Goal: Information Seeking & Learning: Learn about a topic

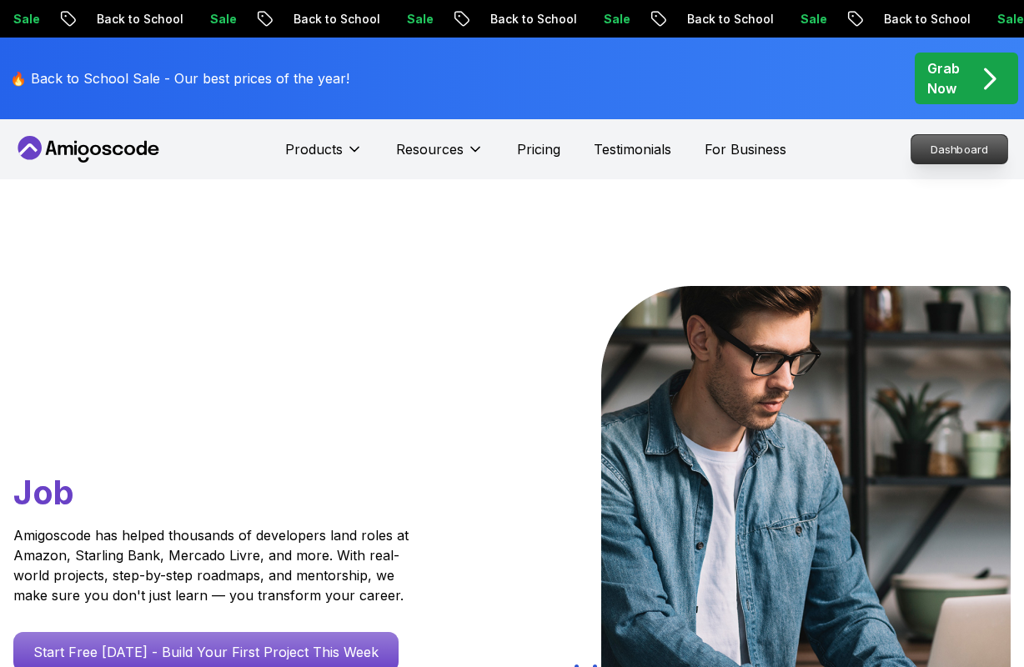
click at [949, 154] on p "Dashboard" at bounding box center [959, 149] width 96 height 28
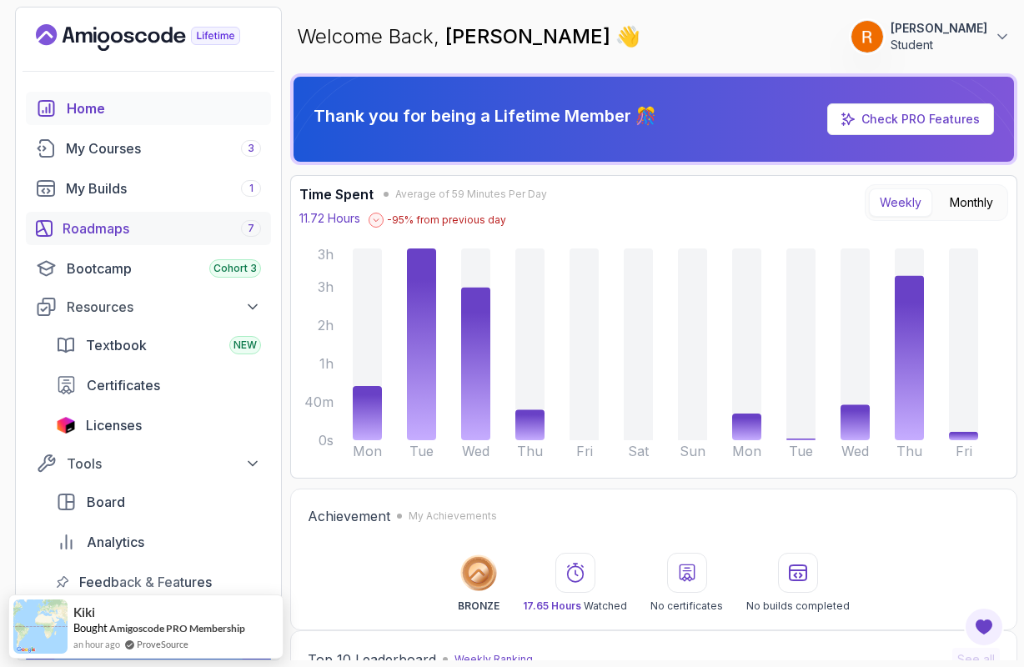
click at [143, 237] on div "Roadmaps 7" at bounding box center [162, 228] width 198 height 20
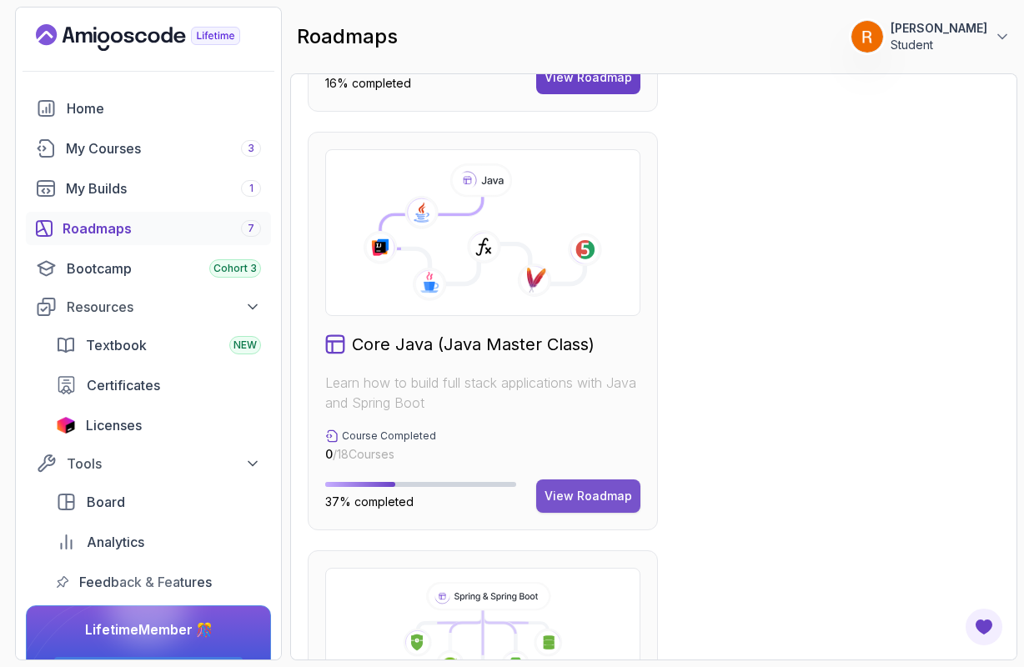
scroll to position [796, 0]
click at [604, 508] on button "View Roadmap" at bounding box center [588, 495] width 104 height 33
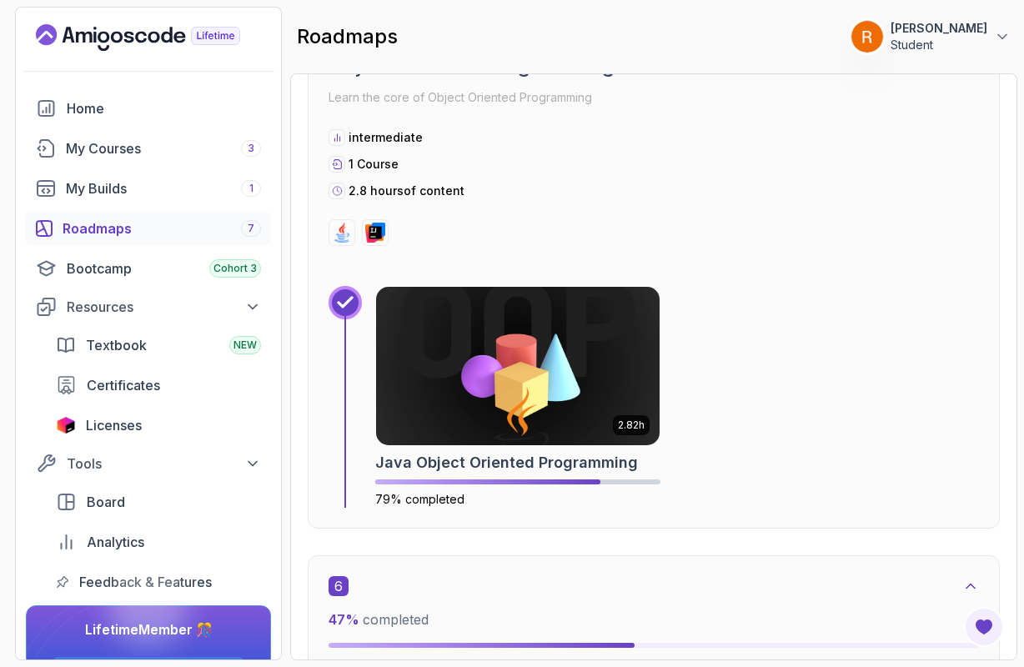
scroll to position [3073, 0]
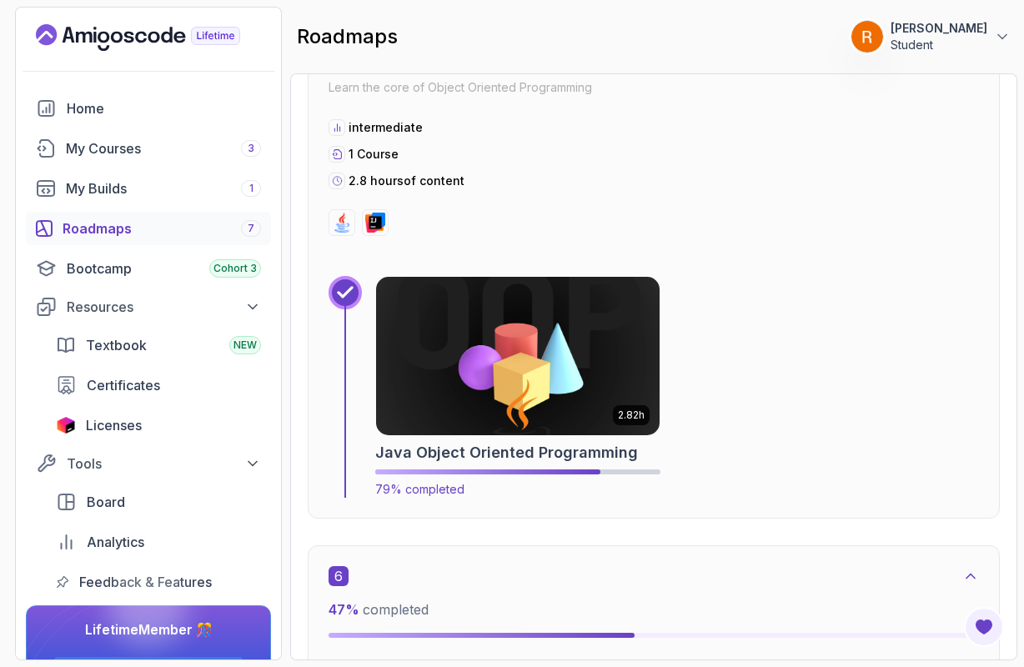
click at [519, 399] on img at bounding box center [518, 356] width 298 height 167
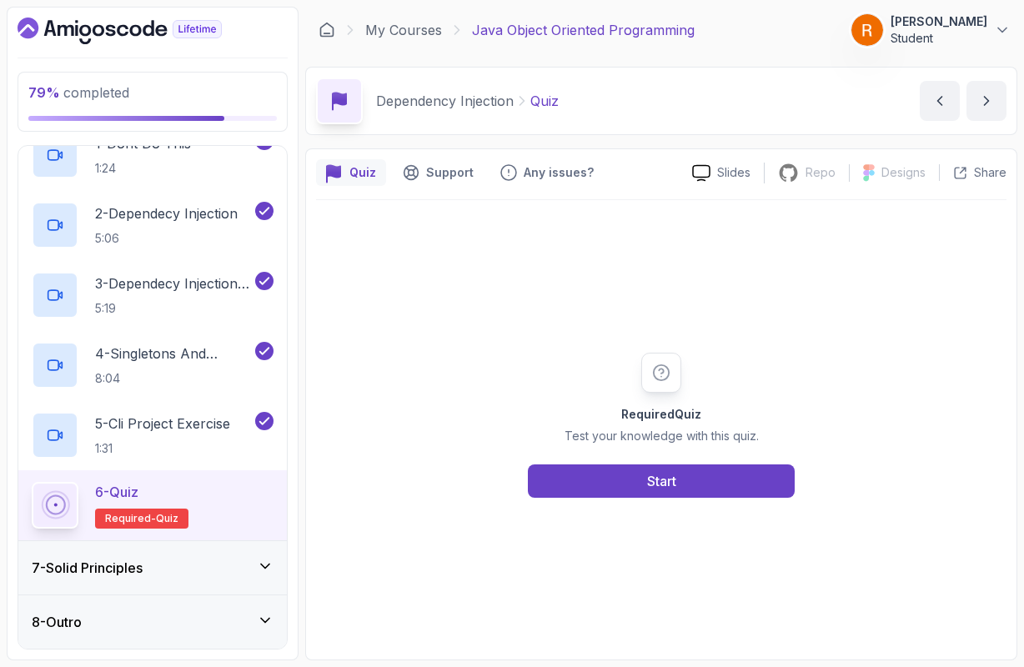
click at [263, 566] on icon at bounding box center [265, 566] width 8 height 4
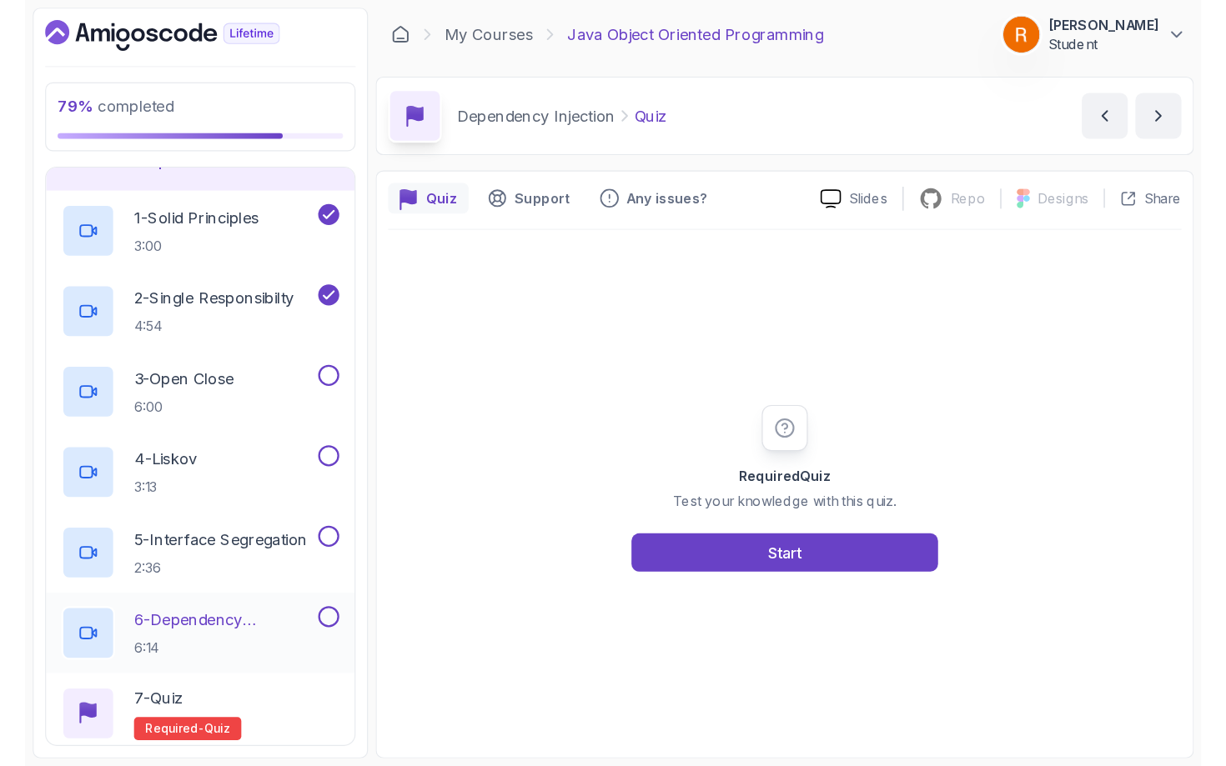
scroll to position [343, 0]
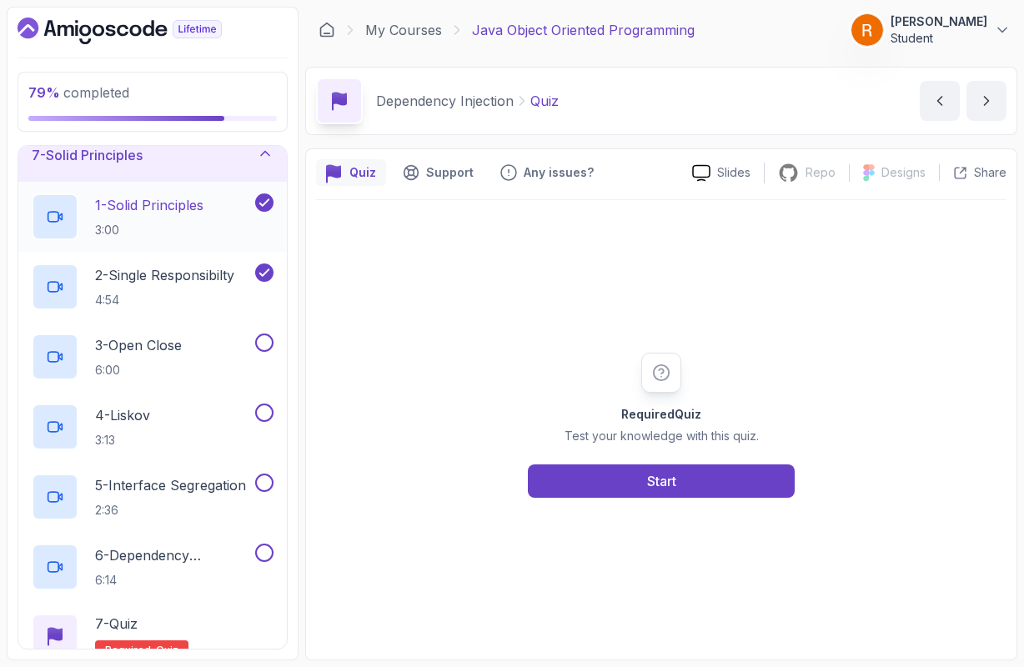
click at [185, 217] on h2 "1 - Solid Principles 3:00" at bounding box center [149, 216] width 108 height 43
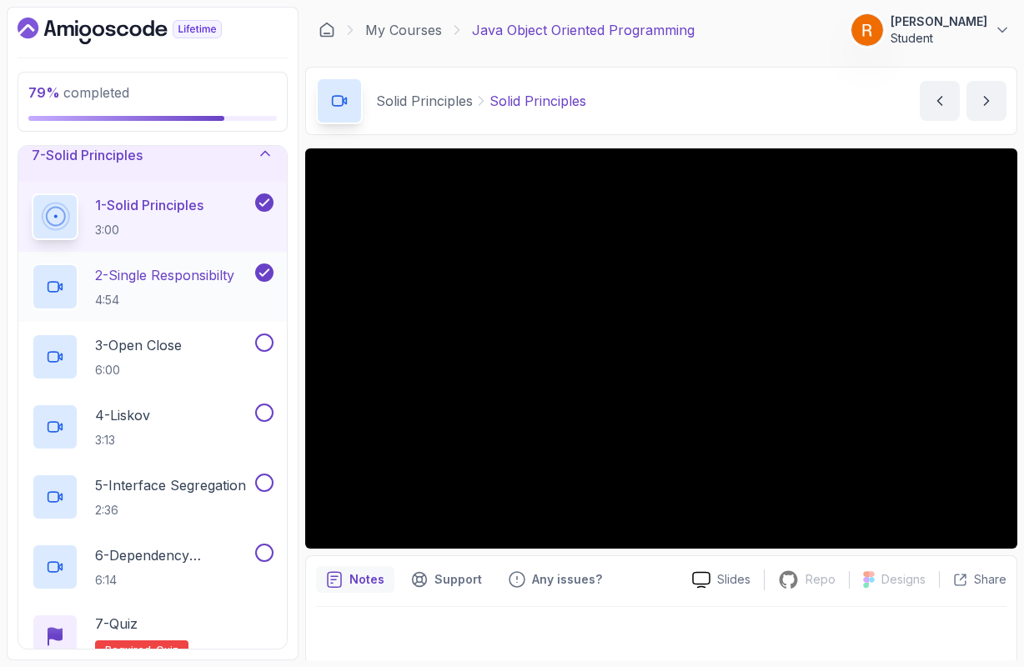
click at [216, 290] on h2 "2 - Single Responsibilty 4:54" at bounding box center [164, 286] width 139 height 43
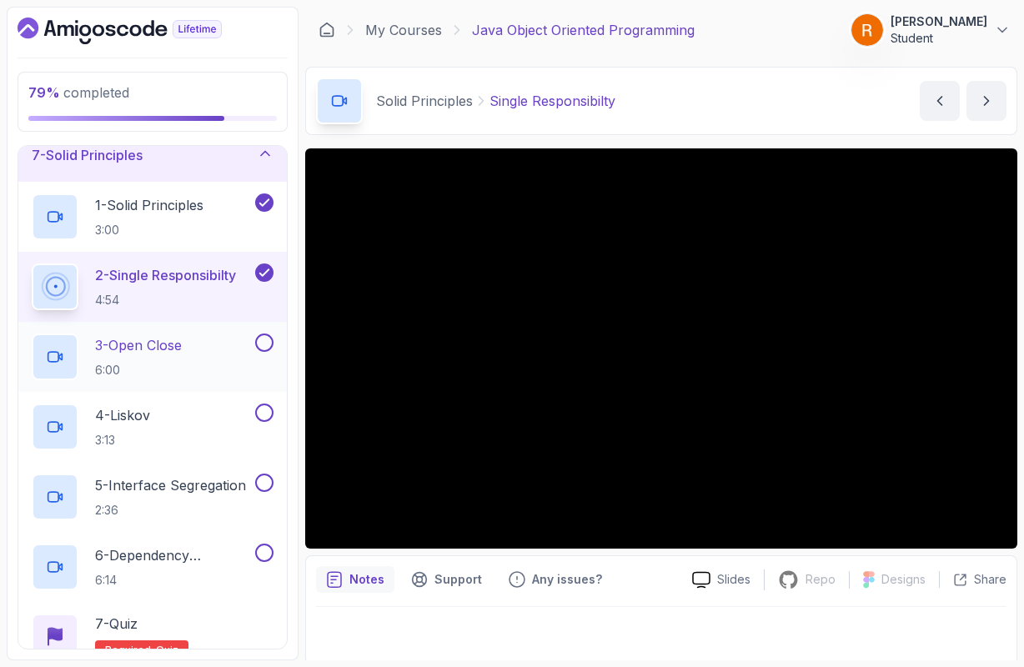
click at [156, 362] on p "6:00" at bounding box center [138, 370] width 87 height 17
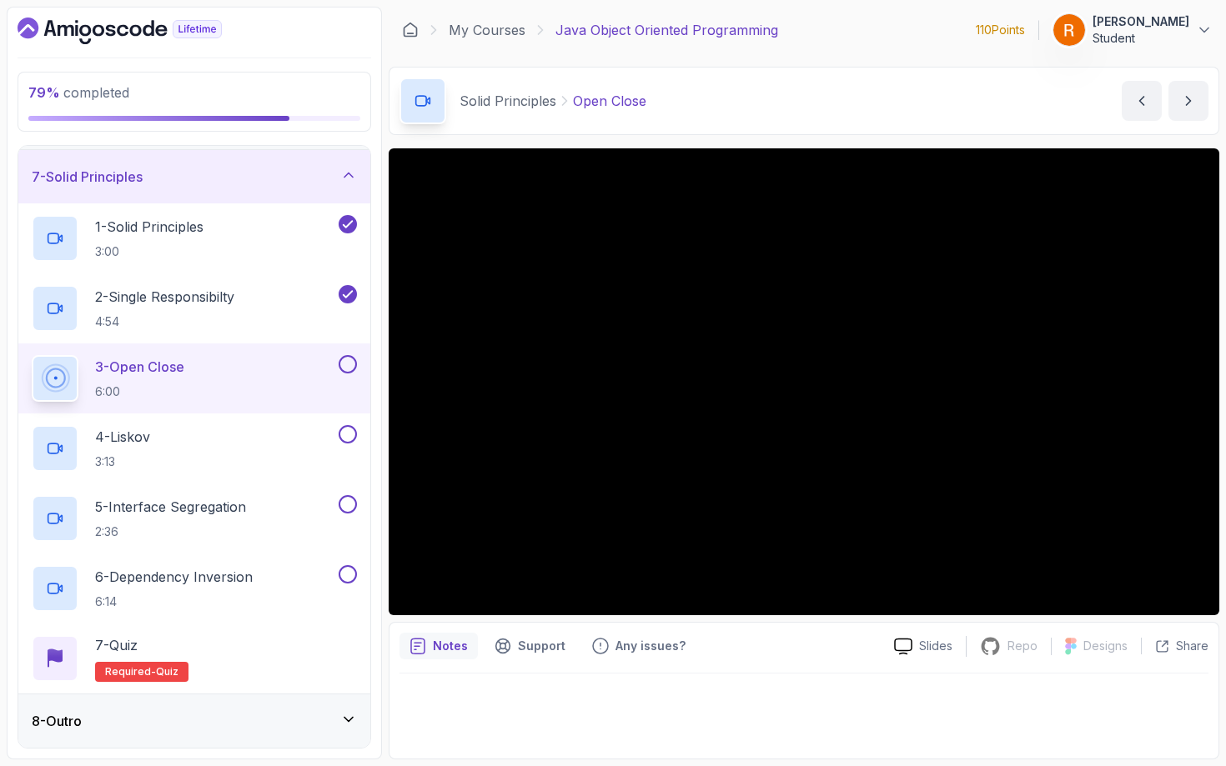
scroll to position [317, 0]
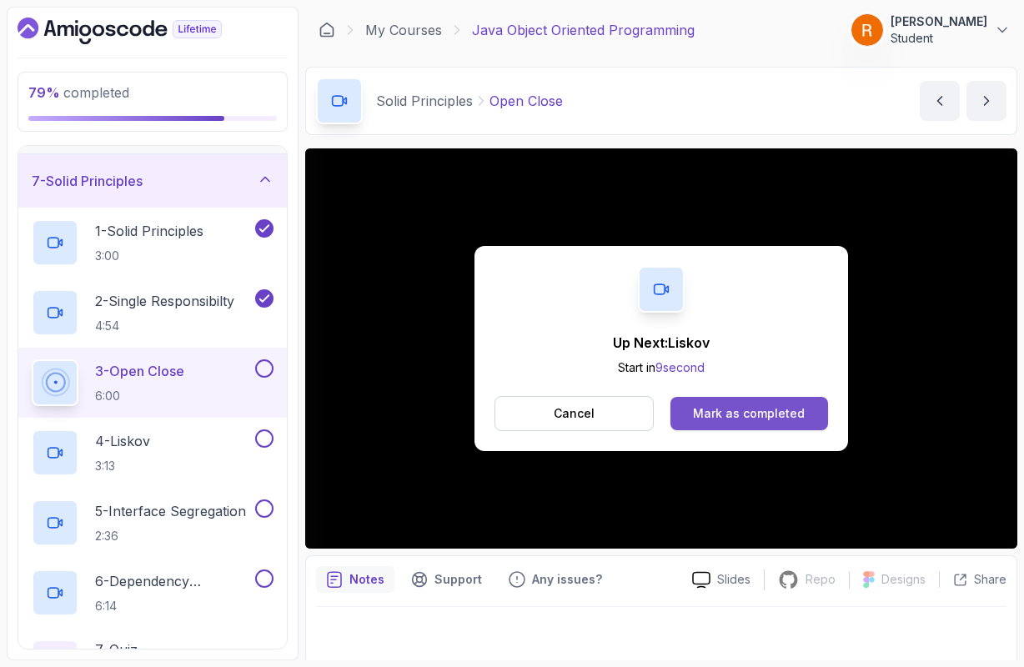
click at [720, 421] on div "Mark as completed" at bounding box center [749, 413] width 112 height 17
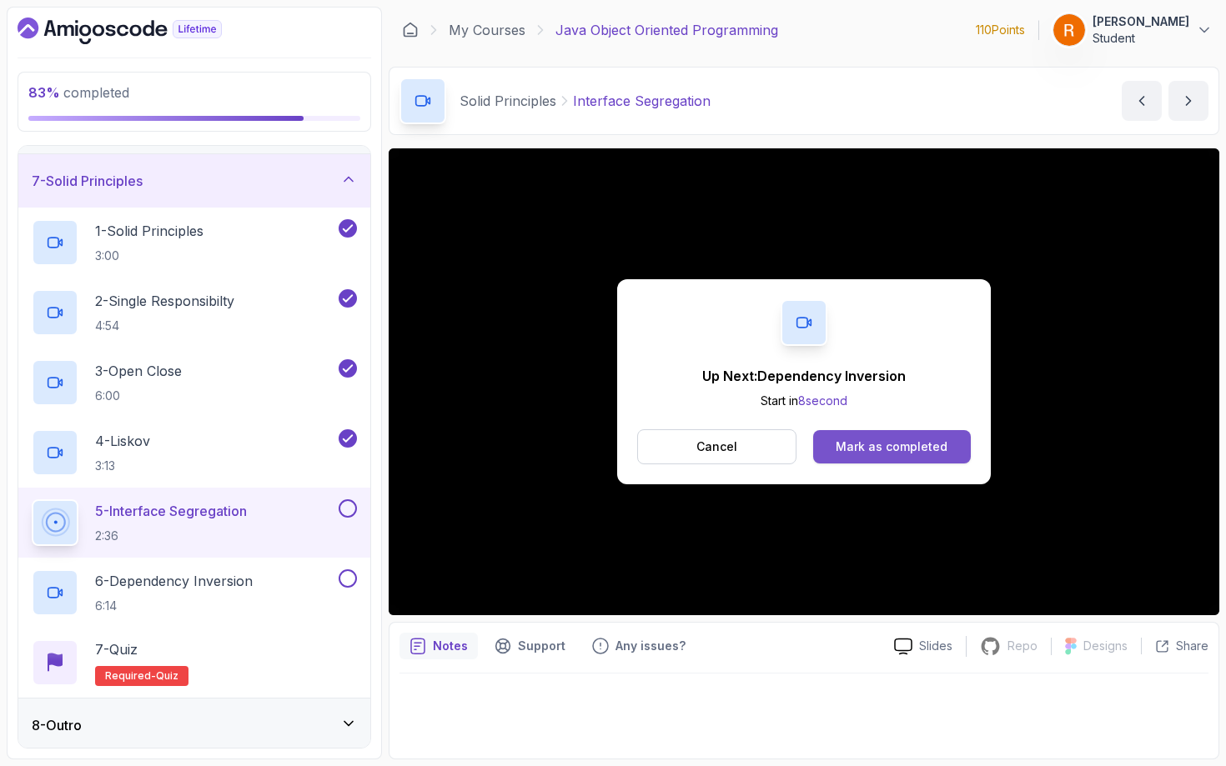
click at [955, 454] on button "Mark as completed" at bounding box center [892, 446] width 158 height 33
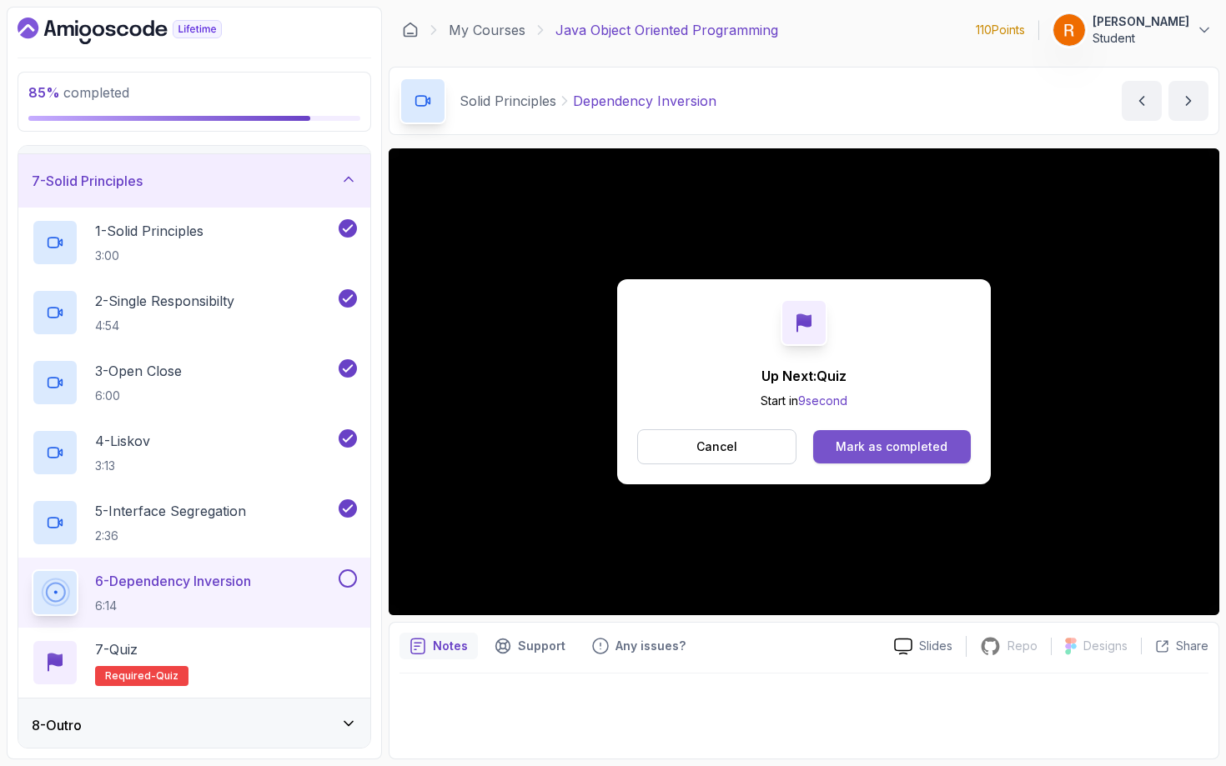
click at [884, 454] on div "Mark as completed" at bounding box center [892, 447] width 112 height 17
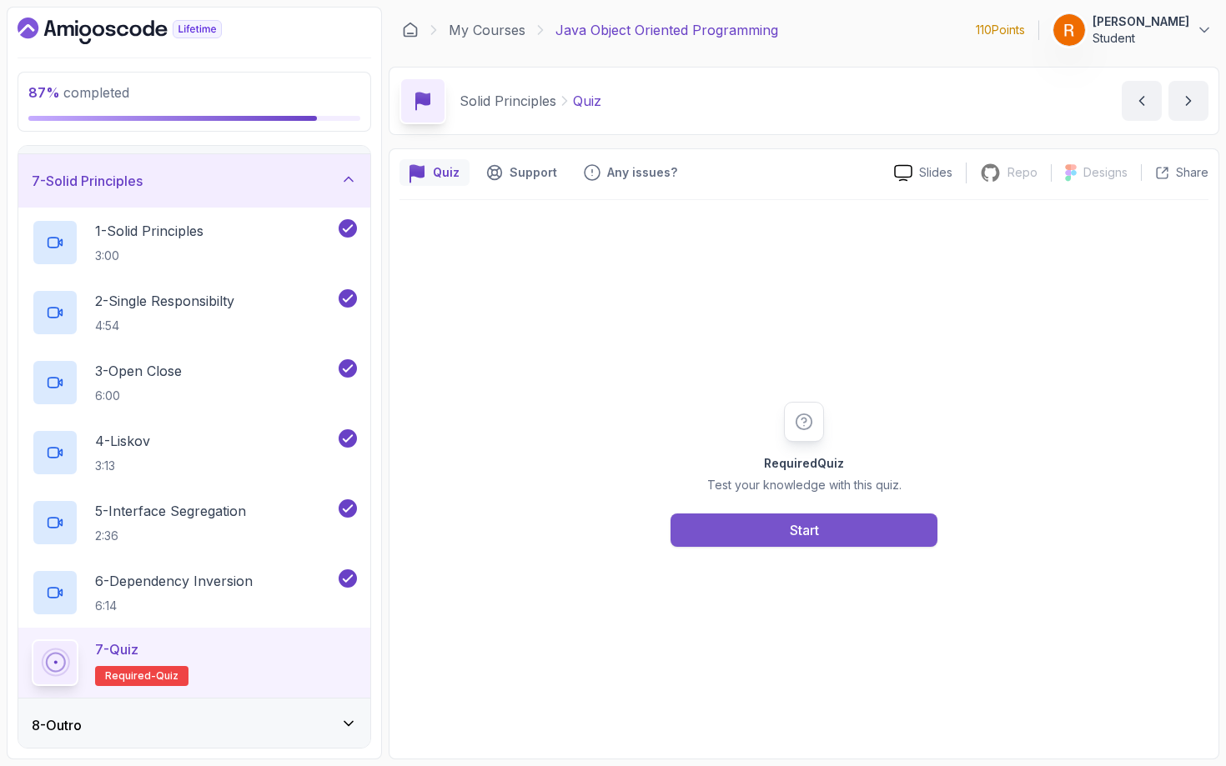
click at [799, 542] on button "Start" at bounding box center [803, 530] width 267 height 33
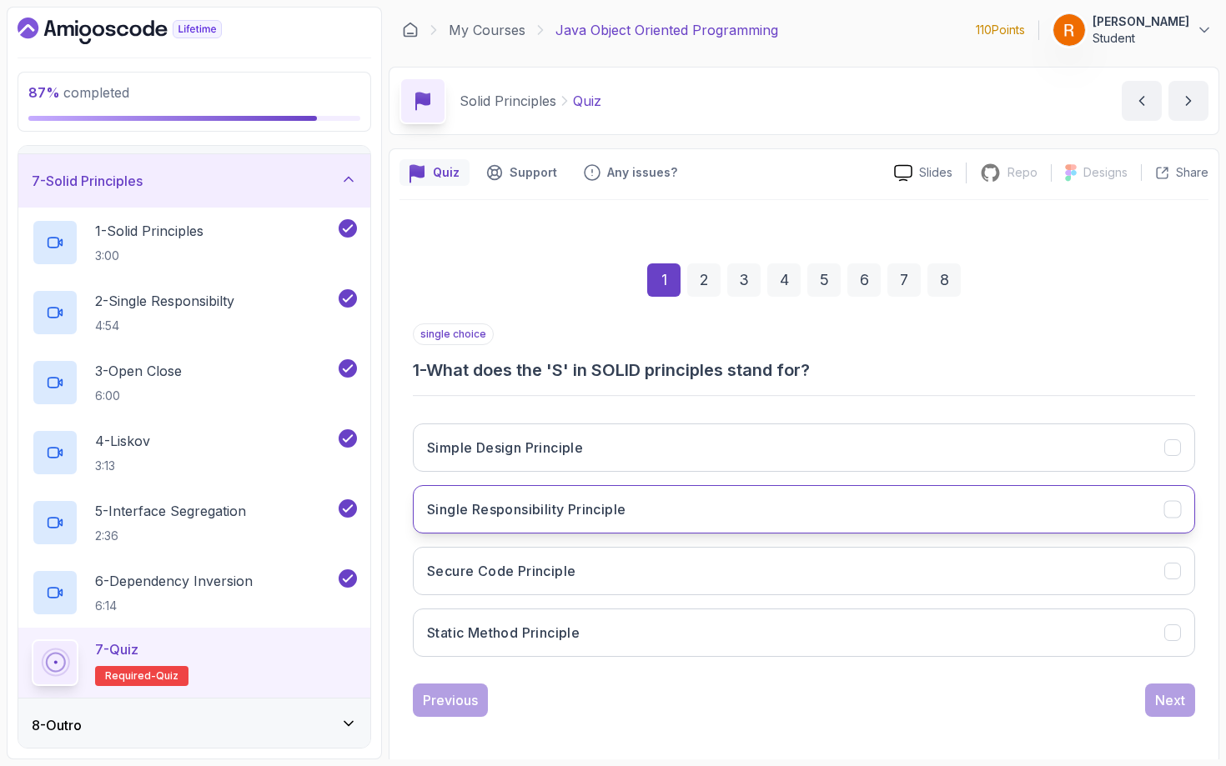
click at [524, 512] on h3 "Single Responsibility Principle" at bounding box center [526, 509] width 198 height 20
click at [1023, 666] on div "Next" at bounding box center [1170, 700] width 30 height 20
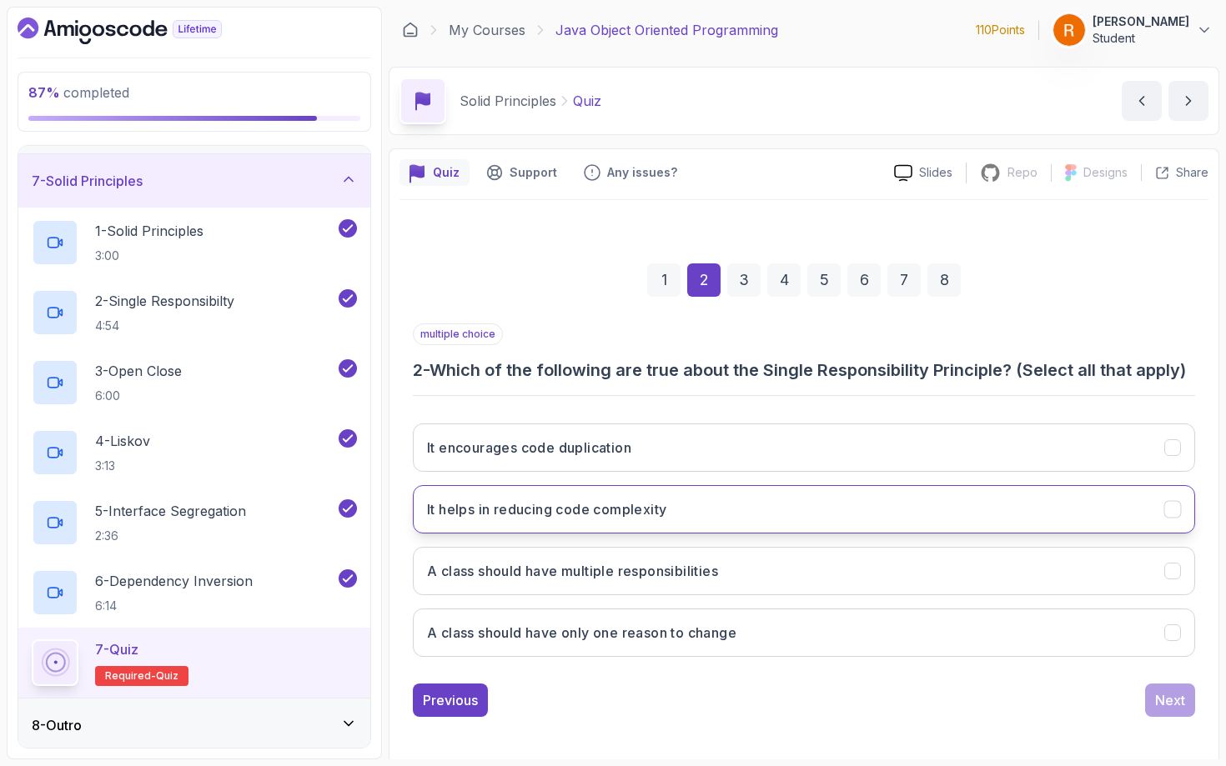
click at [566, 520] on h3 "It helps in reducing code complexity" at bounding box center [546, 509] width 239 height 20
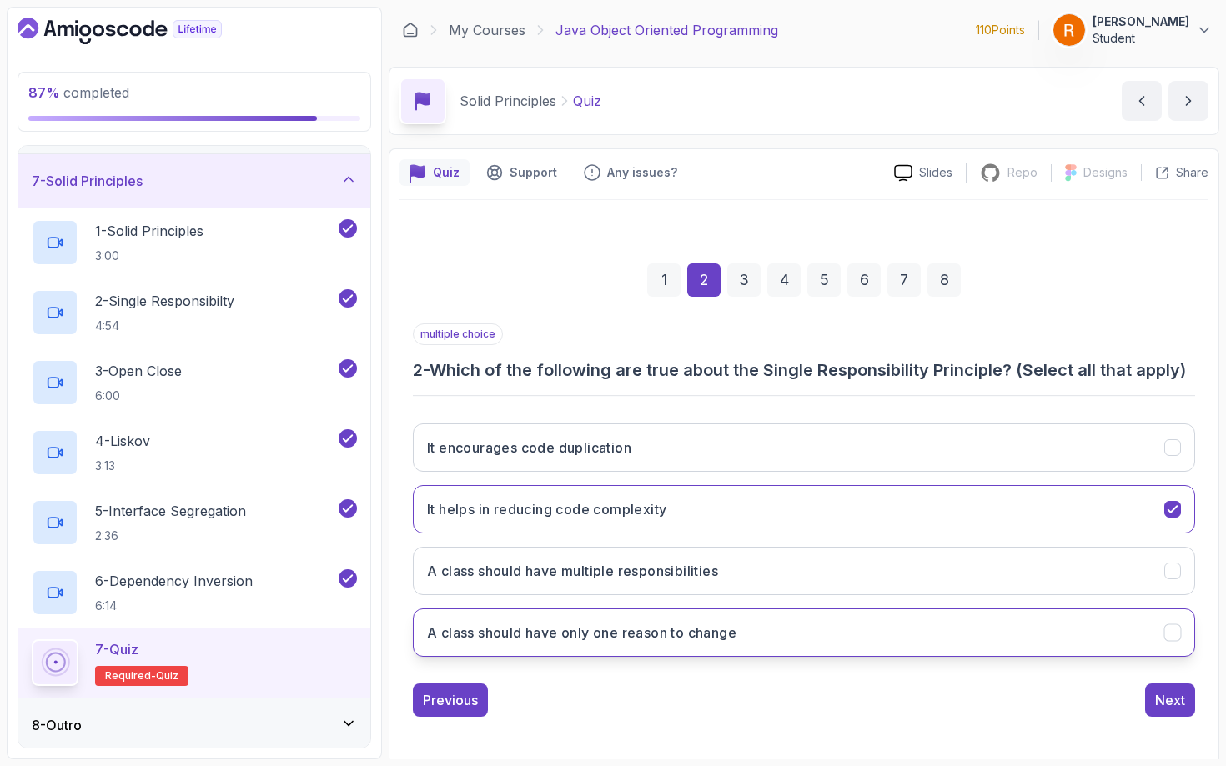
click at [589, 657] on button "A class should have only one reason to change" at bounding box center [804, 633] width 782 height 48
click at [1023, 666] on div "Next" at bounding box center [1170, 700] width 30 height 20
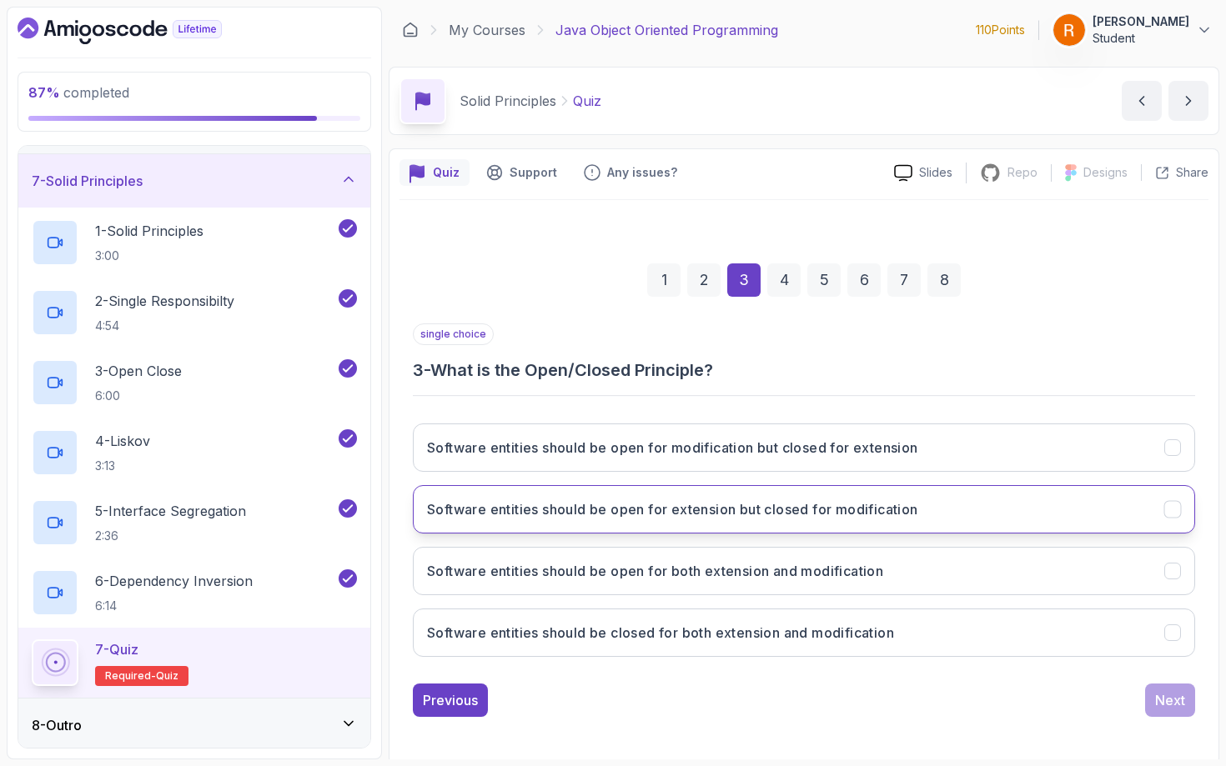
click at [674, 521] on button "Software entities should be open for extension but closed for modification" at bounding box center [804, 509] width 782 height 48
click at [1023, 666] on div "Next" at bounding box center [1170, 700] width 30 height 20
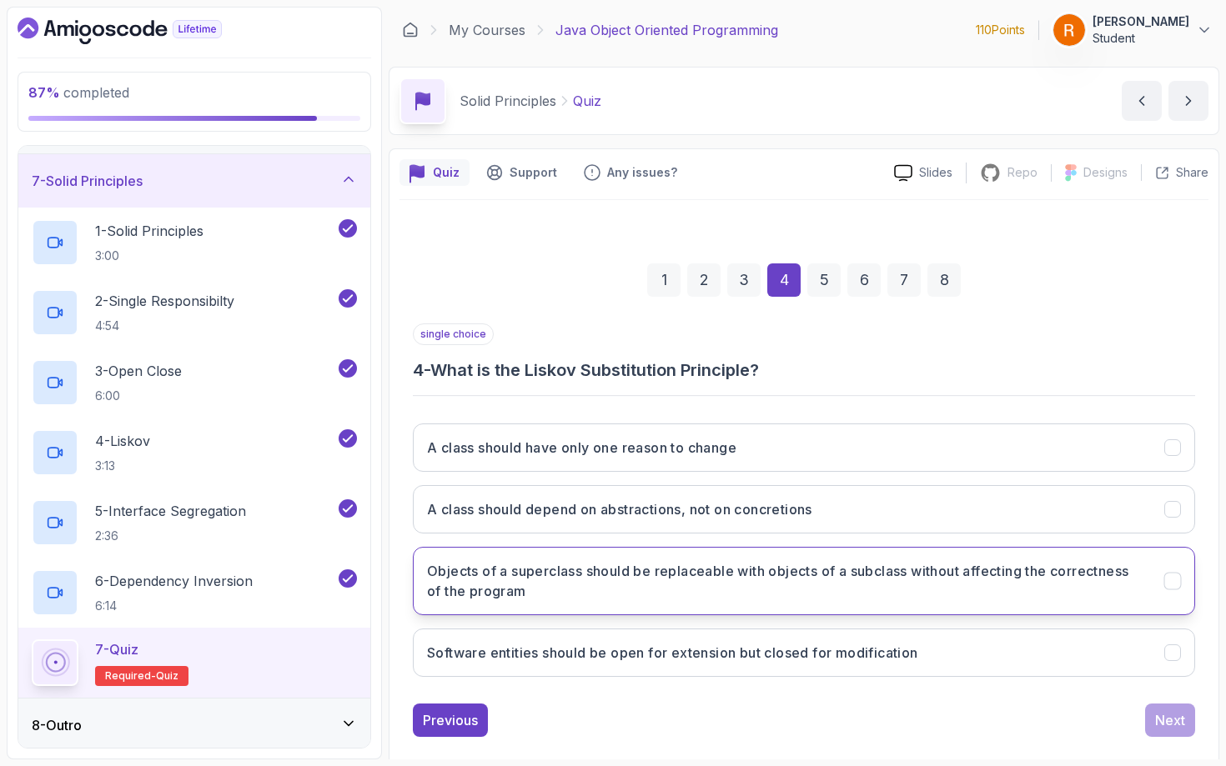
click at [754, 586] on h3 "Objects of a superclass should be replaceable with objects of a subclass withou…" at bounding box center [785, 581] width 717 height 40
click at [806, 586] on h3 "Objects of a superclass should be replaceable with objects of a subclass withou…" at bounding box center [785, 581] width 717 height 40
click at [1023, 580] on icon "Objects of a superclass should be replaceable with objects of a subclass withou…" at bounding box center [1173, 582] width 16 height 16
click at [1023, 588] on icon "Objects of a superclass should be replaceable with objects of a subclass withou…" at bounding box center [1173, 582] width 16 height 16
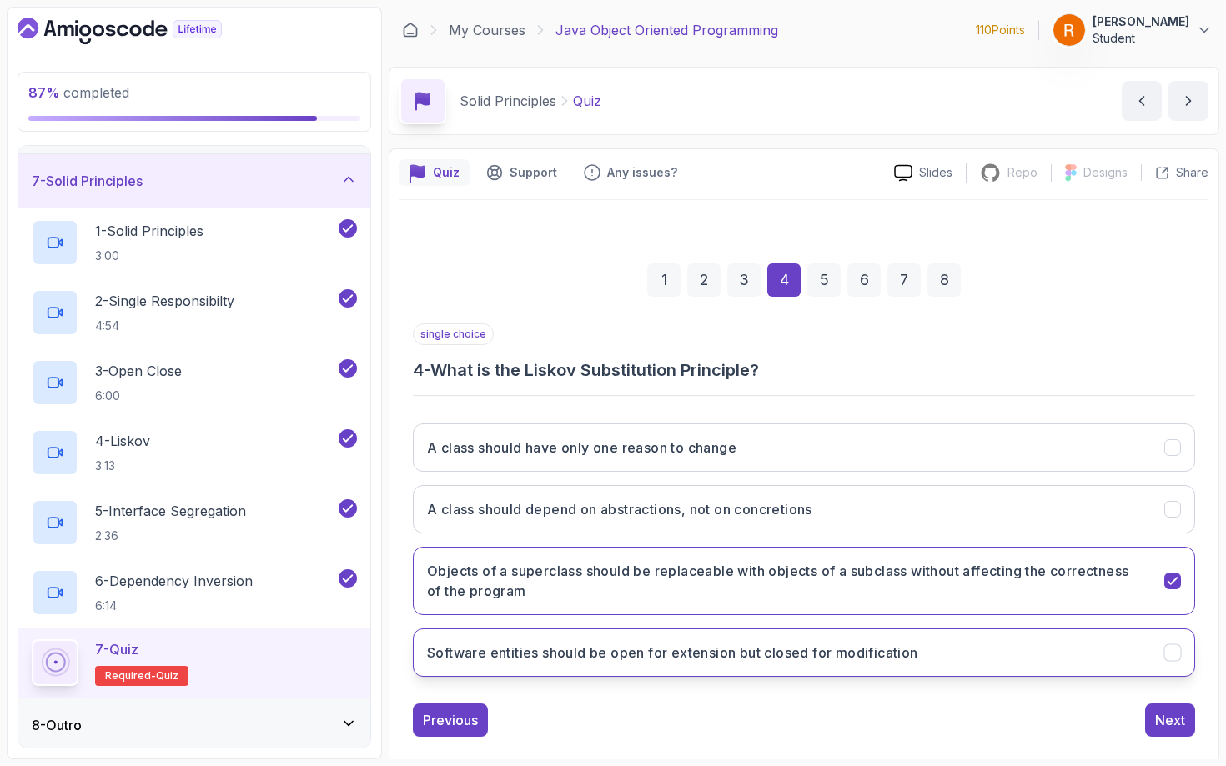
click at [612, 665] on button "Software entities should be open for extension but closed for modification" at bounding box center [804, 653] width 782 height 48
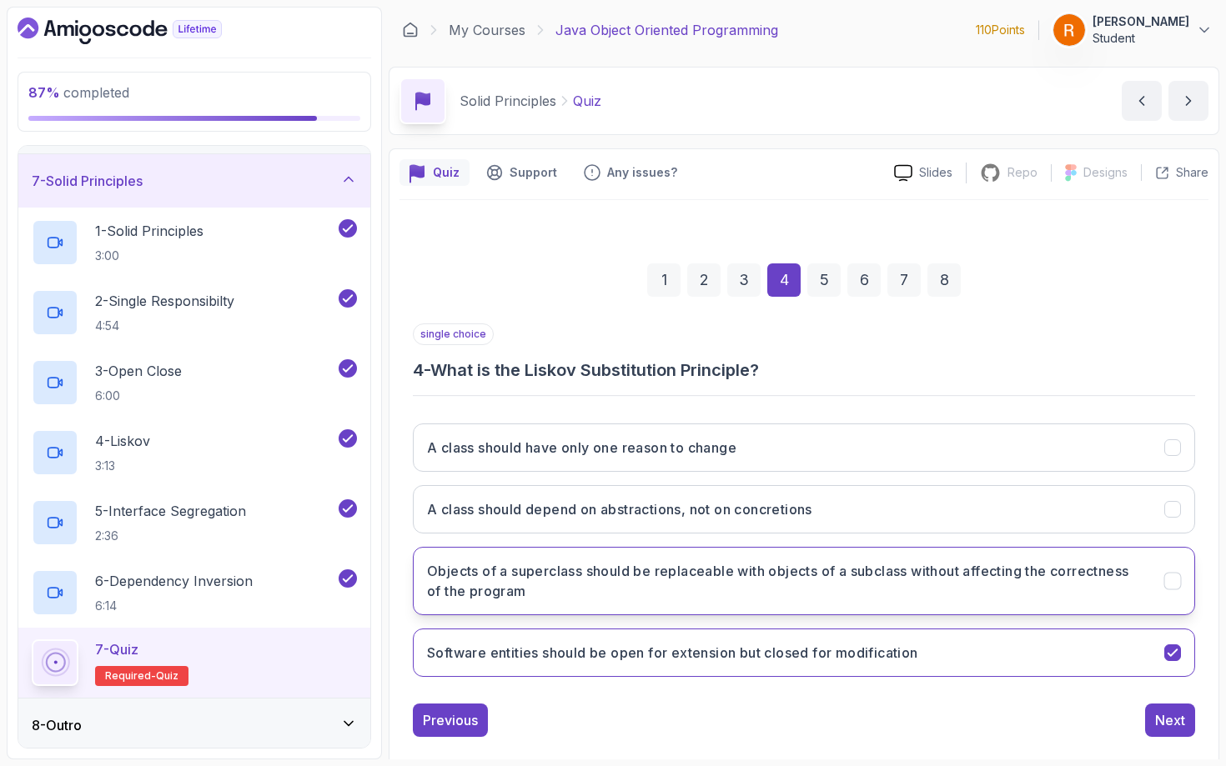
click at [706, 597] on h3 "Objects of a superclass should be replaceable with objects of a subclass withou…" at bounding box center [785, 581] width 717 height 40
click at [1023, 666] on div "Next" at bounding box center [1170, 720] width 30 height 20
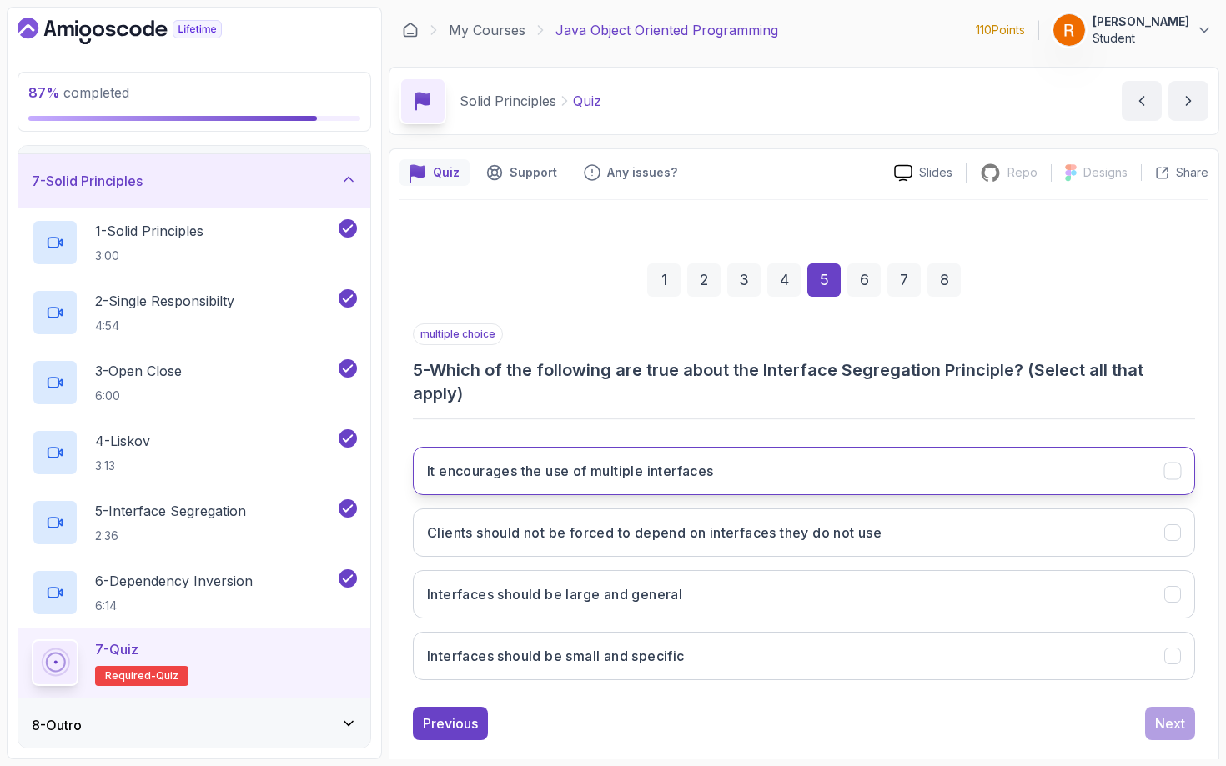
click at [612, 486] on button "It encourages the use of multiple interfaces" at bounding box center [804, 471] width 782 height 48
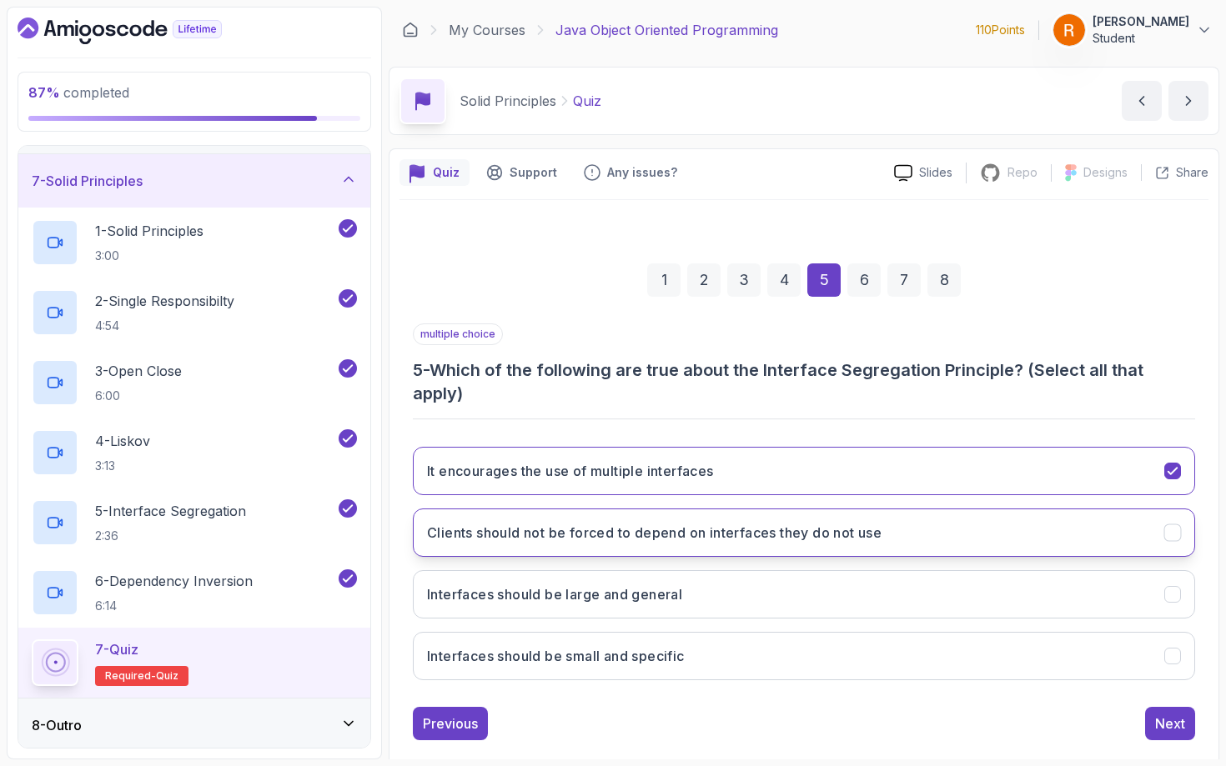
click at [656, 542] on h3 "Clients should not be forced to depend on interfaces they do not use" at bounding box center [654, 533] width 454 height 20
click at [590, 662] on h3 "Interfaces should be small and specific" at bounding box center [556, 656] width 258 height 20
click at [1023, 666] on button "Next" at bounding box center [1170, 723] width 50 height 33
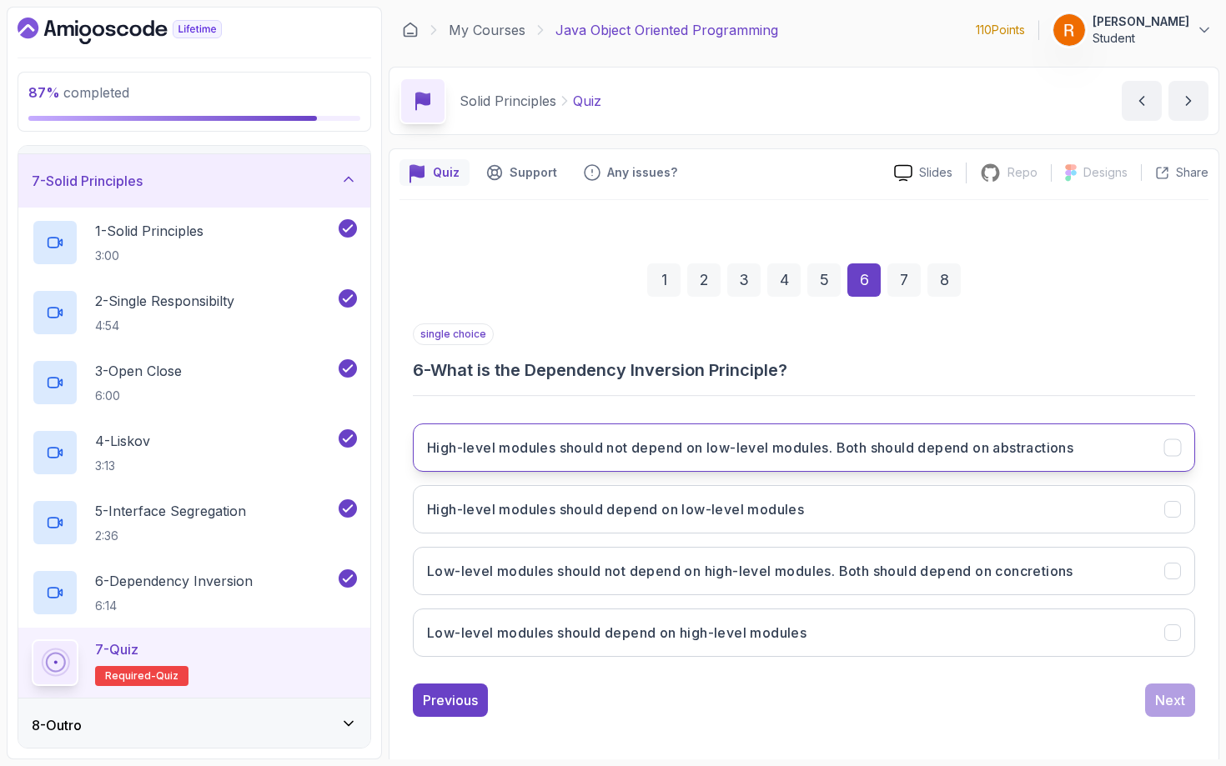
click at [664, 454] on h3 "High-level modules should not depend on low-level modules. Both should depend o…" at bounding box center [750, 448] width 646 height 20
click at [1023, 666] on div "Next" at bounding box center [1170, 700] width 30 height 20
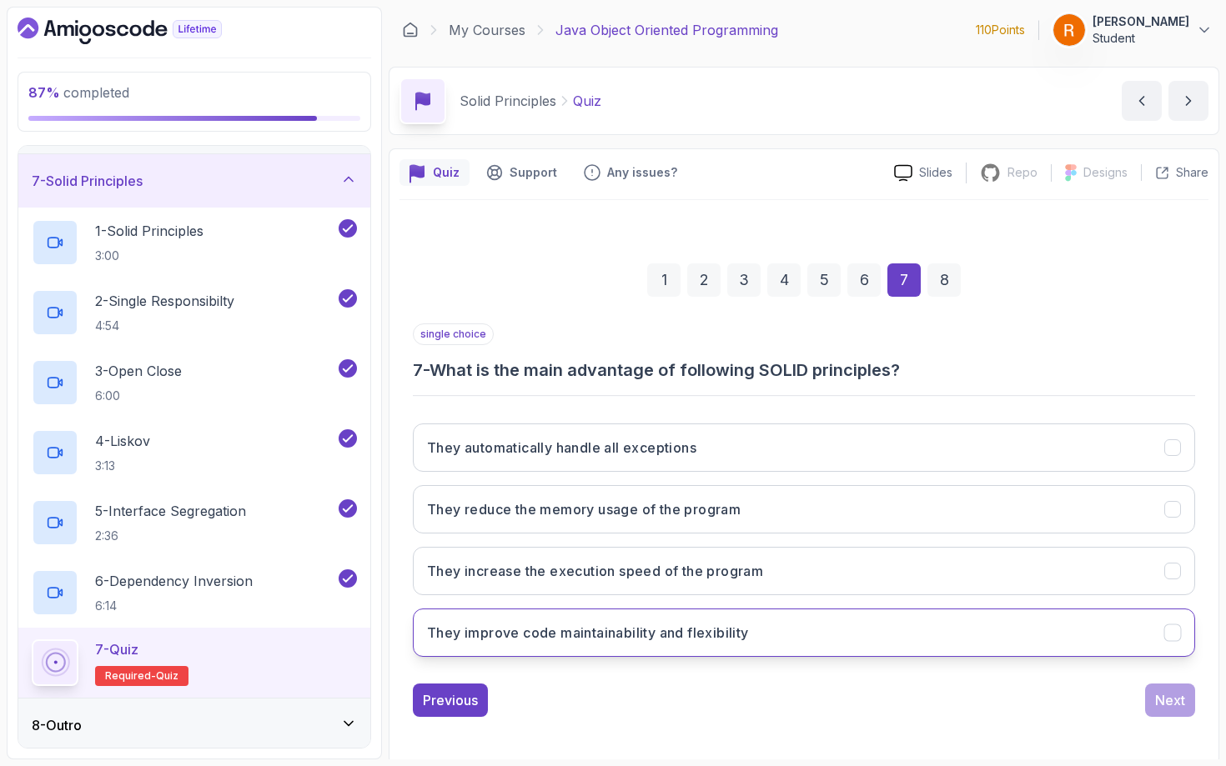
click at [510, 626] on h3 "They improve code maintainability and flexibility" at bounding box center [588, 633] width 322 height 20
click at [1023, 666] on div "Next" at bounding box center [1170, 700] width 30 height 20
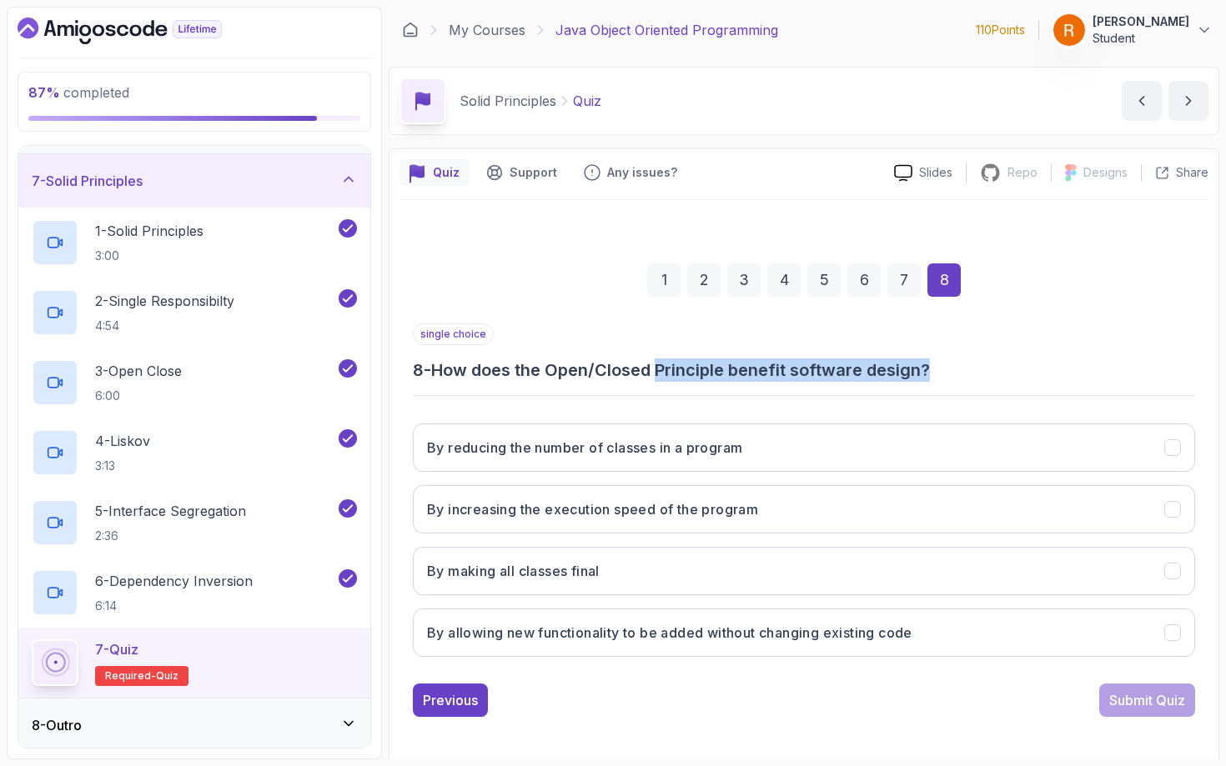
drag, startPoint x: 665, startPoint y: 371, endPoint x: 943, endPoint y: 370, distance: 277.7
click at [943, 370] on h3 "8 - How does the Open/Closed Principle benefit software design?" at bounding box center [804, 370] width 782 height 23
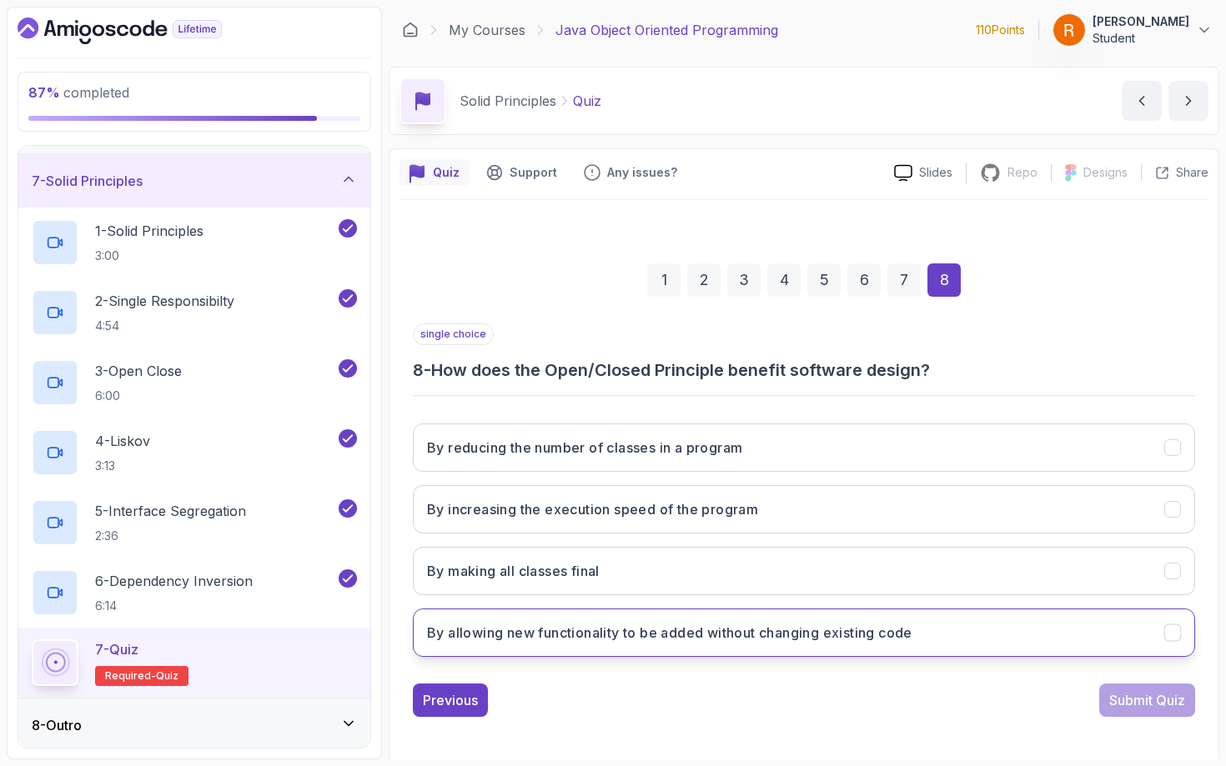
click at [725, 640] on h3 "By allowing new functionality to be added without changing existing code" at bounding box center [669, 633] width 485 height 20
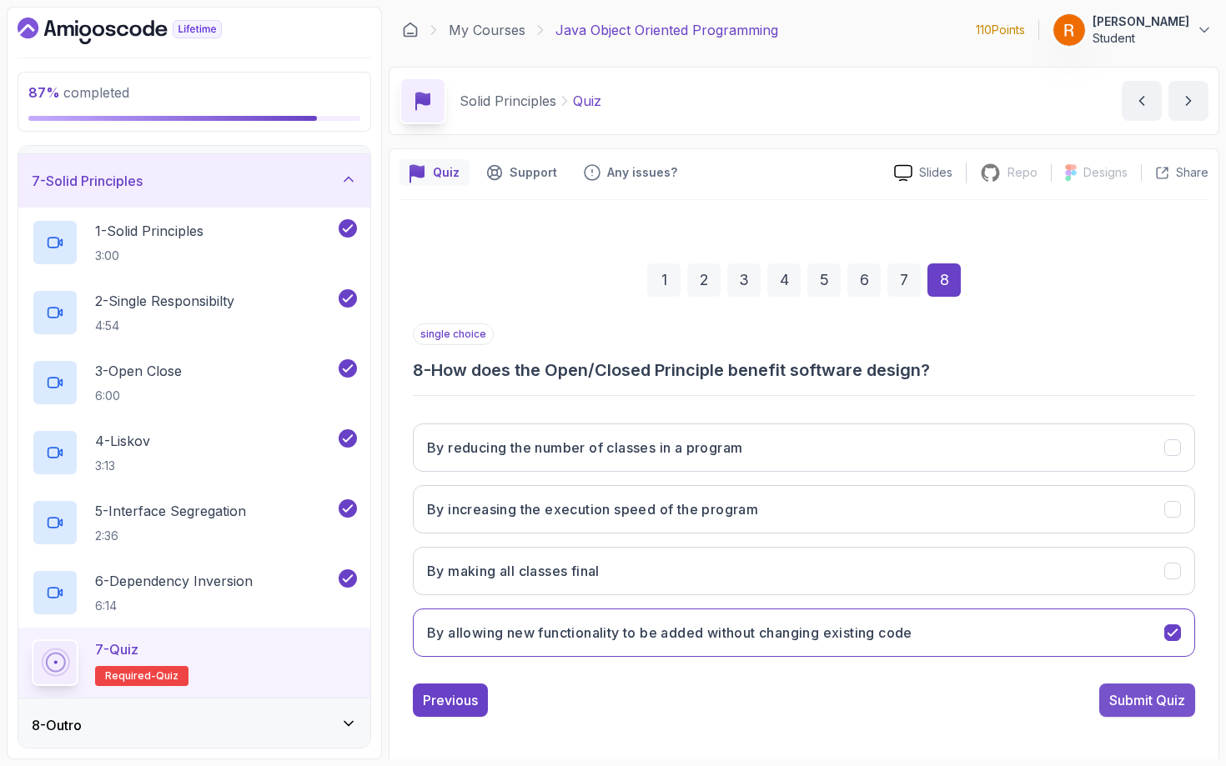
click at [1023, 666] on div "Submit Quiz" at bounding box center [1147, 700] width 76 height 20
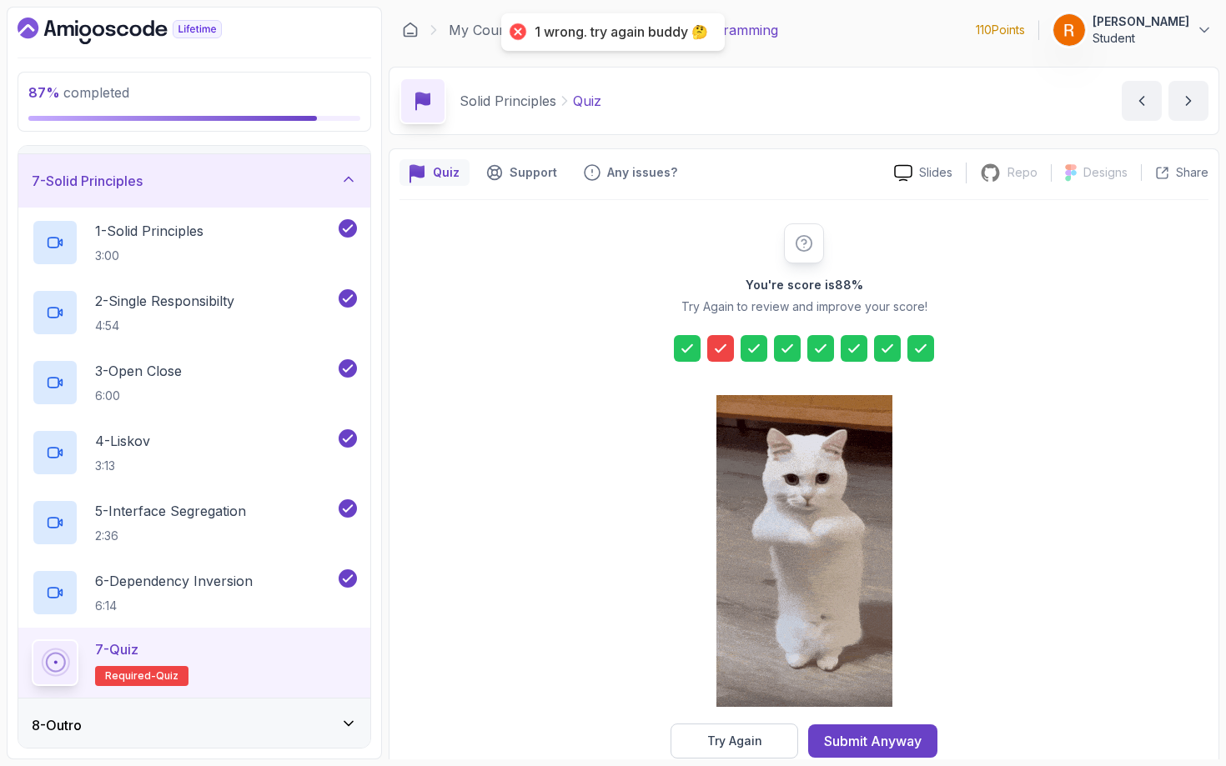
click at [725, 345] on icon at bounding box center [720, 348] width 10 height 7
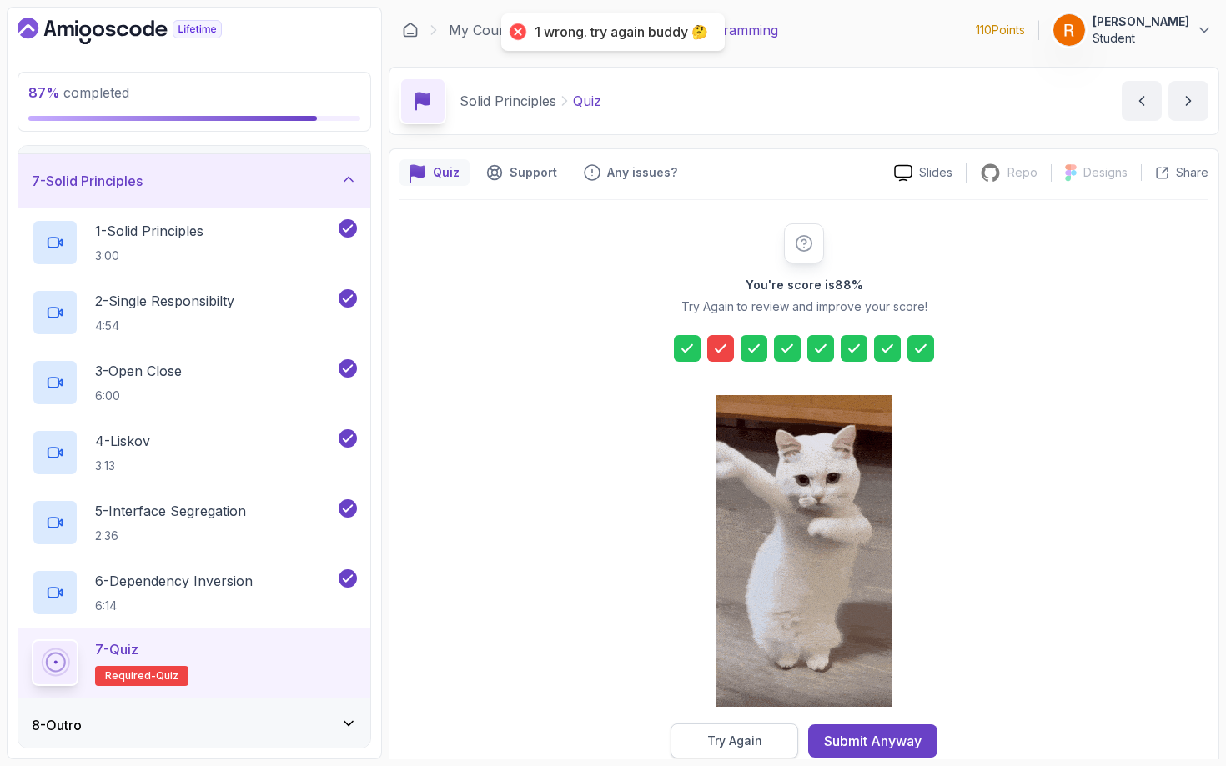
click at [730, 666] on div "Try Again" at bounding box center [734, 741] width 55 height 17
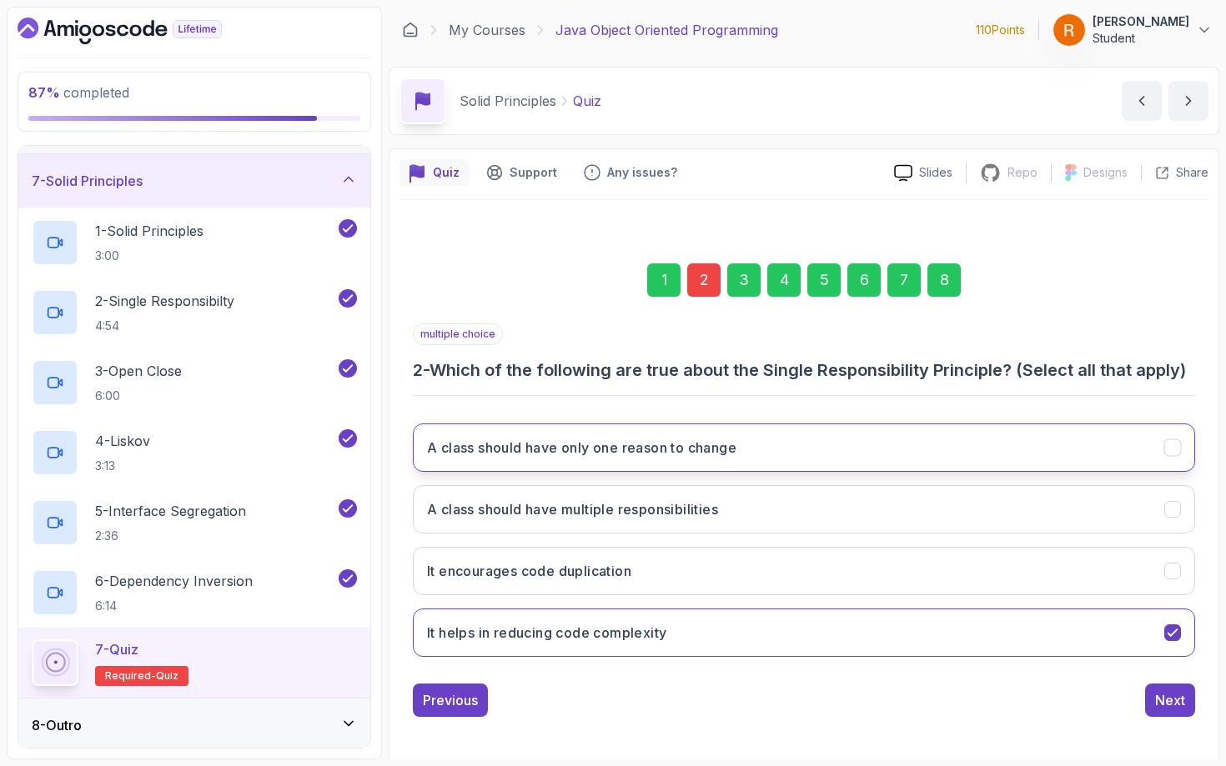
click at [620, 472] on button "A class should have only one reason to change" at bounding box center [804, 448] width 782 height 48
click at [1023, 666] on div "Next" at bounding box center [1170, 700] width 30 height 20
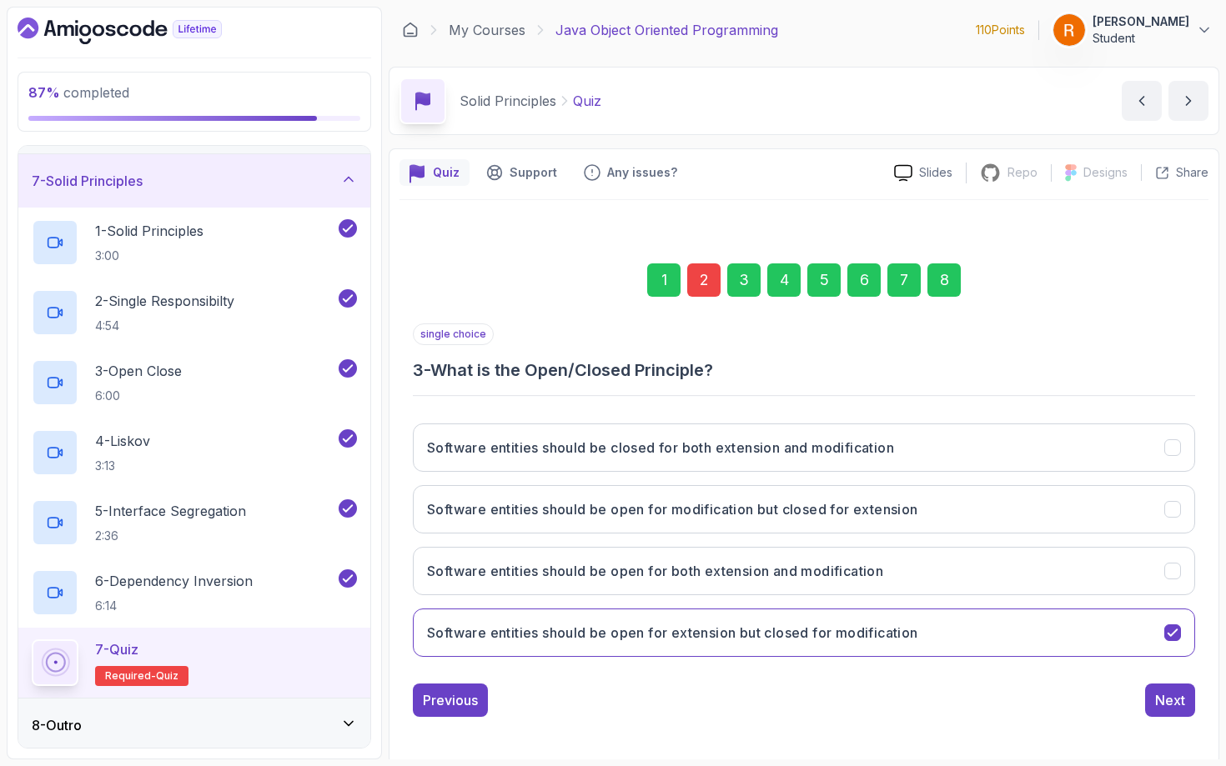
click at [945, 289] on div "8" at bounding box center [943, 280] width 33 height 33
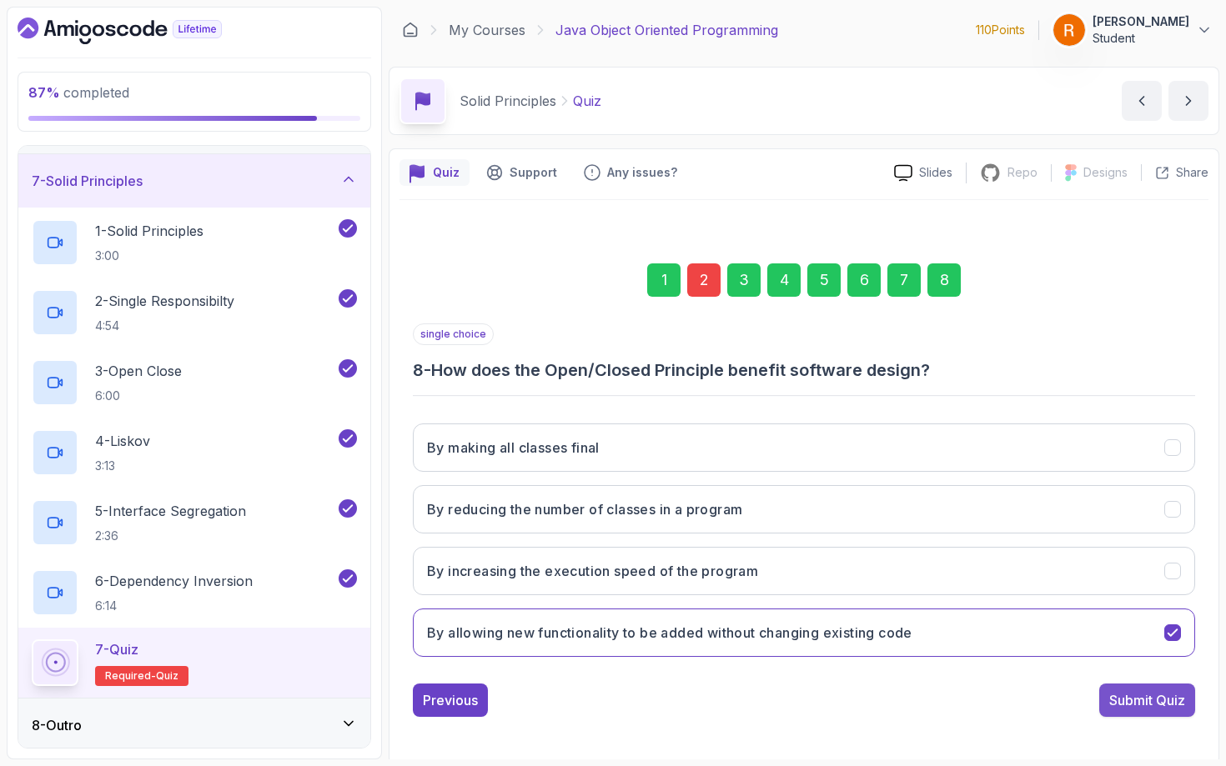
click at [1023, 666] on div "Submit Quiz" at bounding box center [1147, 700] width 76 height 20
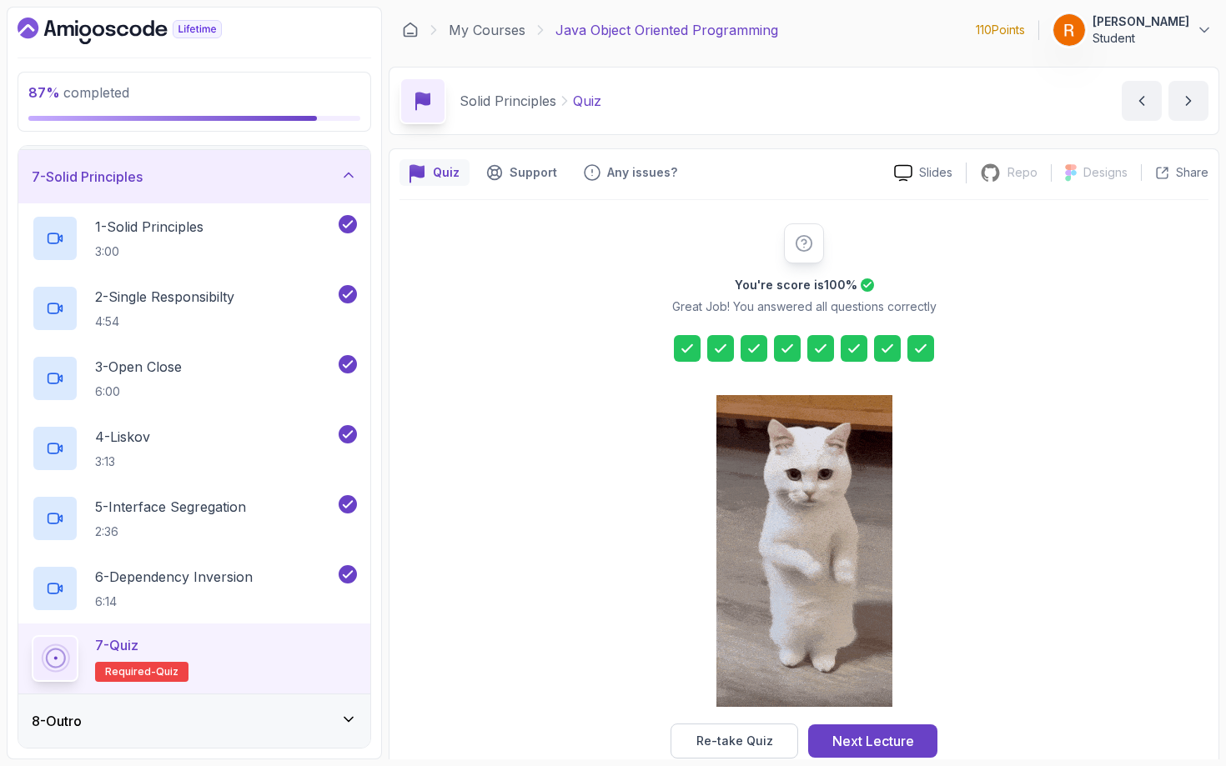
click at [339, 666] on div "8 - Outro" at bounding box center [194, 721] width 325 height 20
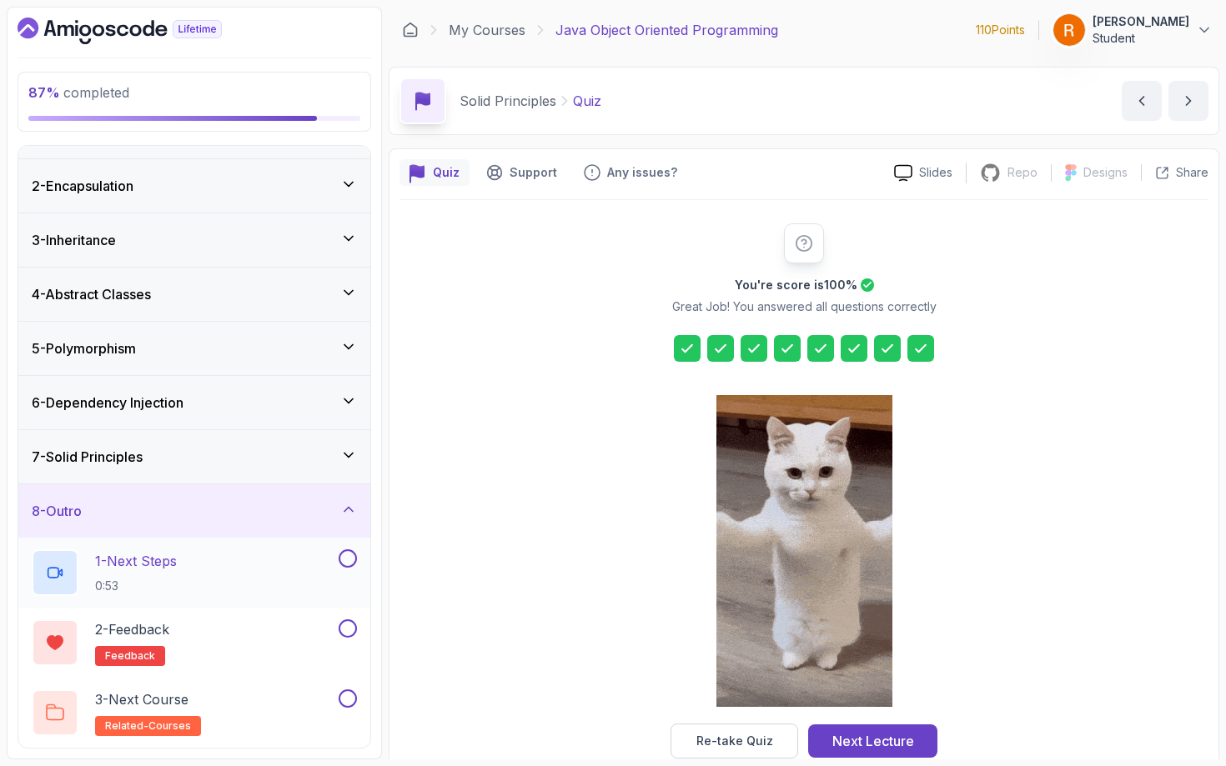
click at [251, 550] on div "1 - Next Steps 0:53" at bounding box center [184, 573] width 304 height 47
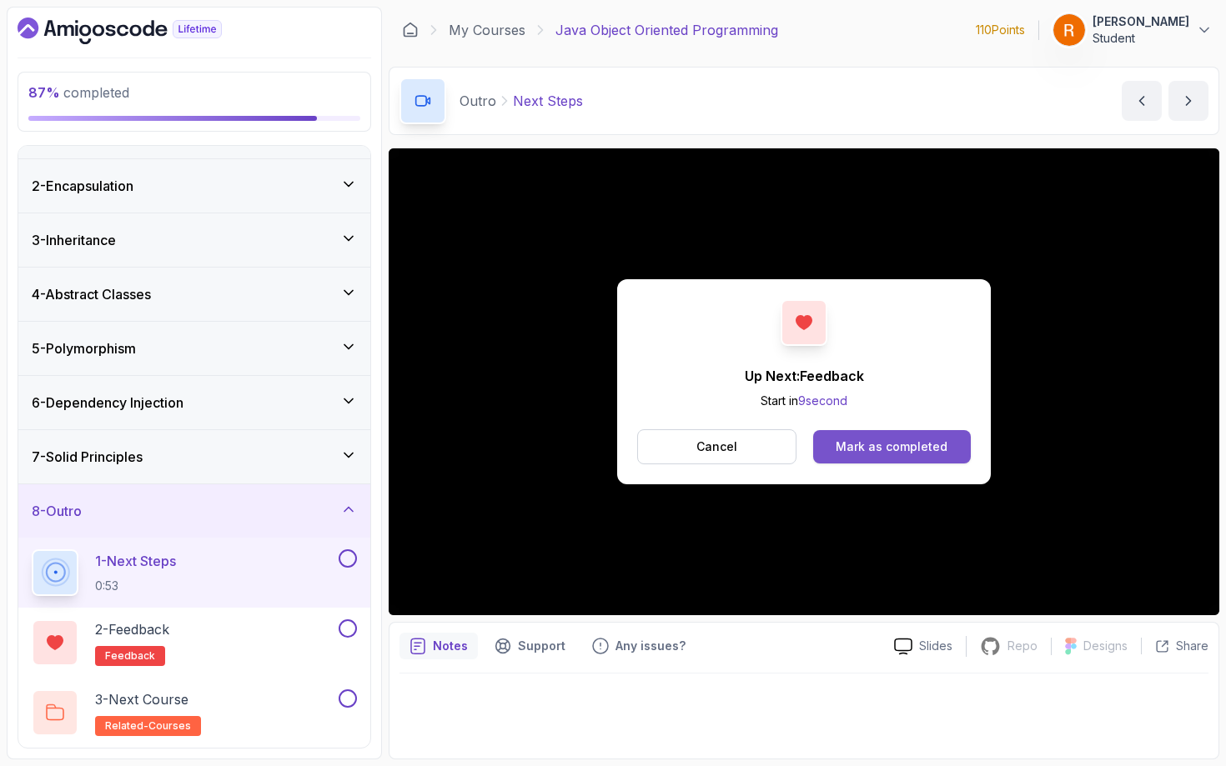
click at [841, 444] on div "Mark as completed" at bounding box center [892, 447] width 112 height 17
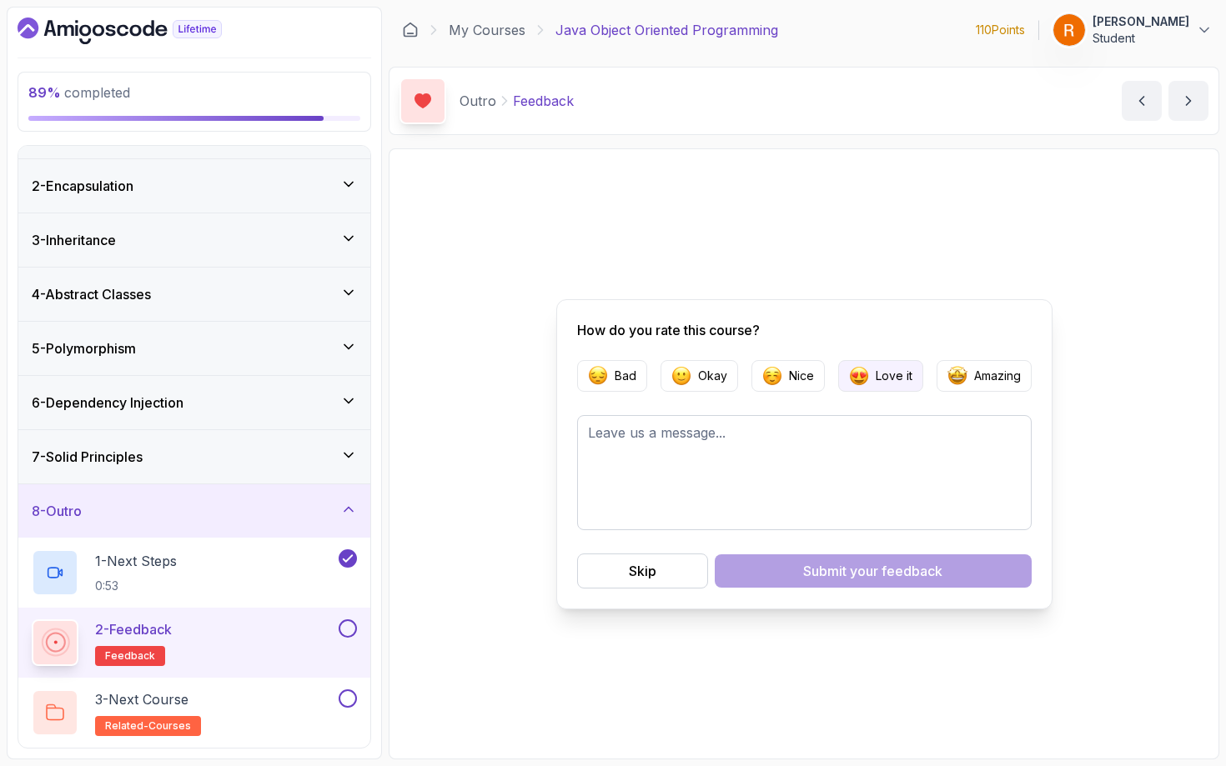
click at [882, 382] on p "Love it" at bounding box center [894, 376] width 37 height 17
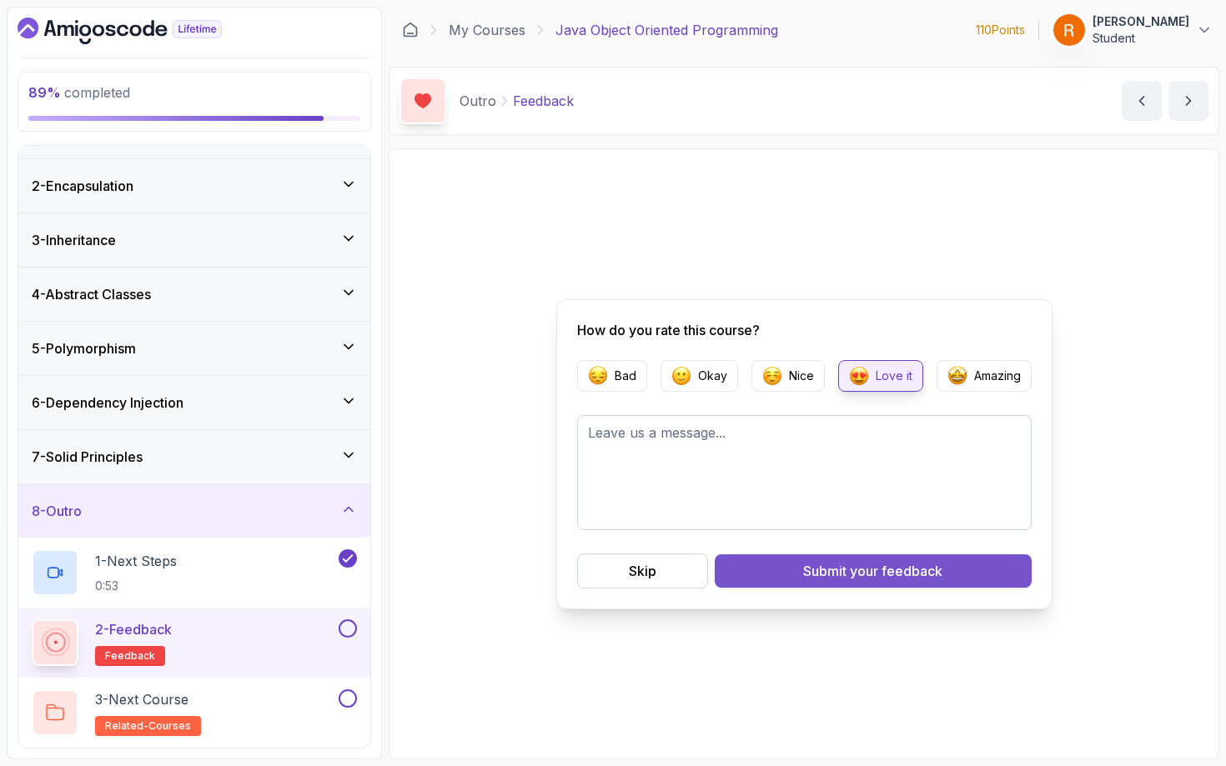
click at [844, 570] on div "Submit your feedback" at bounding box center [872, 571] width 139 height 20
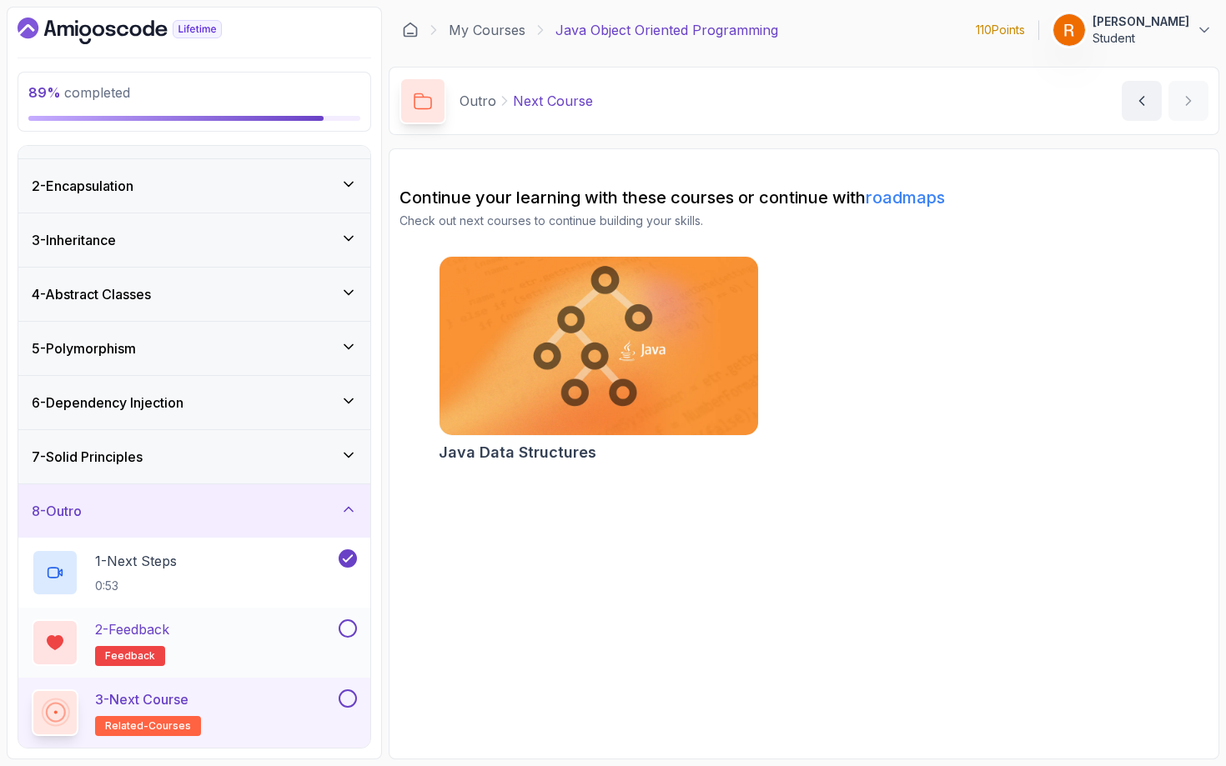
click at [345, 620] on button at bounding box center [348, 629] width 18 height 18
click at [349, 666] on button at bounding box center [348, 699] width 18 height 18
click at [351, 450] on icon at bounding box center [348, 455] width 17 height 17
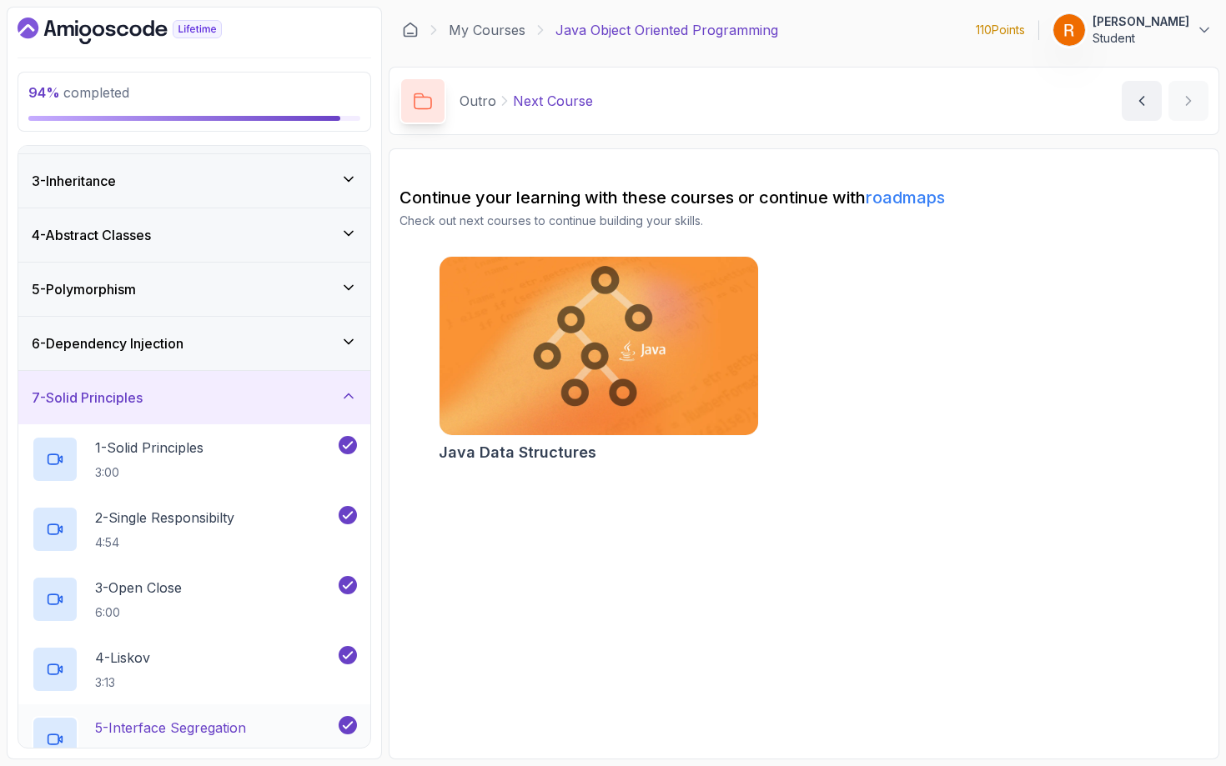
scroll to position [0, 0]
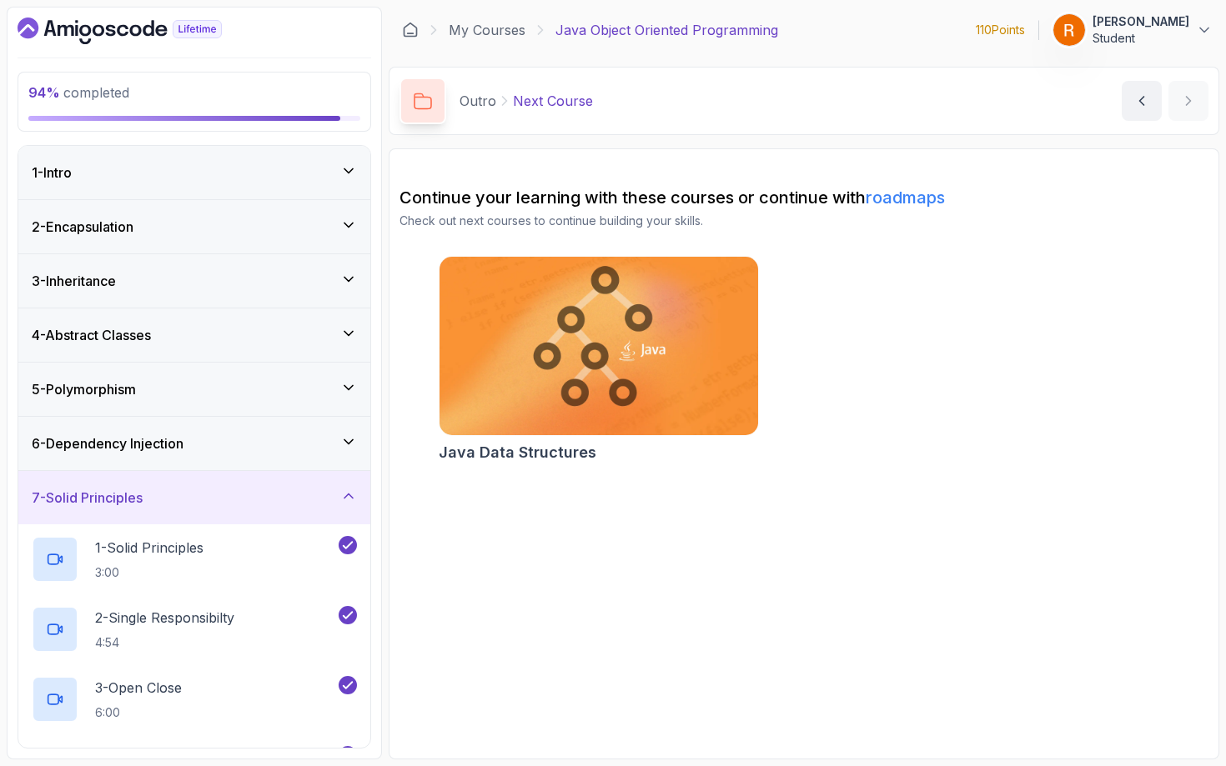
click at [350, 444] on icon at bounding box center [348, 442] width 17 height 17
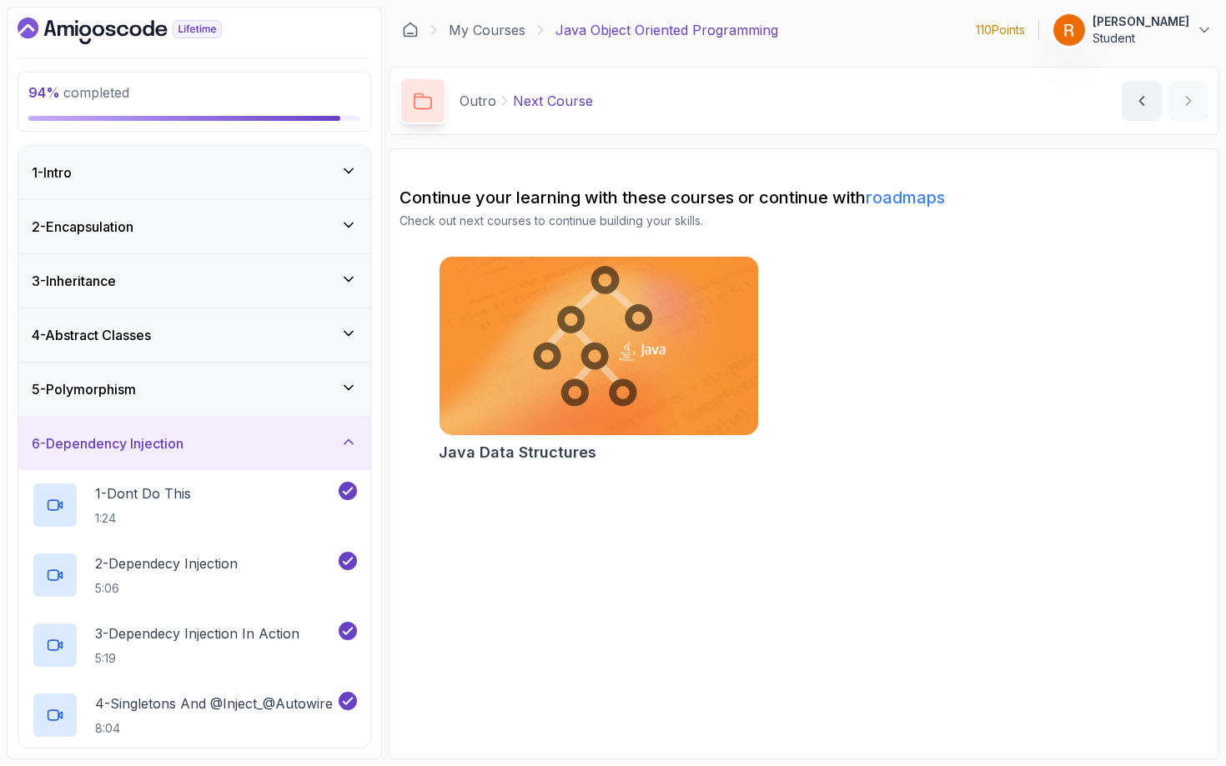
click at [344, 391] on icon at bounding box center [348, 387] width 17 height 17
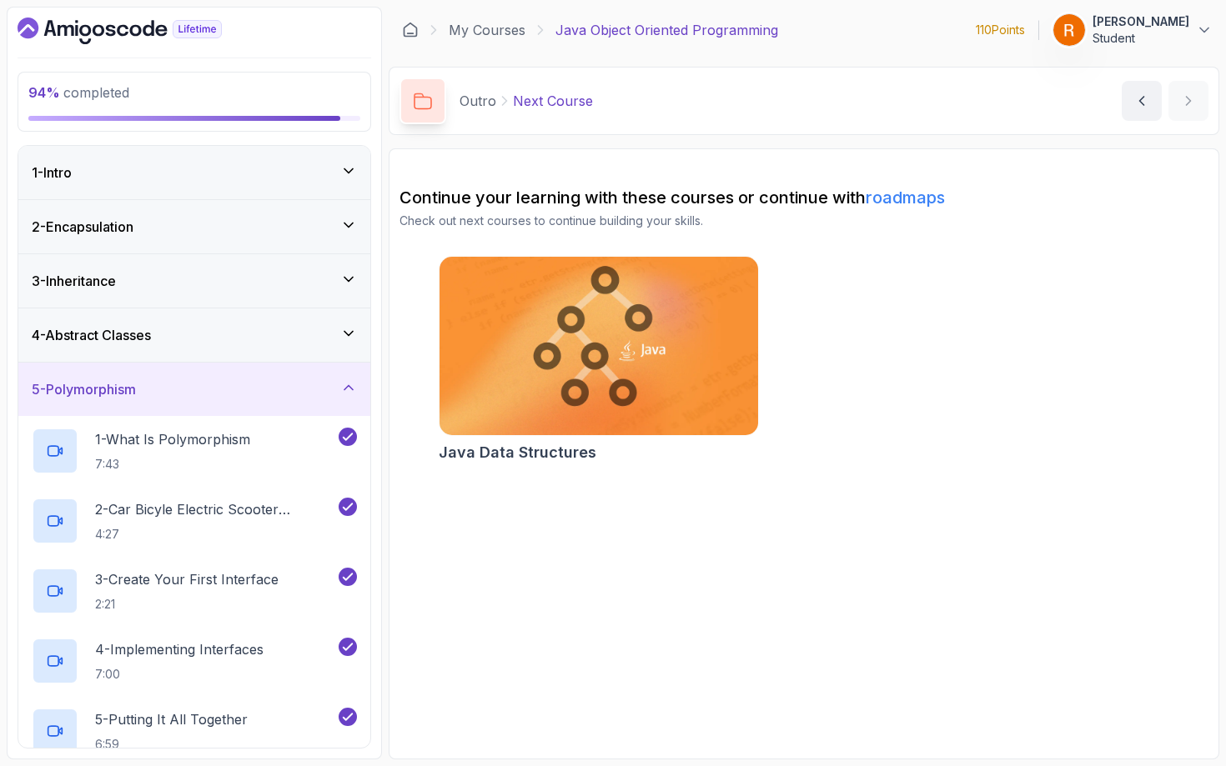
click at [349, 330] on icon at bounding box center [348, 333] width 17 height 17
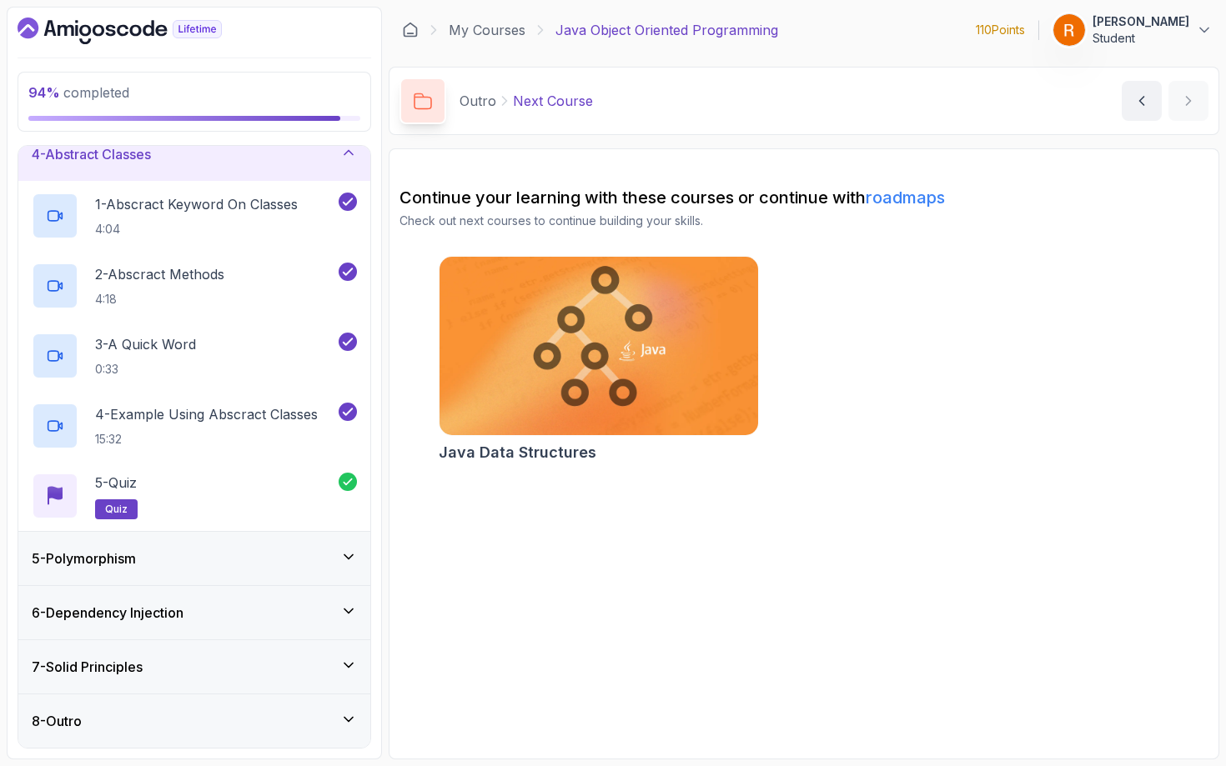
scroll to position [181, 0]
click at [352, 555] on icon at bounding box center [348, 557] width 17 height 17
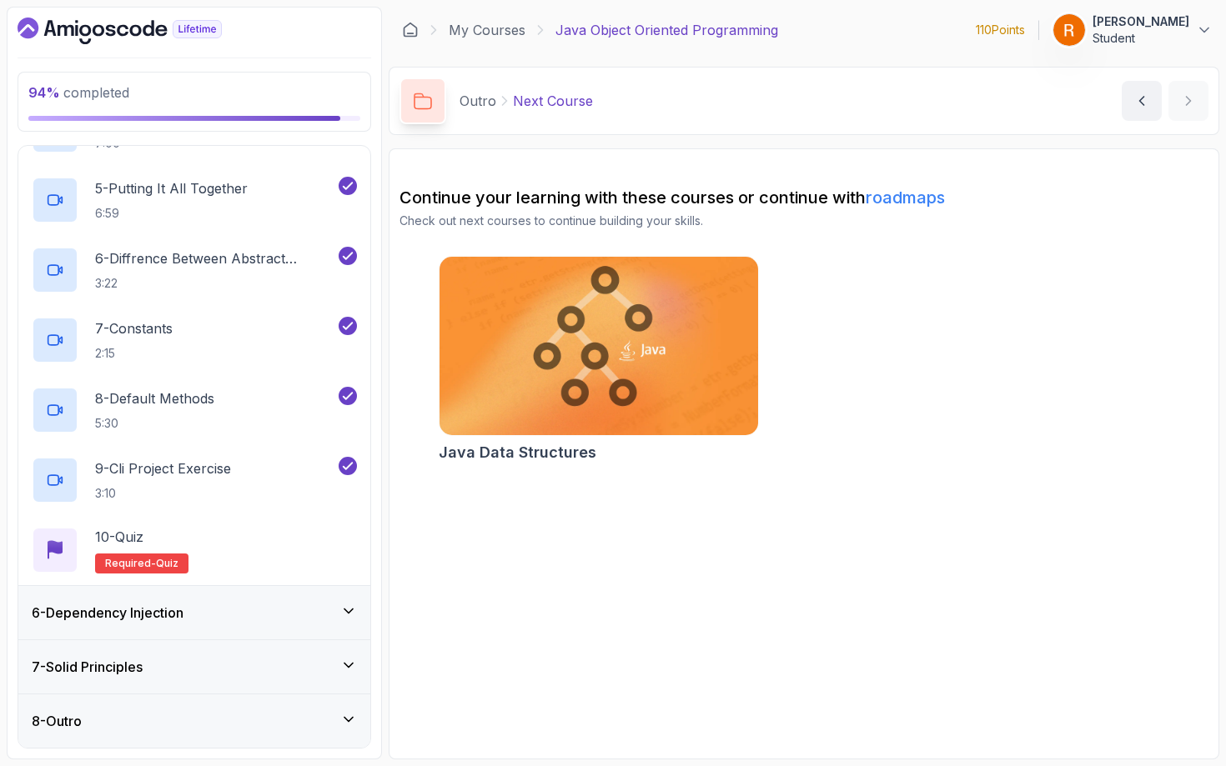
scroll to position [0, 0]
click at [316, 557] on div "10 - Quiz Required- quiz" at bounding box center [194, 550] width 325 height 47
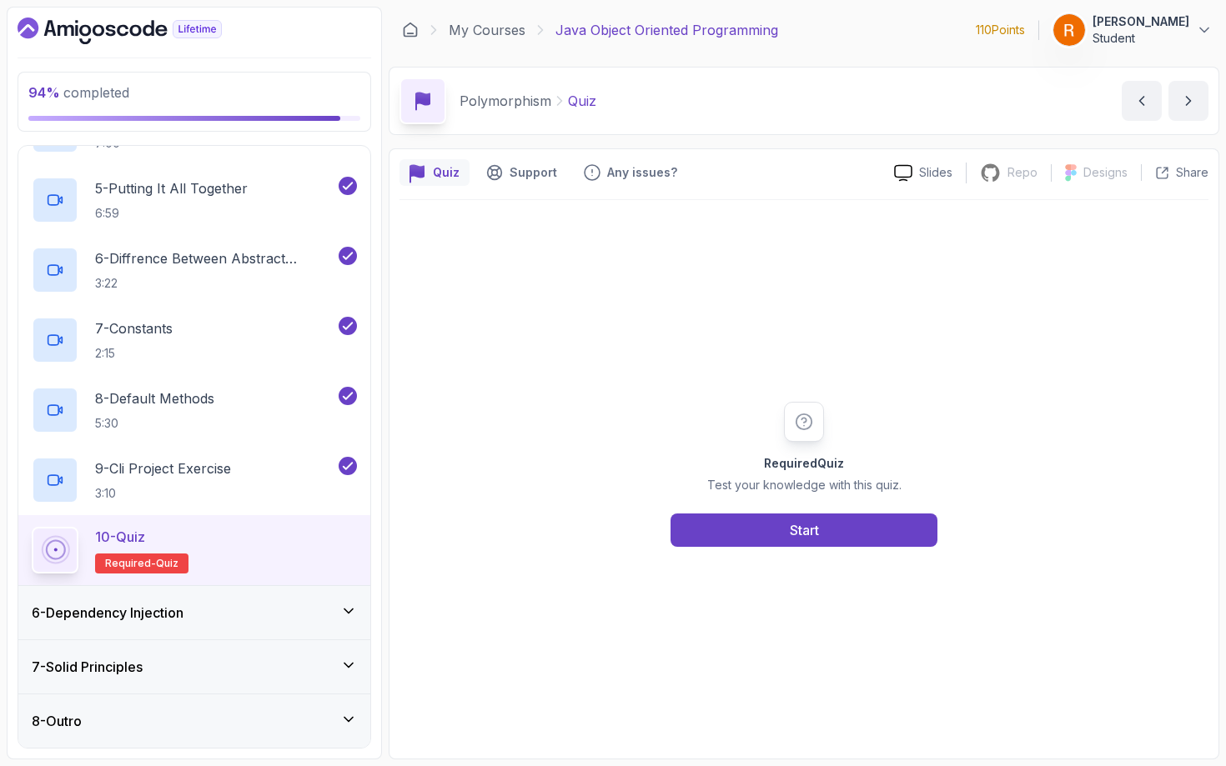
click at [441, 173] on p "Quiz" at bounding box center [446, 172] width 27 height 17
click at [443, 177] on p "Quiz" at bounding box center [446, 172] width 27 height 17
click at [449, 218] on div "Required Quiz Test your knowledge with this quiz. Start" at bounding box center [803, 474] width 809 height 549
click at [447, 174] on p "Quiz" at bounding box center [446, 172] width 27 height 17
click at [700, 539] on button "Start" at bounding box center [803, 530] width 267 height 33
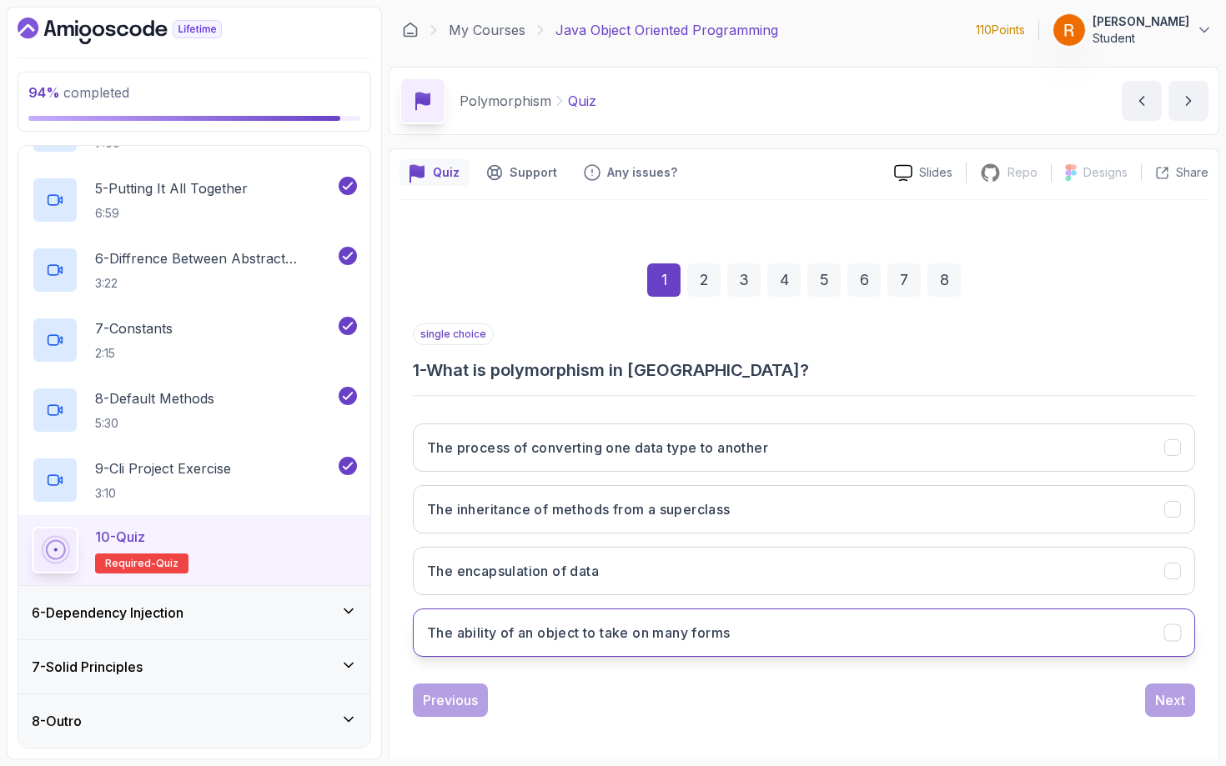
click at [670, 645] on button "The ability of an object to take on many forms" at bounding box center [804, 633] width 782 height 48
click at [1023, 666] on button "Next" at bounding box center [1170, 700] width 50 height 33
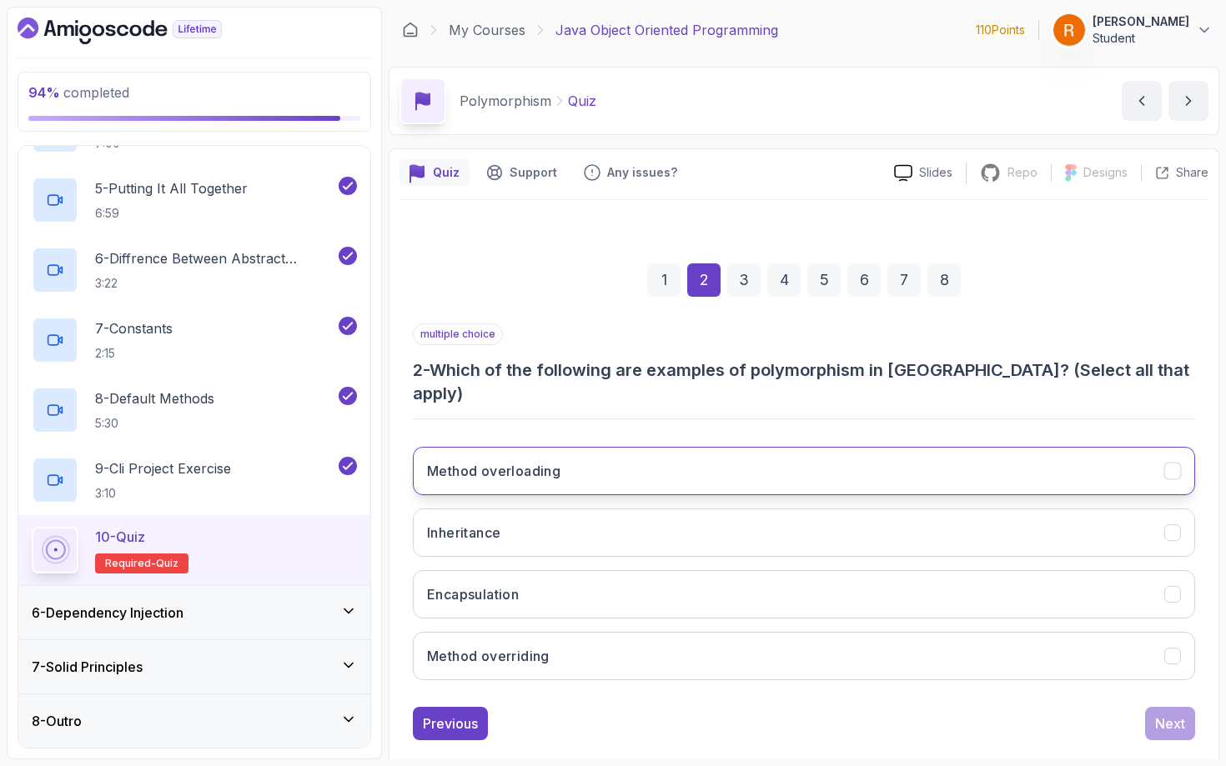
click at [585, 447] on button "Method overloading" at bounding box center [804, 471] width 782 height 48
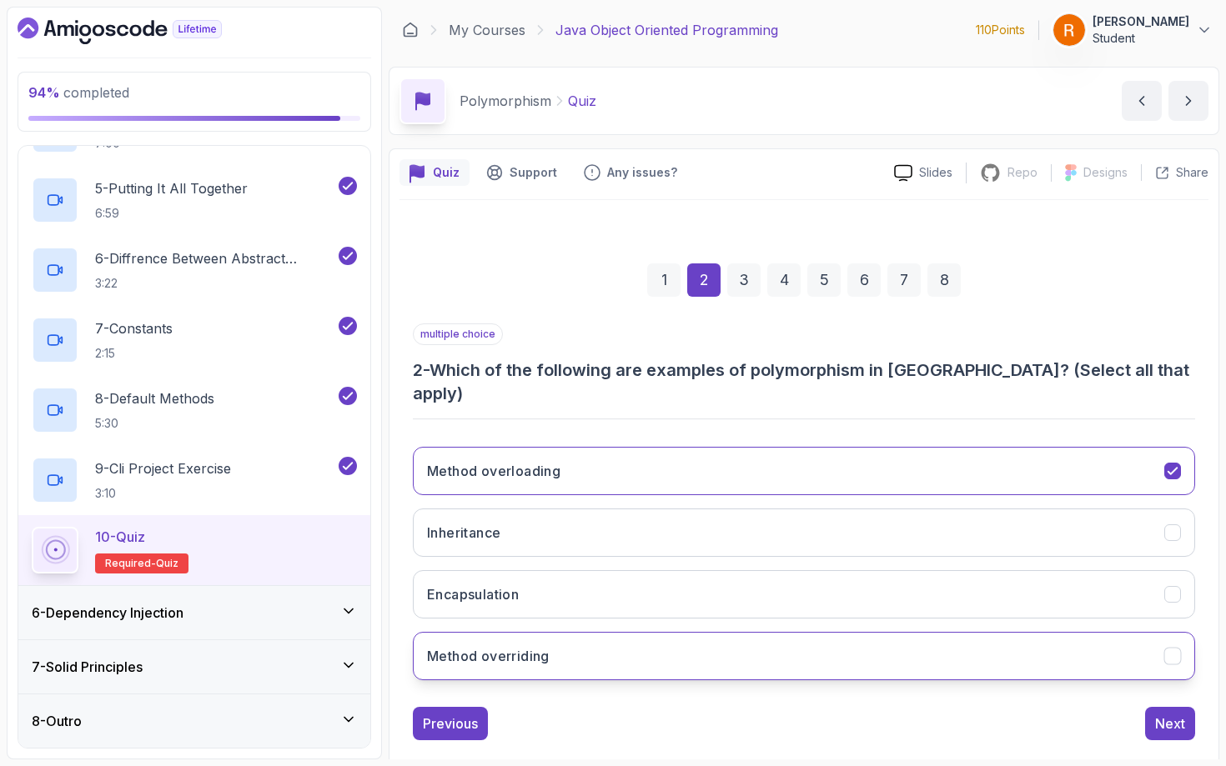
click at [553, 644] on button "Method overriding" at bounding box center [804, 656] width 782 height 48
click at [1023, 666] on div "Next" at bounding box center [1170, 724] width 30 height 20
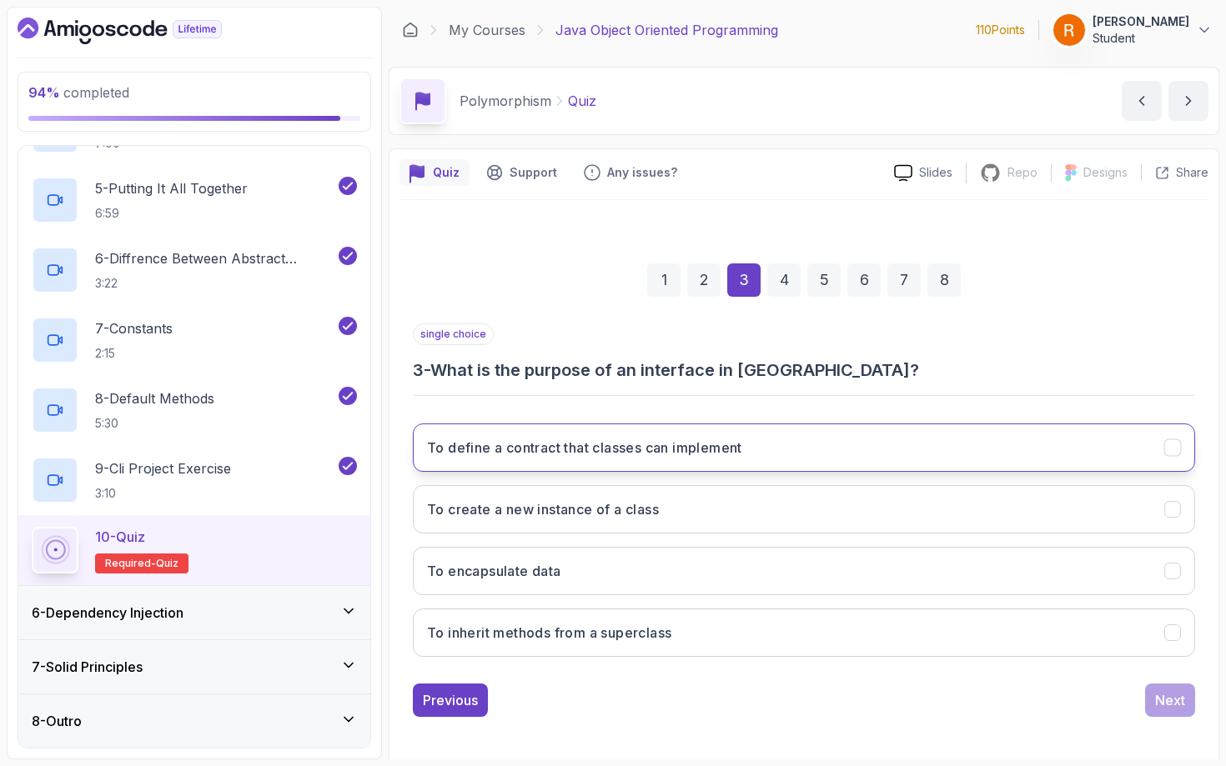
click at [635, 456] on h3 "To define a contract that classes can implement" at bounding box center [584, 448] width 315 height 20
click at [1023, 666] on button "Next" at bounding box center [1170, 700] width 50 height 33
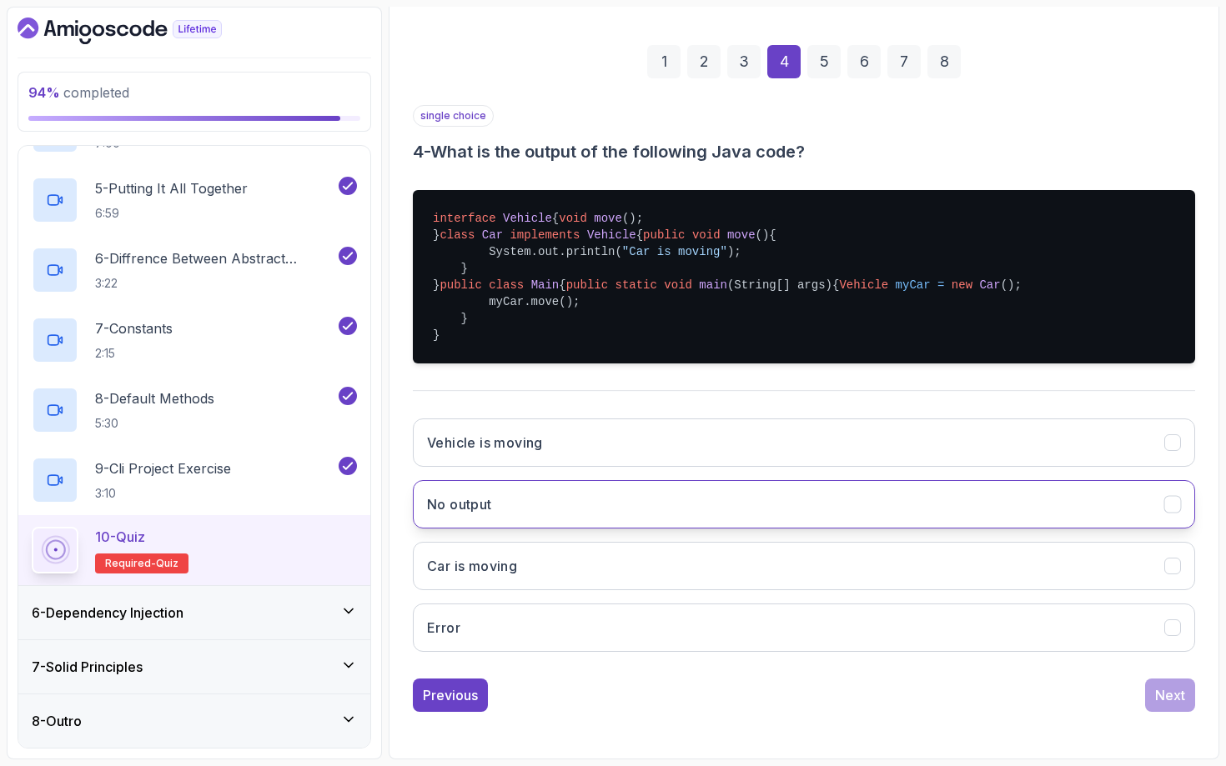
scroll to position [244, 0]
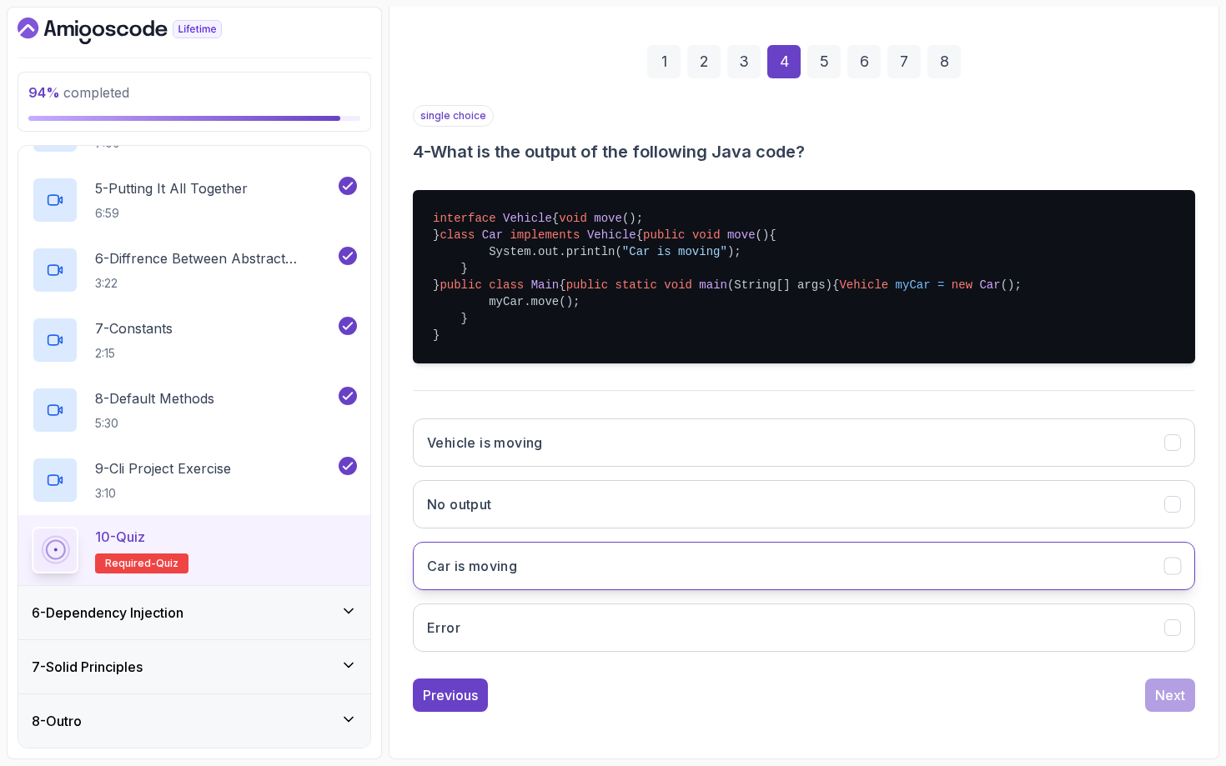
click at [702, 590] on button "Car is moving" at bounding box center [804, 566] width 782 height 48
click at [1023, 666] on div "Next" at bounding box center [1170, 695] width 30 height 20
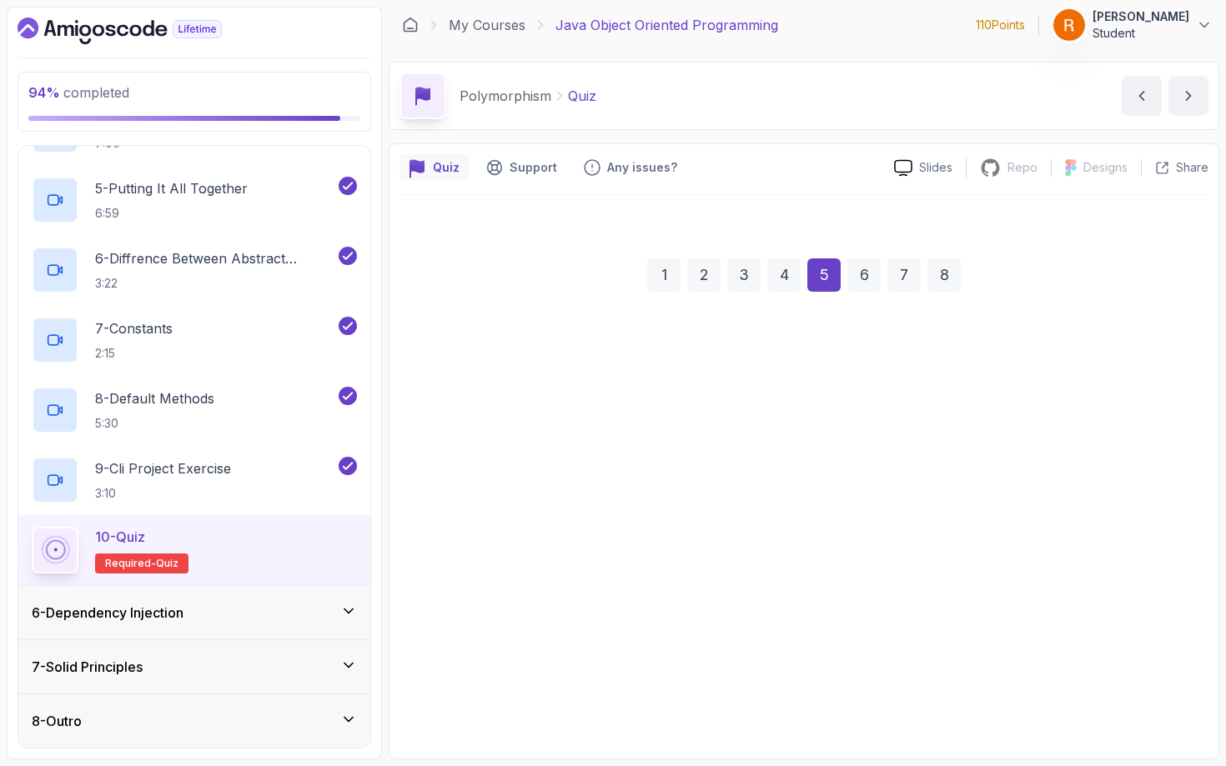
scroll to position [5, 0]
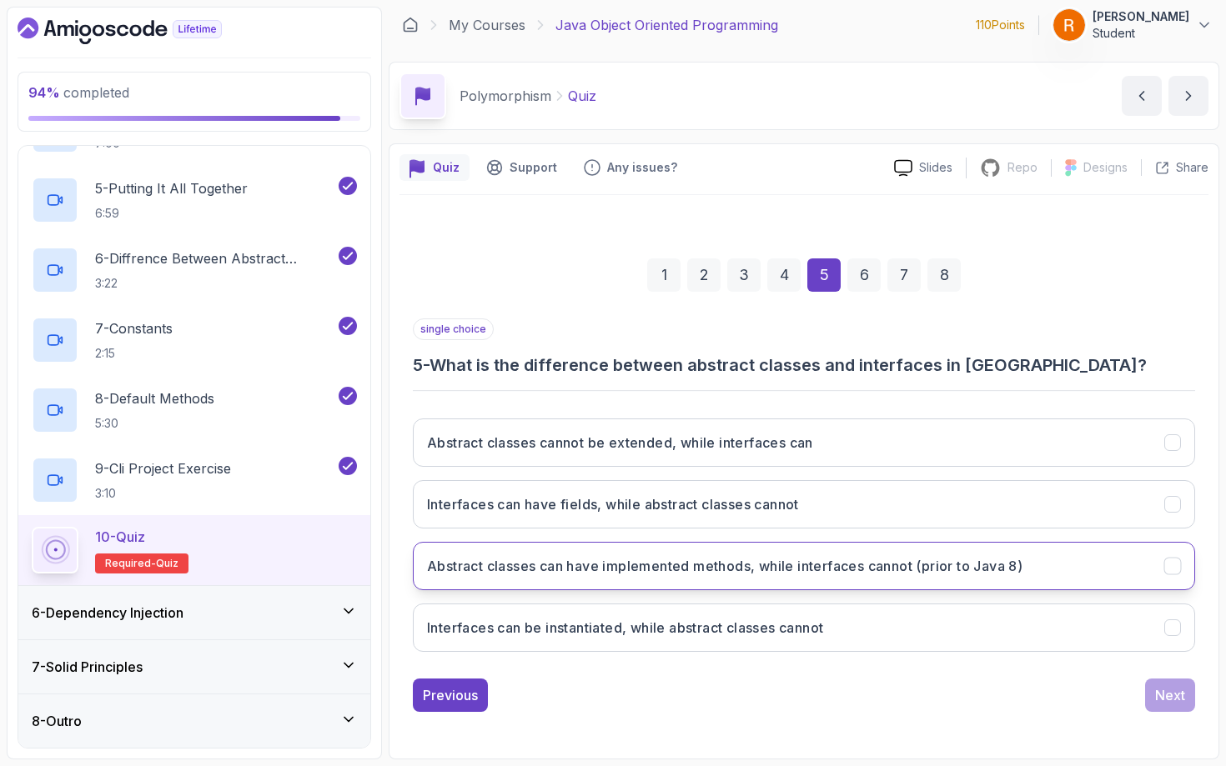
click at [745, 576] on button "Abstract classes can have implemented methods, while interfaces cannot (prior t…" at bounding box center [804, 566] width 782 height 48
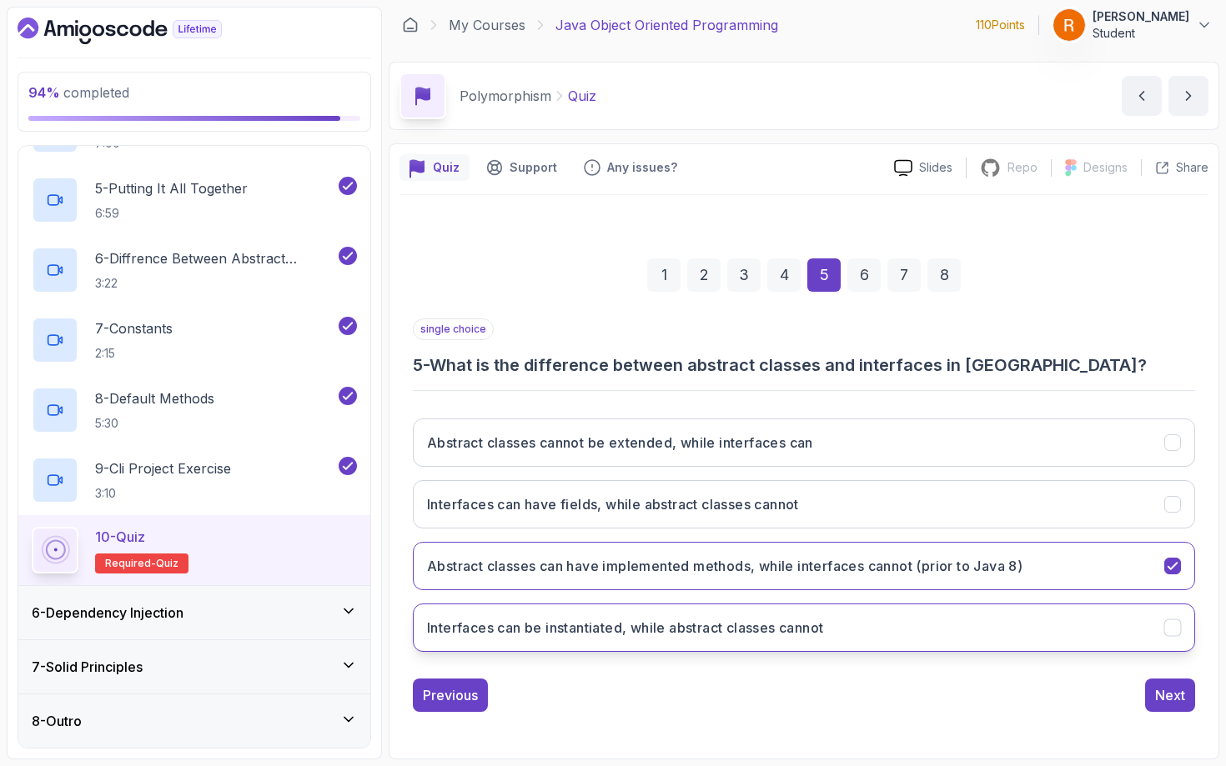
click at [743, 639] on button "Interfaces can be instantiated, while abstract classes cannot" at bounding box center [804, 628] width 782 height 48
click at [1023, 666] on div "Next" at bounding box center [1170, 695] width 30 height 20
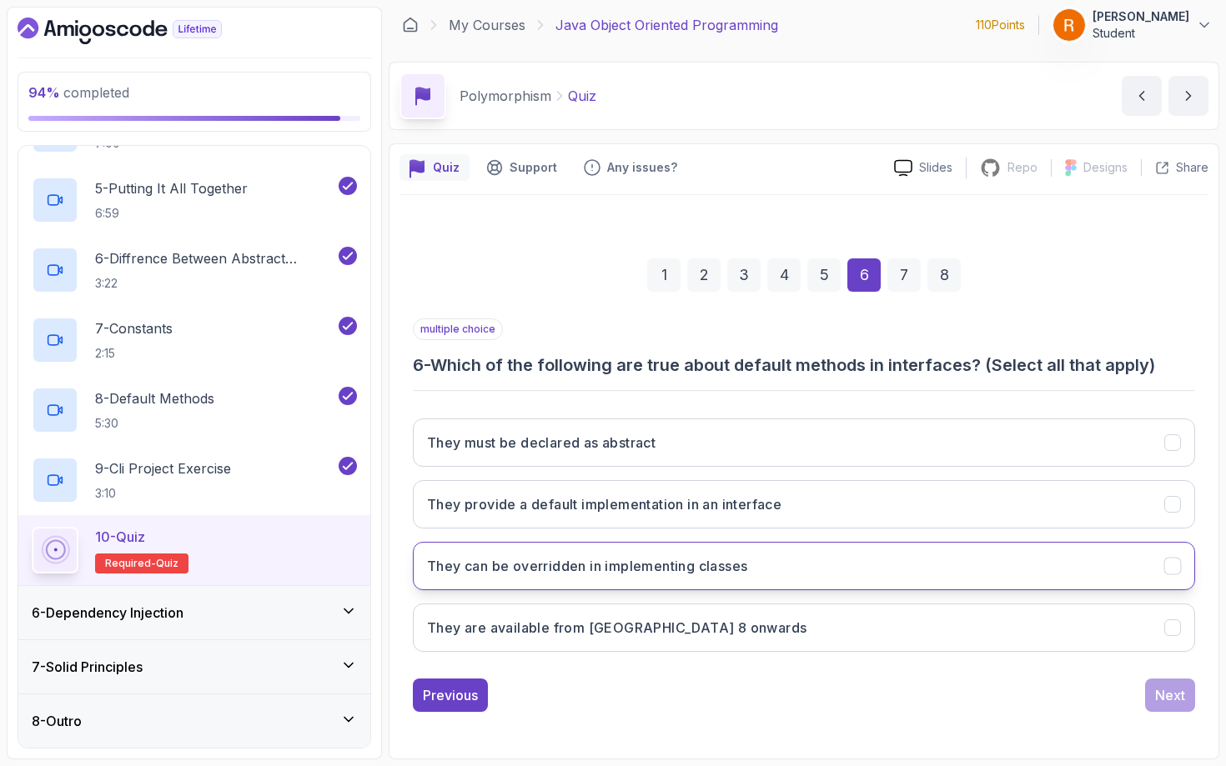
click at [565, 560] on h3 "They can be overridden in implementing classes" at bounding box center [587, 566] width 320 height 20
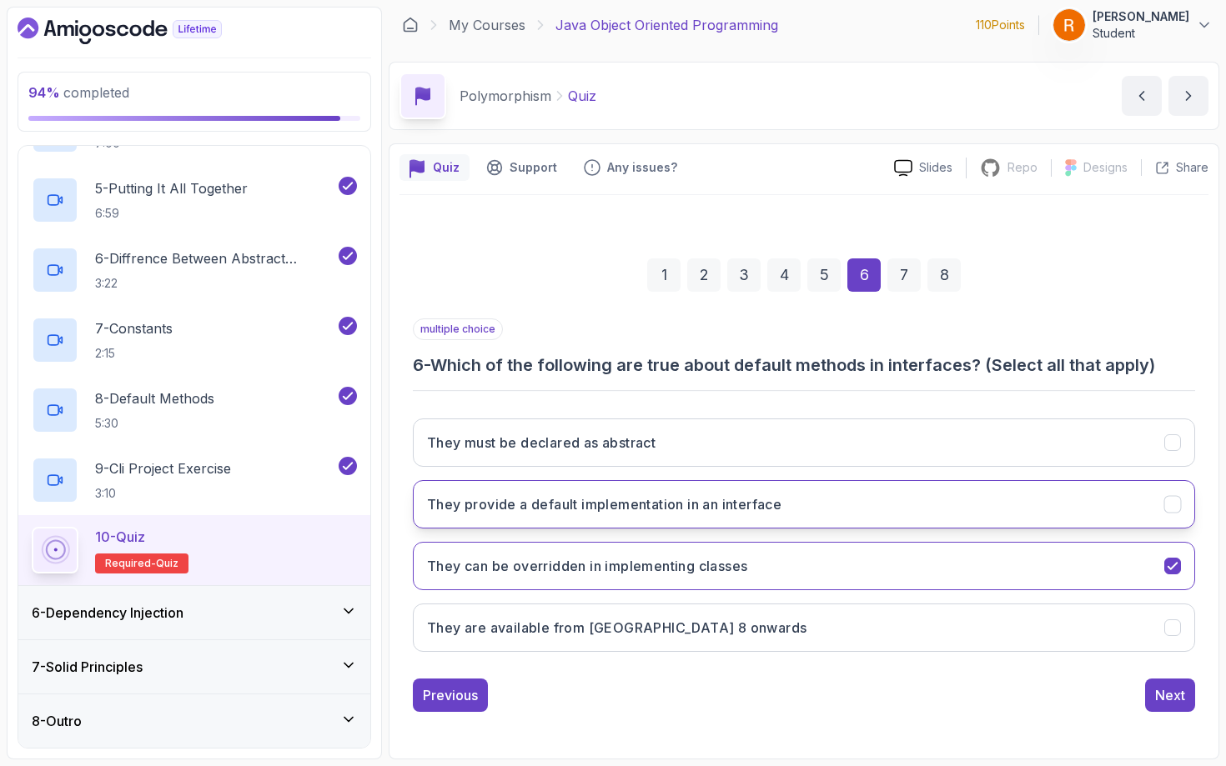
click at [561, 511] on h3 "They provide a default implementation in an interface" at bounding box center [604, 504] width 354 height 20
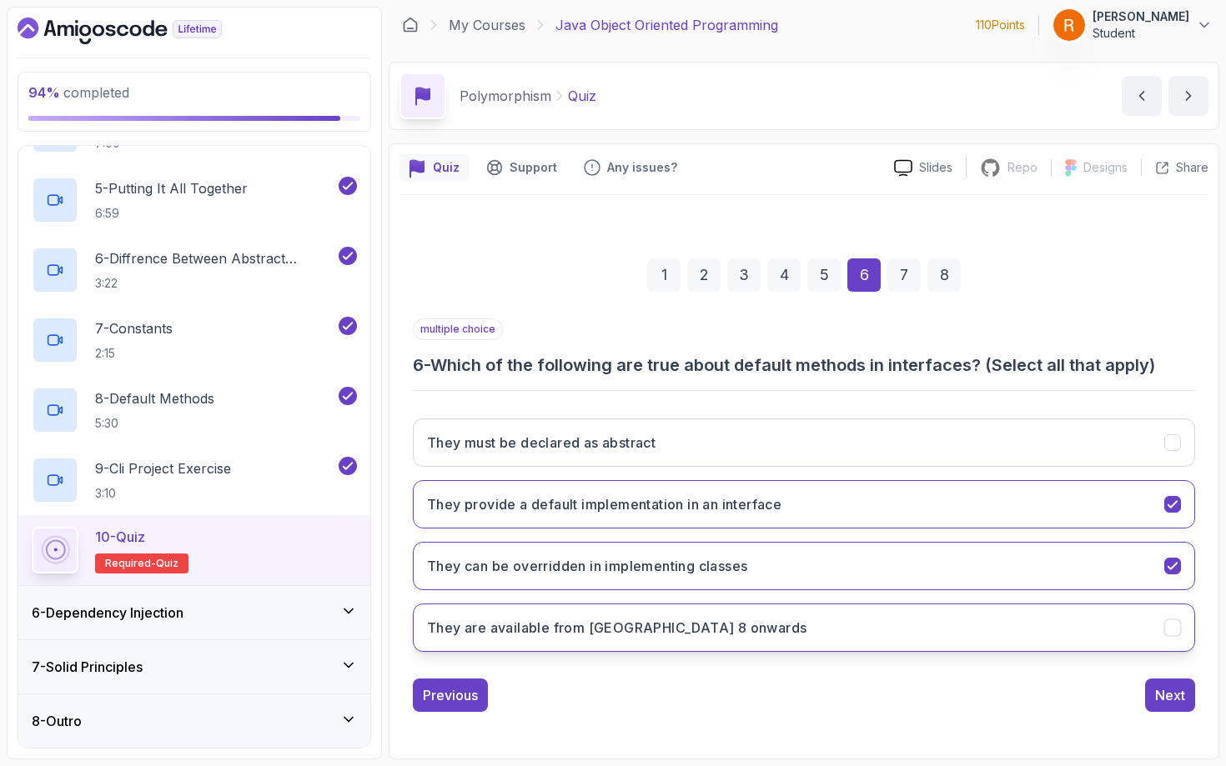
click at [698, 633] on button "They are available from Java 8 onwards" at bounding box center [804, 628] width 782 height 48
click at [1023, 666] on div "Next" at bounding box center [1170, 695] width 30 height 20
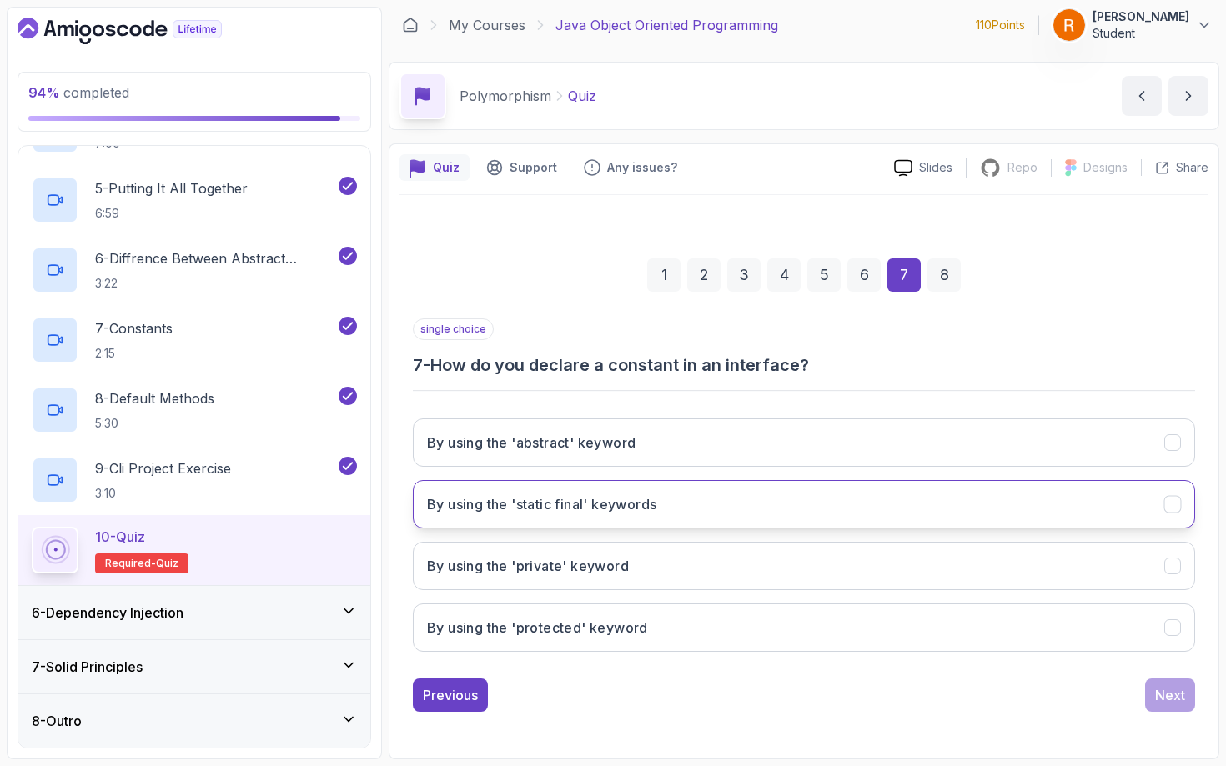
click at [586, 508] on h3 "By using the 'static final' keywords" at bounding box center [541, 504] width 229 height 20
click at [1023, 666] on div "Next" at bounding box center [1170, 695] width 30 height 20
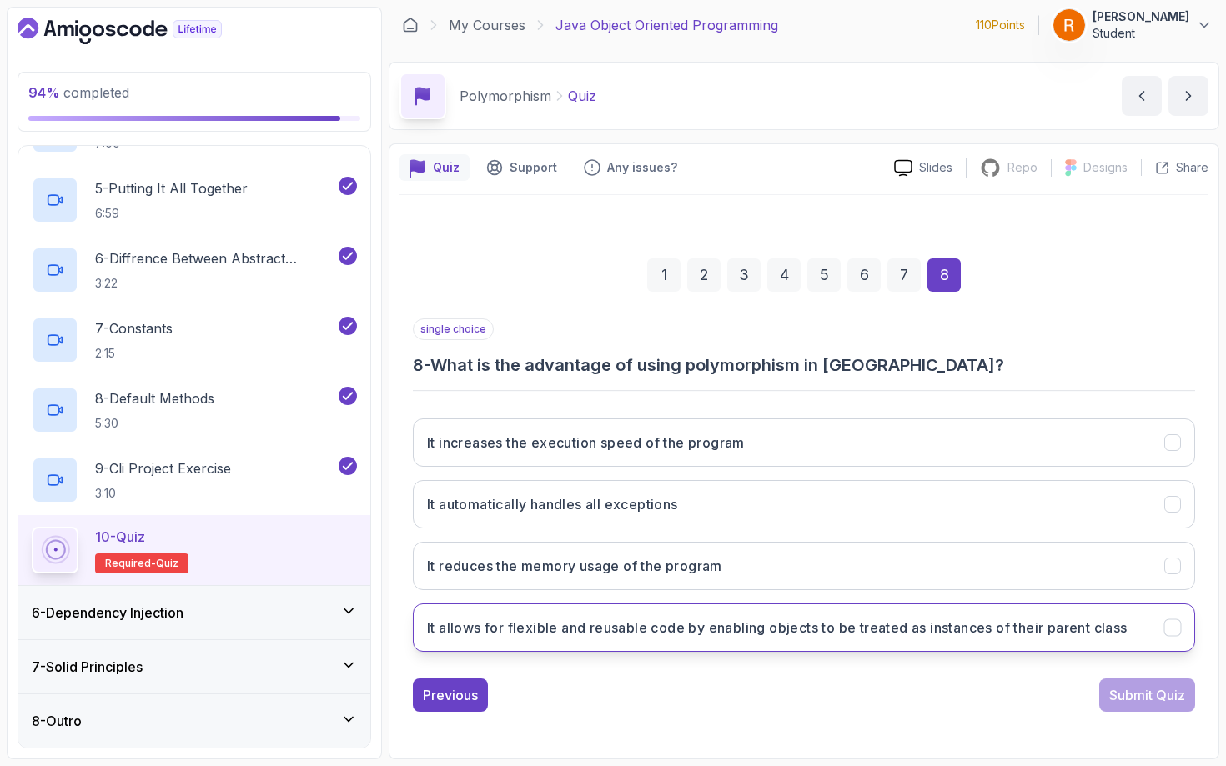
click at [595, 641] on button "It allows for flexible and reusable code by enabling objects to be treated as i…" at bounding box center [804, 628] width 782 height 48
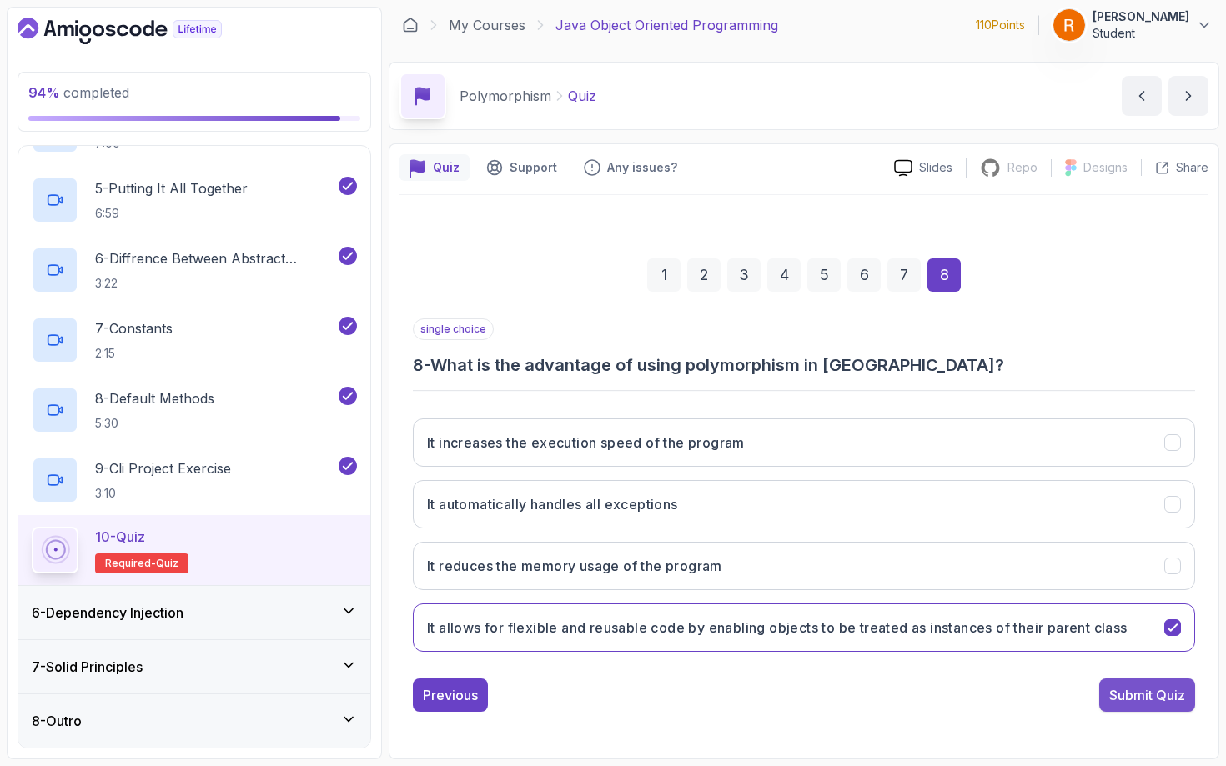
click at [1023, 666] on div "Submit Quiz" at bounding box center [1147, 695] width 76 height 20
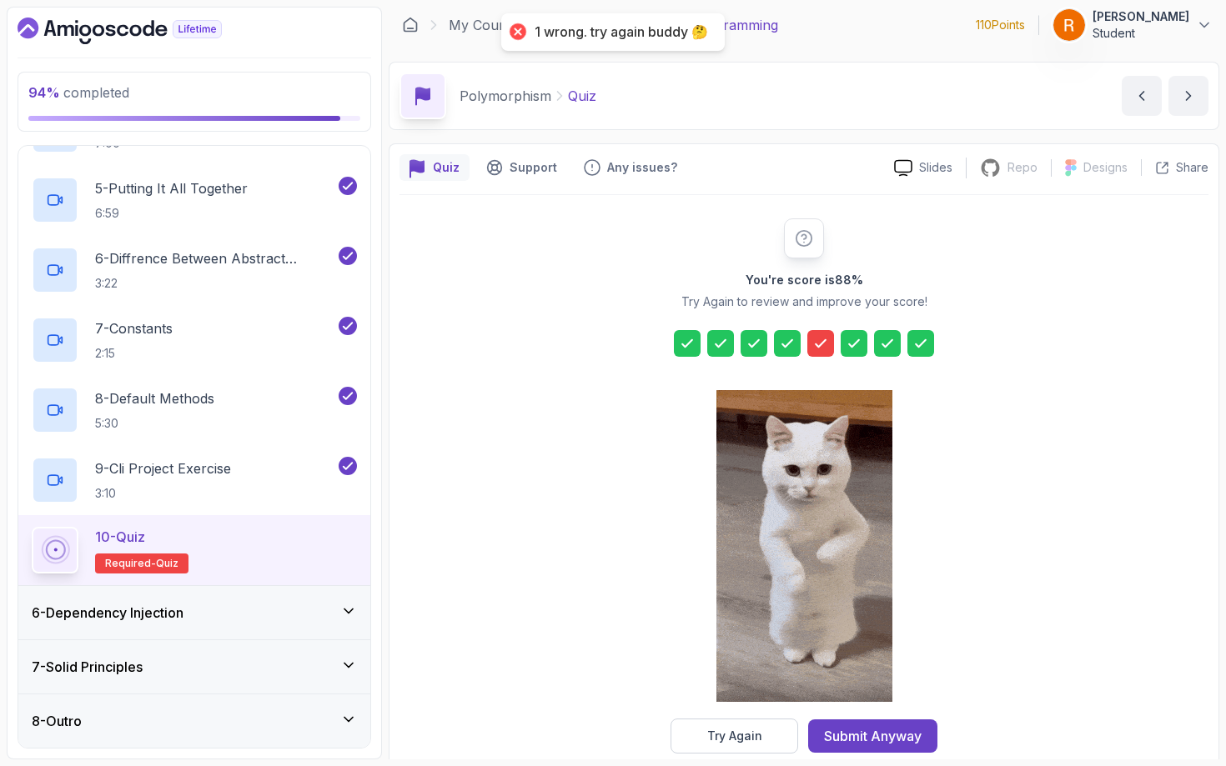
click at [812, 344] on icon at bounding box center [820, 343] width 17 height 17
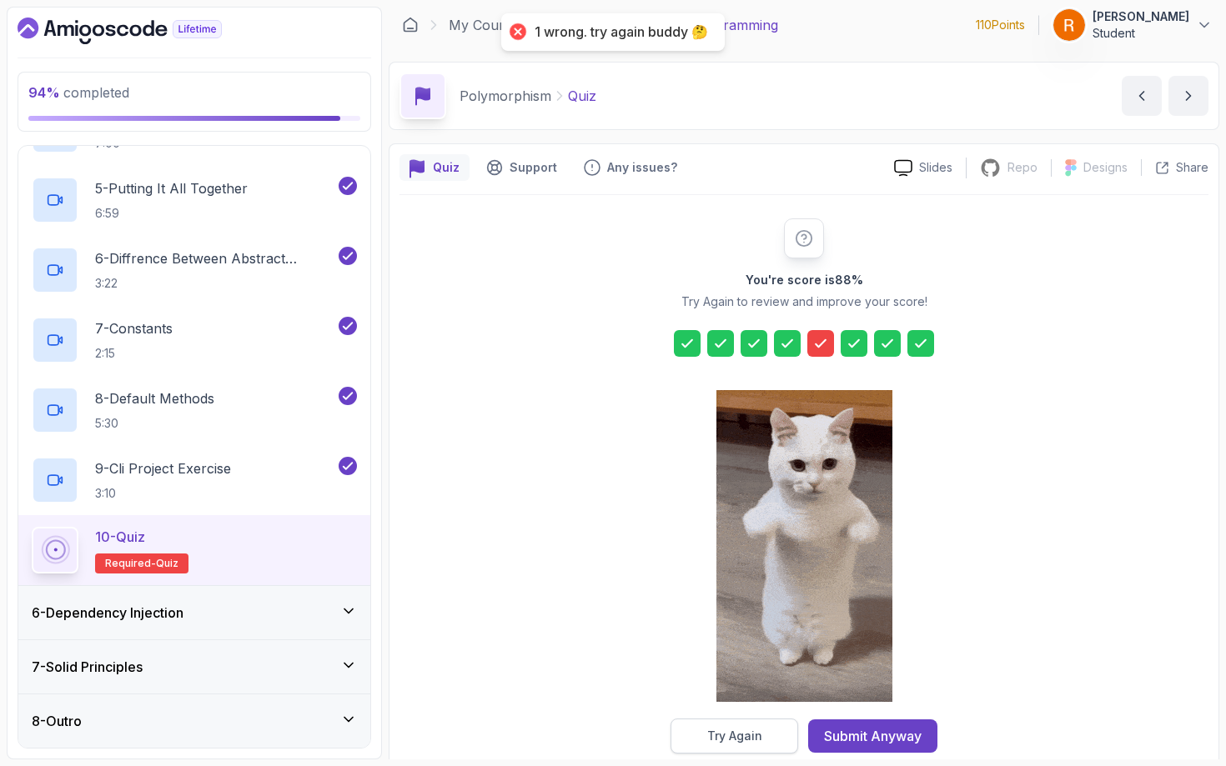
click at [738, 666] on div "Try Again" at bounding box center [734, 736] width 55 height 17
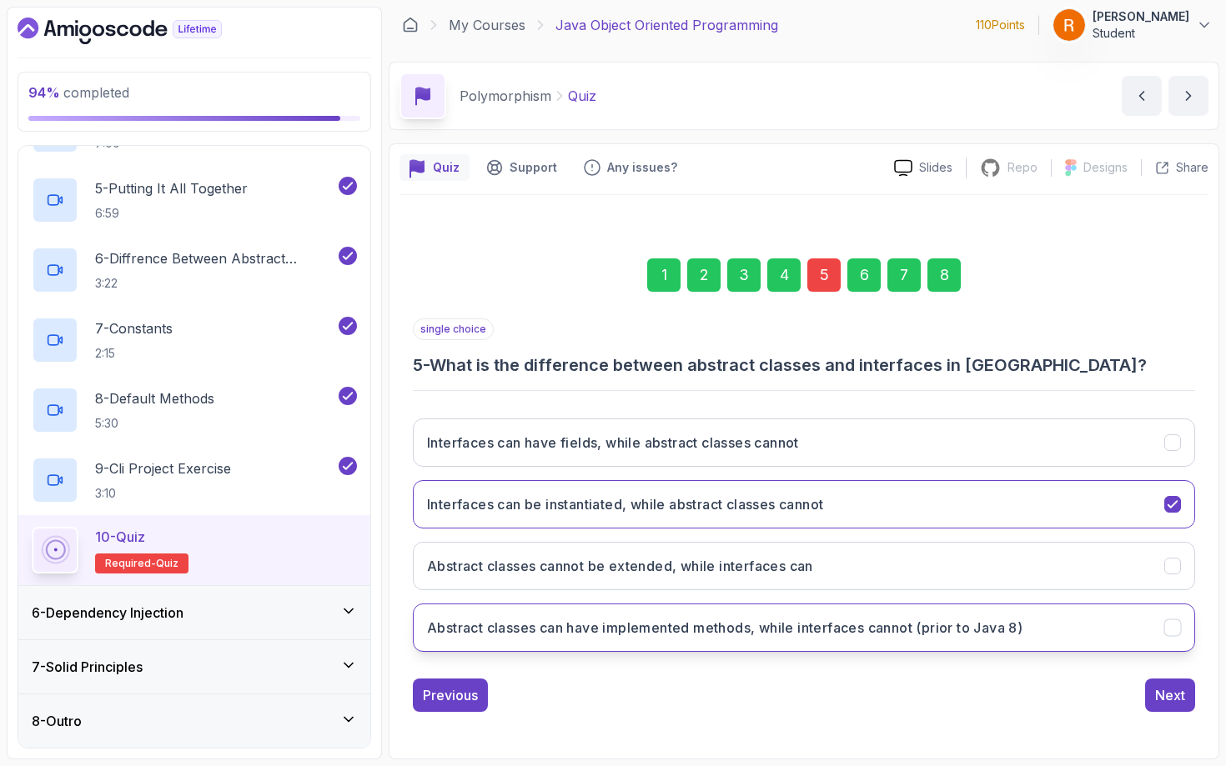
click at [707, 635] on h3 "Abstract classes can have implemented methods, while interfaces cannot (prior t…" at bounding box center [724, 628] width 595 height 20
click at [1023, 666] on div "Next" at bounding box center [1170, 695] width 30 height 20
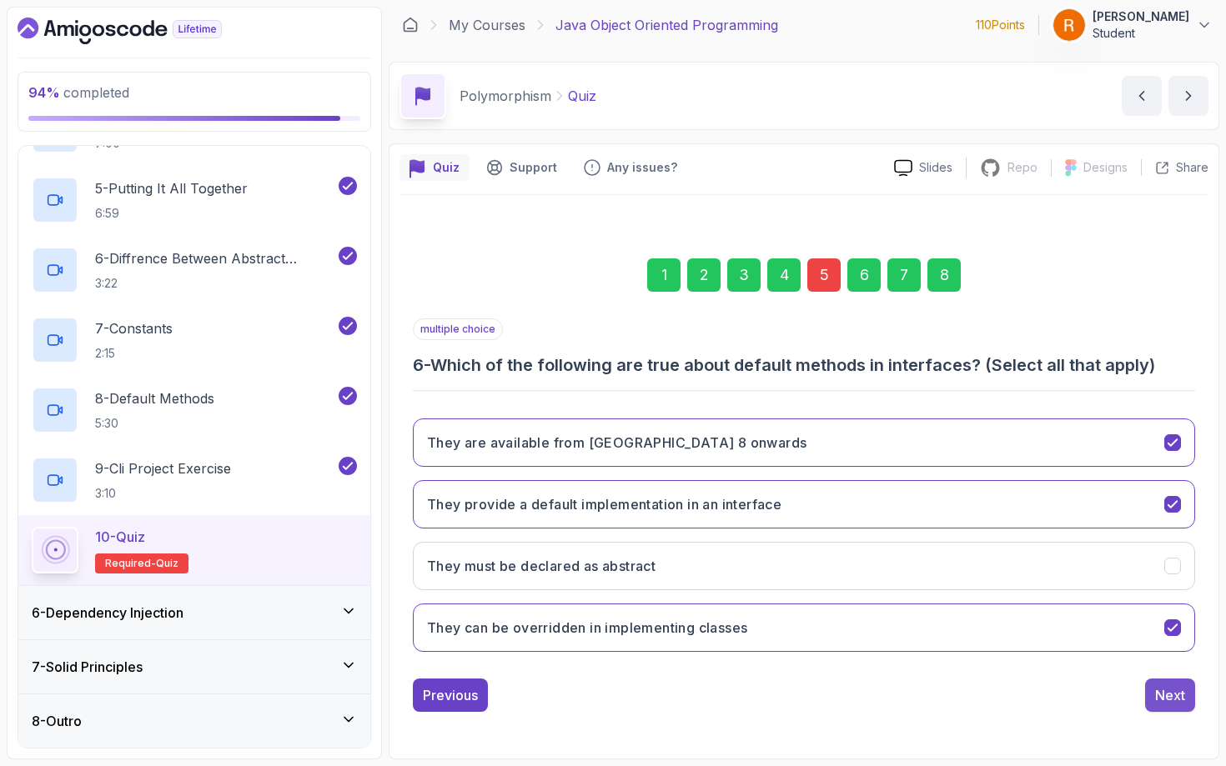
click at [1023, 666] on div "Next" at bounding box center [1170, 695] width 30 height 20
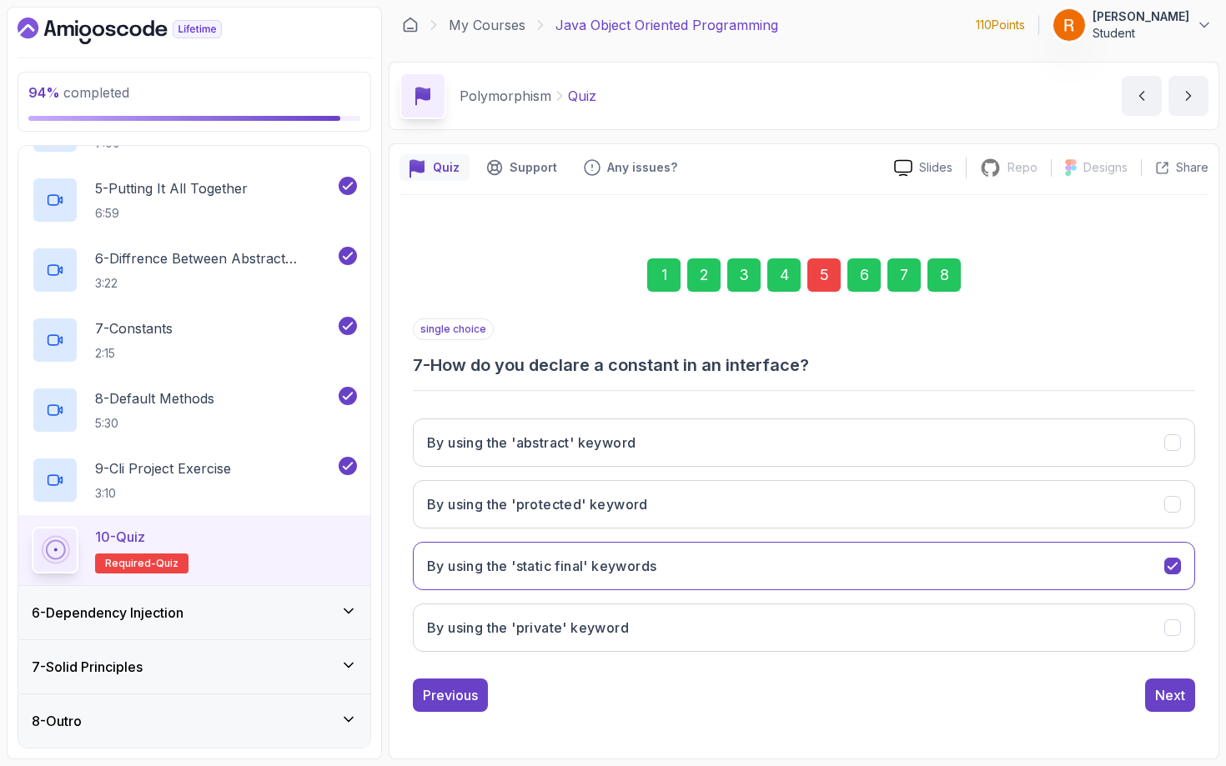
click at [1023, 666] on div "Next" at bounding box center [1170, 695] width 30 height 20
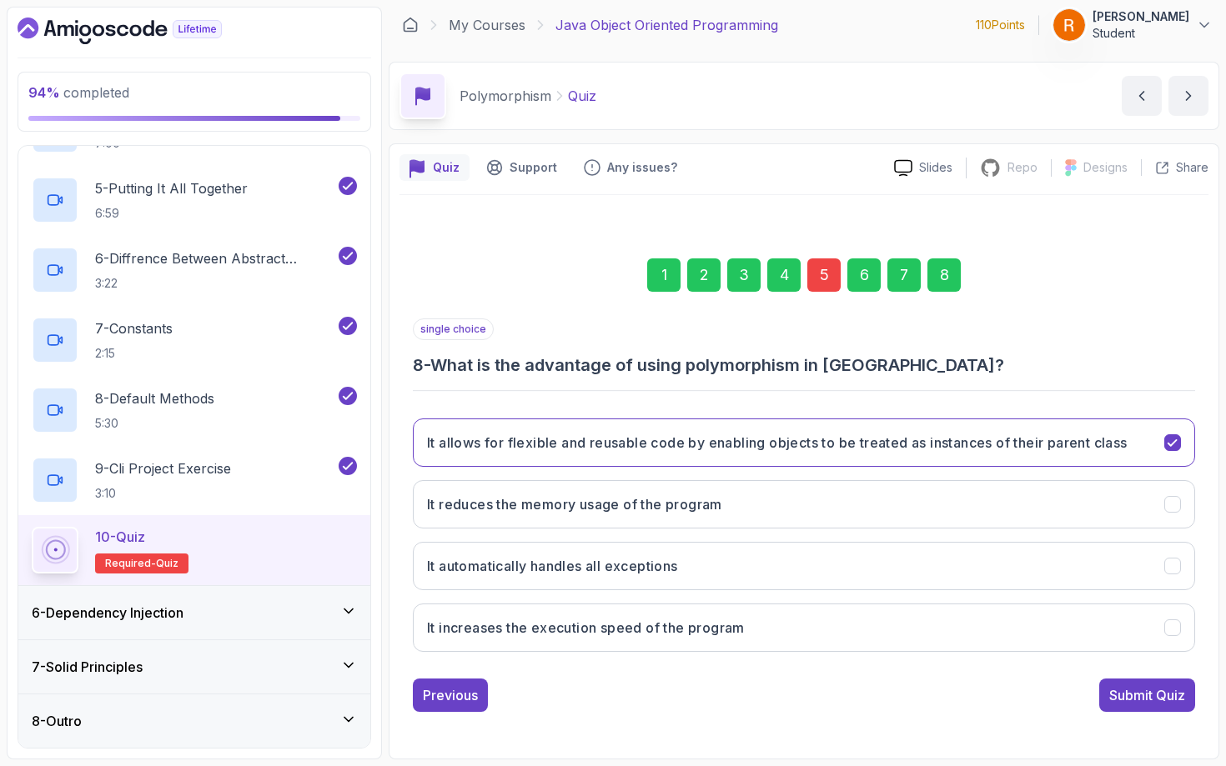
click at [1023, 666] on div "Submit Quiz" at bounding box center [1147, 695] width 76 height 20
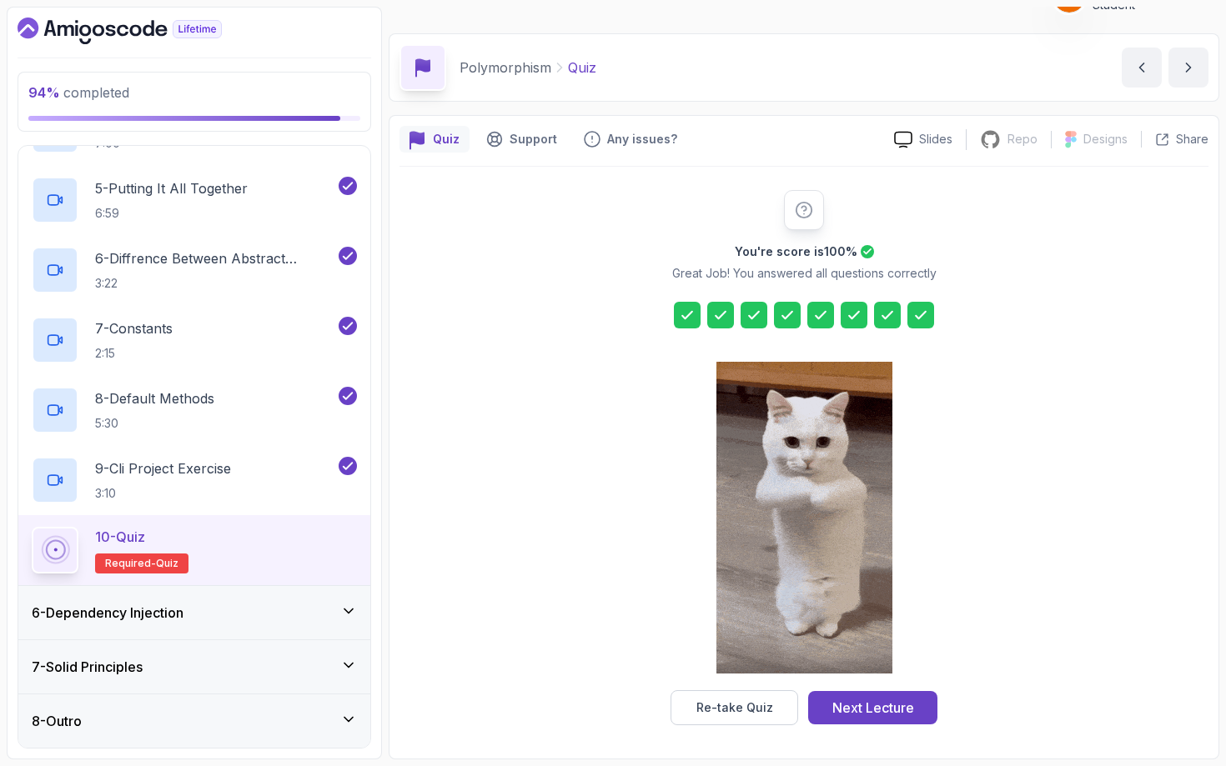
scroll to position [0, 0]
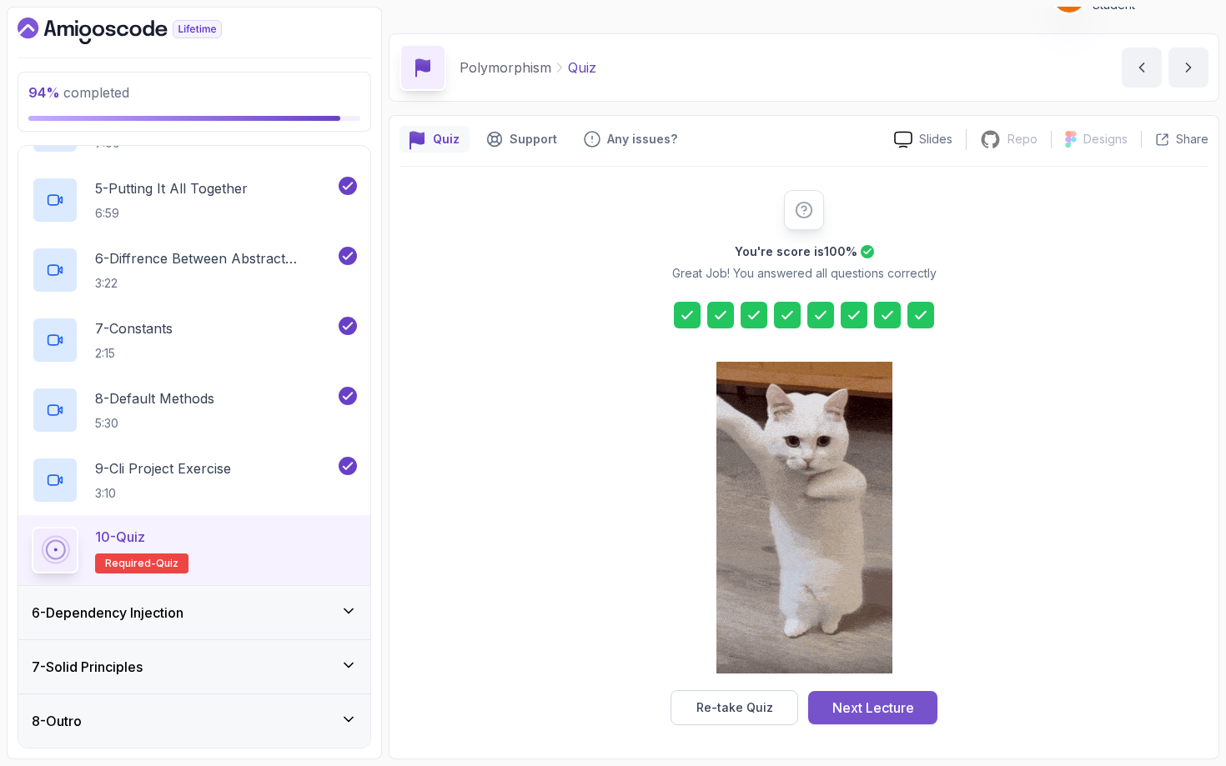
click at [896, 666] on button "Next Lecture" at bounding box center [872, 707] width 129 height 33
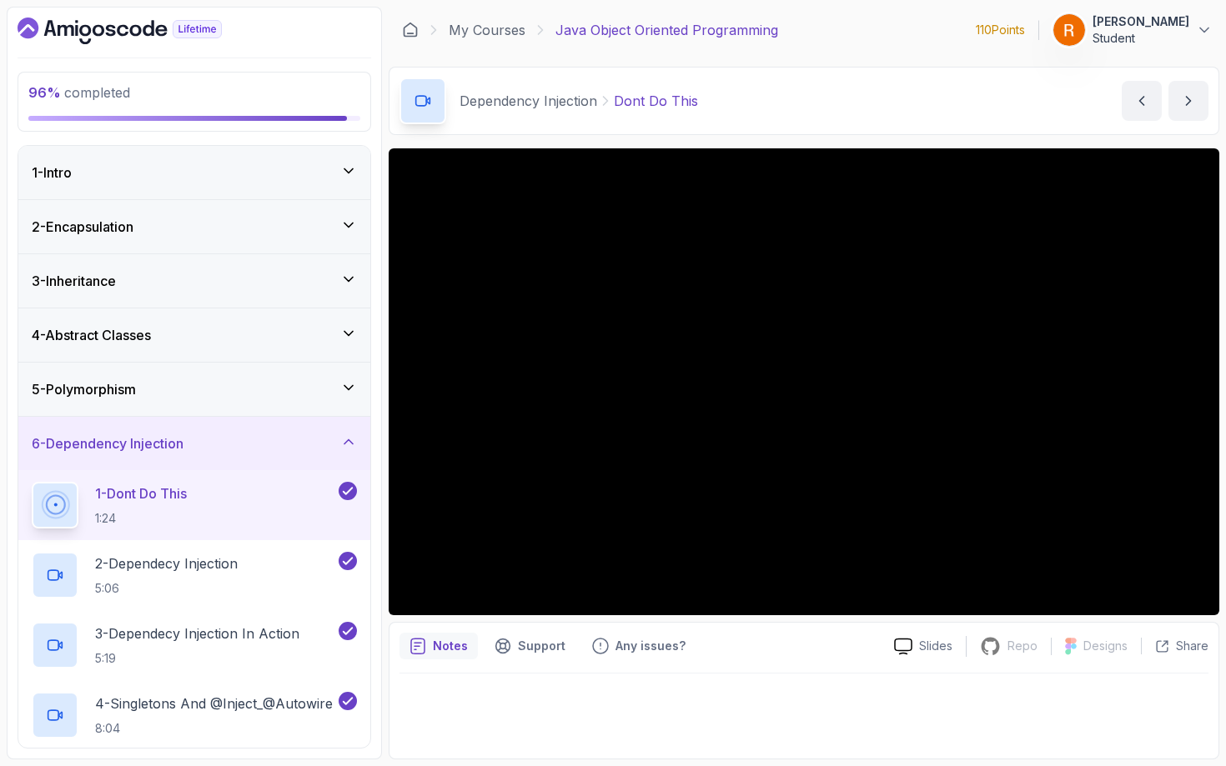
click at [321, 391] on div "5 - Polymorphism" at bounding box center [194, 389] width 325 height 20
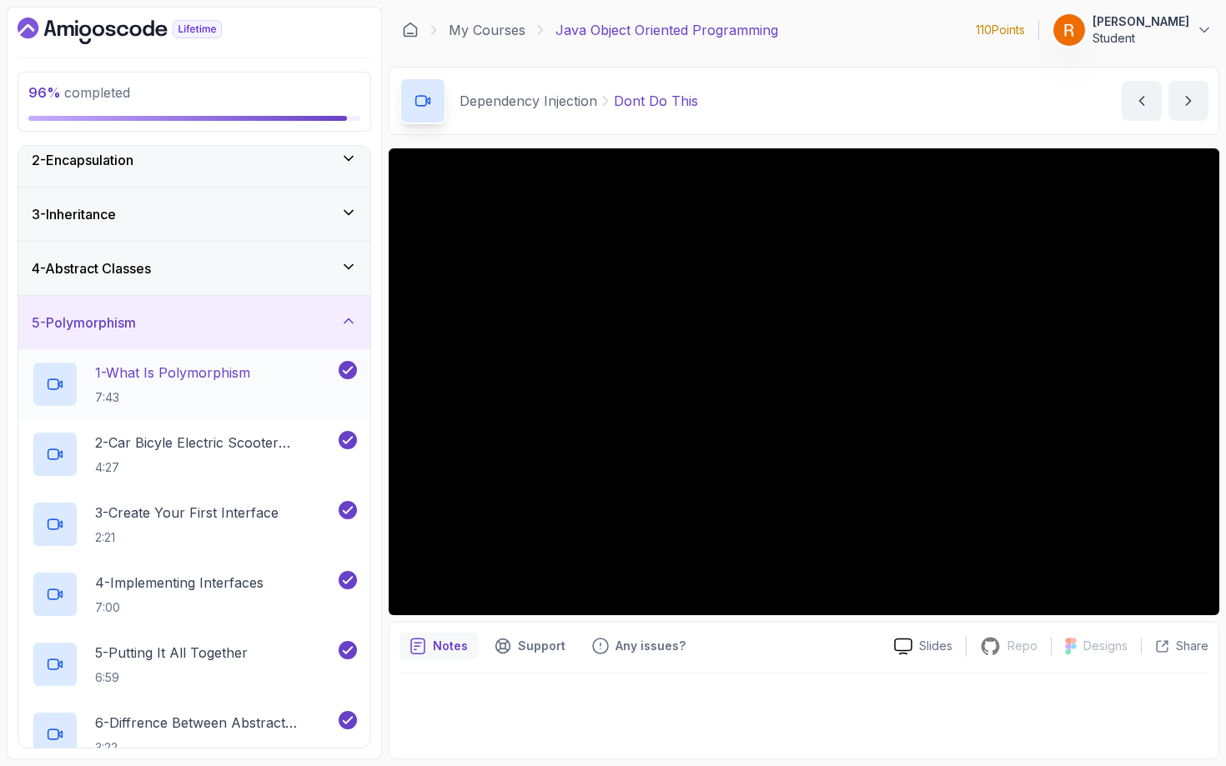
scroll to position [65, 0]
click at [346, 282] on div "4 - Abstract Classes" at bounding box center [194, 269] width 352 height 53
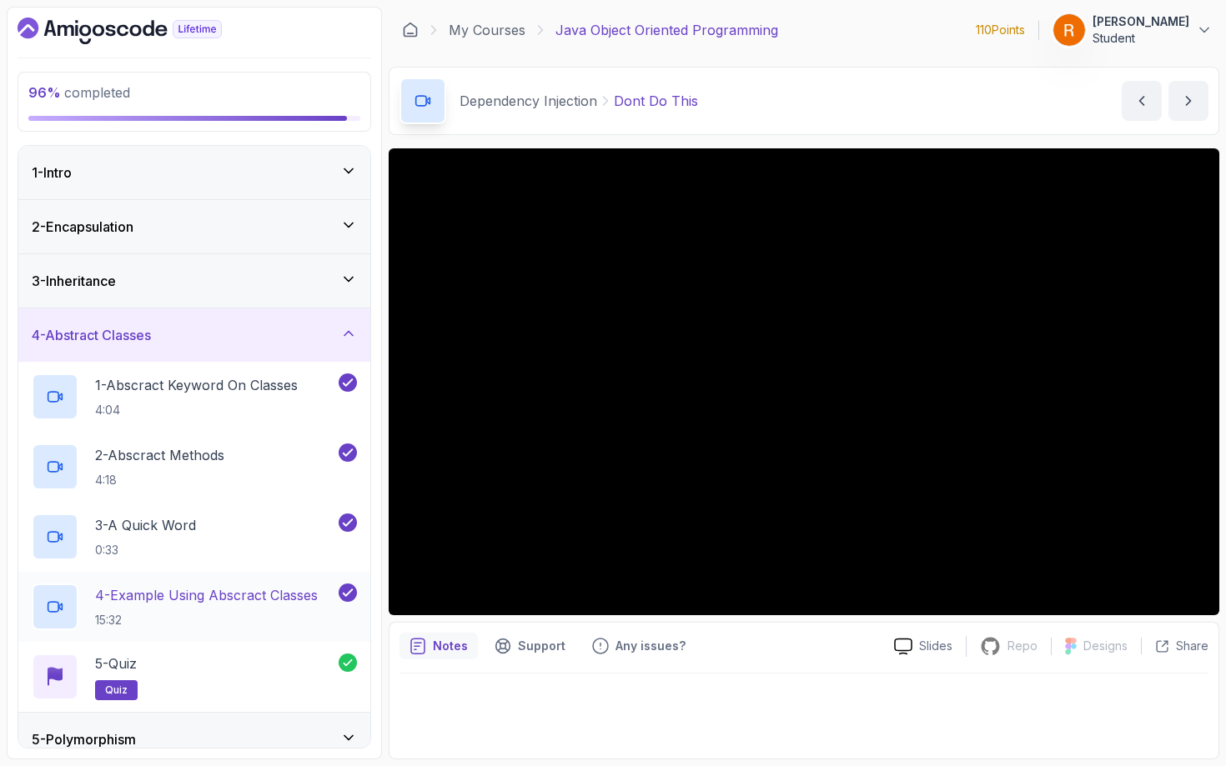
scroll to position [0, 0]
click at [352, 284] on icon at bounding box center [348, 279] width 17 height 17
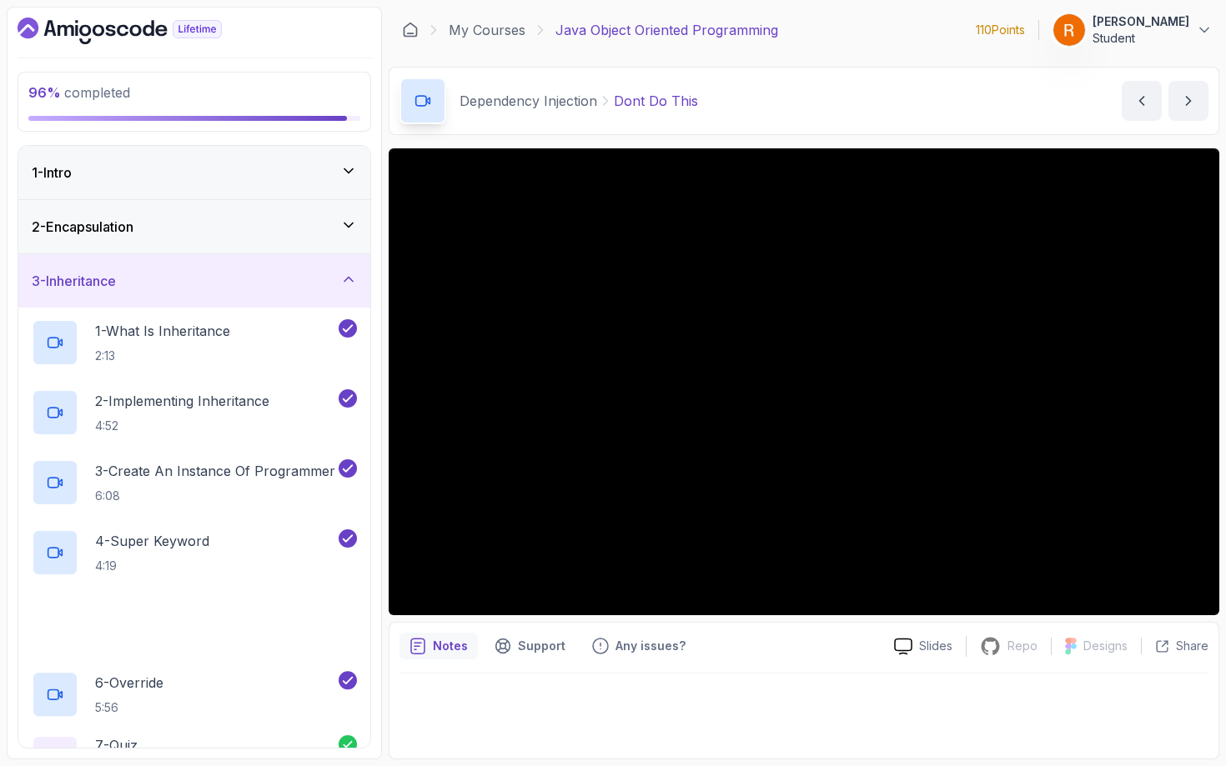
click at [352, 284] on icon at bounding box center [348, 279] width 17 height 17
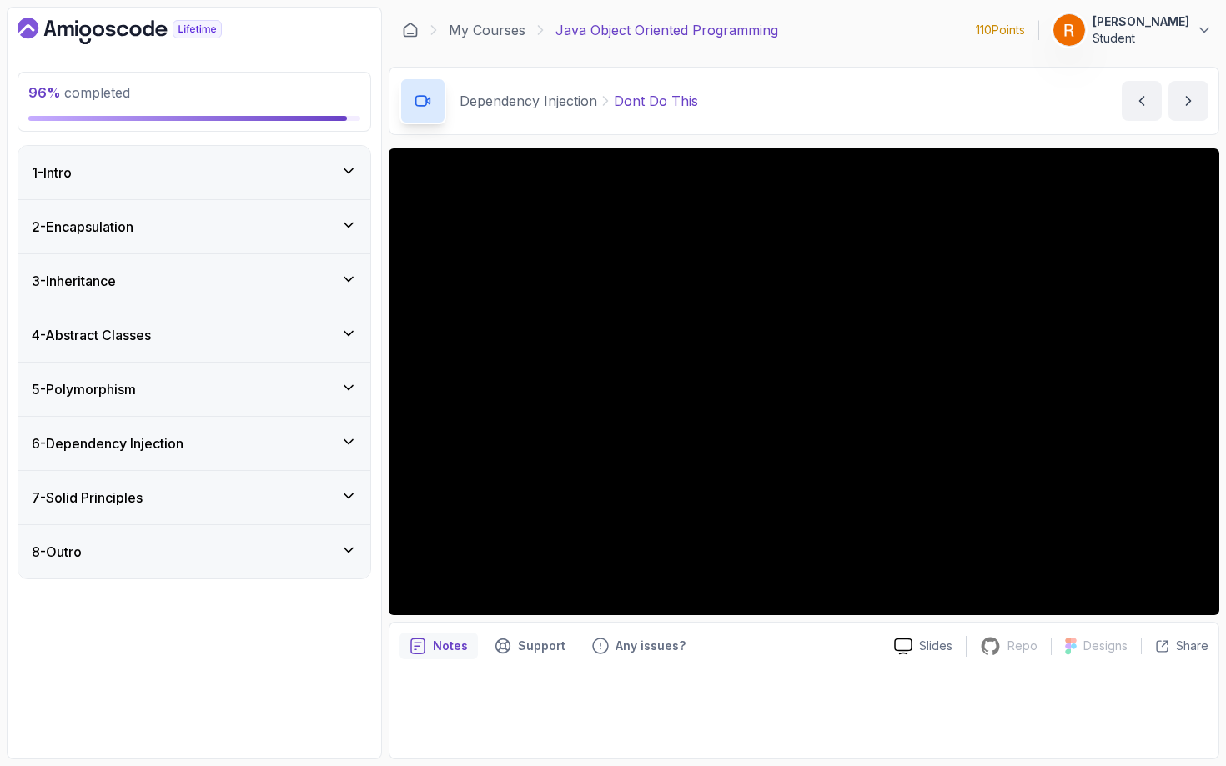
click at [349, 335] on icon at bounding box center [348, 334] width 8 height 4
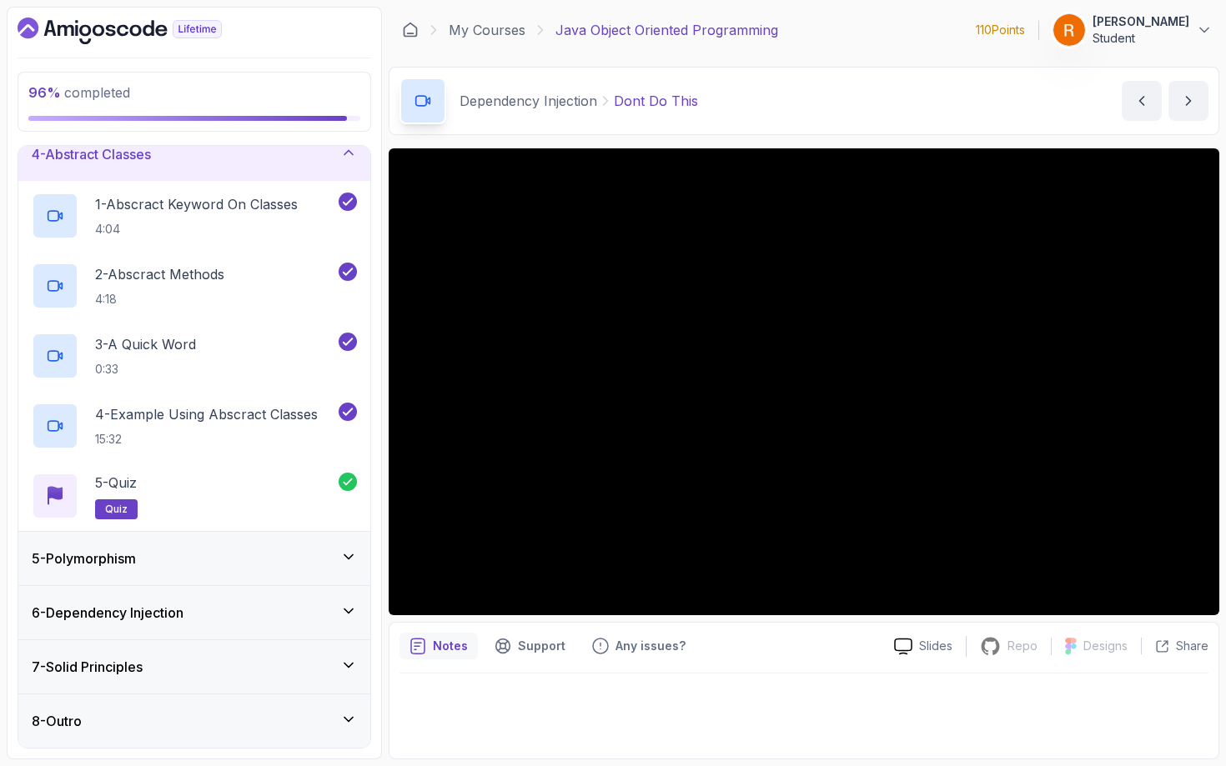
click at [353, 559] on icon at bounding box center [348, 557] width 17 height 17
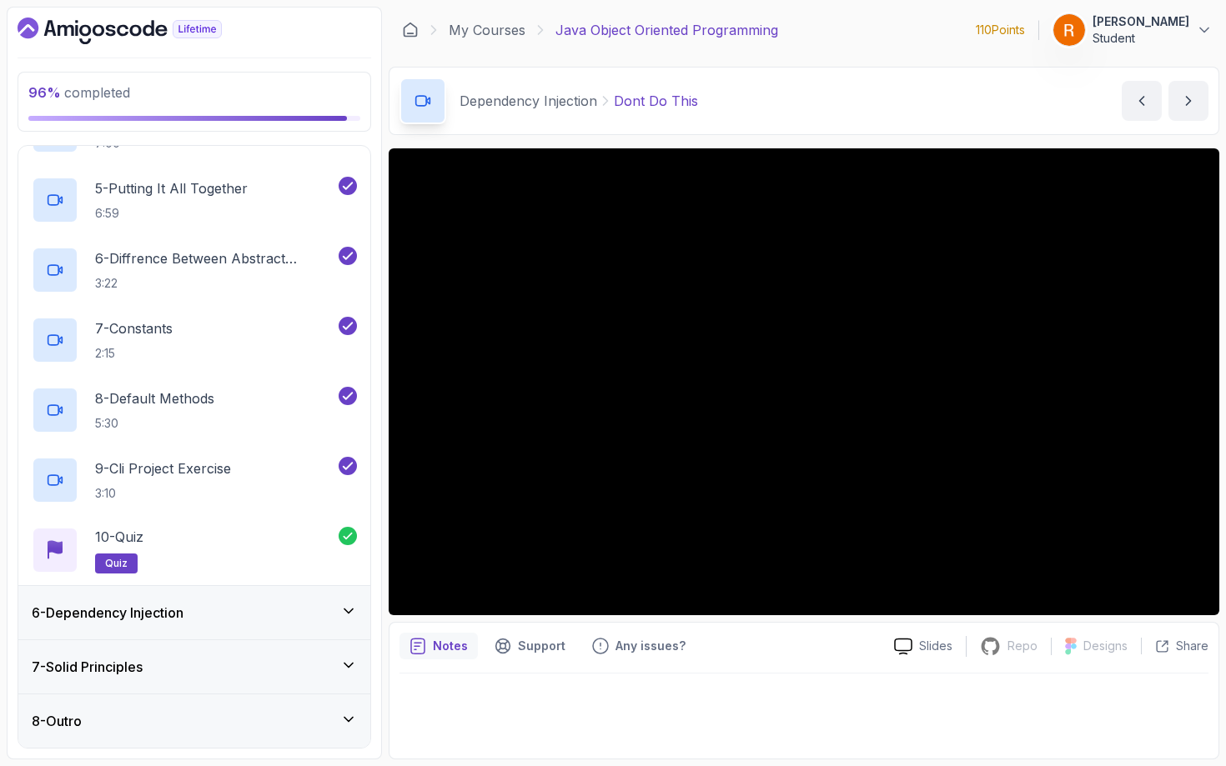
scroll to position [531, 0]
click at [346, 619] on icon at bounding box center [348, 611] width 17 height 17
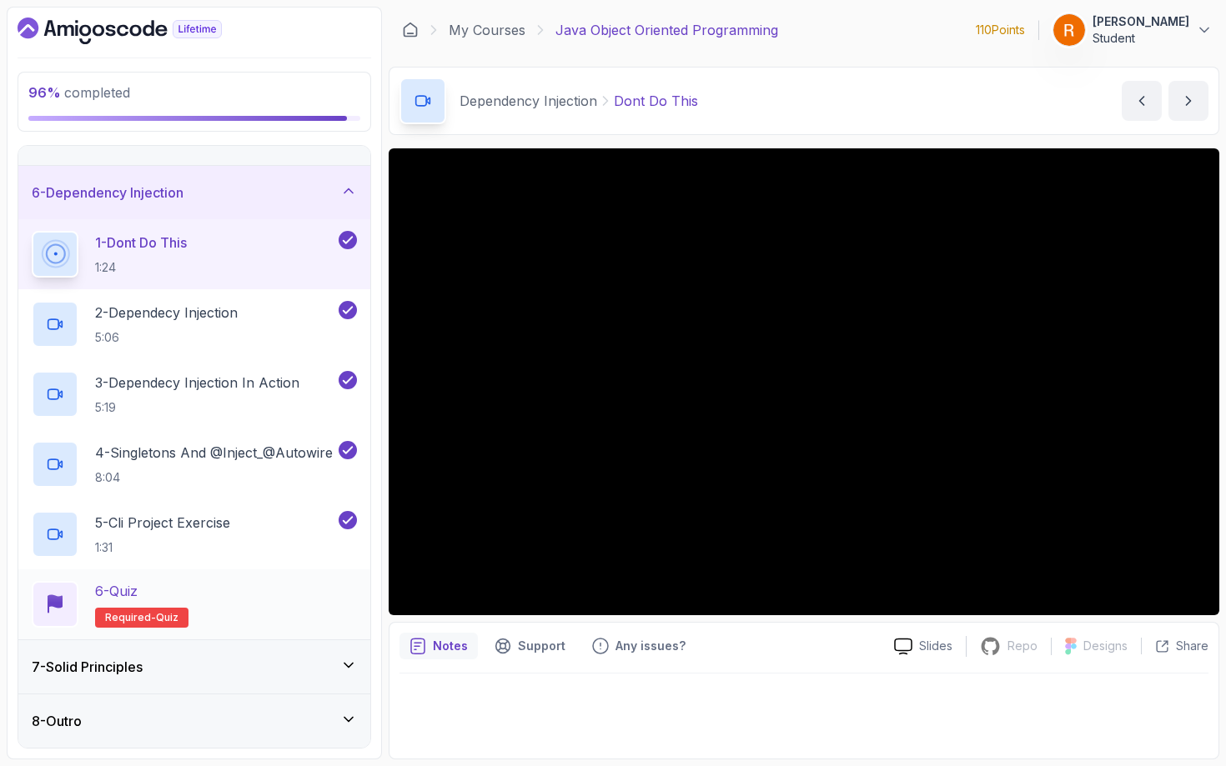
scroll to position [0, 0]
click at [318, 620] on div "6 - Quiz Required- quiz" at bounding box center [194, 604] width 325 height 47
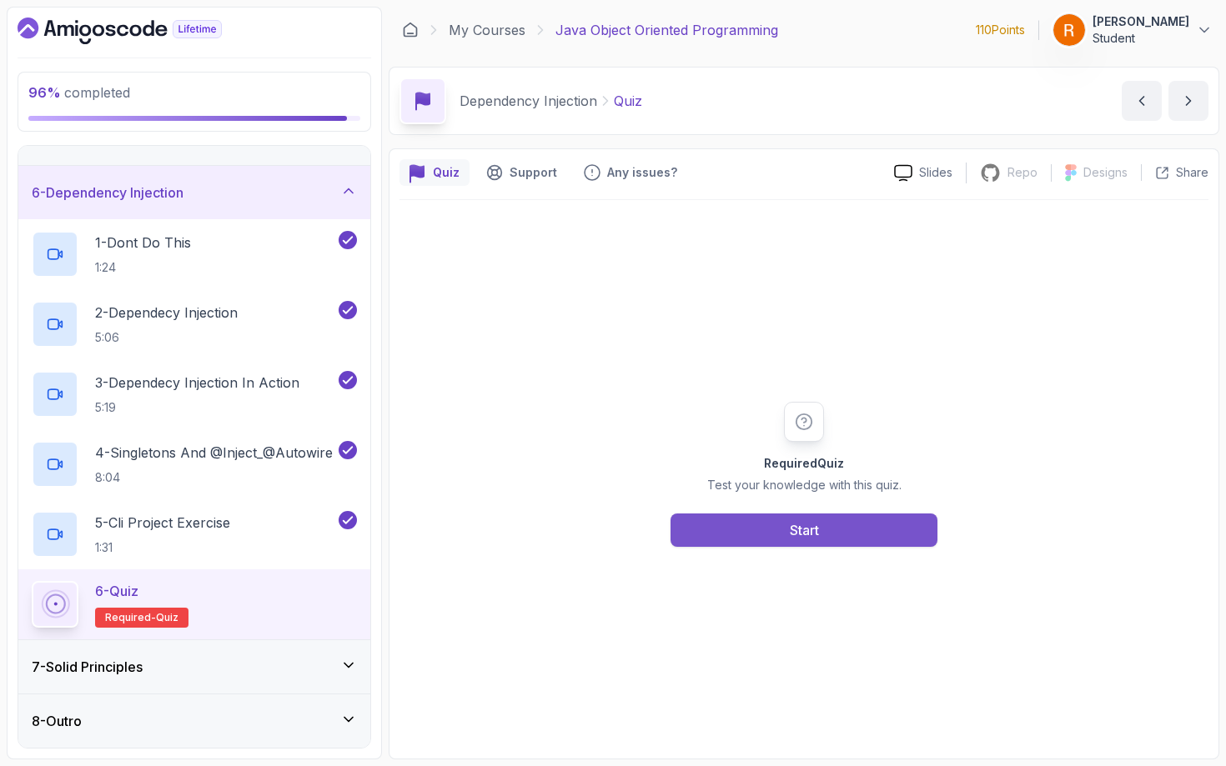
click at [755, 528] on button "Start" at bounding box center [803, 530] width 267 height 33
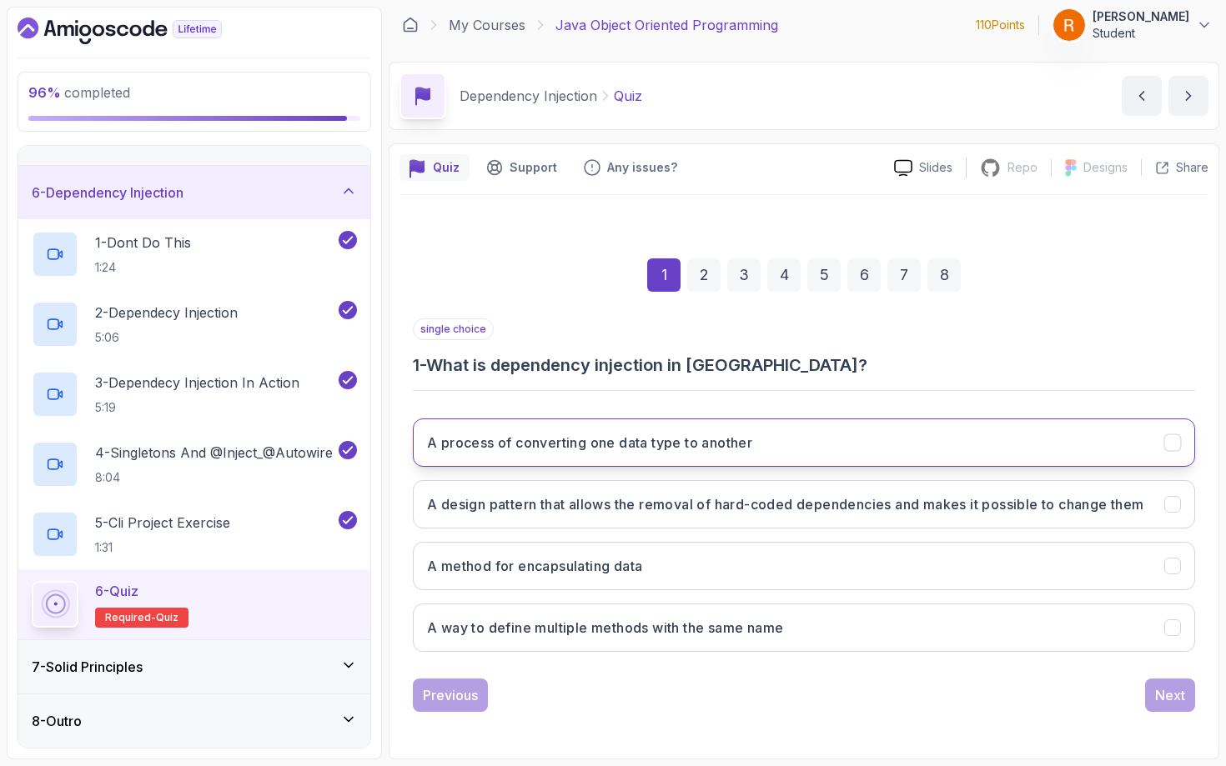
scroll to position [25, 0]
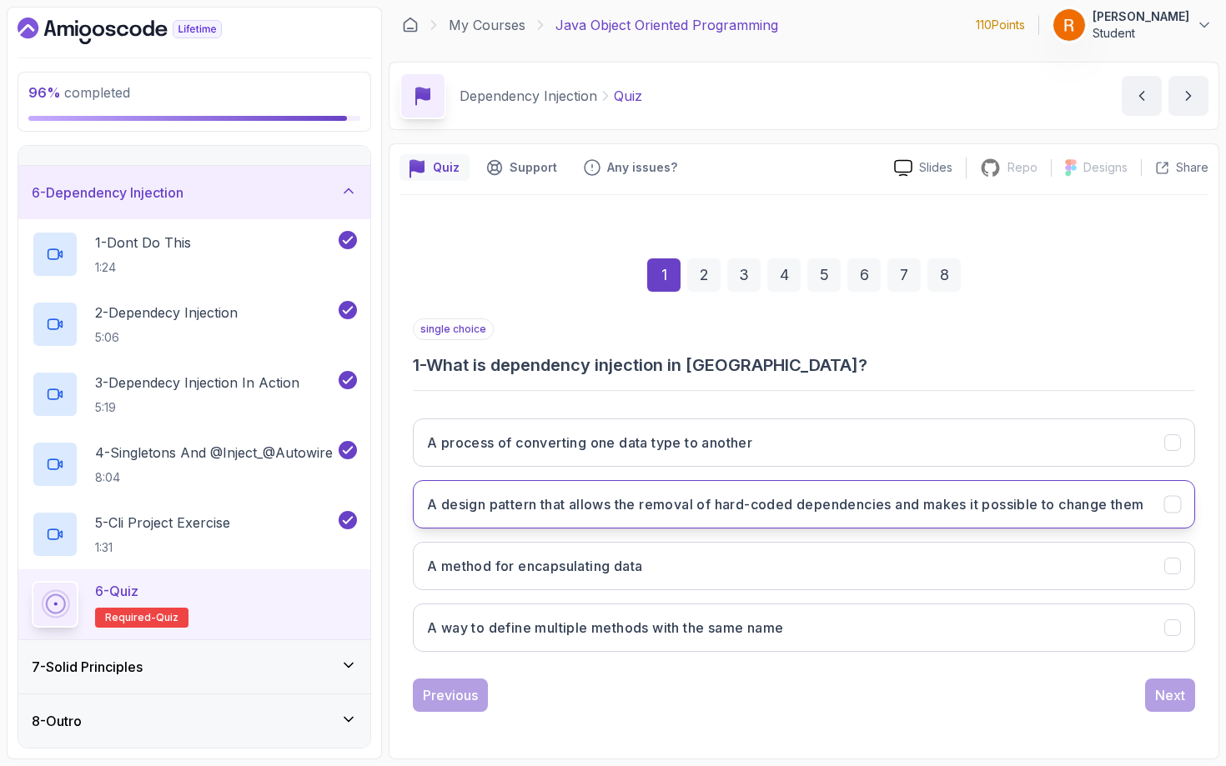
click at [1012, 495] on h3 "A design pattern that allows the removal of hard-coded dependencies and makes i…" at bounding box center [785, 504] width 717 height 20
click at [1023, 666] on button "Next" at bounding box center [1170, 695] width 50 height 33
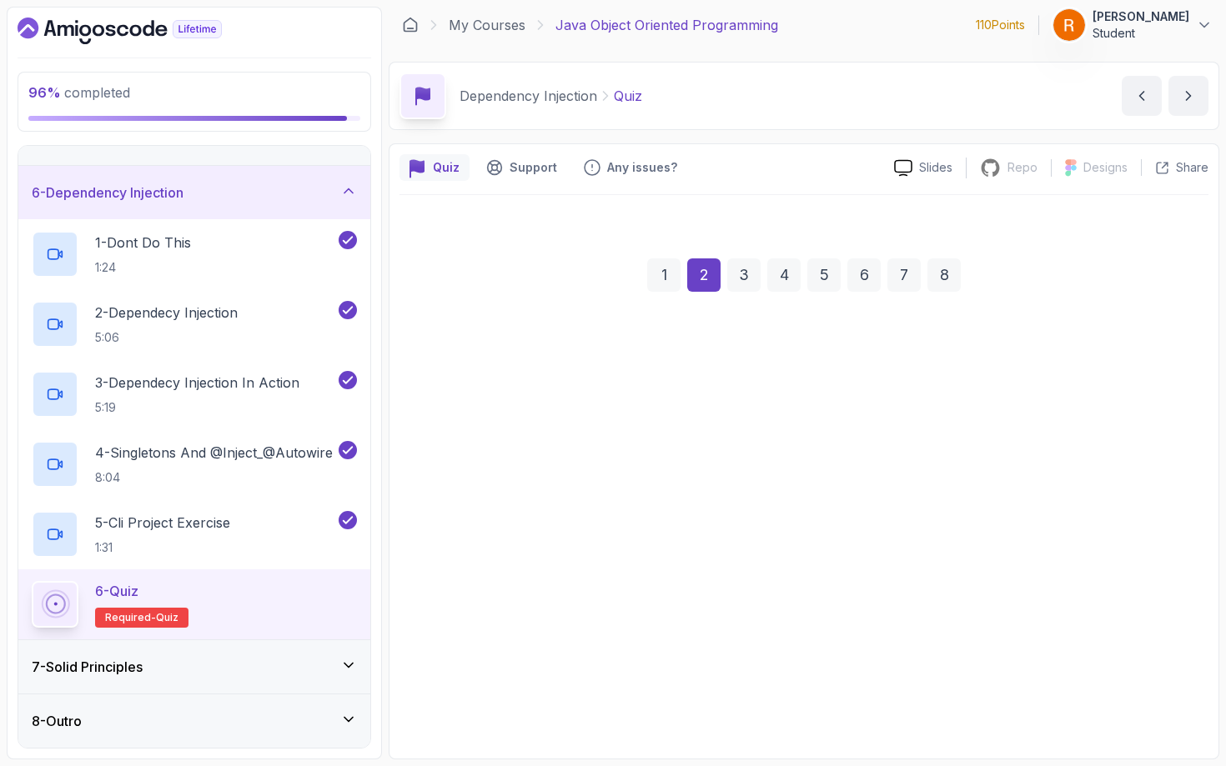
scroll to position [5, 0]
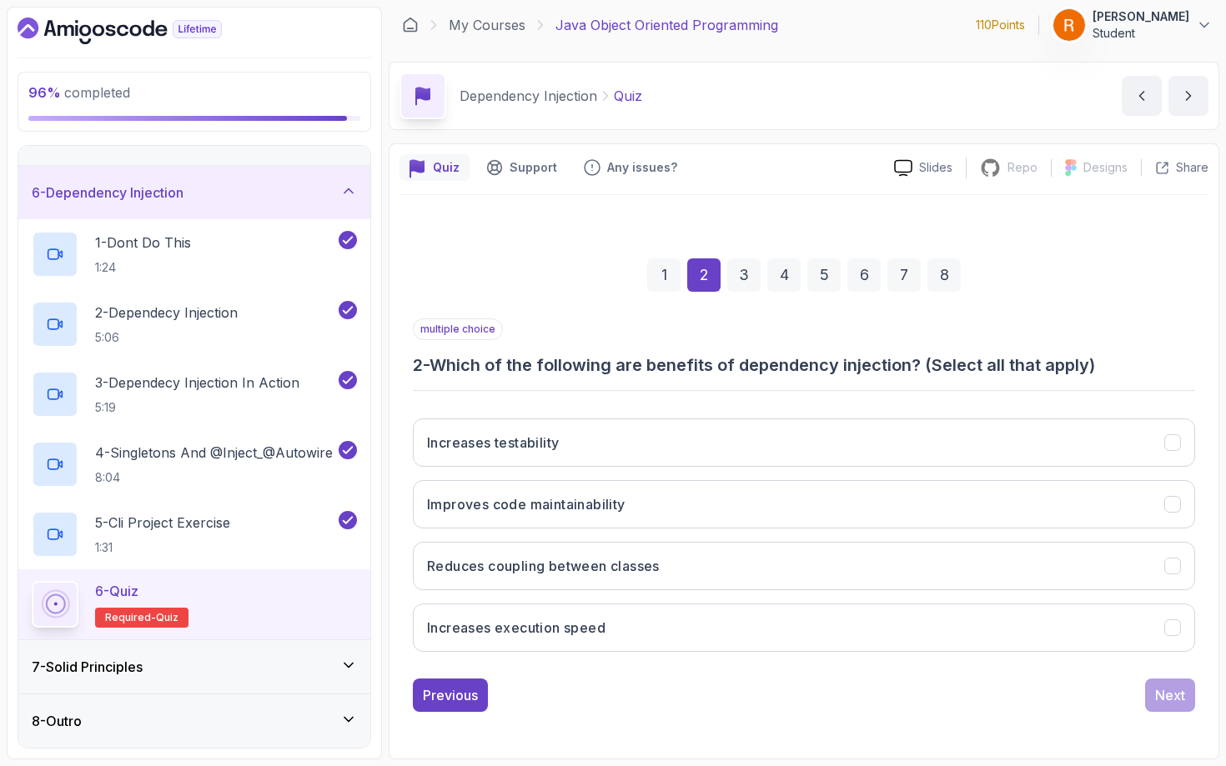
click at [690, 507] on button "Improves code maintainability" at bounding box center [804, 504] width 782 height 48
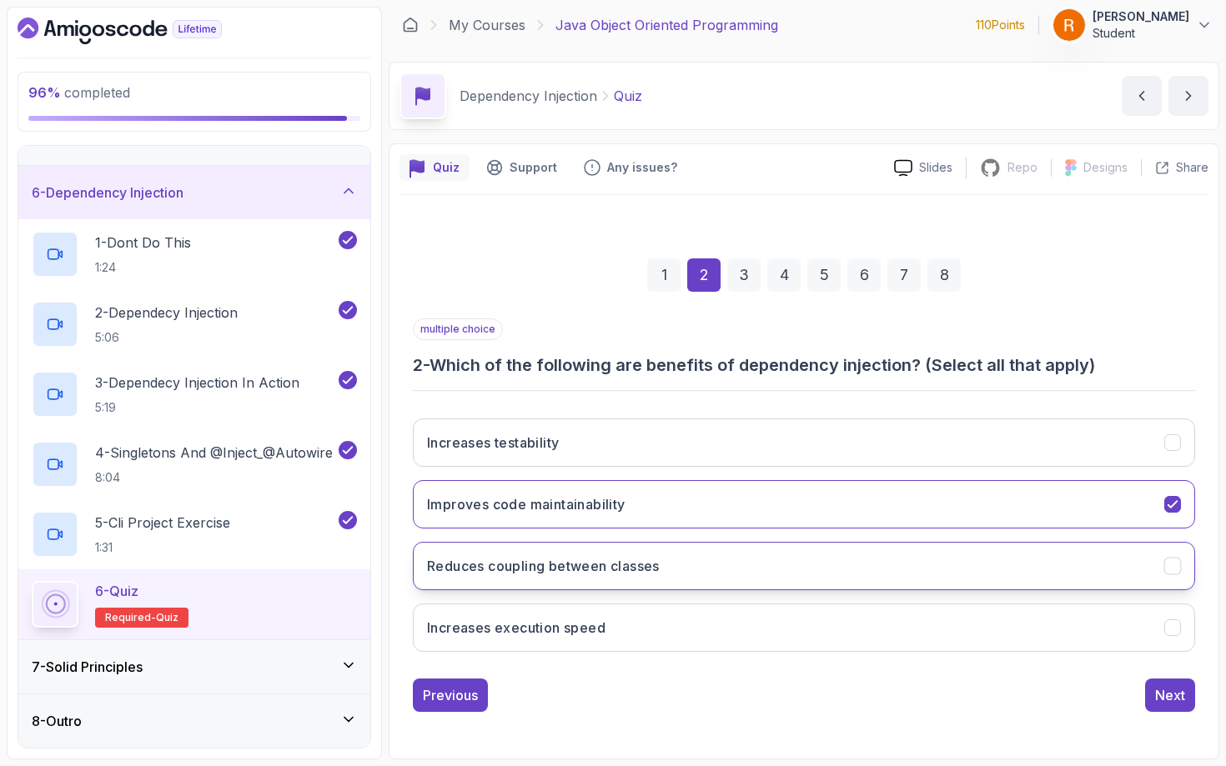
click at [675, 565] on button "Reduces coupling between classes" at bounding box center [804, 566] width 782 height 48
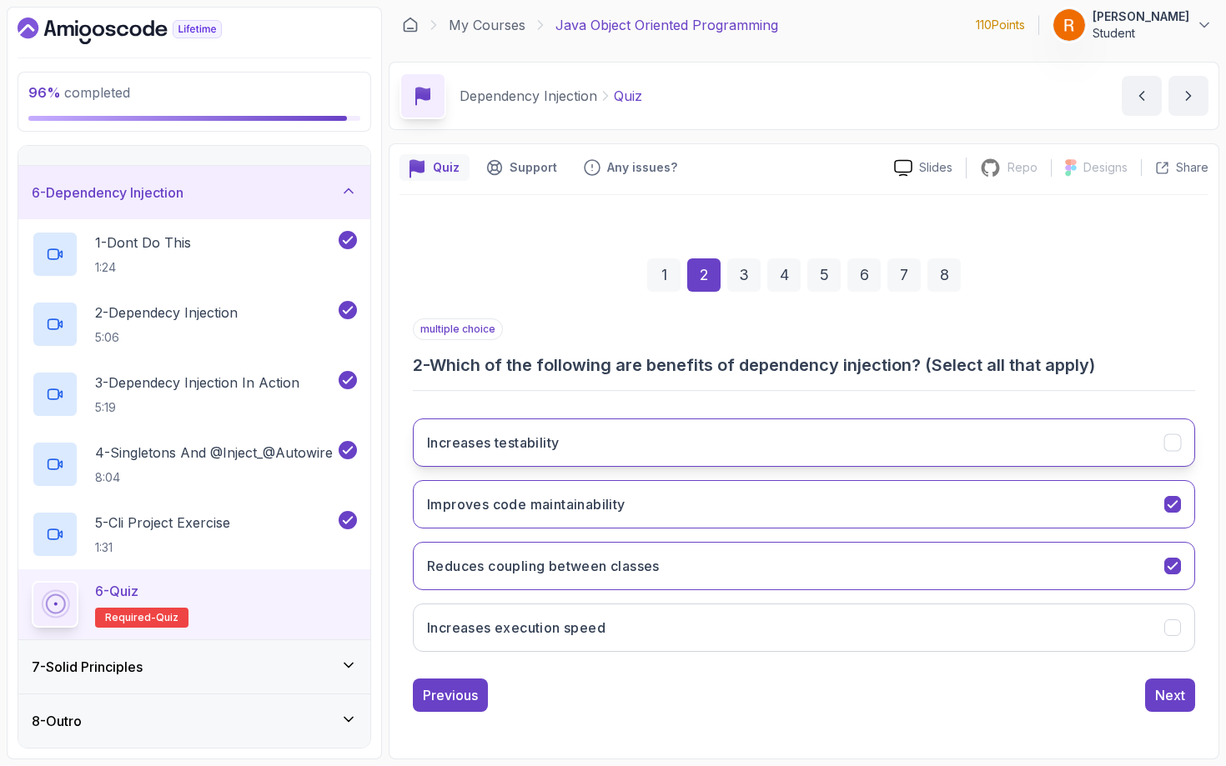
click at [1000, 449] on button "Increases testability" at bounding box center [804, 443] width 782 height 48
click at [1023, 666] on button "Next" at bounding box center [1170, 695] width 50 height 33
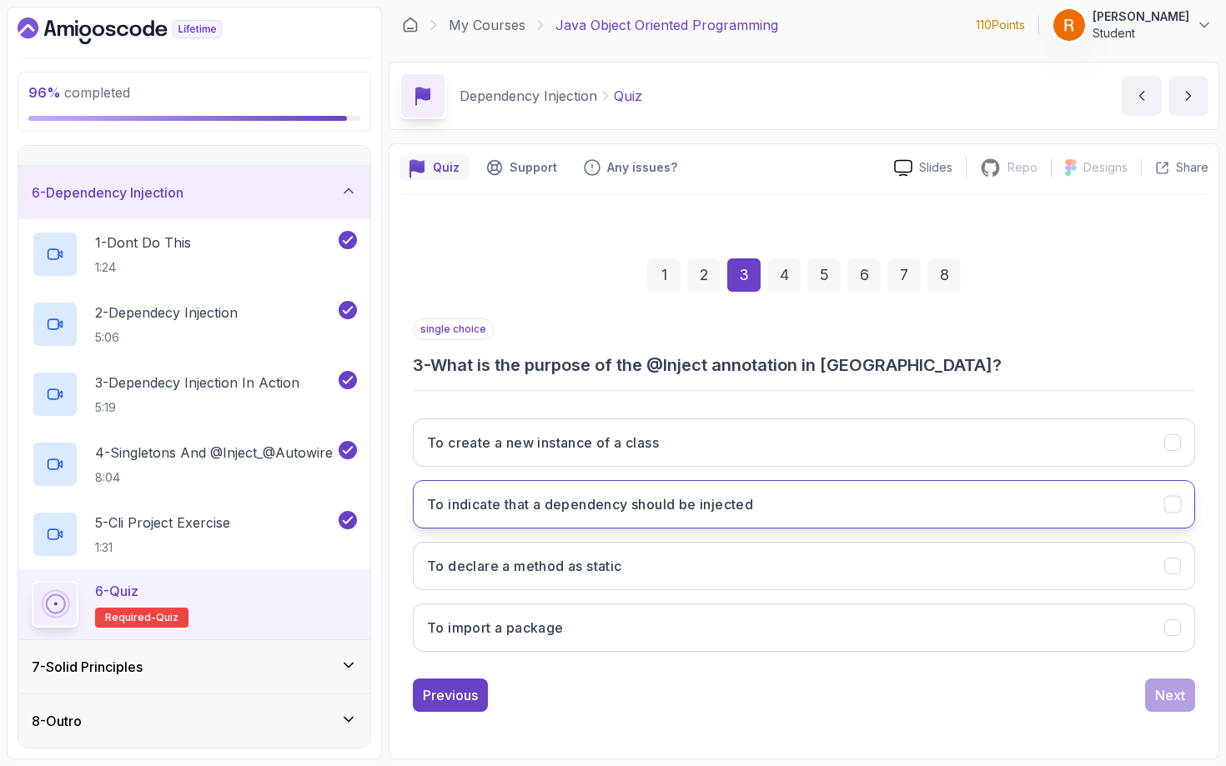
click at [559, 510] on h3 "To indicate that a dependency should be injected" at bounding box center [590, 504] width 326 height 20
click at [1023, 666] on div "Next" at bounding box center [1170, 695] width 30 height 20
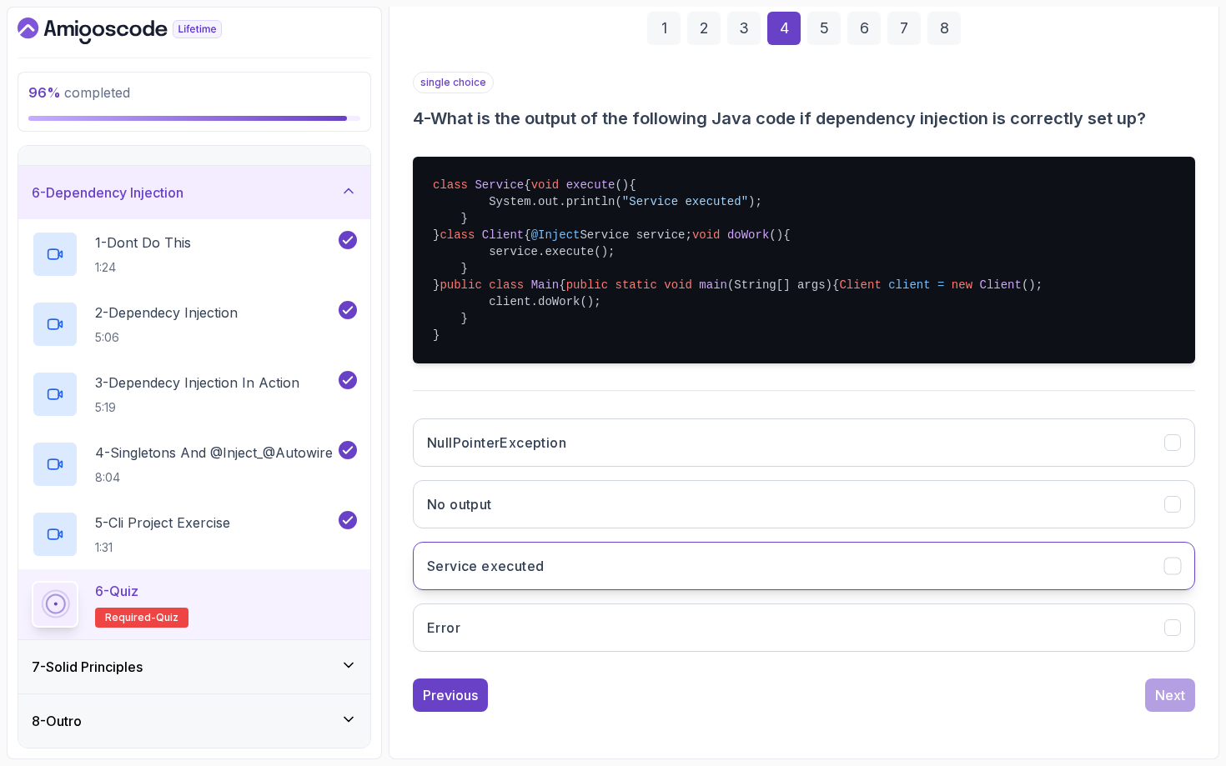
scroll to position [385, 0]
click at [713, 580] on button "Service executed" at bounding box center [804, 566] width 782 height 48
click at [1023, 666] on div "Next" at bounding box center [1170, 695] width 30 height 20
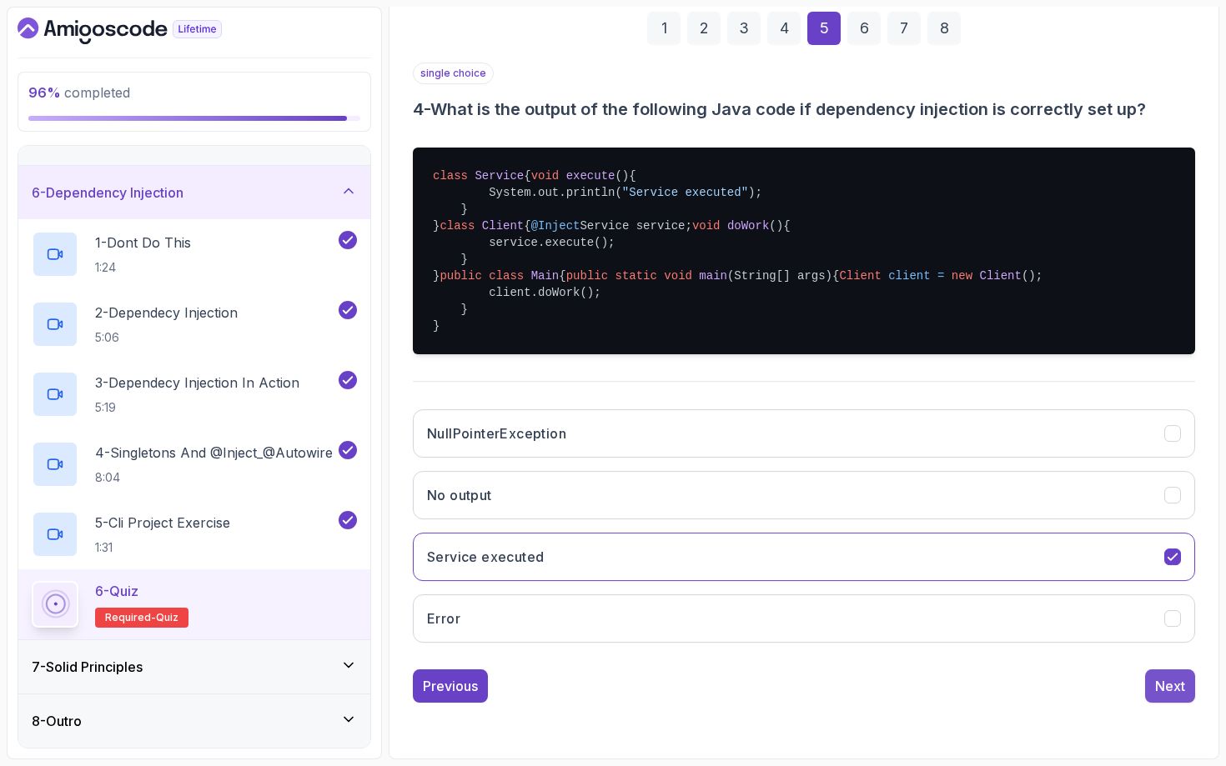
scroll to position [5, 0]
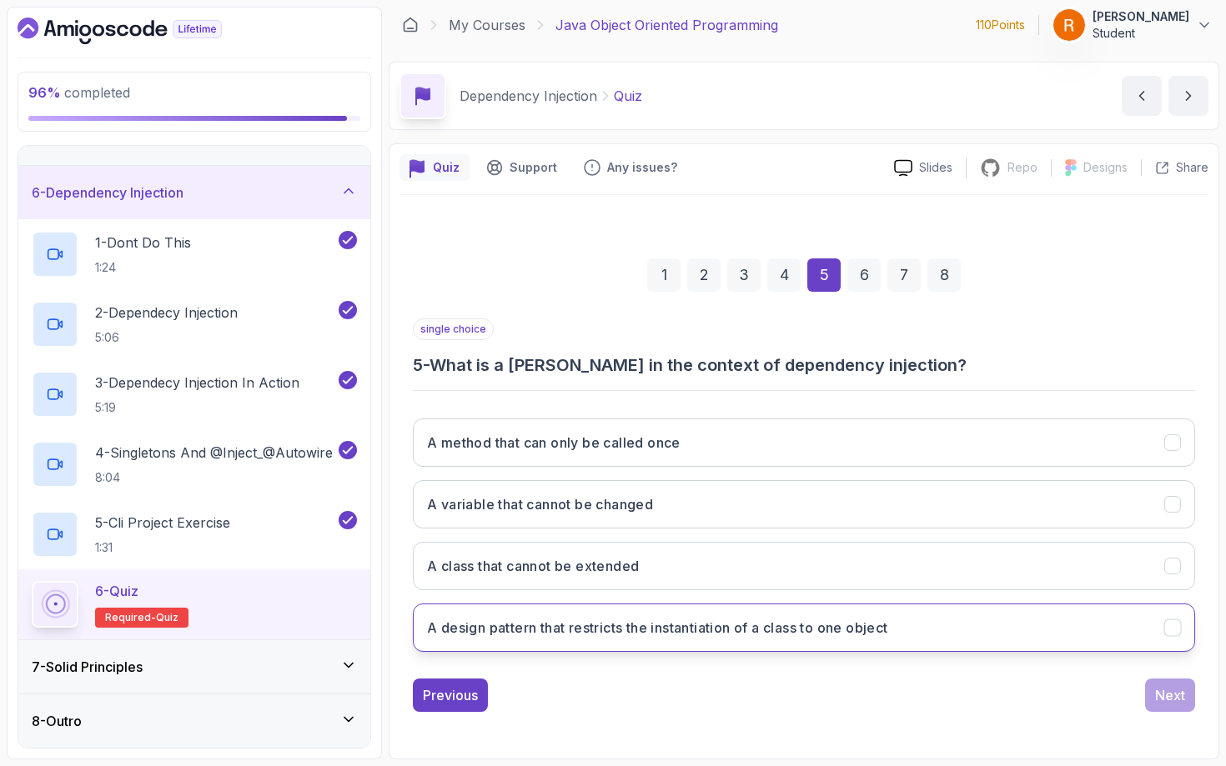
click at [741, 620] on h3 "A design pattern that restricts the instantiation of a class to one object" at bounding box center [657, 628] width 461 height 20
click at [1023, 666] on button "Next" at bounding box center [1170, 695] width 50 height 33
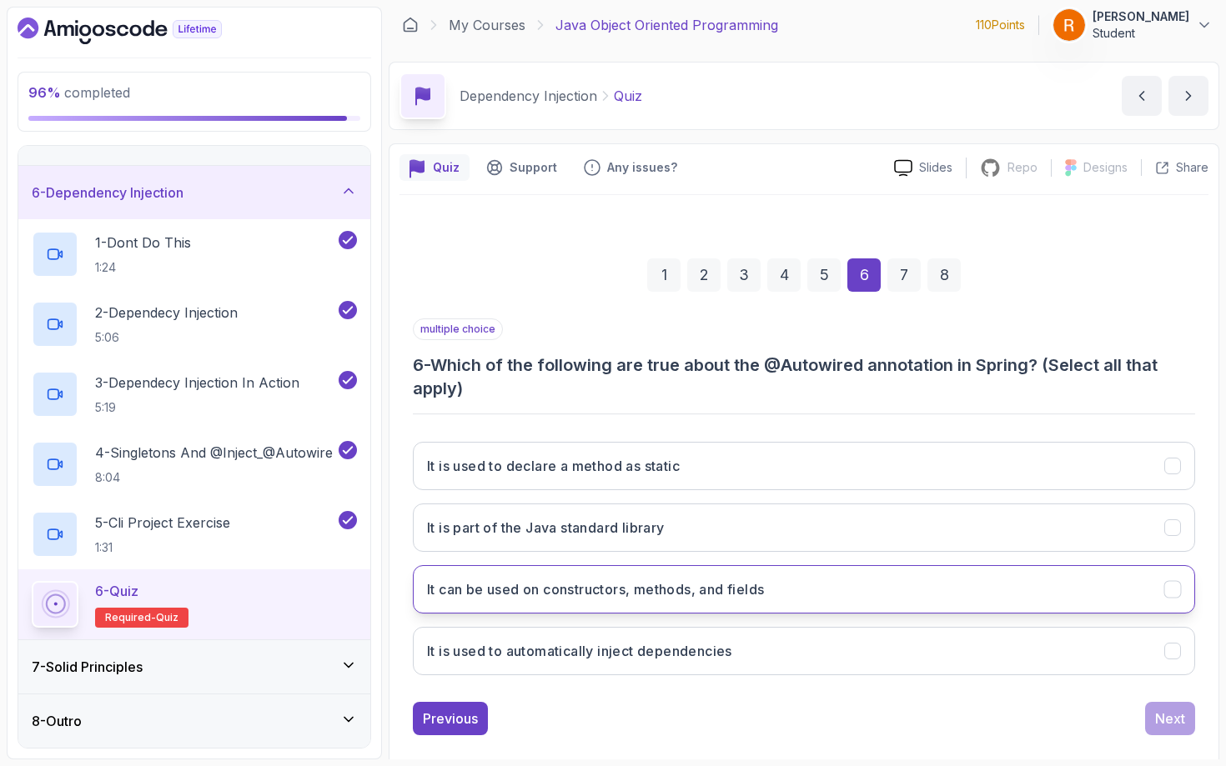
click at [635, 600] on button "It can be used on constructors, methods, and fields" at bounding box center [804, 589] width 782 height 48
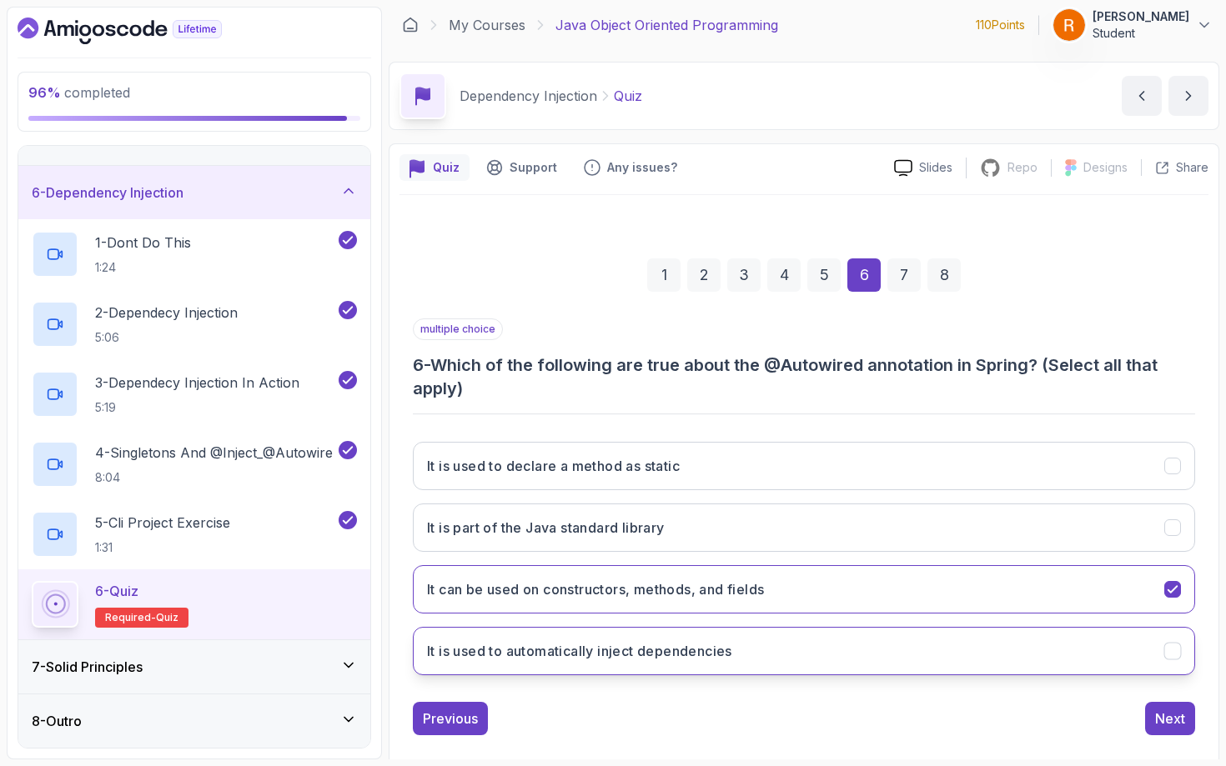
click at [721, 660] on h3 "It is used to automatically inject dependencies" at bounding box center [579, 651] width 305 height 20
click at [1023, 666] on div "multiple choice 6 - Which of the following are true about the @Autowired annota…" at bounding box center [804, 527] width 782 height 417
click at [1023, 666] on div "Next" at bounding box center [1170, 719] width 30 height 20
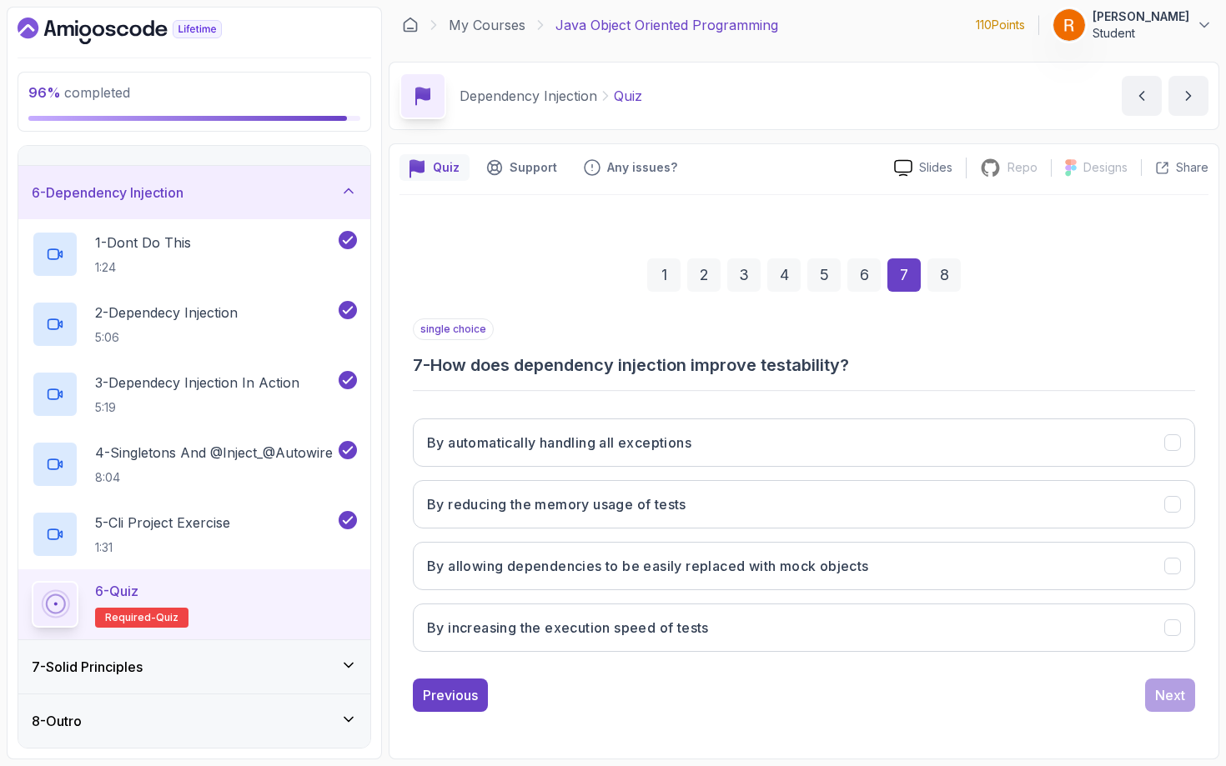
click at [614, 572] on h3 "By allowing dependencies to be easily replaced with mock objects" at bounding box center [648, 566] width 442 height 20
click at [1023, 666] on button "Next" at bounding box center [1170, 695] width 50 height 33
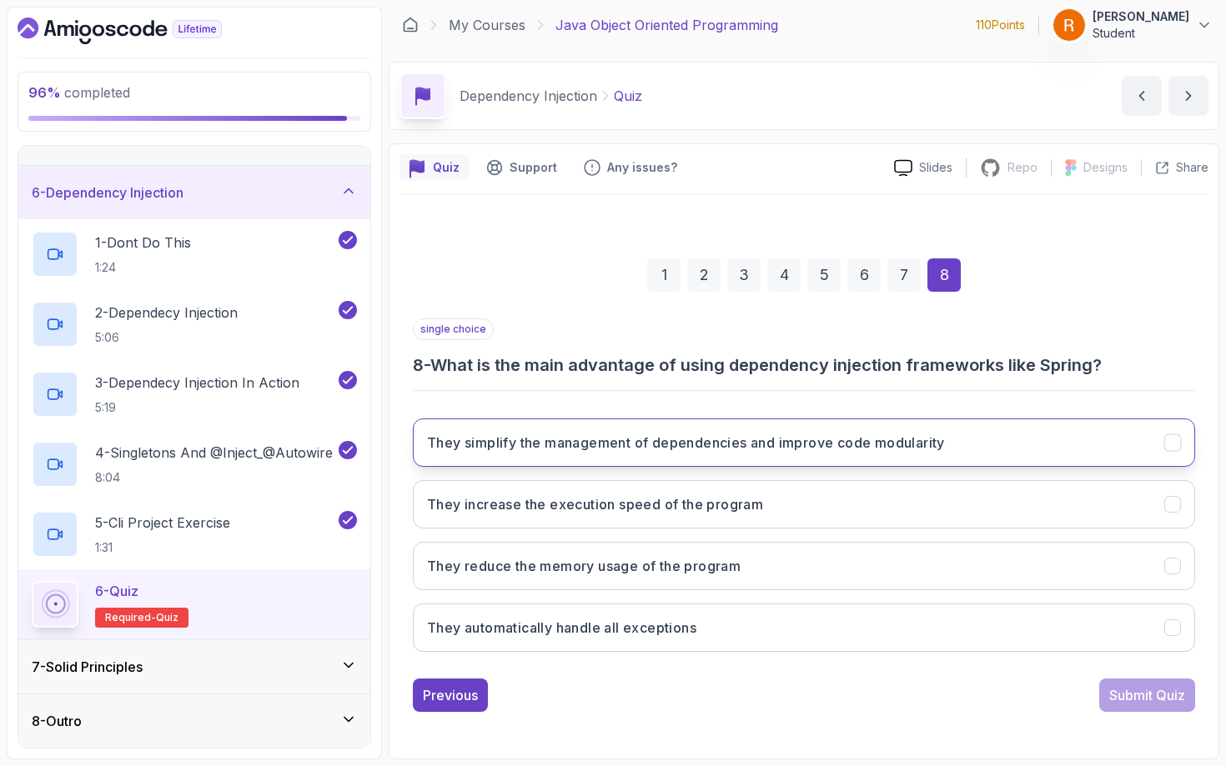
click at [627, 457] on button "They simplify the management of dependencies and improve code modularity" at bounding box center [804, 443] width 782 height 48
click at [1023, 666] on div "Submit Quiz" at bounding box center [1147, 695] width 76 height 20
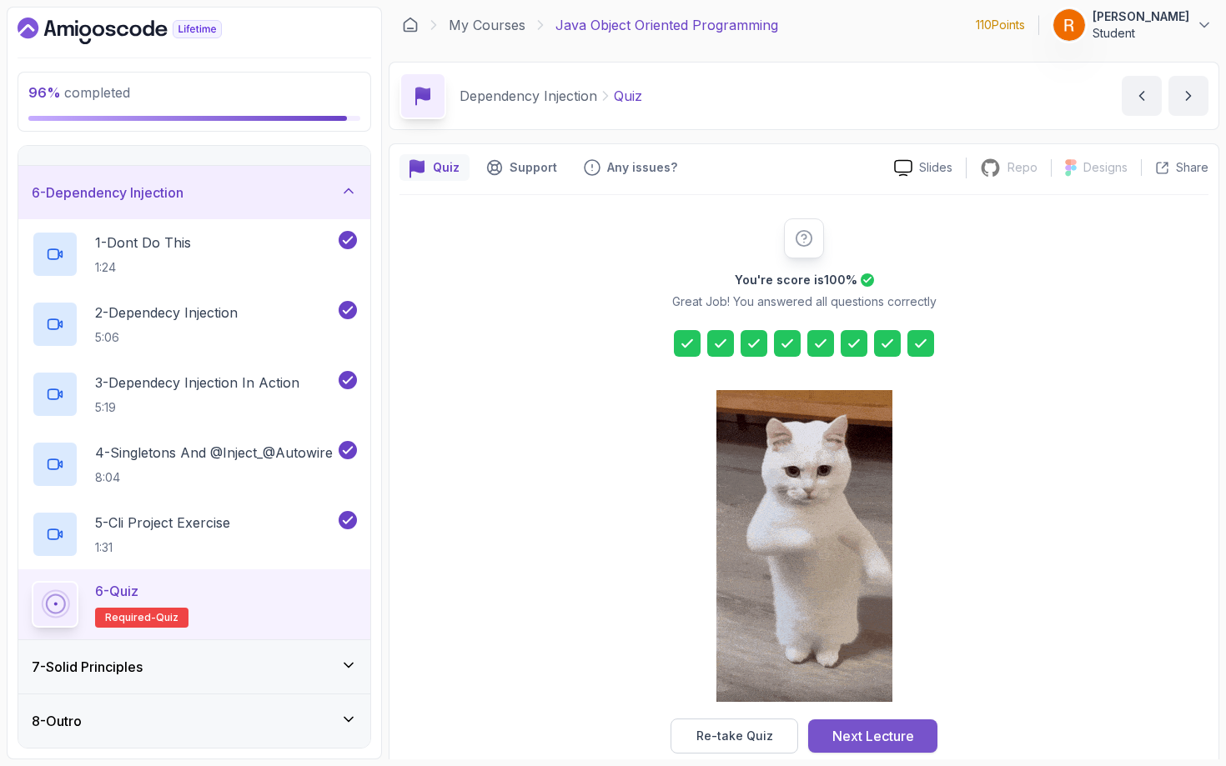
click at [871, 666] on div "Next Lecture" at bounding box center [873, 736] width 82 height 20
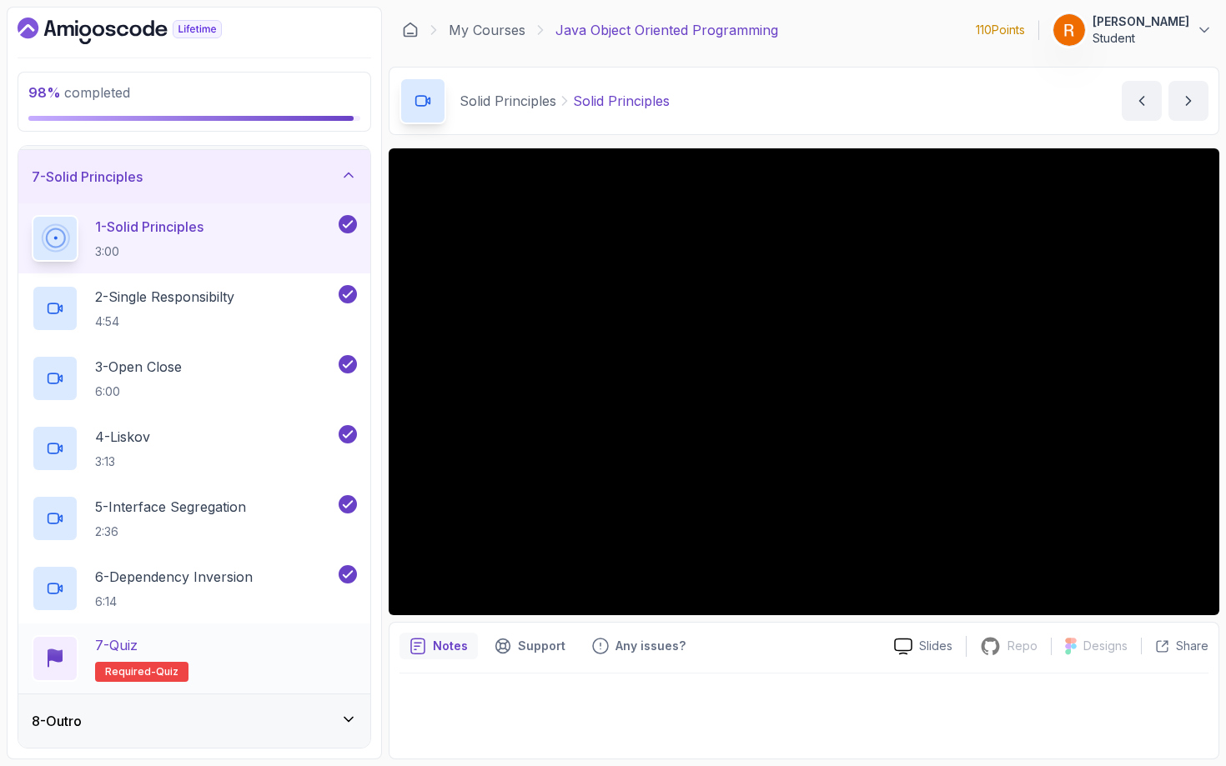
click at [198, 657] on div "7 - Quiz Required- quiz" at bounding box center [194, 658] width 325 height 47
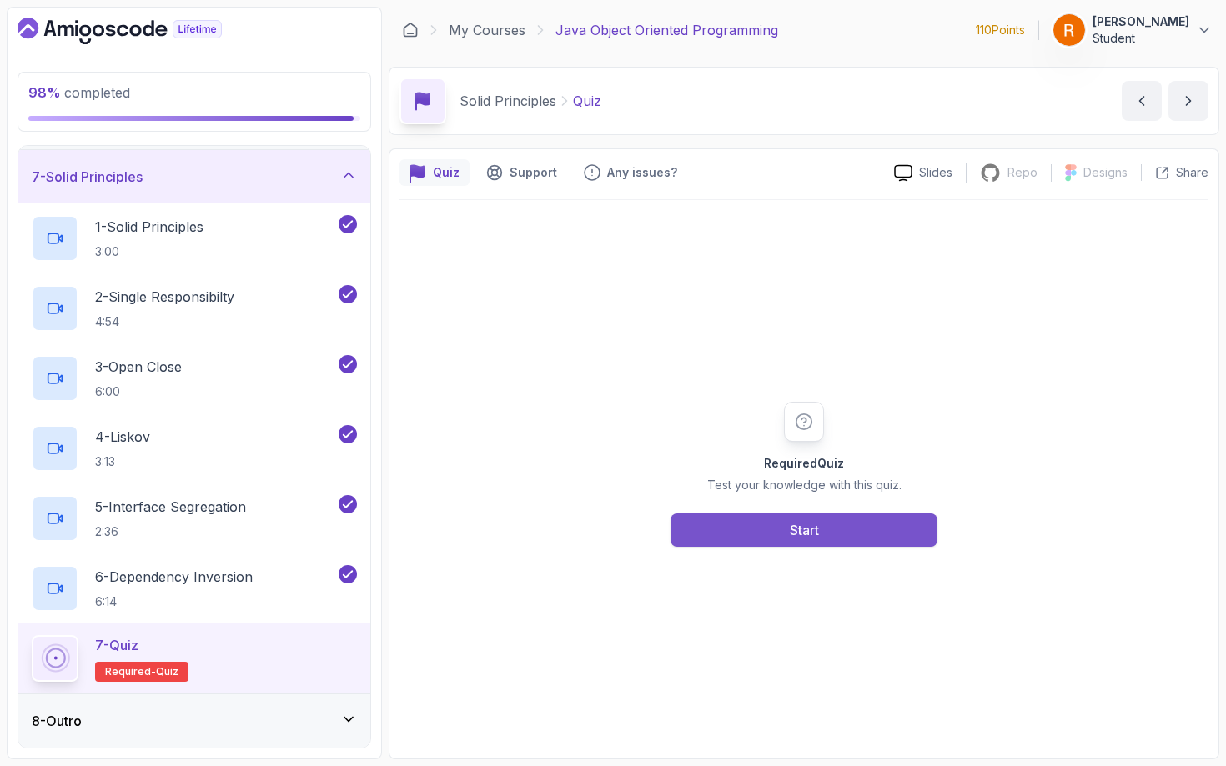
click at [725, 539] on button "Start" at bounding box center [803, 530] width 267 height 33
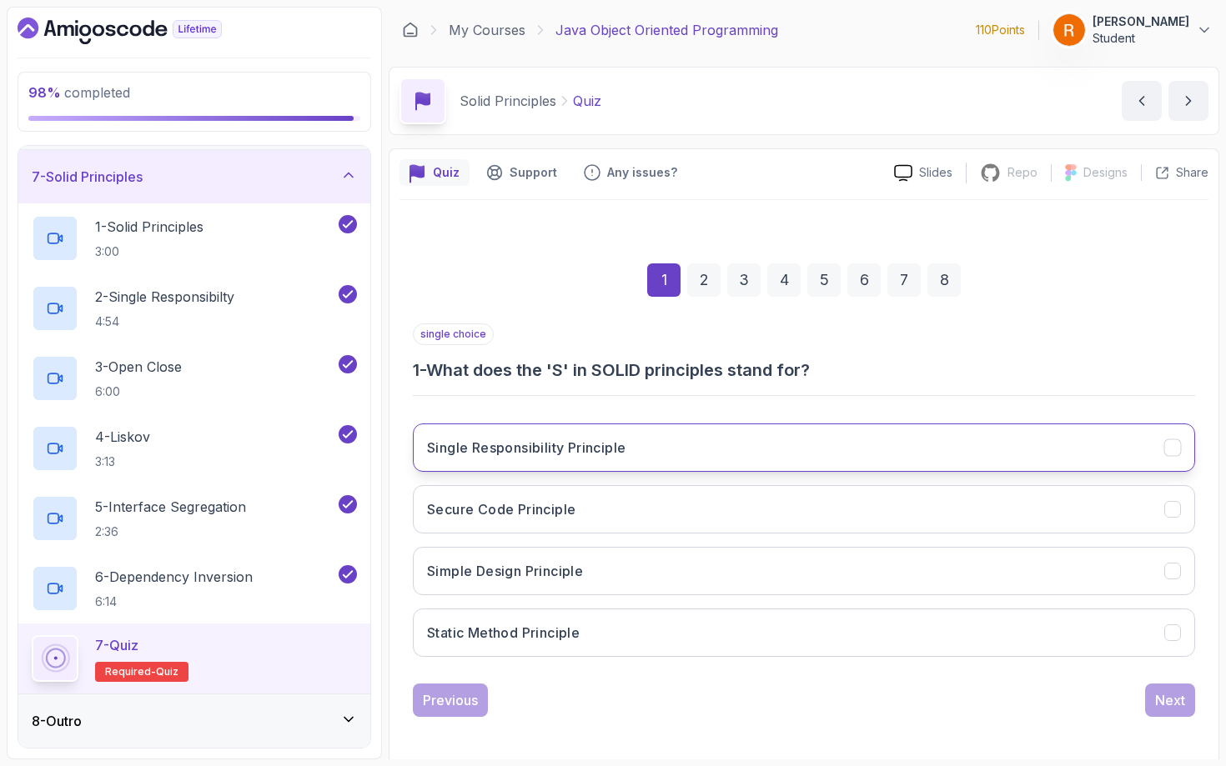
click at [702, 454] on button "Single Responsibility Principle" at bounding box center [804, 448] width 782 height 48
click at [1023, 666] on div "Next" at bounding box center [1170, 700] width 30 height 20
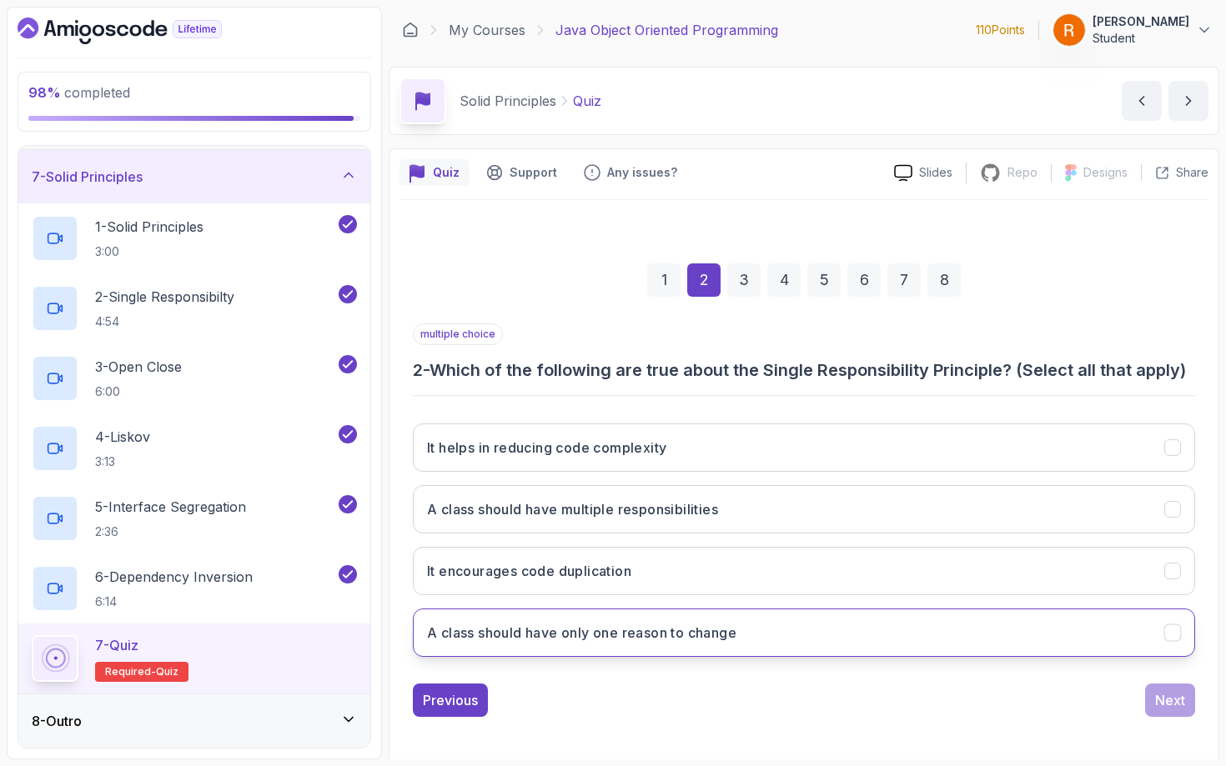
click at [573, 643] on h3 "A class should have only one reason to change" at bounding box center [581, 633] width 309 height 20
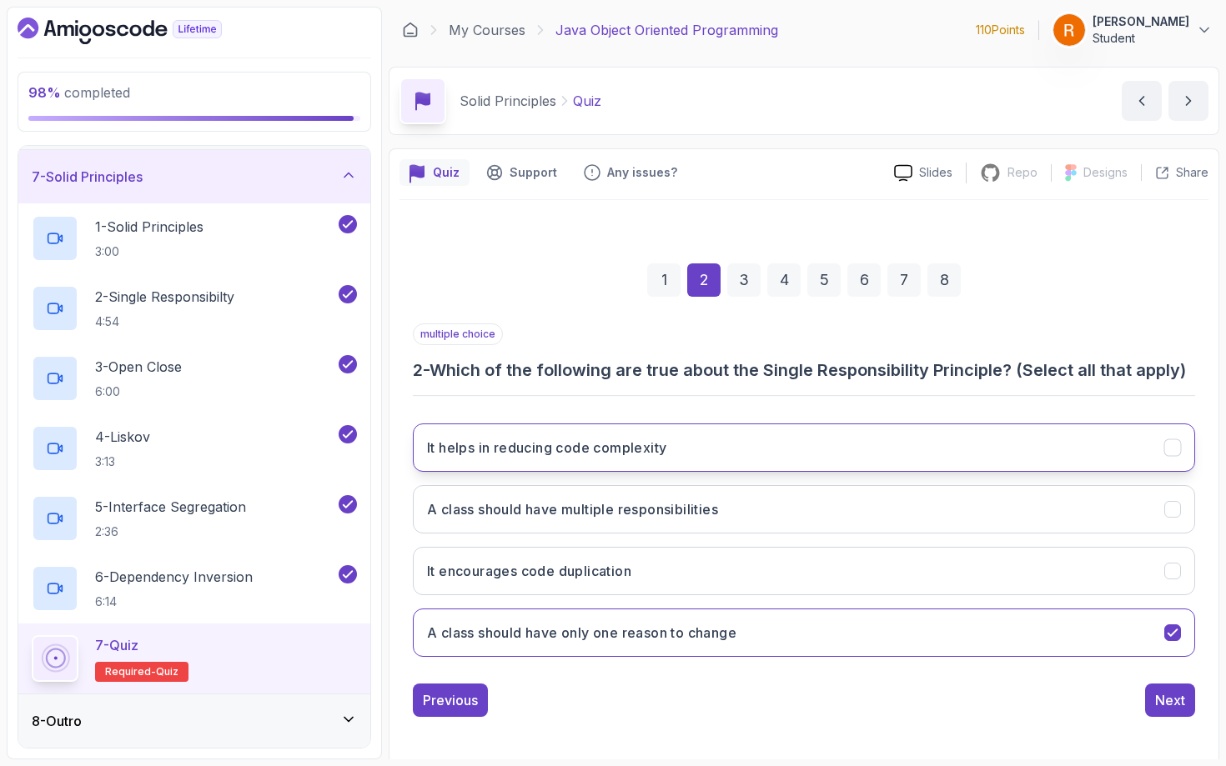
click at [597, 460] on button "It helps in reducing code complexity" at bounding box center [804, 448] width 782 height 48
click at [1023, 666] on button "Next" at bounding box center [1170, 700] width 50 height 33
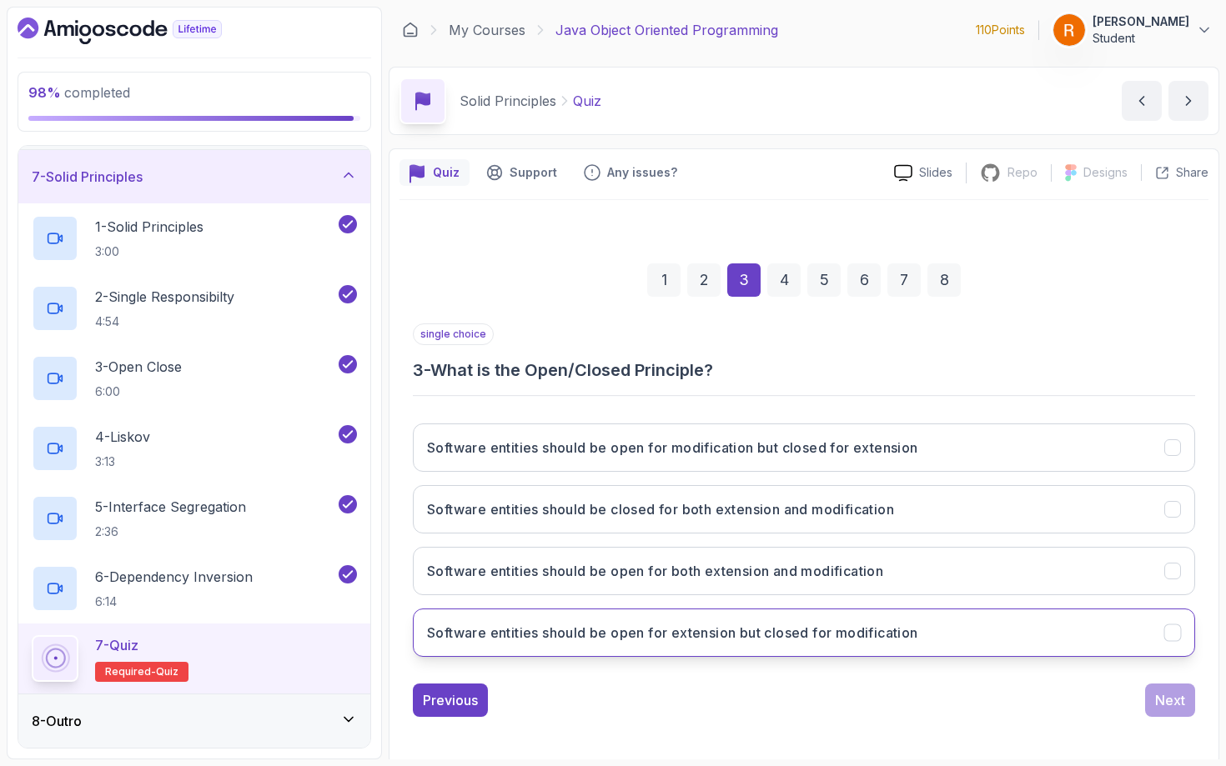
click at [599, 635] on h3 "Software entities should be open for extension but closed for modification" at bounding box center [672, 633] width 491 height 20
click at [1023, 666] on div "Next" at bounding box center [1170, 700] width 30 height 20
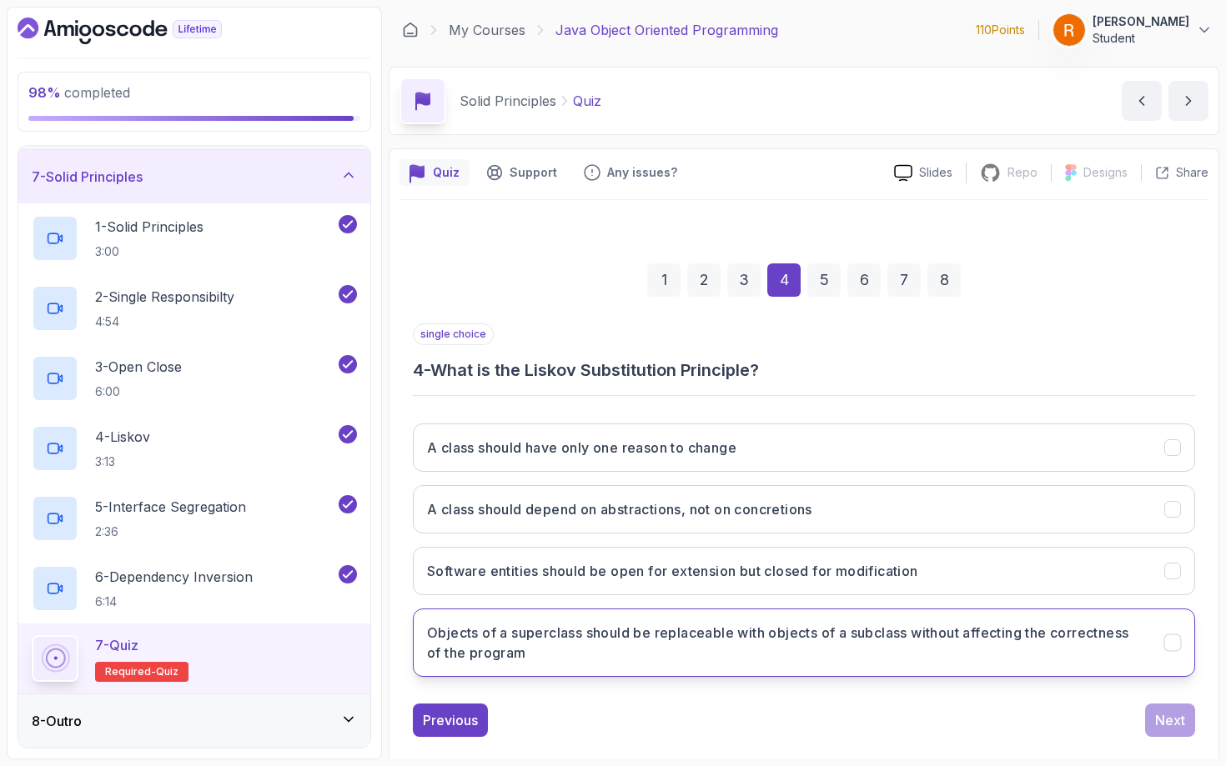
click at [716, 620] on button "Objects of a superclass should be replaceable with objects of a subclass withou…" at bounding box center [804, 643] width 782 height 68
click at [1023, 666] on div "Next" at bounding box center [1170, 720] width 30 height 20
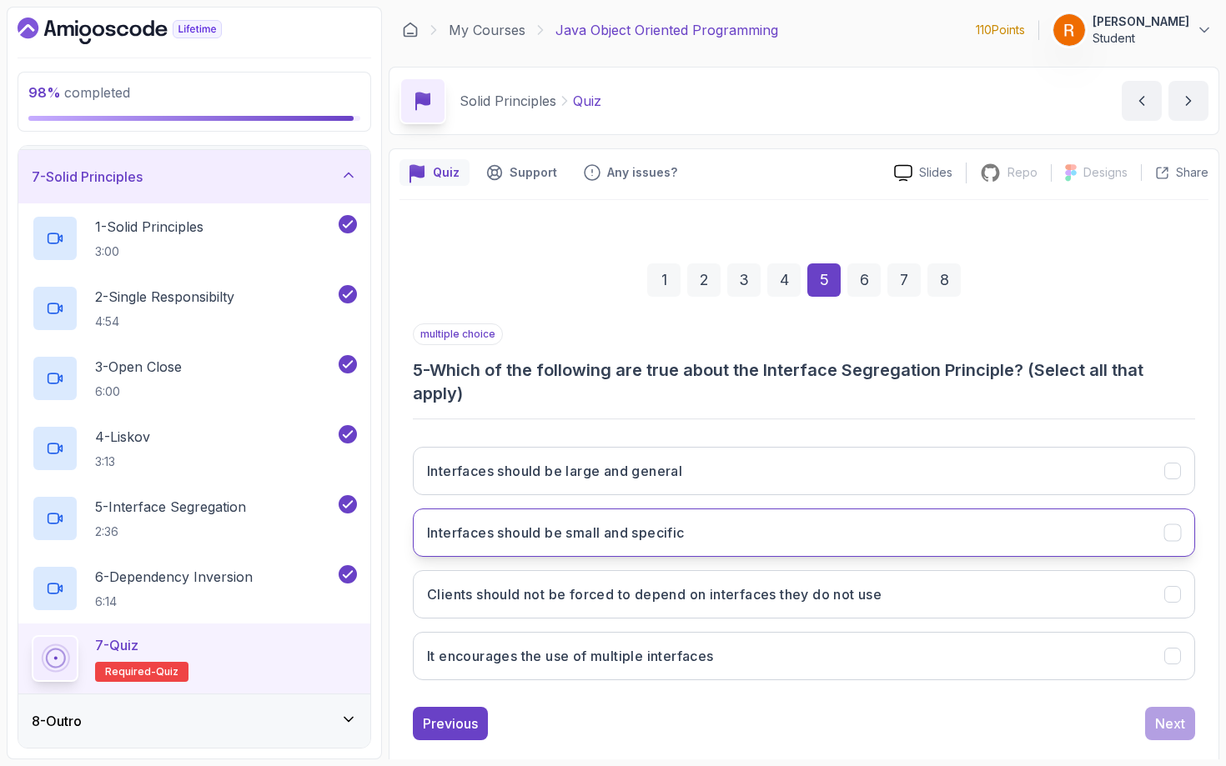
click at [600, 535] on h3 "Interfaces should be small and specific" at bounding box center [556, 533] width 258 height 20
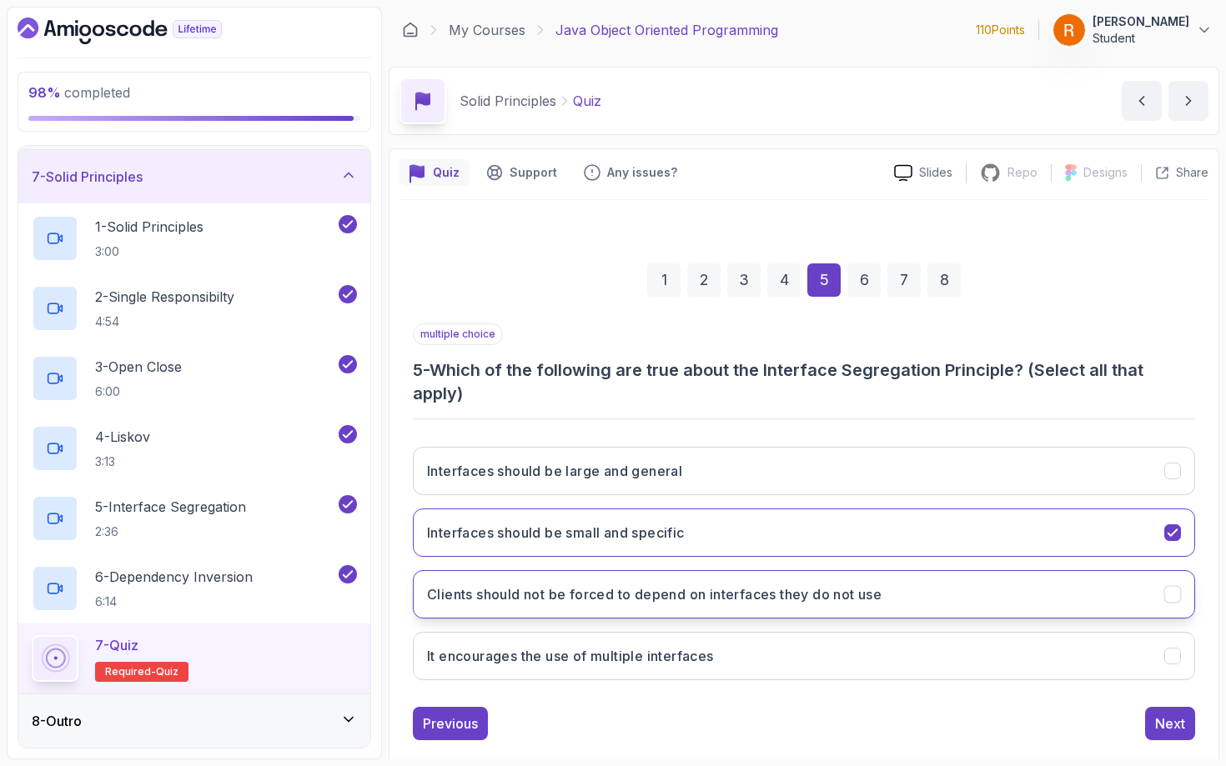
click at [614, 605] on button "Clients should not be forced to depend on interfaces they do not use" at bounding box center [804, 594] width 782 height 48
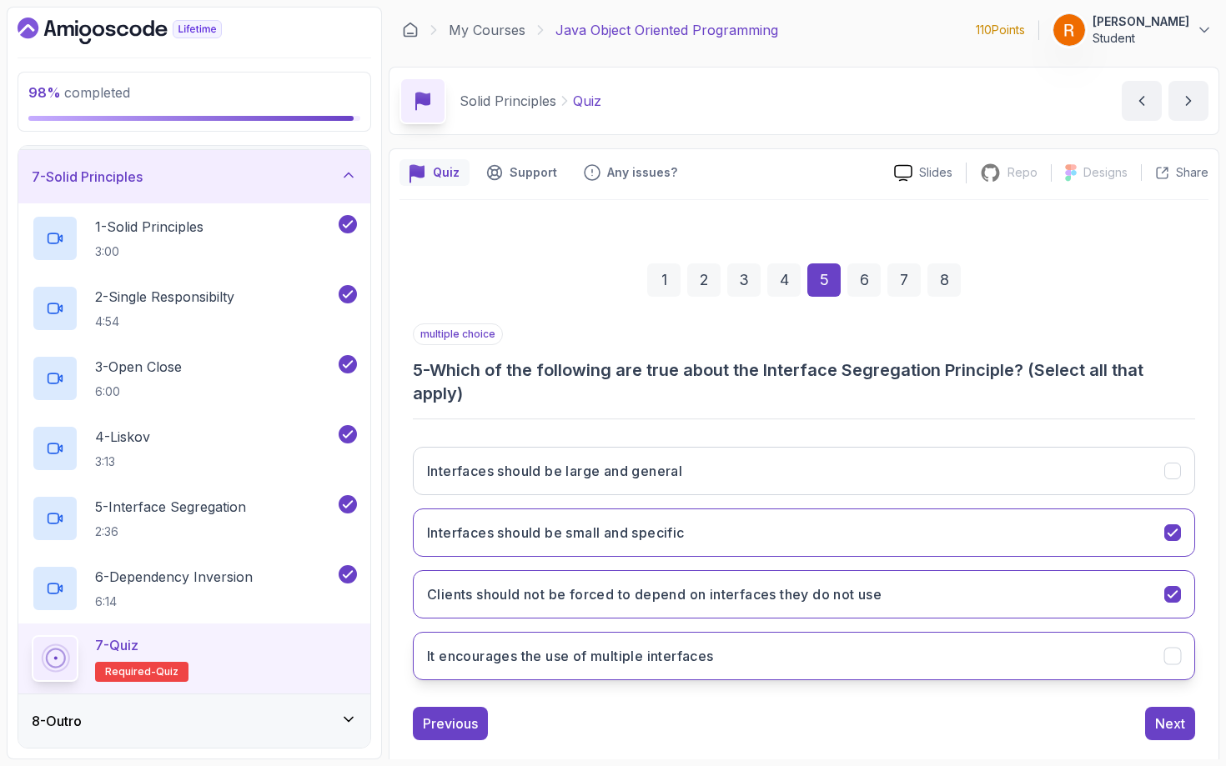
click at [730, 655] on button "It encourages the use of multiple interfaces" at bounding box center [804, 656] width 782 height 48
click at [1023, 666] on button "Next" at bounding box center [1170, 723] width 50 height 33
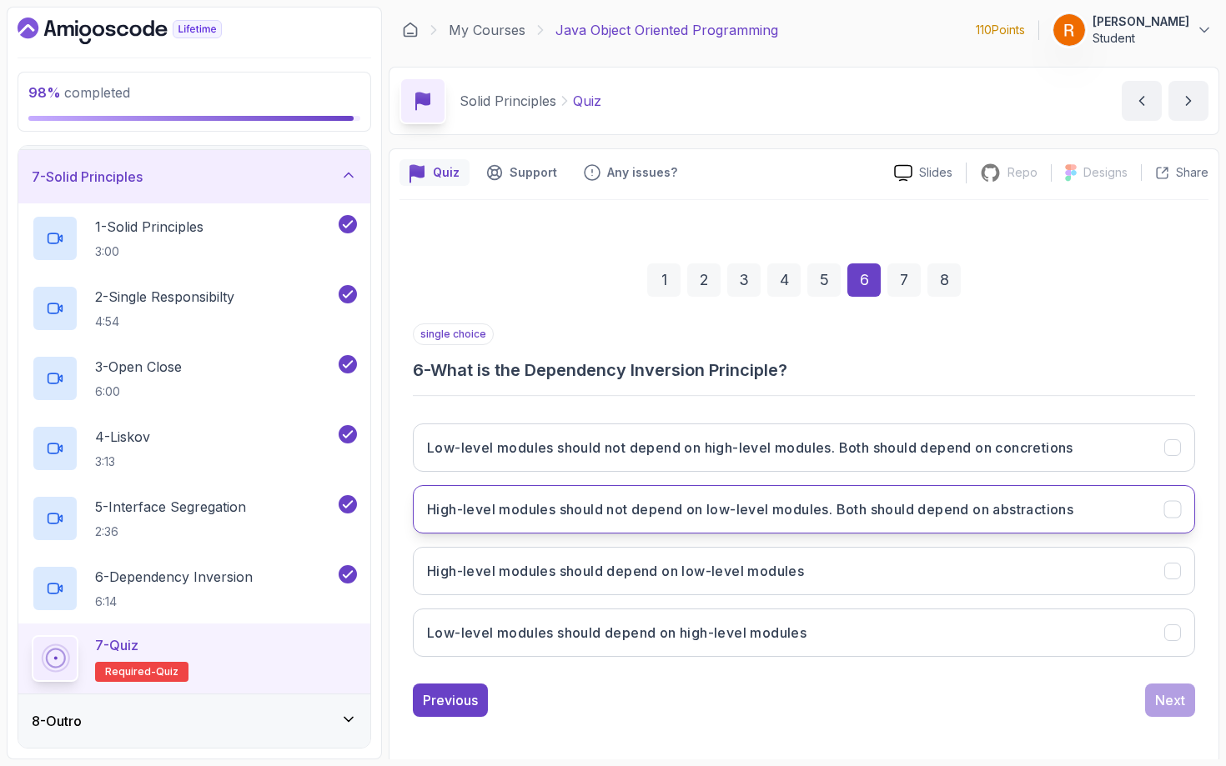
click at [690, 504] on h3 "High-level modules should not depend on low-level modules. Both should depend o…" at bounding box center [750, 509] width 646 height 20
click at [1023, 666] on button "Next" at bounding box center [1170, 700] width 50 height 33
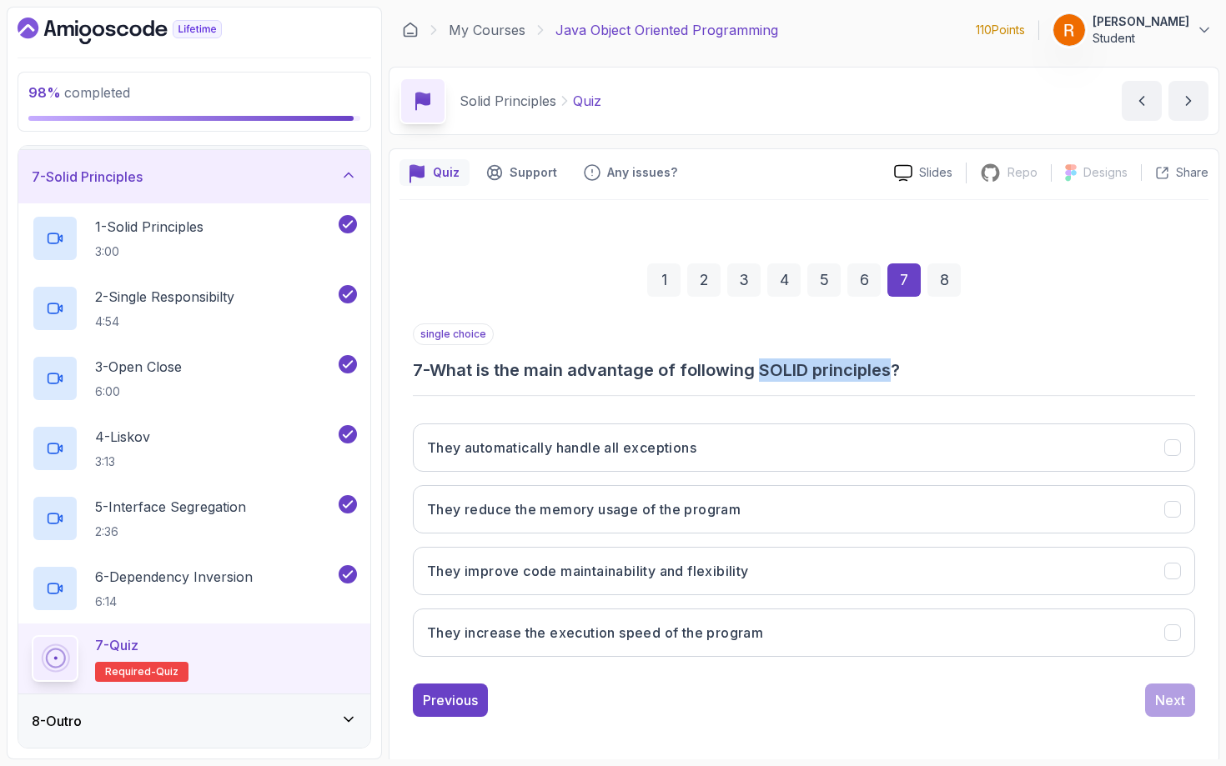
drag, startPoint x: 768, startPoint y: 374, endPoint x: 898, endPoint y: 375, distance: 130.1
click at [898, 375] on h3 "7 - What is the main advantage of following SOLID principles?" at bounding box center [804, 370] width 782 height 23
click at [776, 376] on h3 "7 - What is the main advantage of following SOLID principles?" at bounding box center [804, 370] width 782 height 23
drag, startPoint x: 778, startPoint y: 372, endPoint x: 812, endPoint y: 369, distance: 34.3
click at [814, 369] on h3 "7 - What is the main advantage of following SOLID principles?" at bounding box center [804, 370] width 782 height 23
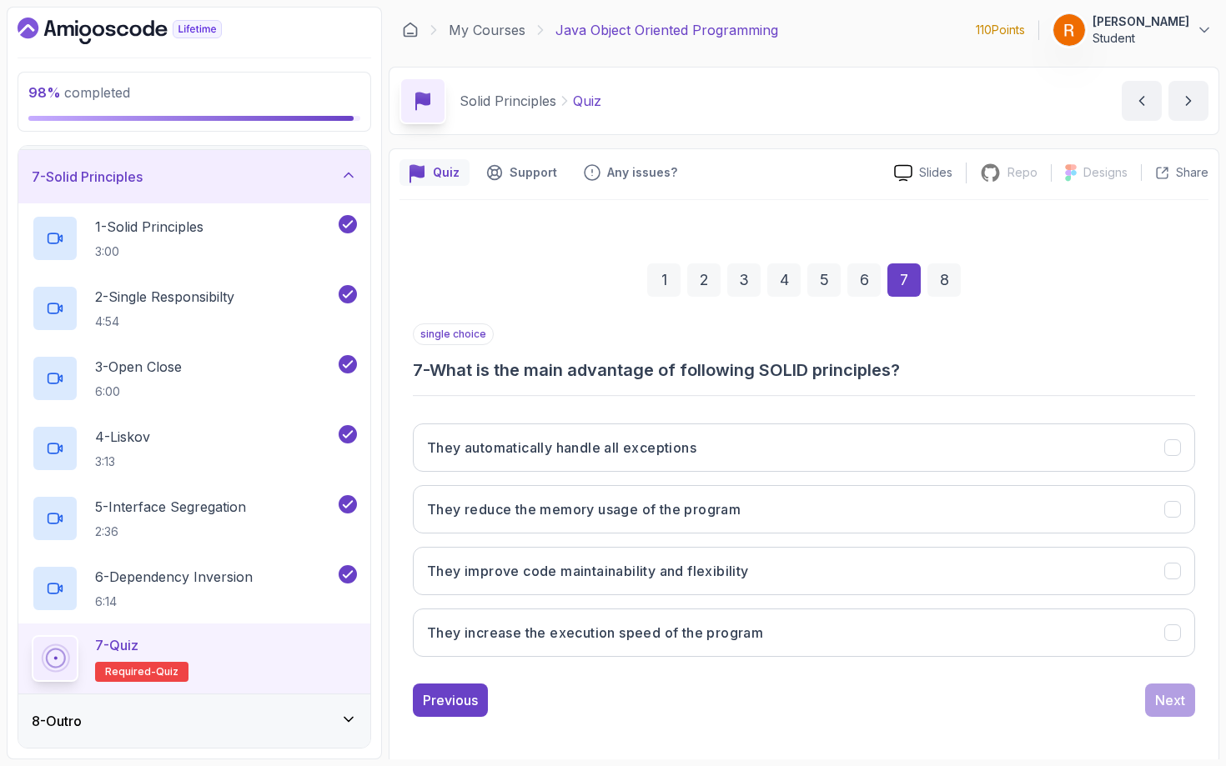
click at [765, 374] on h3 "7 - What is the main advantage of following SOLID principles?" at bounding box center [804, 370] width 782 height 23
click at [580, 581] on button "They improve code maintainability and flexibility" at bounding box center [804, 571] width 782 height 48
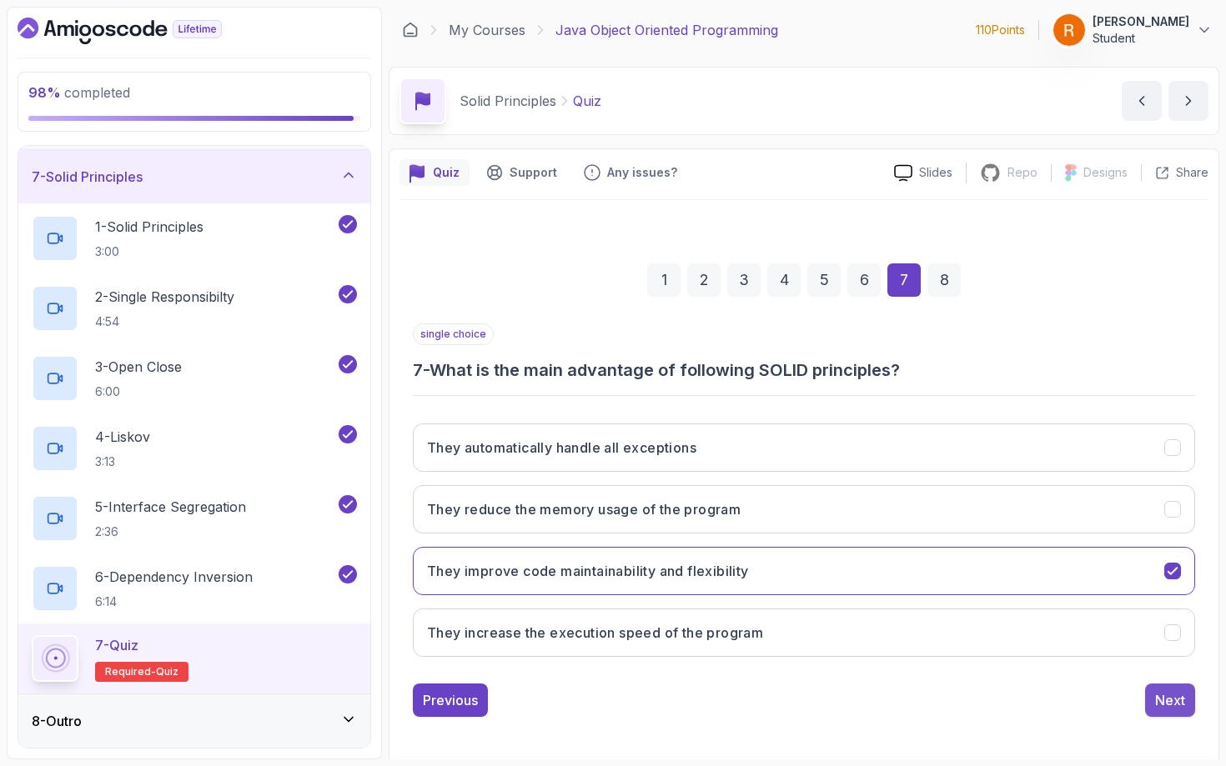
click at [1023, 666] on div "Next" at bounding box center [1170, 700] width 30 height 20
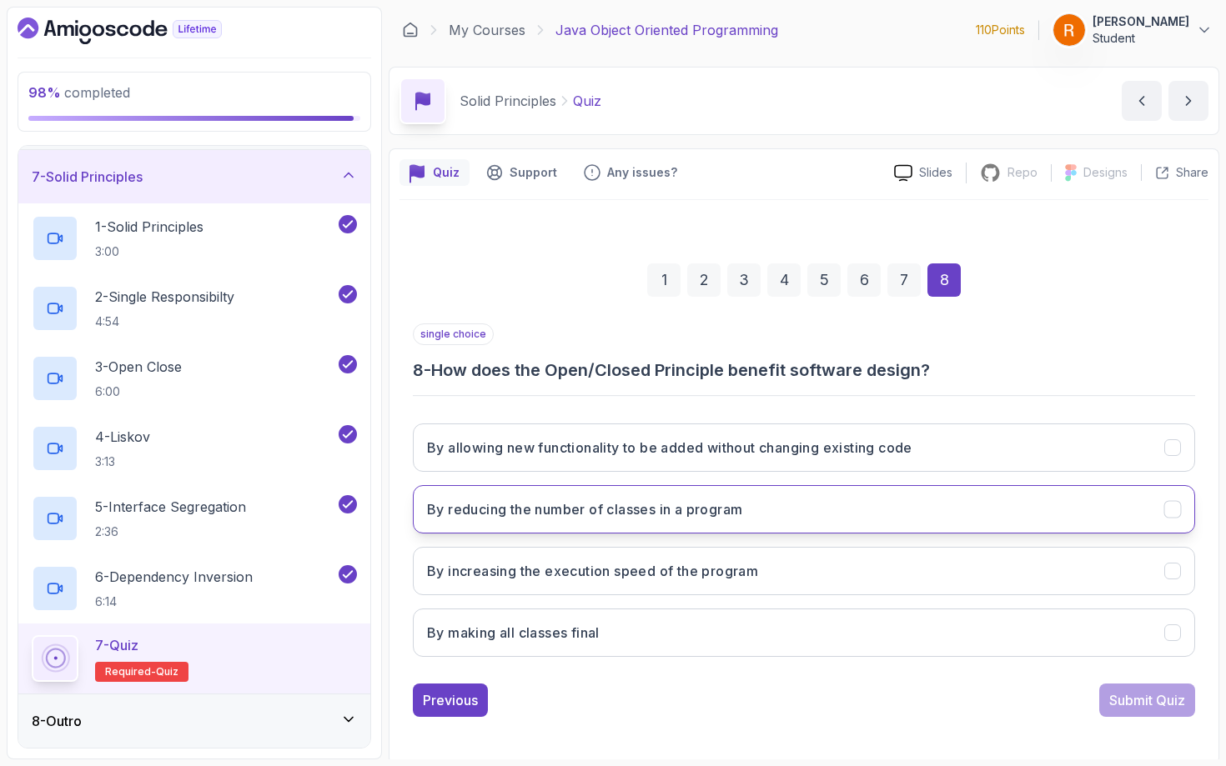
click at [475, 517] on h3 "By reducing the number of classes in a program" at bounding box center [584, 509] width 315 height 20
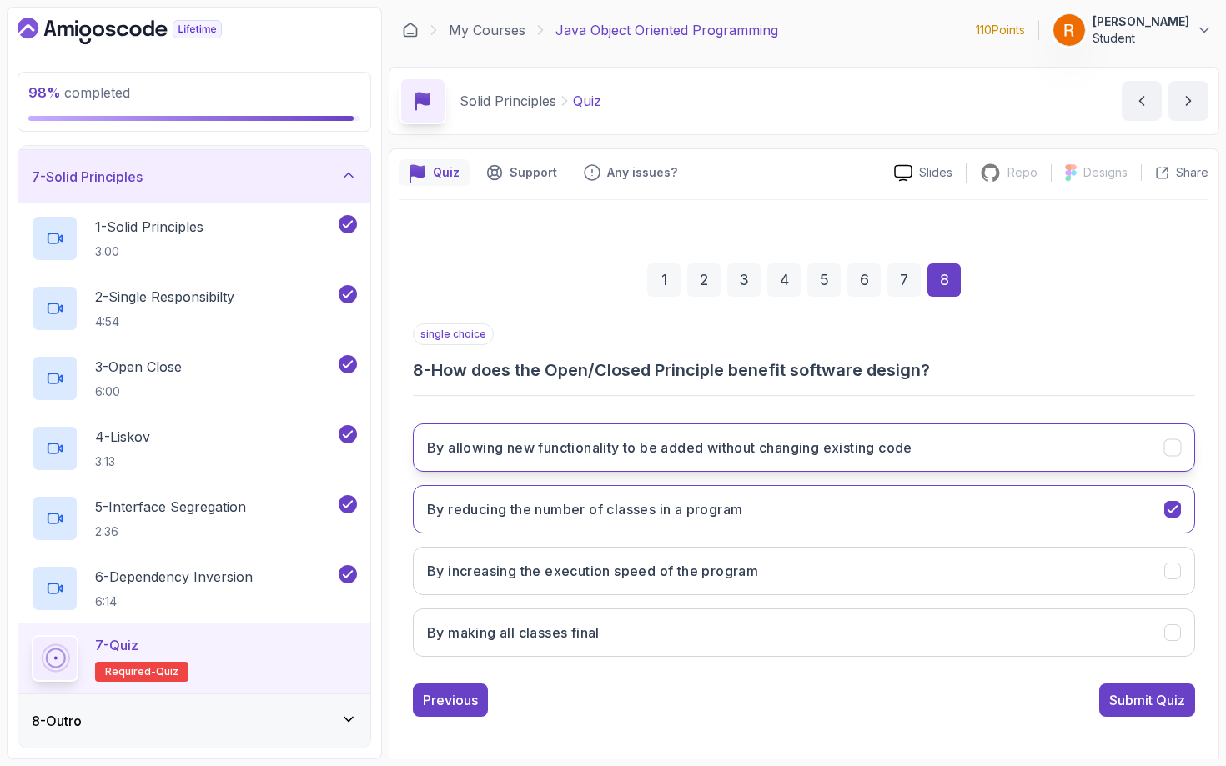
click at [482, 455] on h3 "By allowing new functionality to be added without changing existing code" at bounding box center [669, 448] width 485 height 20
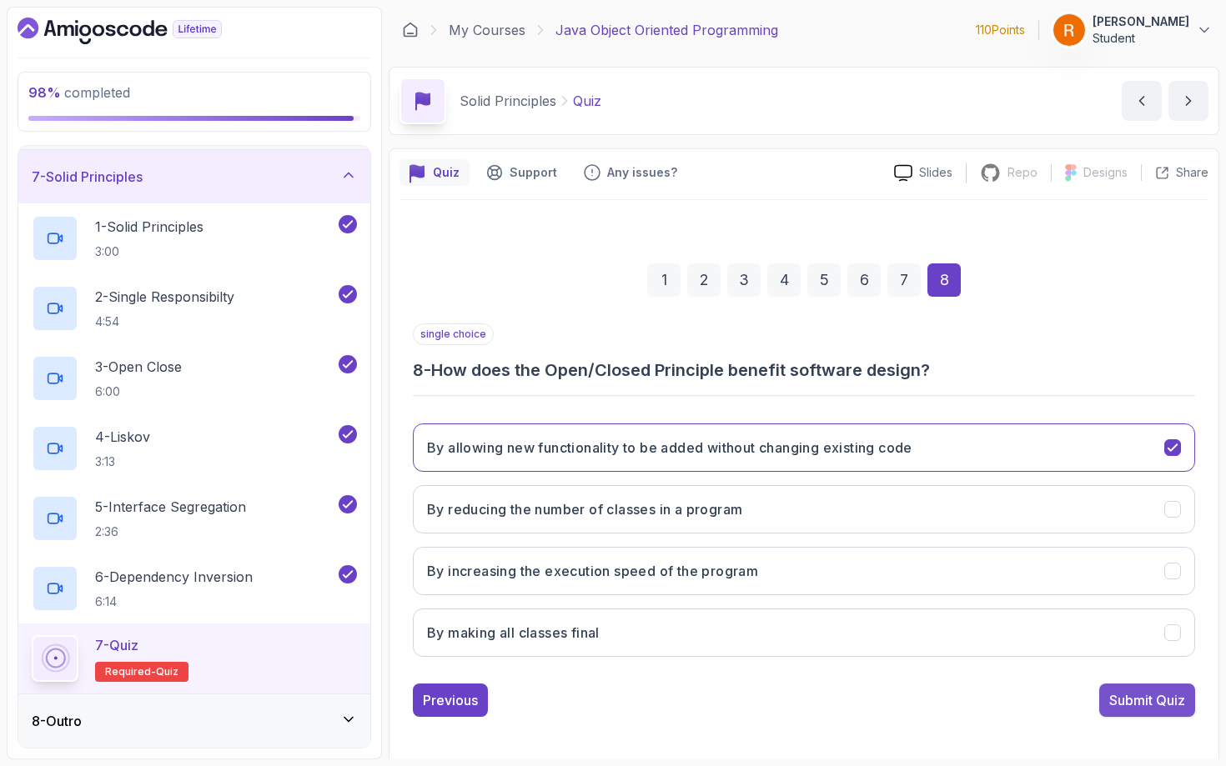
click at [1023, 666] on div "Submit Quiz" at bounding box center [1147, 700] width 76 height 20
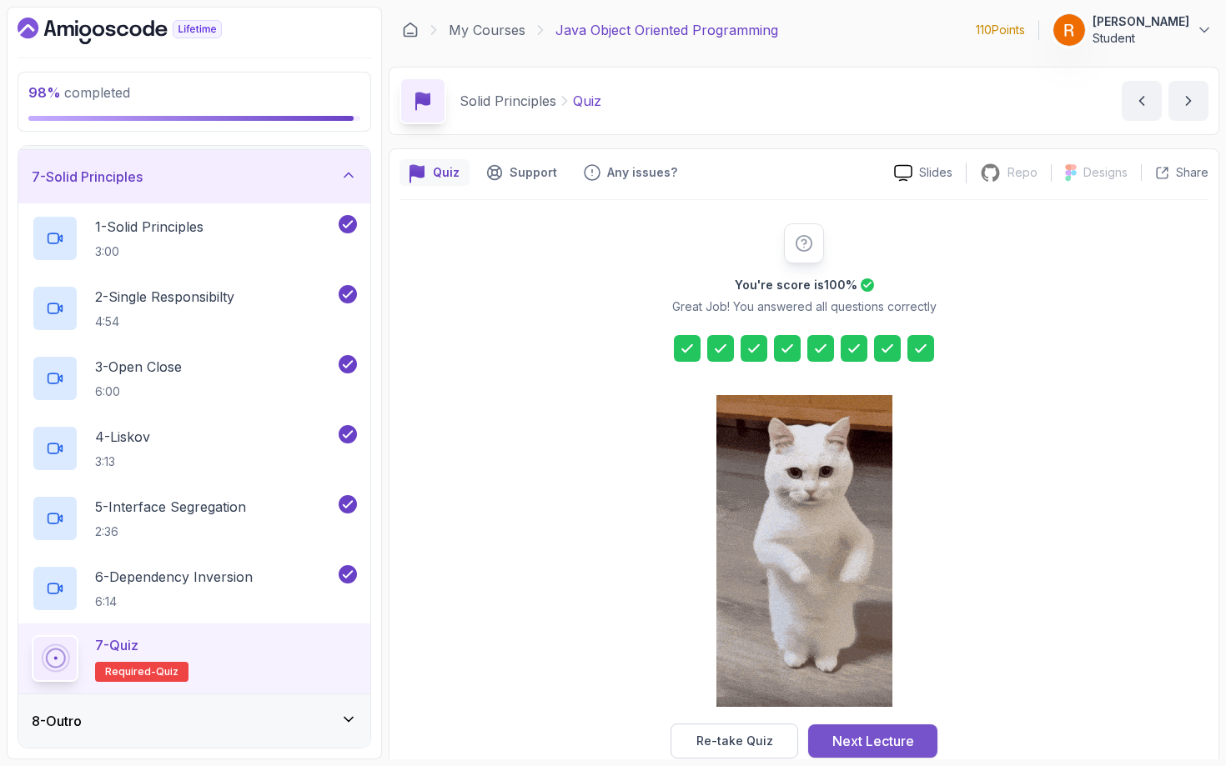
click at [869, 666] on div "Next Lecture" at bounding box center [873, 741] width 82 height 20
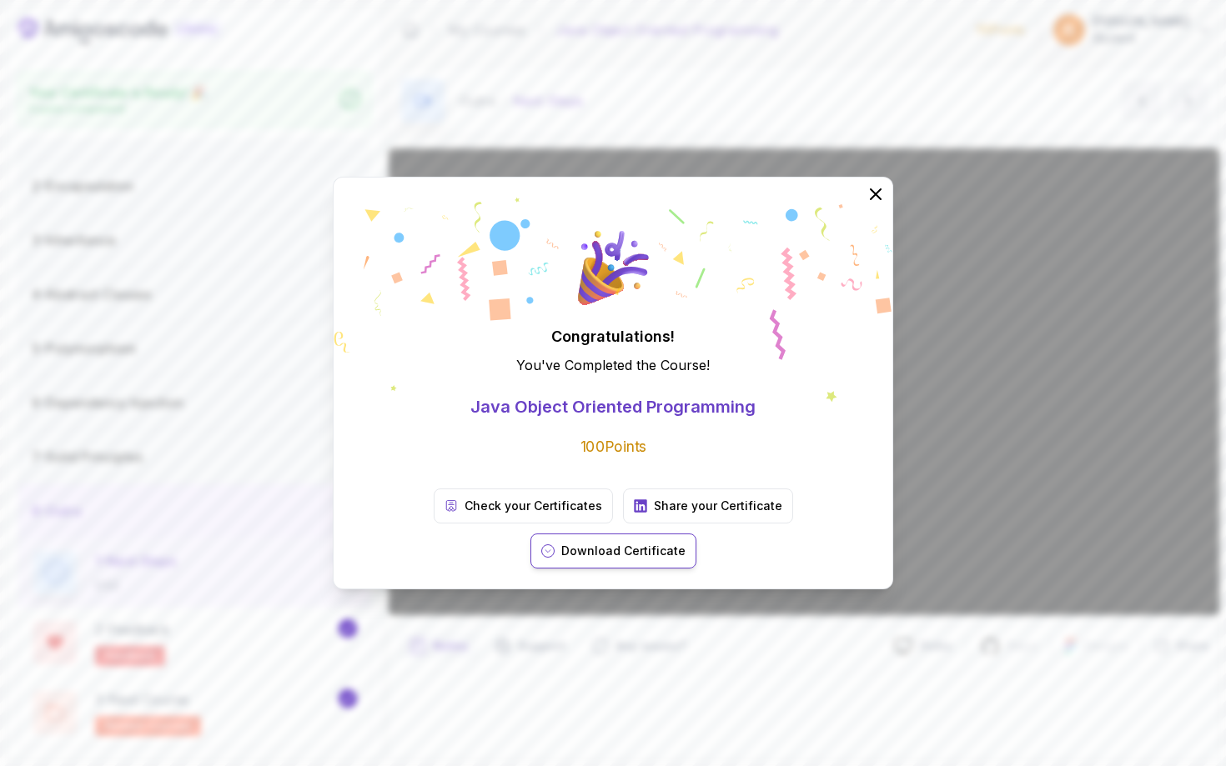
click at [696, 540] on button "Download Certificate" at bounding box center [613, 551] width 166 height 35
click at [489, 514] on p "Check your Certificates" at bounding box center [533, 506] width 138 height 17
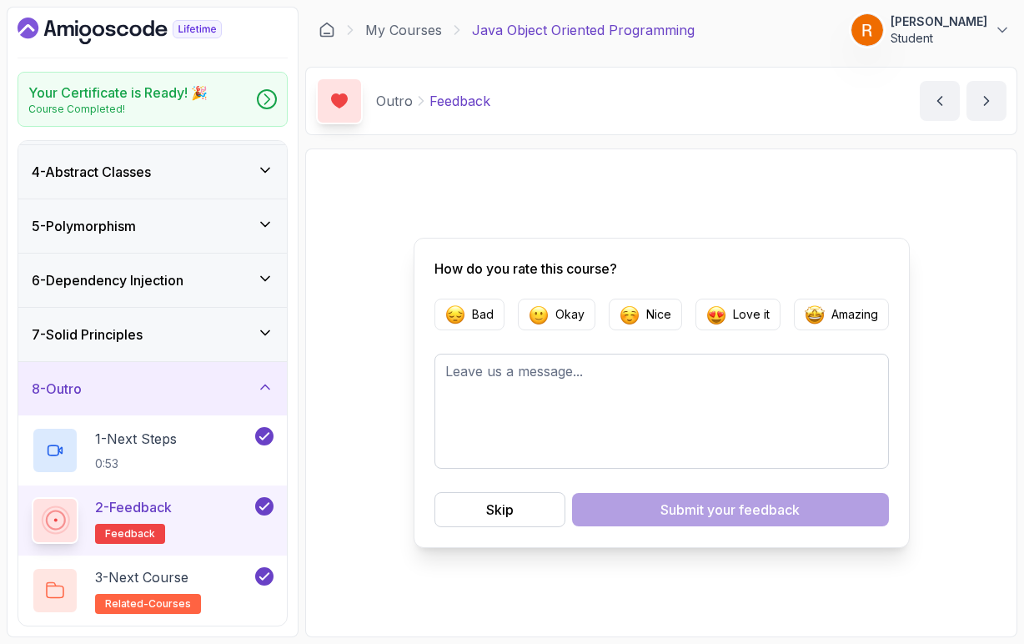
scroll to position [135, 0]
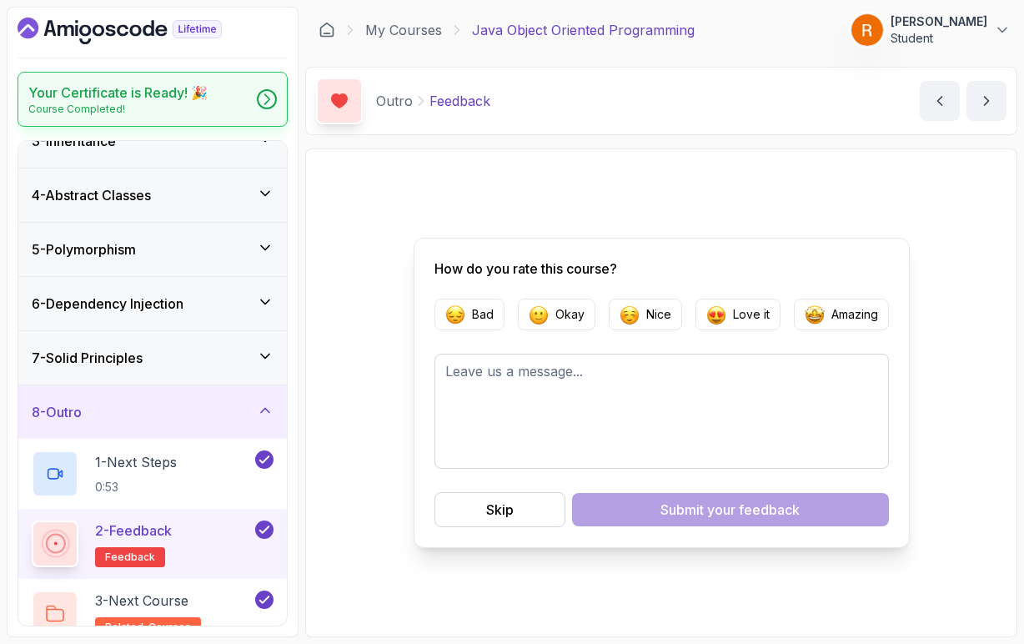
click at [269, 98] on div at bounding box center [267, 99] width 20 height 20
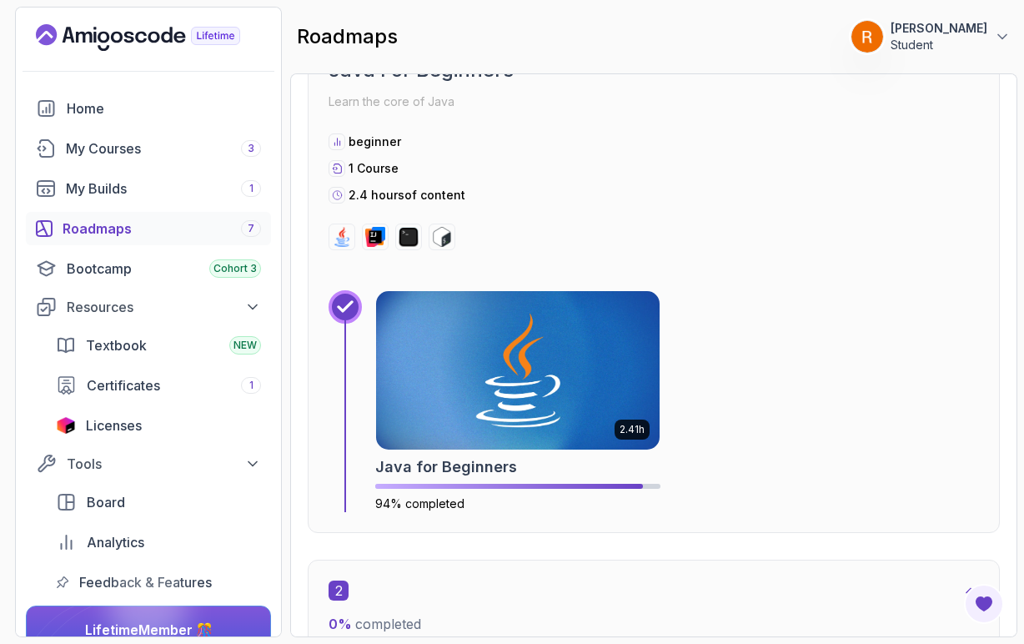
scroll to position [591, 0]
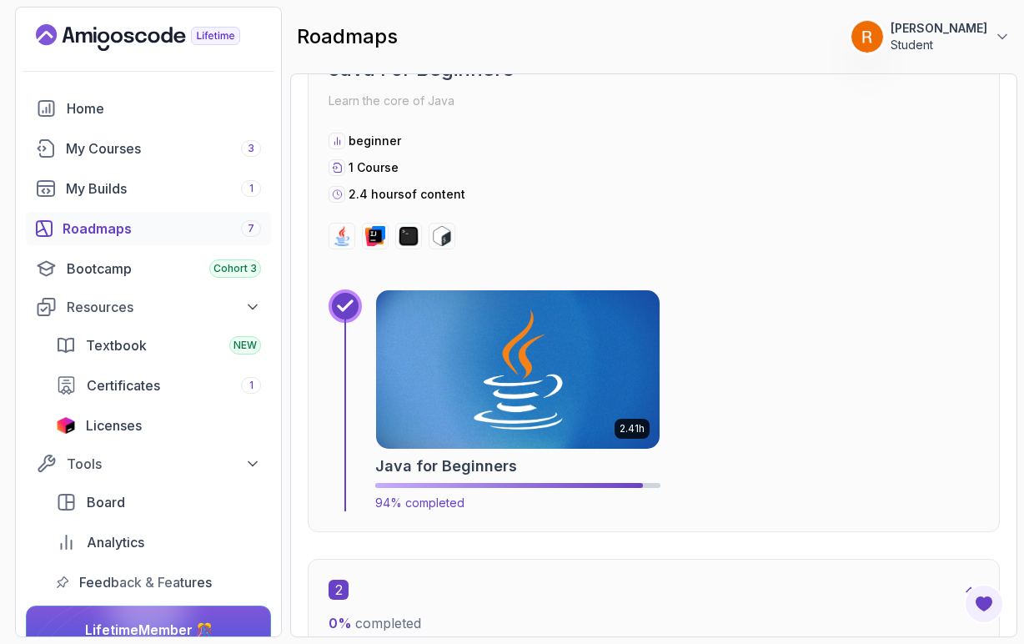
click at [456, 304] on img at bounding box center [518, 369] width 298 height 167
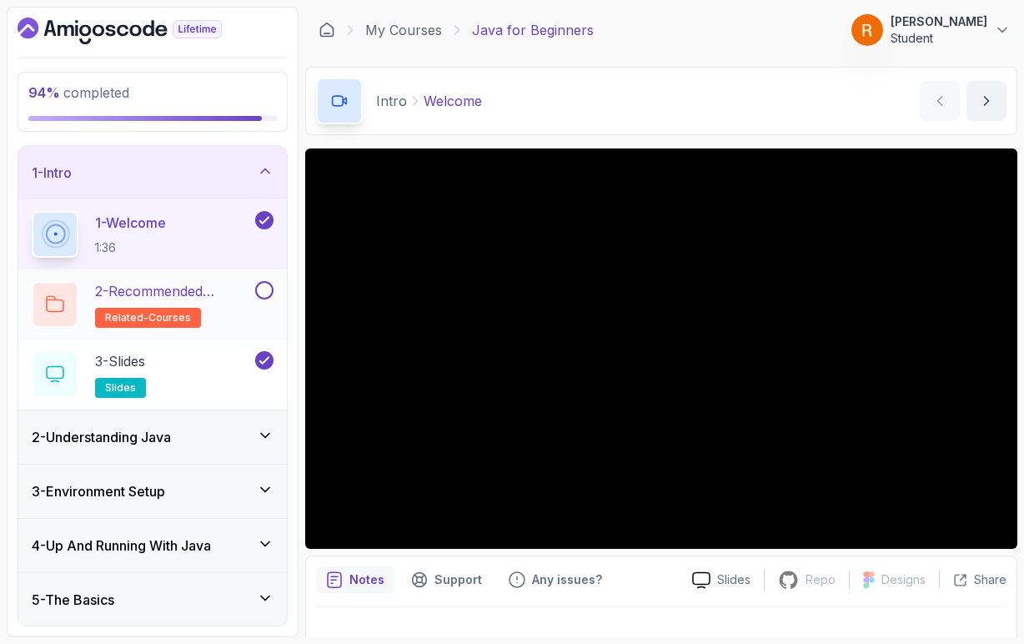
click at [226, 294] on p "2 - Recommended Courses" at bounding box center [173, 291] width 157 height 20
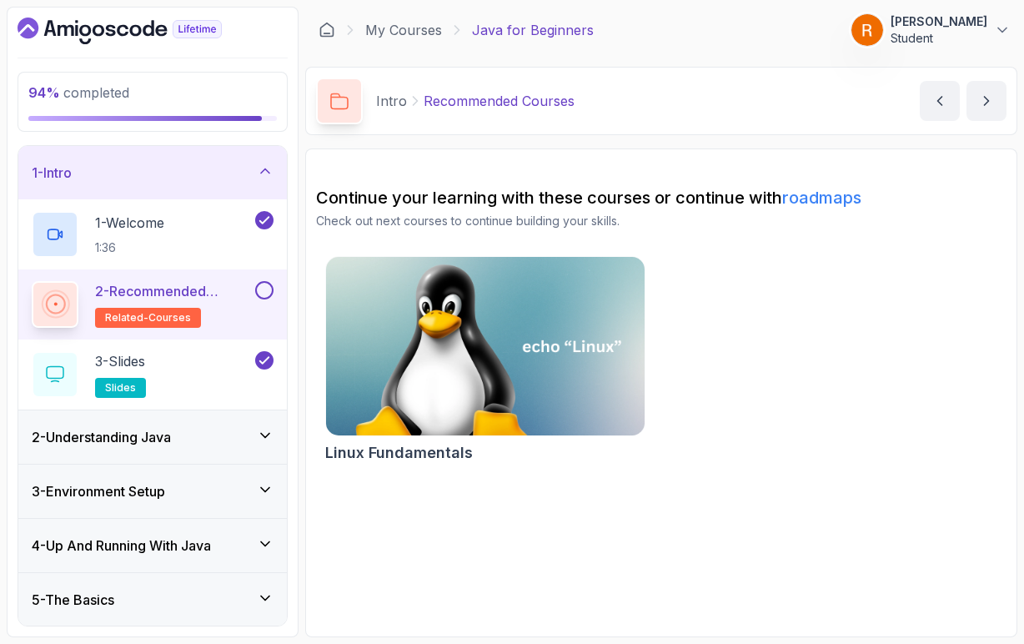
click at [264, 294] on button at bounding box center [264, 290] width 18 height 18
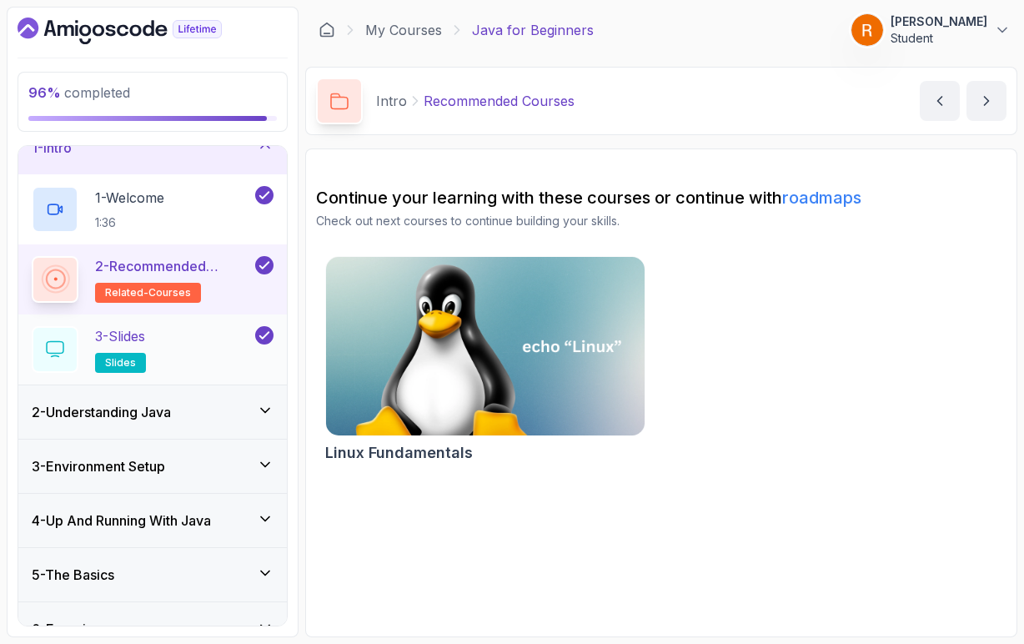
scroll to position [43, 0]
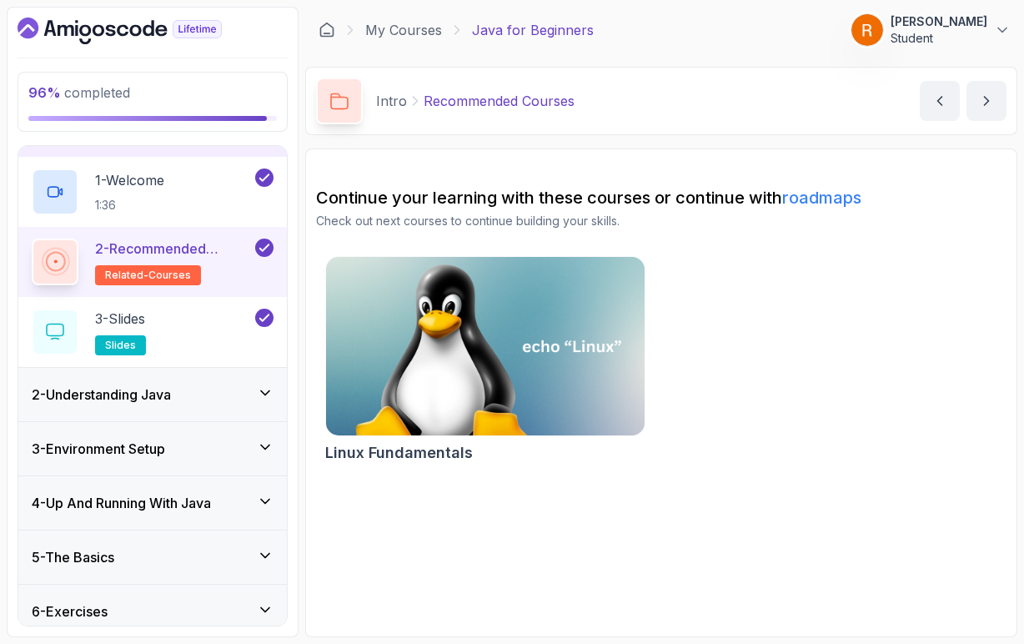
click at [264, 392] on icon at bounding box center [265, 392] width 17 height 17
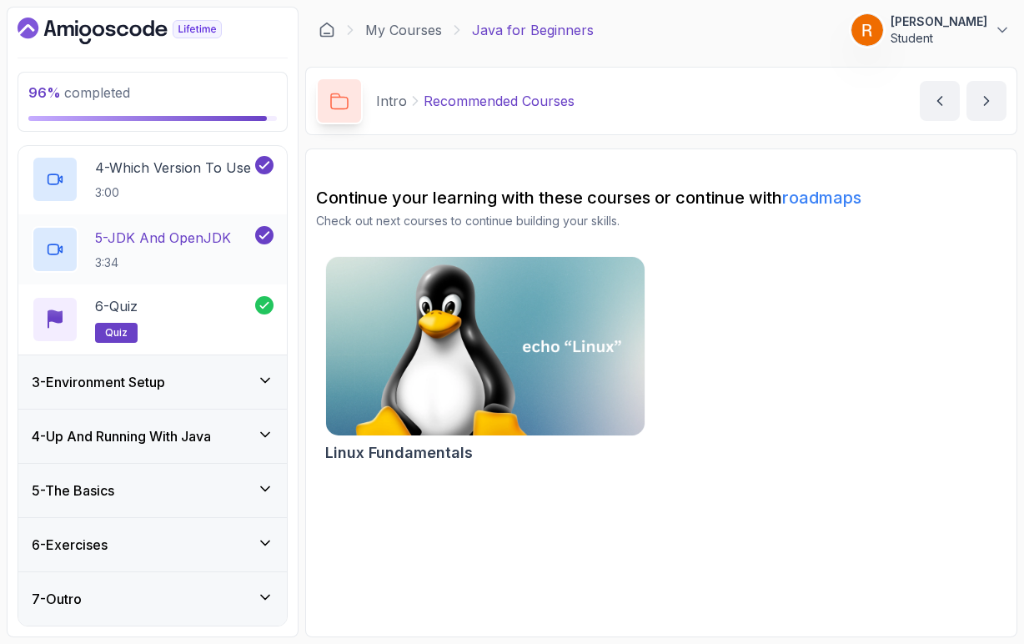
scroll to position [0, 0]
click at [264, 384] on icon at bounding box center [265, 380] width 17 height 17
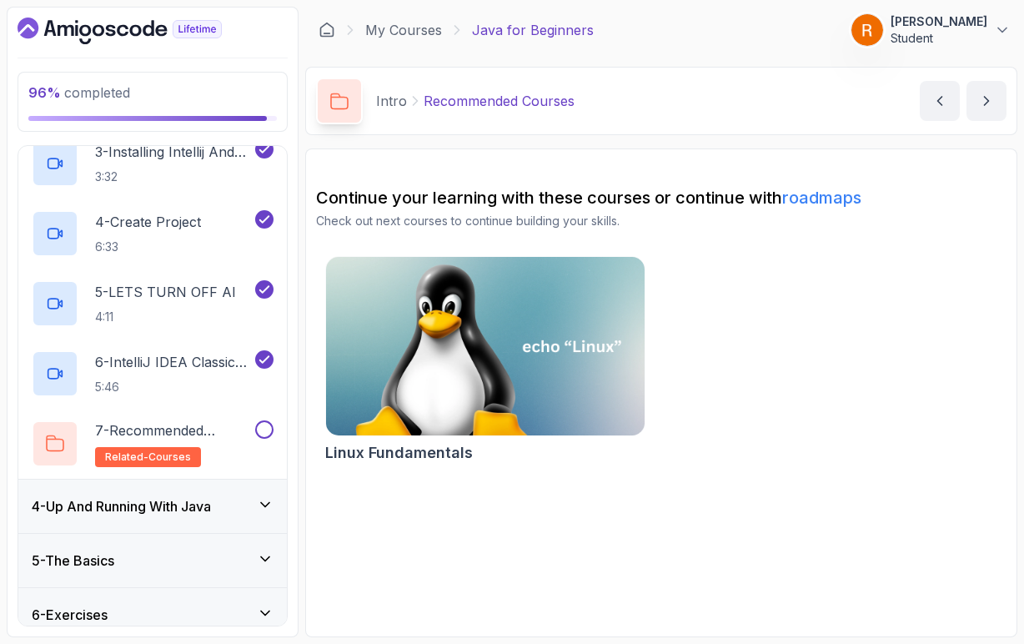
scroll to position [345, 0]
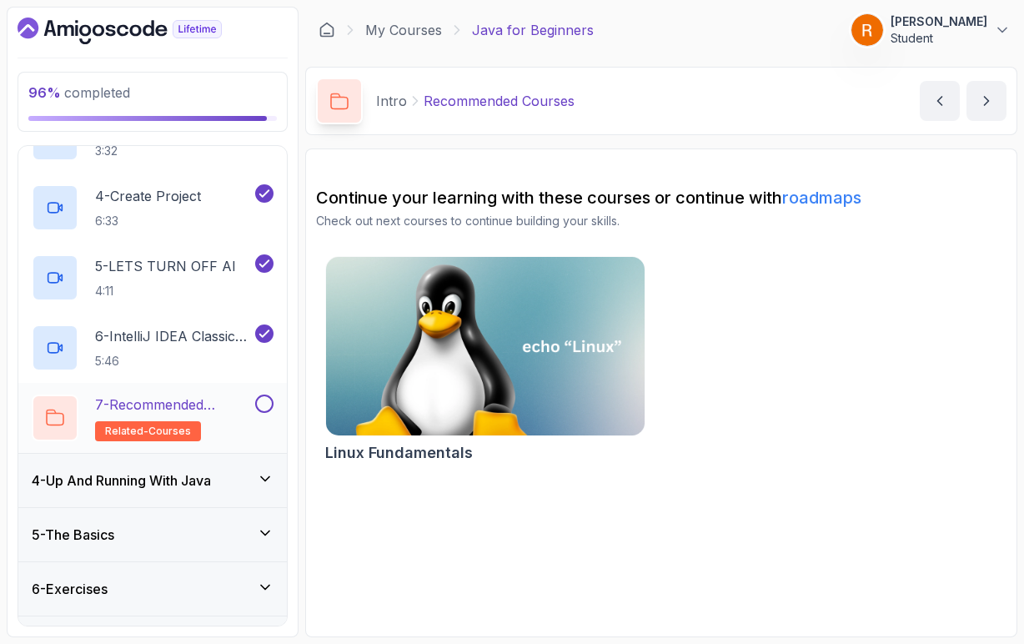
click at [228, 411] on p "7 - Recommended Courses" at bounding box center [173, 404] width 157 height 20
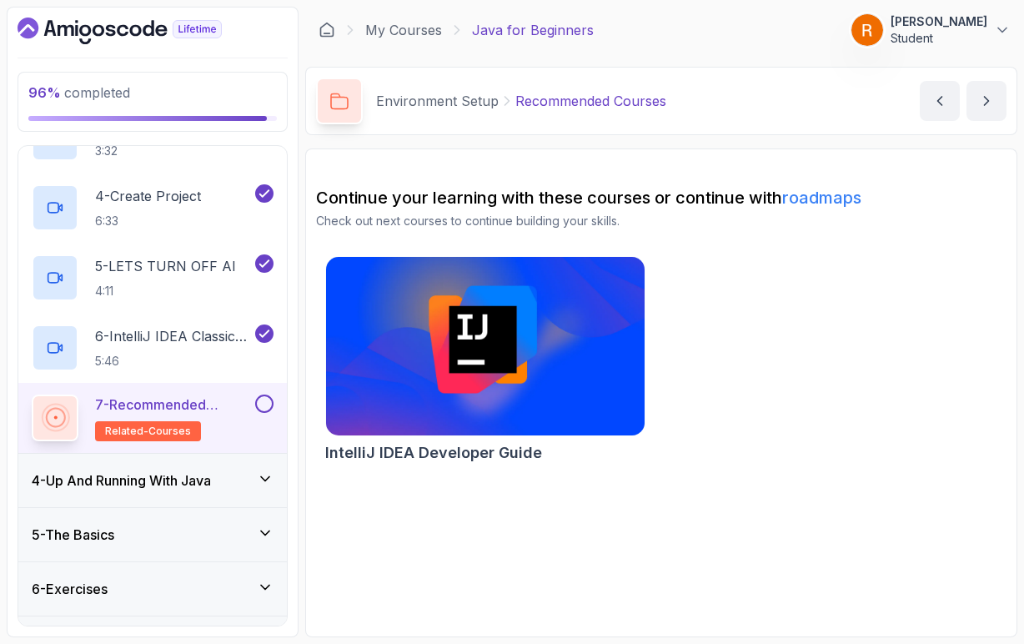
click at [268, 404] on button at bounding box center [264, 403] width 18 height 18
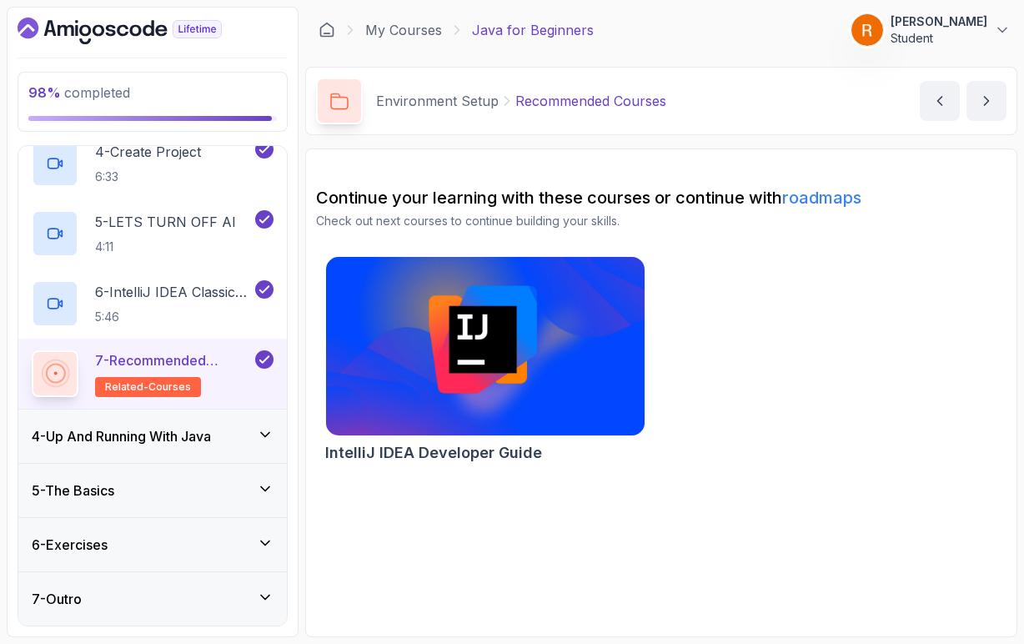
scroll to position [389, 0]
click at [257, 439] on icon at bounding box center [265, 434] width 17 height 17
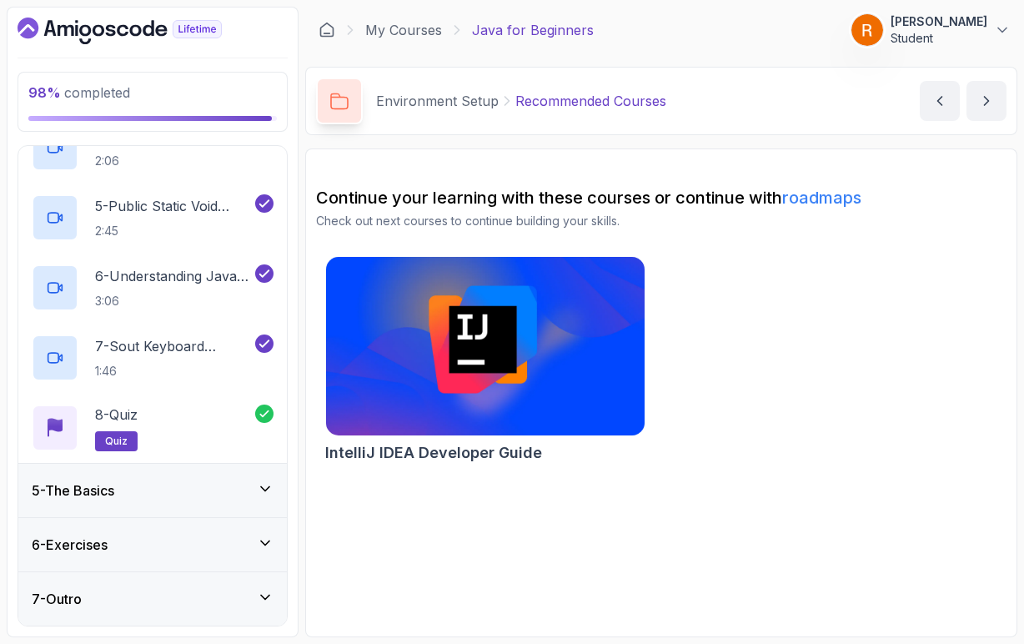
scroll to position [459, 0]
click at [256, 479] on div "5 - The Basics" at bounding box center [152, 490] width 269 height 53
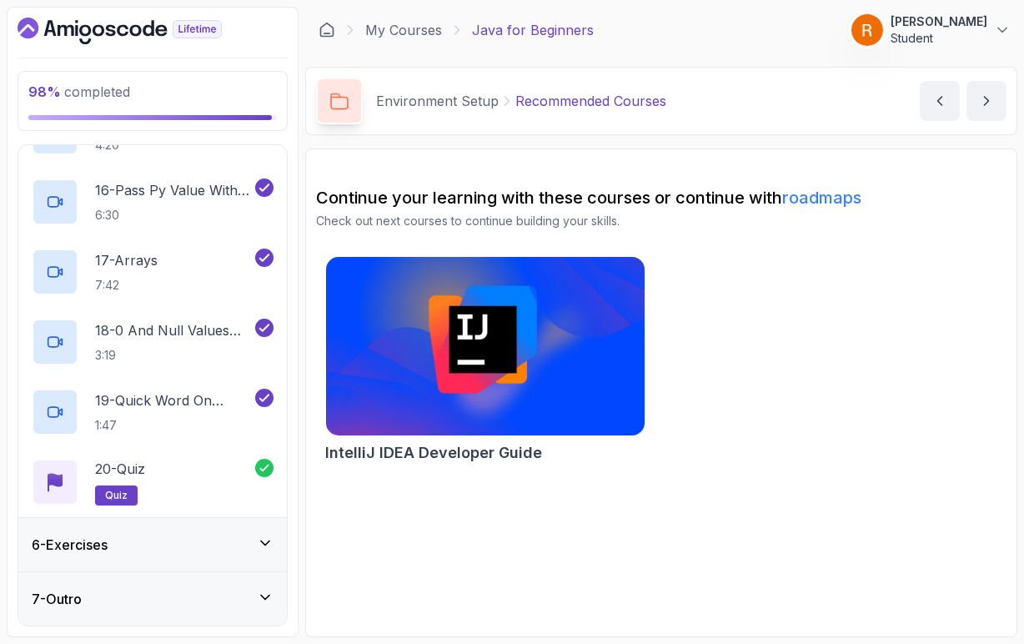
scroll to position [0, 0]
click at [262, 541] on icon at bounding box center [265, 543] width 8 height 4
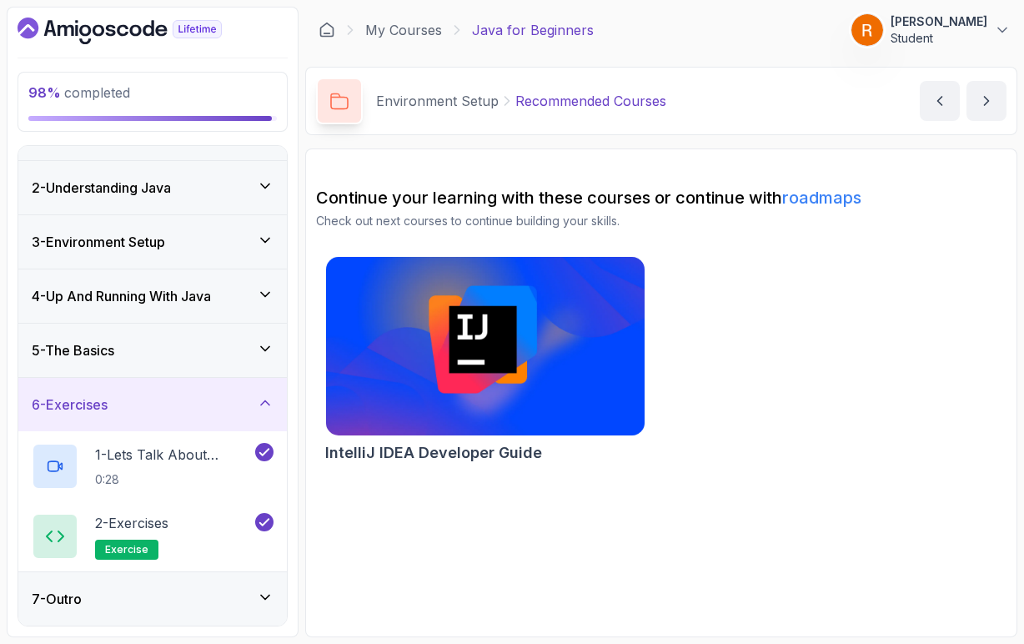
click at [265, 605] on div "7 - Outro" at bounding box center [153, 599] width 242 height 20
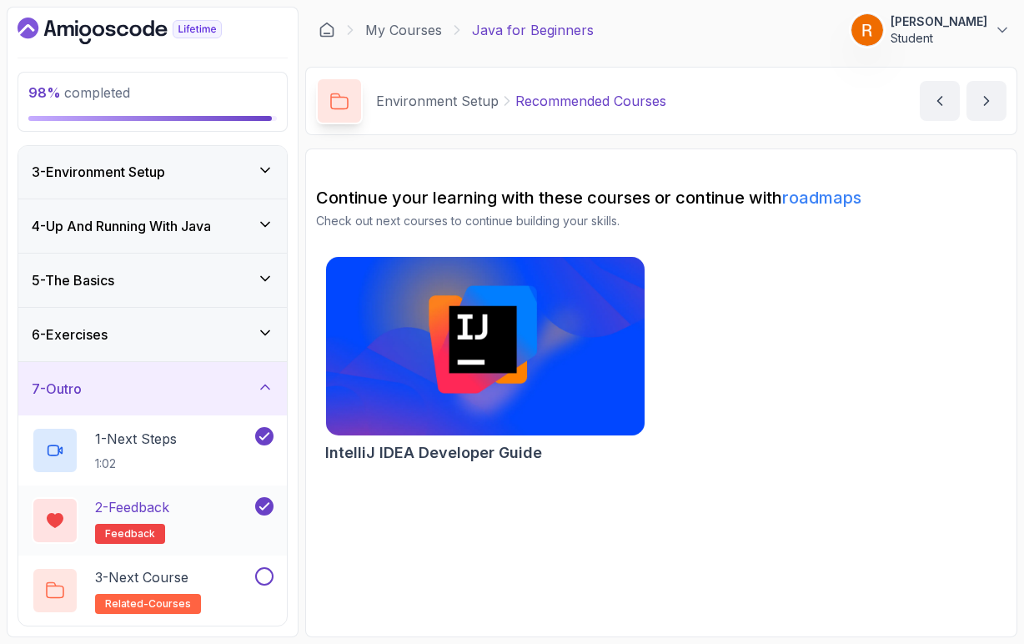
scroll to position [109, 0]
click at [230, 586] on div "3 - Next Course related-courses" at bounding box center [142, 590] width 220 height 47
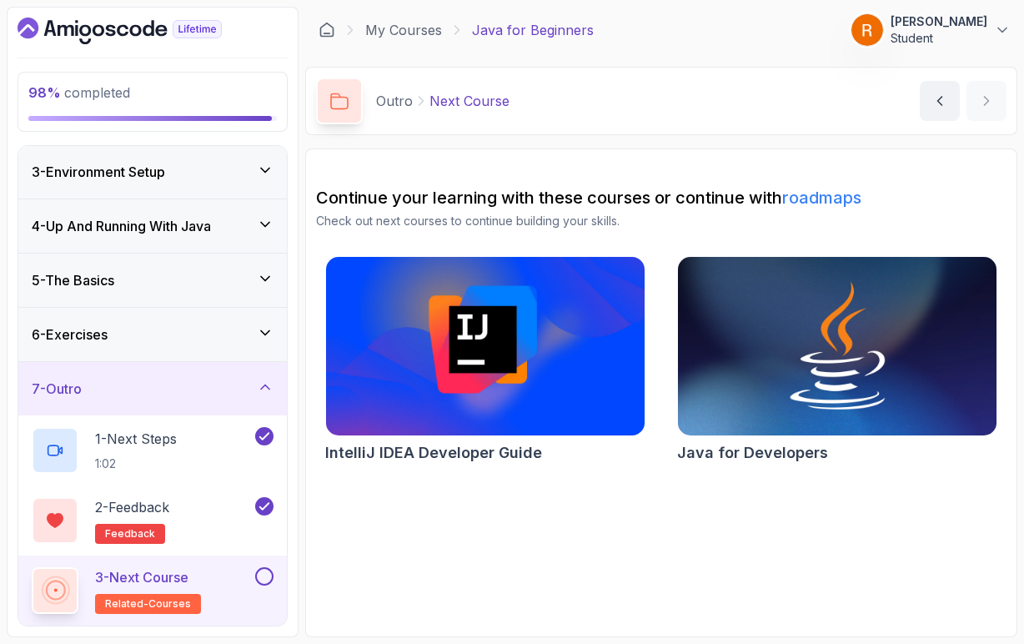
click at [265, 580] on button at bounding box center [264, 576] width 18 height 18
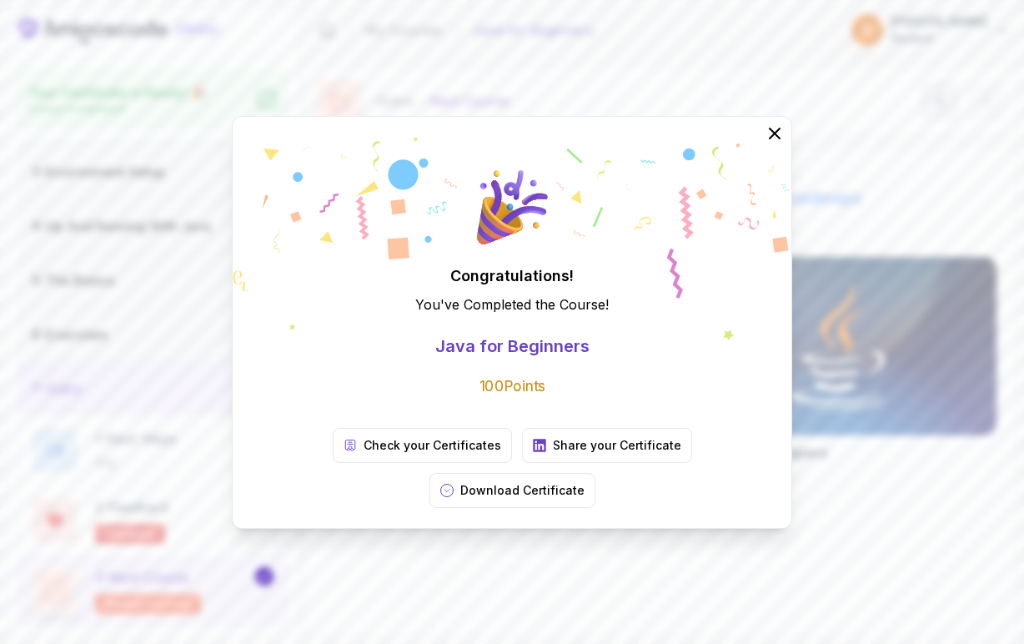
scroll to position [104, 0]
click at [585, 482] on p "Download Certificate" at bounding box center [522, 490] width 124 height 17
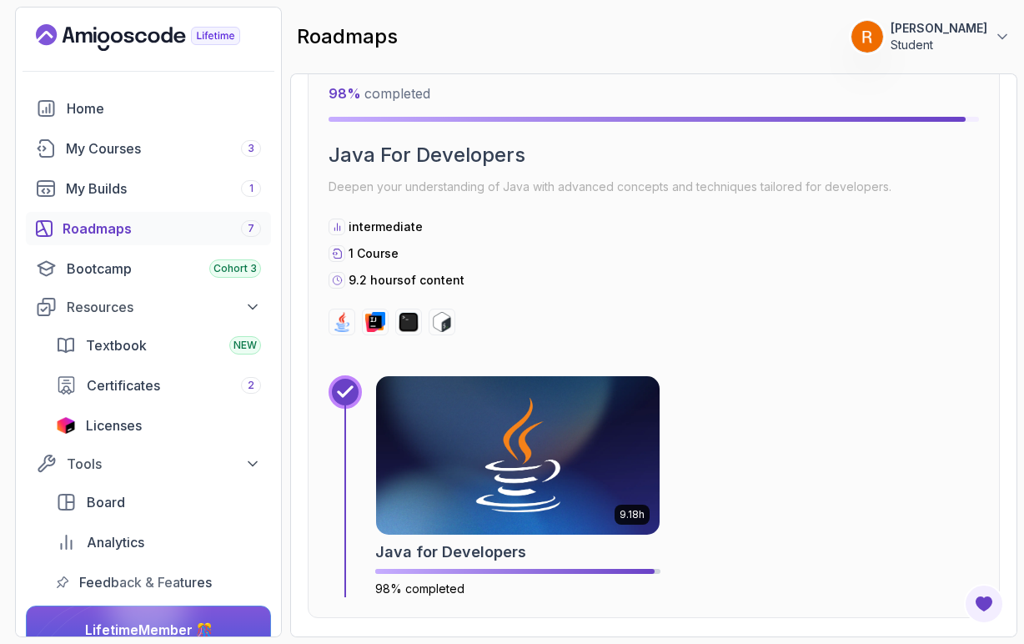
scroll to position [1743, 0]
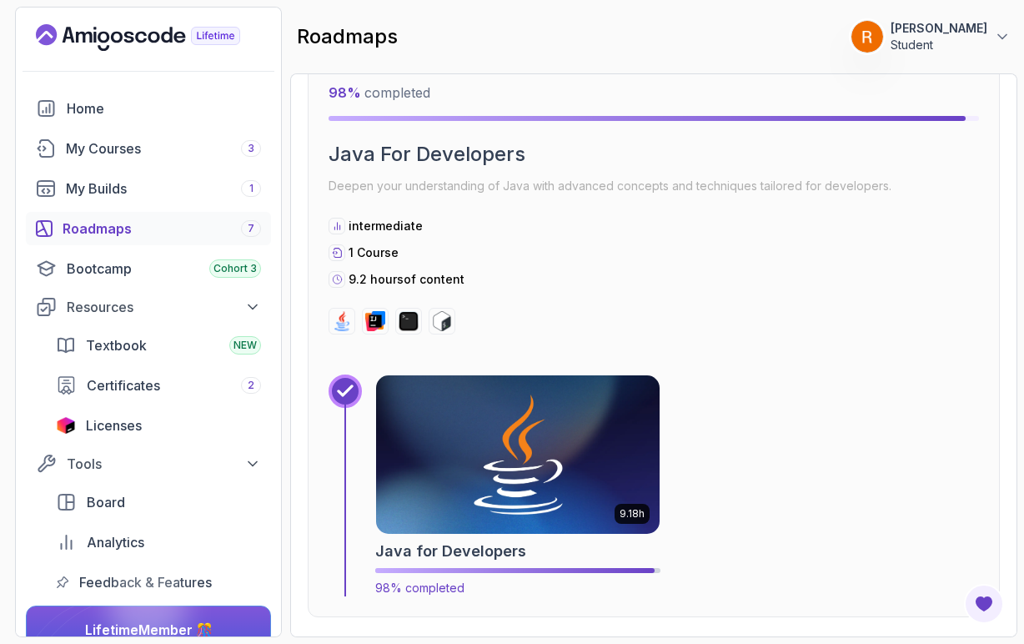
click at [491, 490] on img at bounding box center [518, 454] width 298 height 167
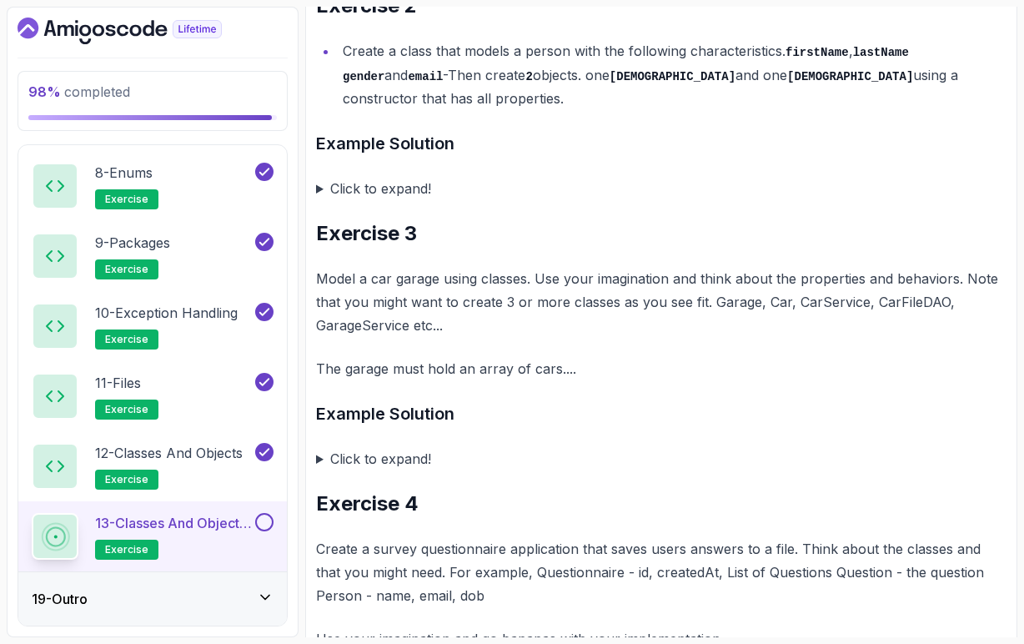
scroll to position [1089, 0]
drag, startPoint x: 504, startPoint y: 296, endPoint x: 705, endPoint y: 303, distance: 201.9
click at [705, 303] on p "Model a car garage using classes. Use your imagination and think about the prop…" at bounding box center [661, 301] width 690 height 70
click at [742, 304] on p "Model a car garage using classes. Use your imagination and think about the prop…" at bounding box center [661, 301] width 690 height 70
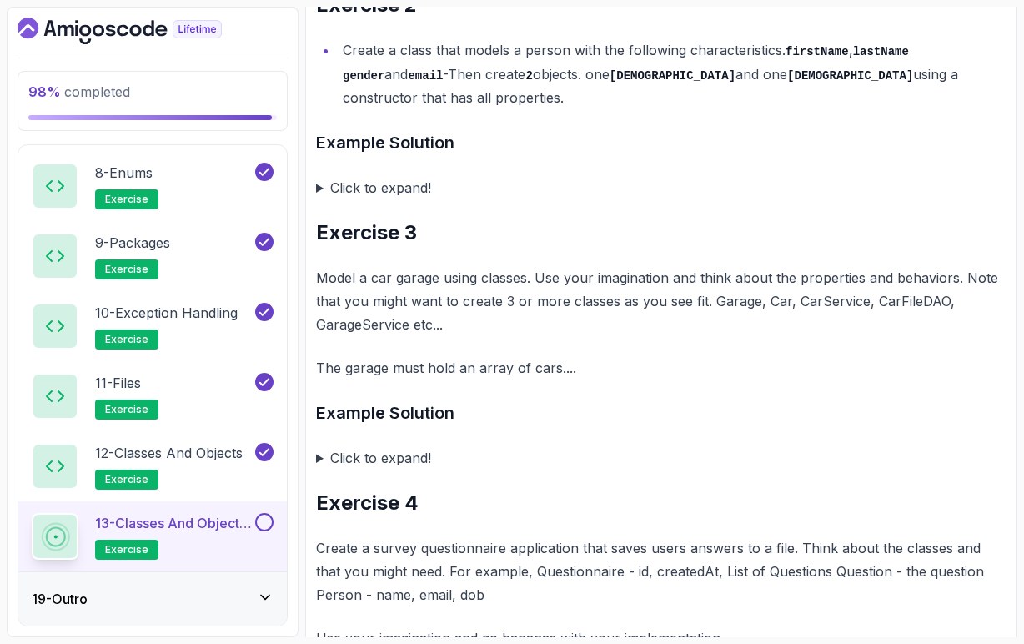
click at [742, 304] on p "Model a car garage using classes. Use your imagination and think about the prop…" at bounding box center [661, 301] width 690 height 70
click at [782, 296] on p "Model a car garage using classes. Use your imagination and think about the prop…" at bounding box center [661, 301] width 690 height 70
drag, startPoint x: 796, startPoint y: 295, endPoint x: 861, endPoint y: 302, distance: 66.2
click at [861, 302] on p "Model a car garage using classes. Use your imagination and think about the prop…" at bounding box center [661, 301] width 690 height 70
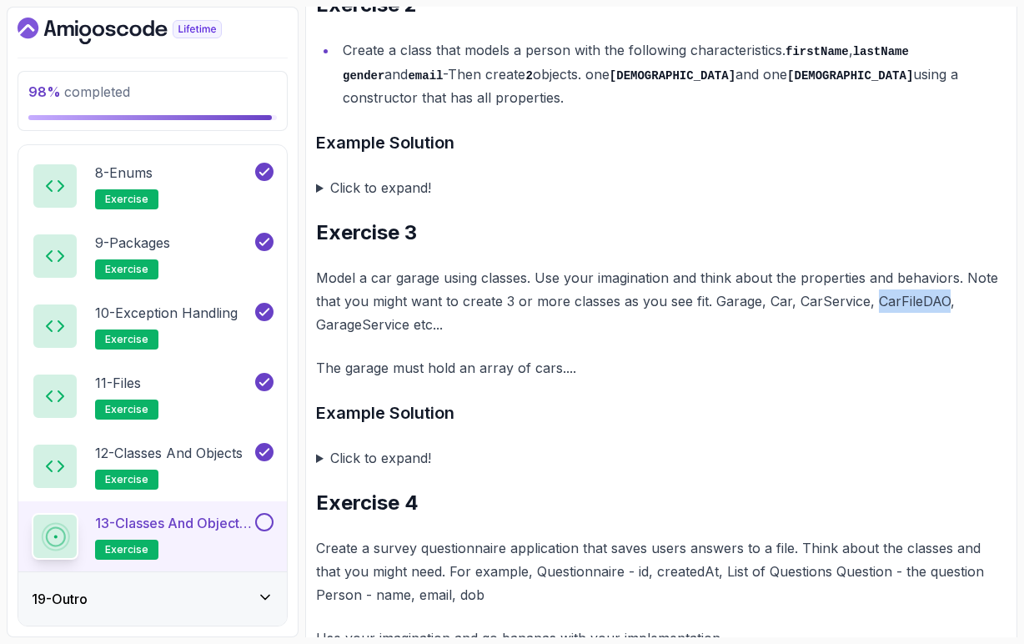
drag, startPoint x: 873, startPoint y: 299, endPoint x: 943, endPoint y: 300, distance: 70.1
click at [944, 300] on p "Model a car garage using classes. Use your imagination and think about the prop…" at bounding box center [661, 301] width 690 height 70
drag, startPoint x: 319, startPoint y: 321, endPoint x: 407, endPoint y: 324, distance: 88.5
click at [408, 325] on p "Model a car garage using classes. Use your imagination and think about the prop…" at bounding box center [661, 301] width 690 height 70
click at [414, 362] on p "The garage must hold an array of cars...." at bounding box center [661, 367] width 690 height 23
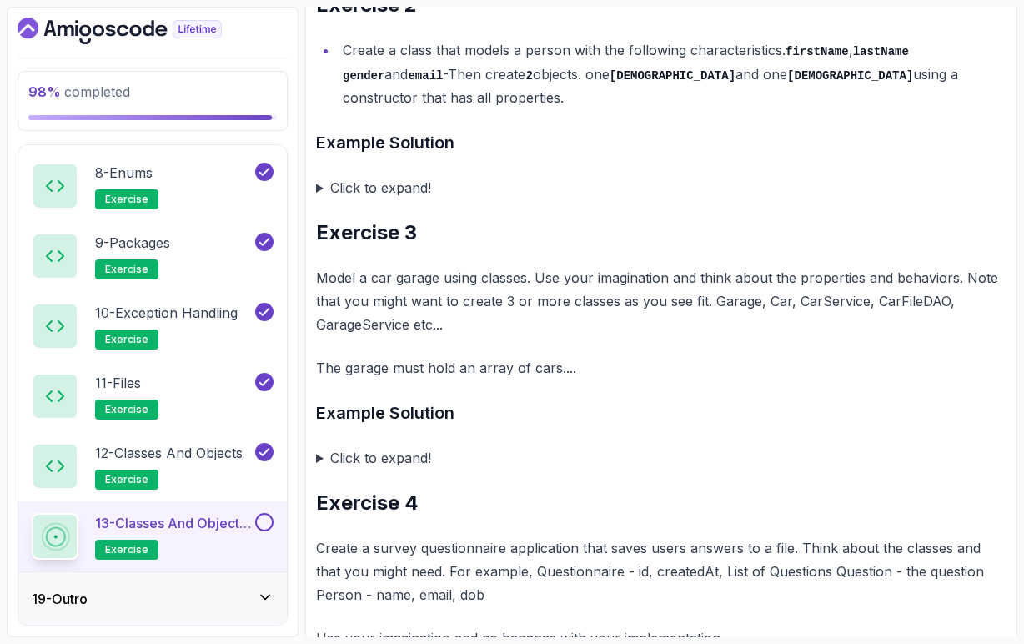
click at [268, 519] on button at bounding box center [264, 522] width 18 height 18
click at [264, 595] on icon at bounding box center [265, 597] width 17 height 17
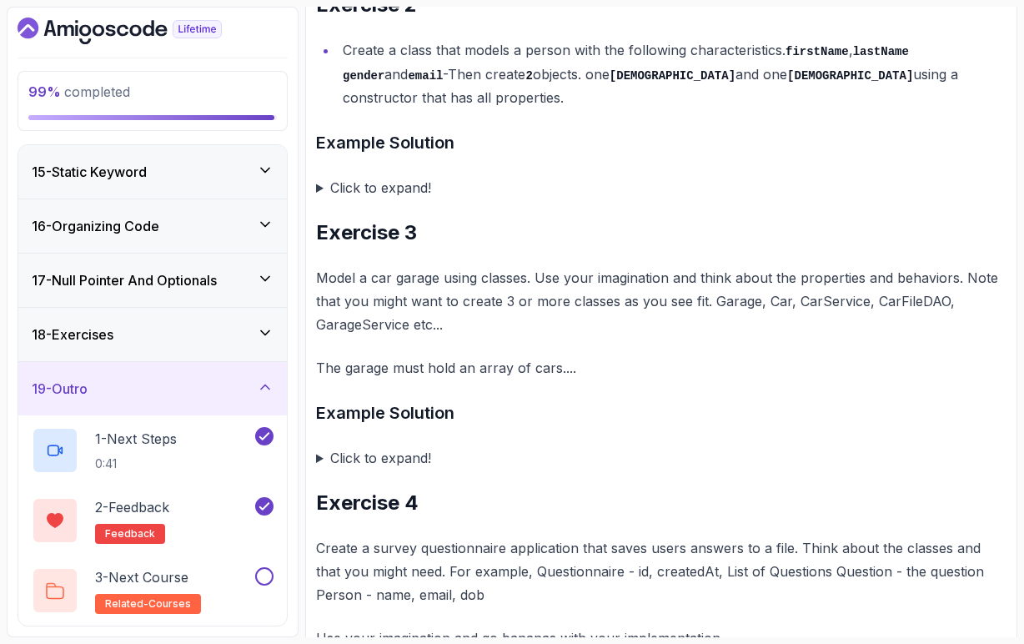
scroll to position [759, 0]
click at [235, 581] on div "3 - Next Course related-courses" at bounding box center [142, 590] width 220 height 47
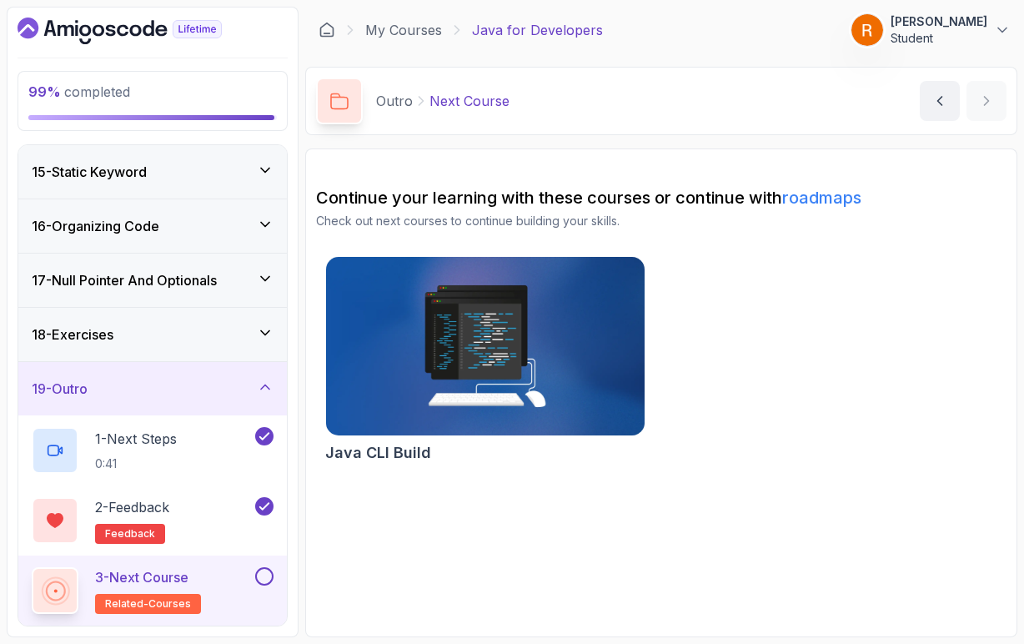
click at [264, 582] on button at bounding box center [264, 576] width 18 height 18
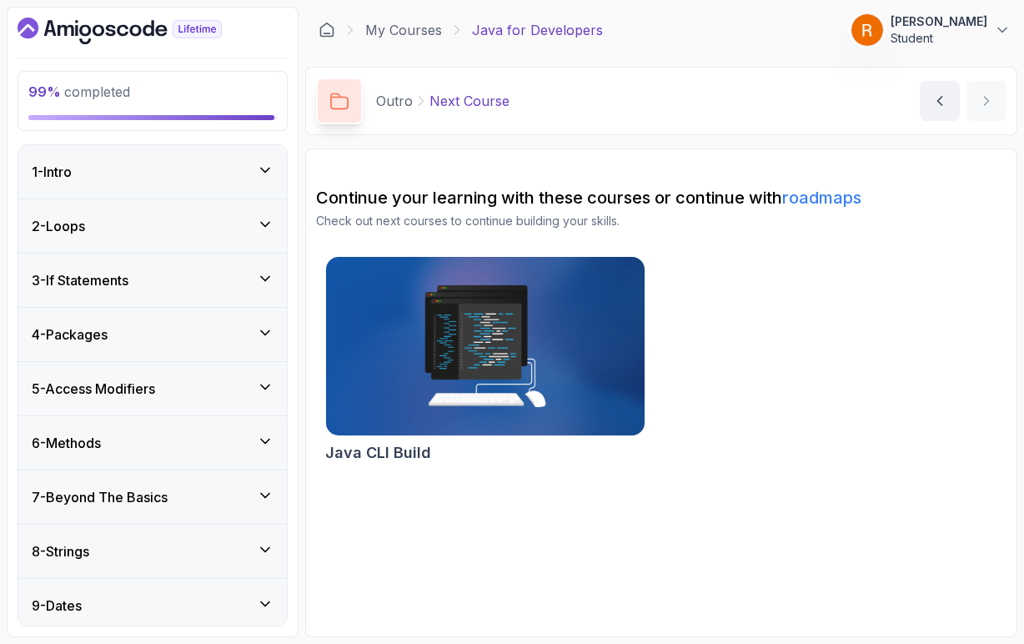
click at [279, 176] on div "1 - Intro" at bounding box center [152, 171] width 269 height 53
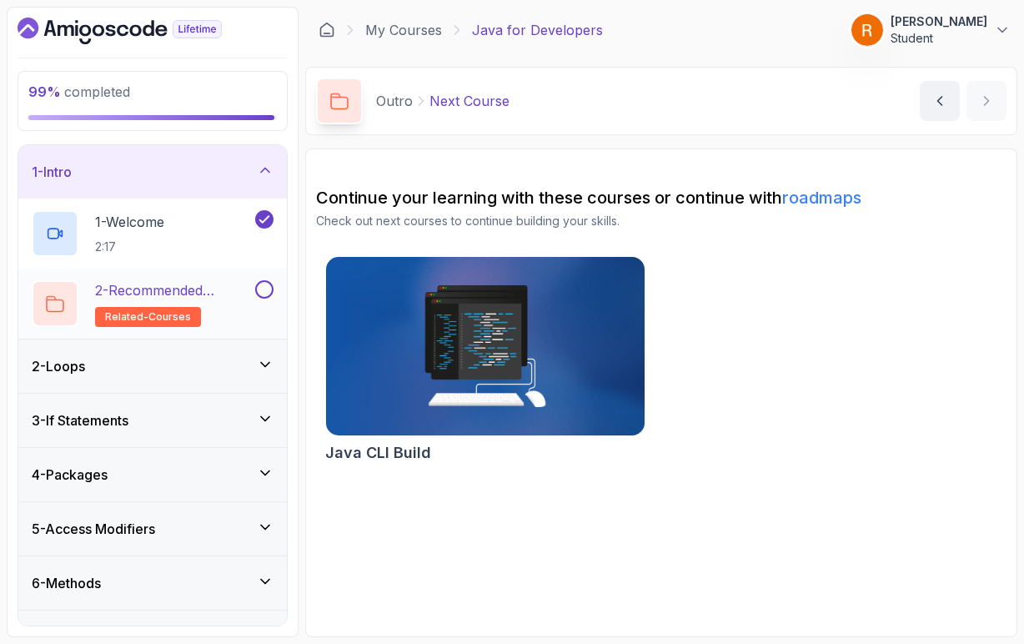
click at [233, 299] on p "2 - Recommended Courses" at bounding box center [173, 290] width 157 height 20
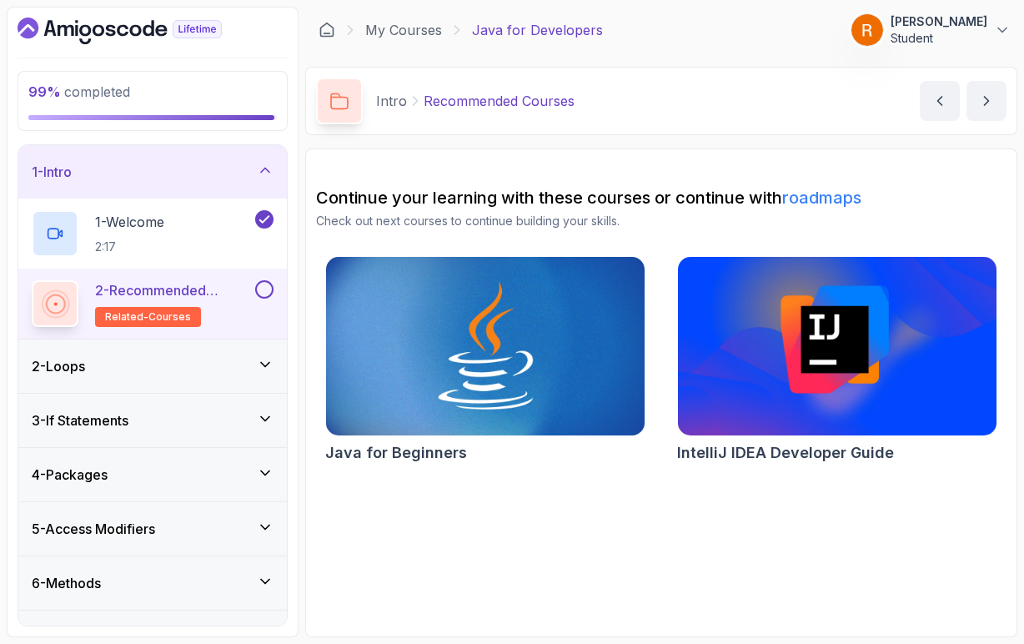
click at [267, 294] on button at bounding box center [264, 289] width 18 height 18
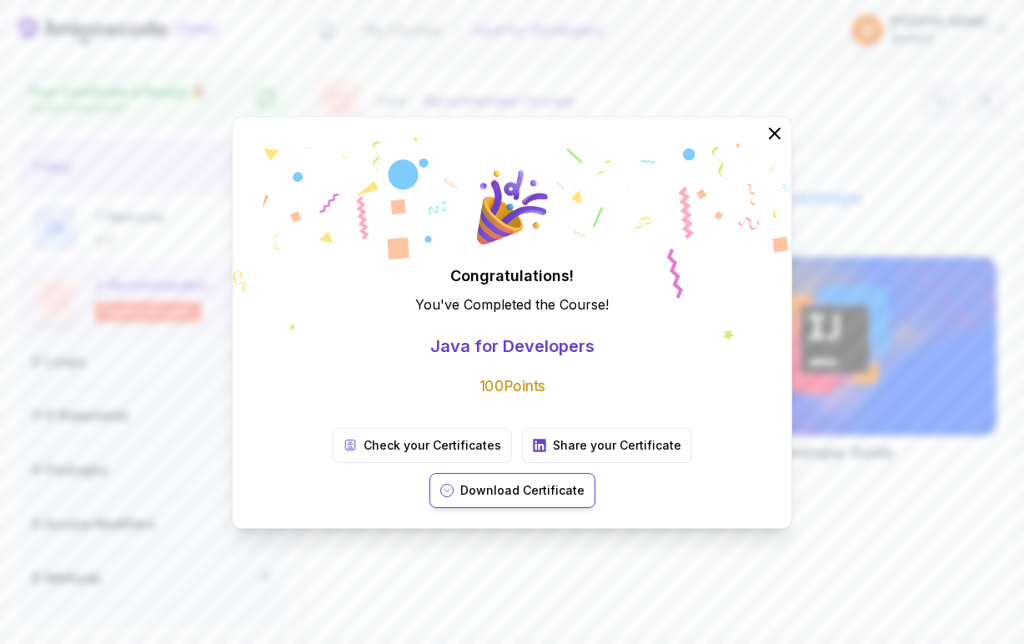
click at [585, 482] on p "Download Certificate" at bounding box center [522, 490] width 124 height 17
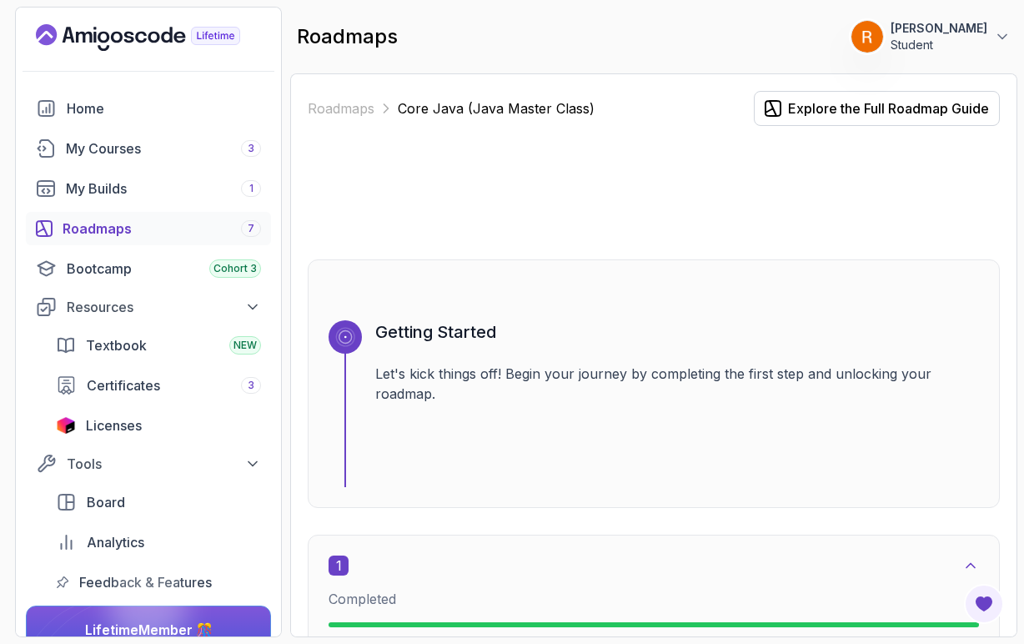
scroll to position [218, 0]
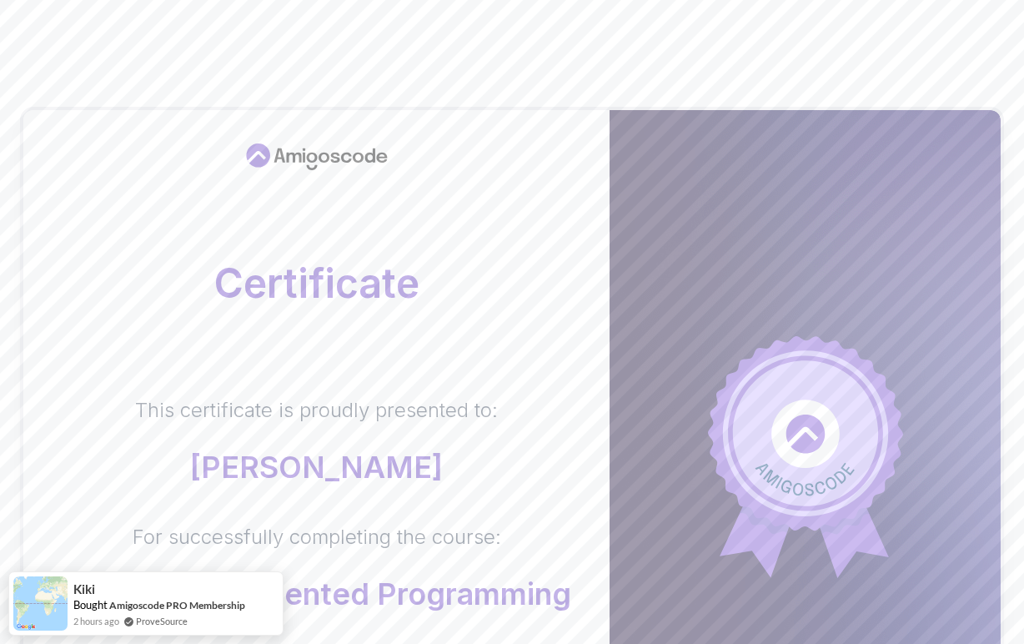
click at [725, 199] on body "Certificate This certificate is proudly presented to: Ramireddy Singareddy For …" at bounding box center [512, 538] width 1024 height 1076
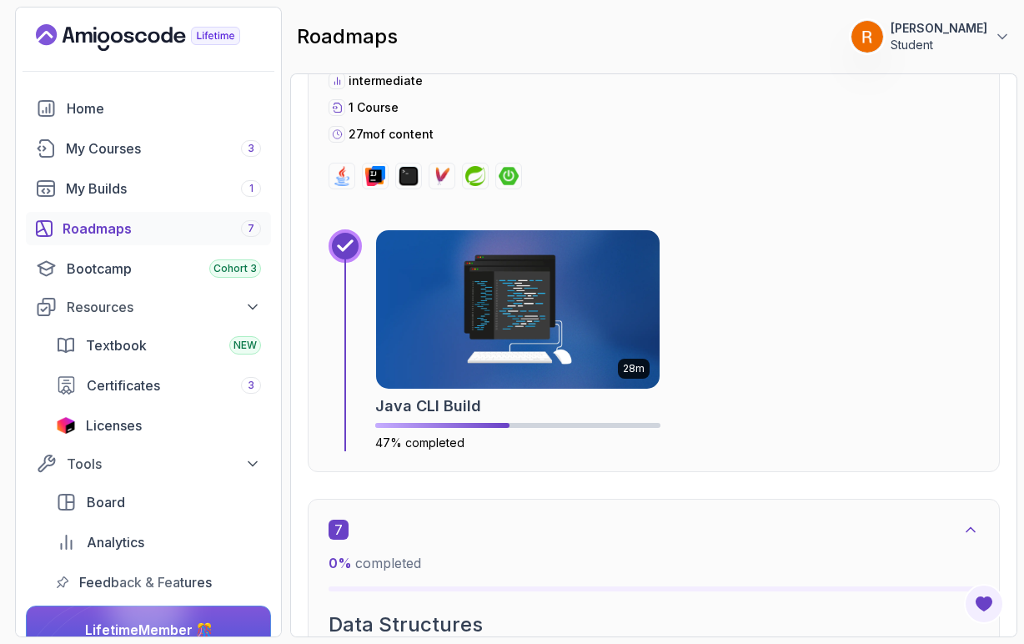
scroll to position [3648, 0]
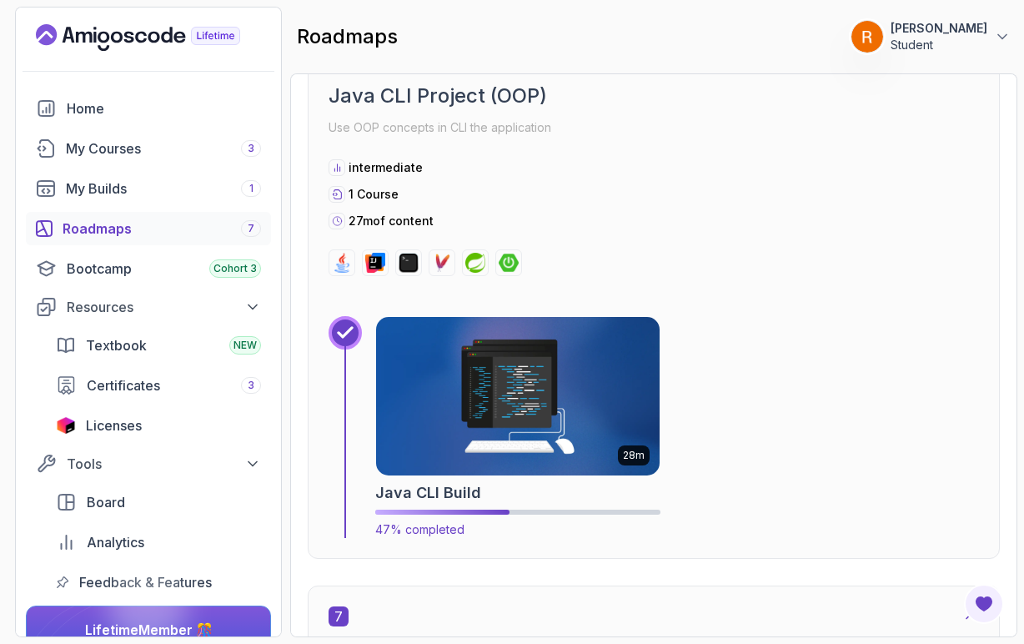
click at [491, 382] on img at bounding box center [518, 396] width 298 height 167
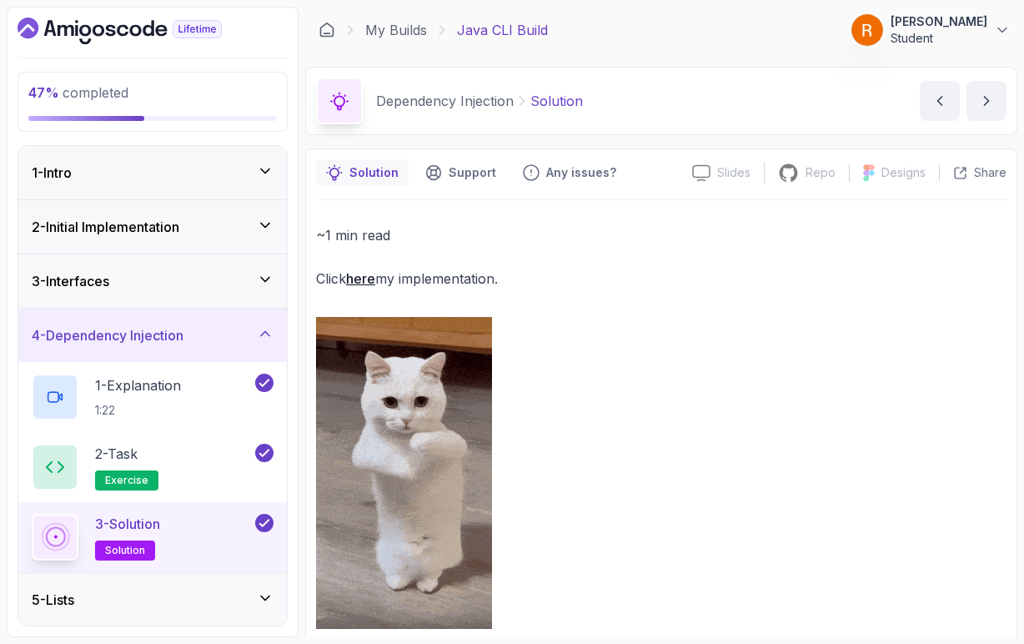
click at [271, 335] on icon at bounding box center [265, 333] width 17 height 17
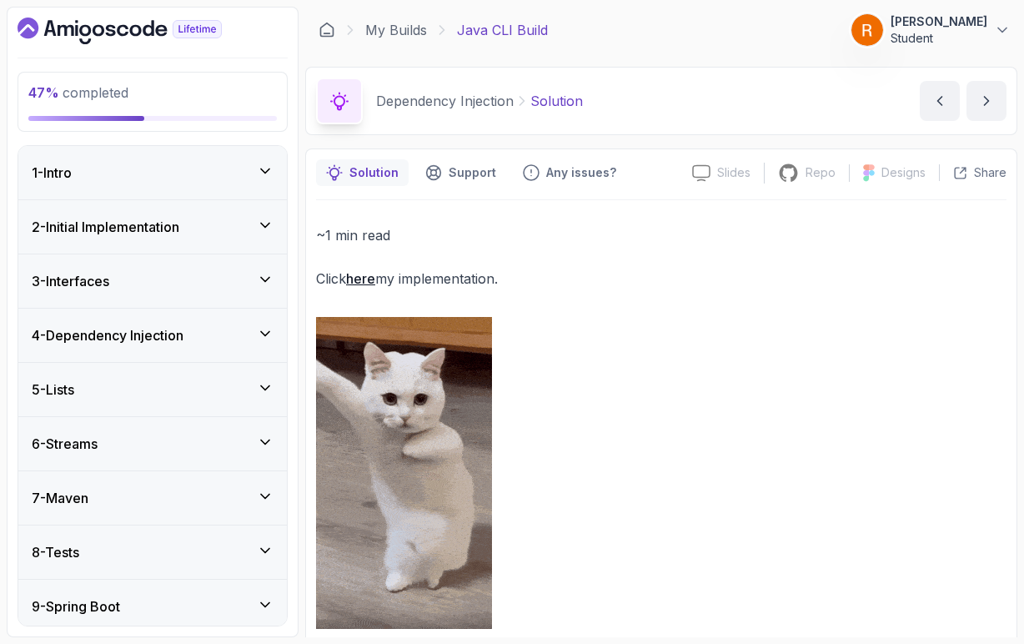
click at [271, 335] on icon at bounding box center [265, 333] width 17 height 17
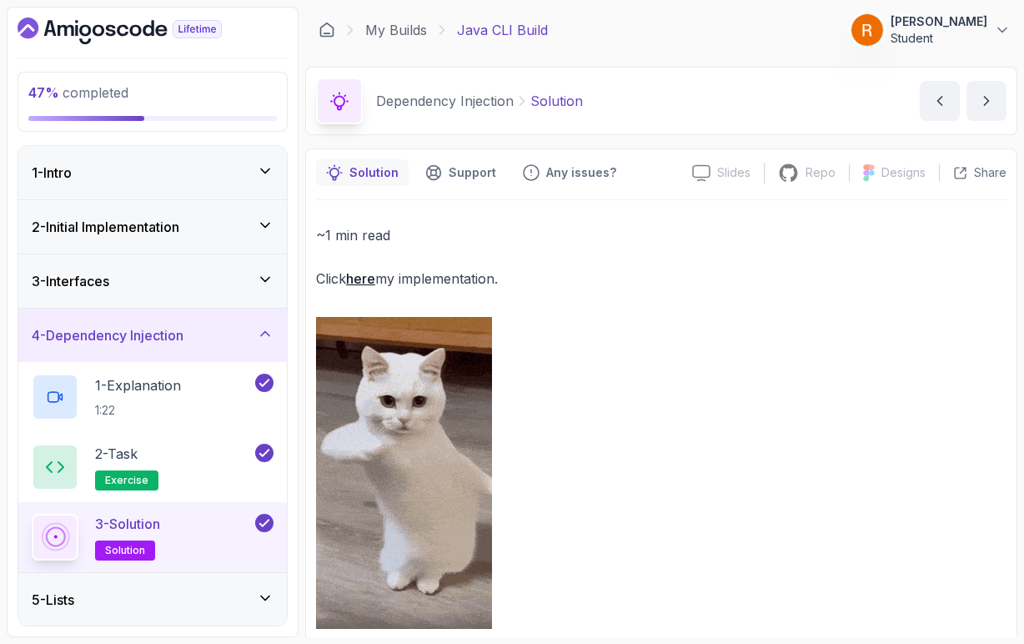
click at [271, 335] on icon at bounding box center [265, 333] width 17 height 17
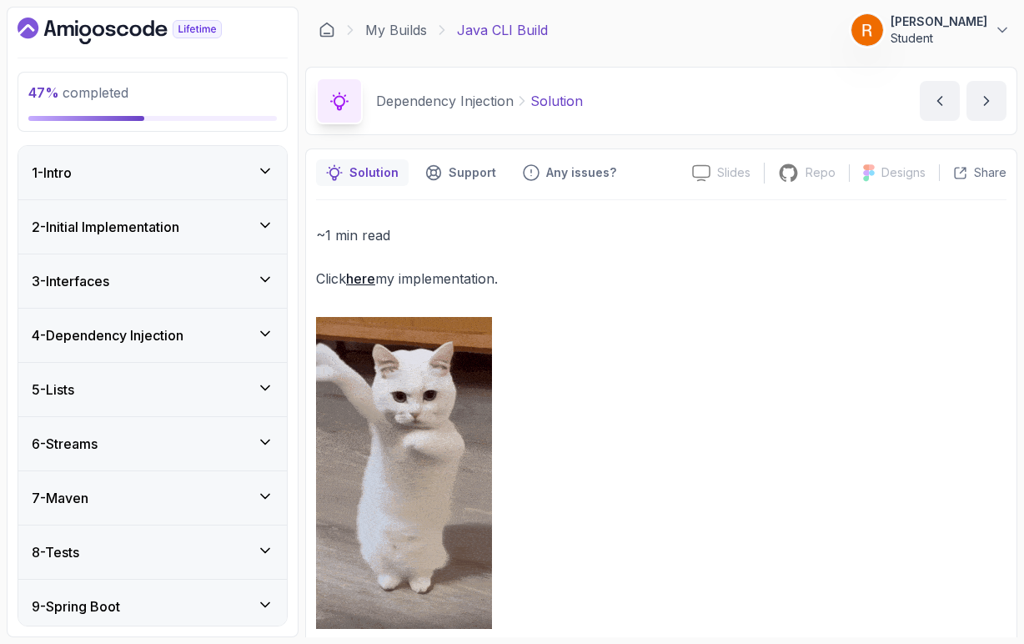
click at [266, 337] on icon at bounding box center [265, 333] width 17 height 17
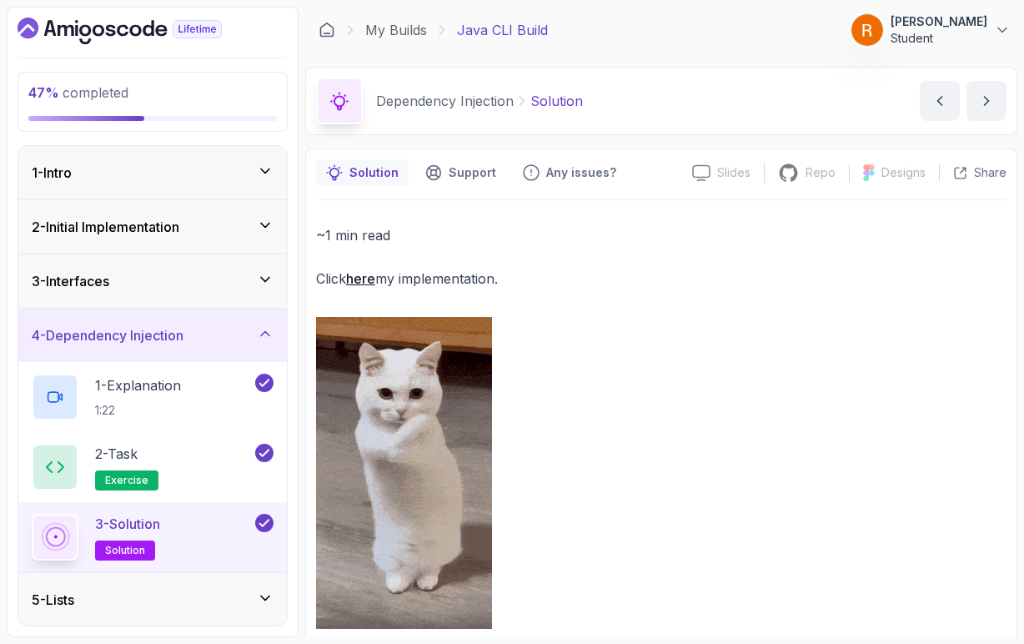
click at [265, 334] on icon at bounding box center [265, 333] width 17 height 17
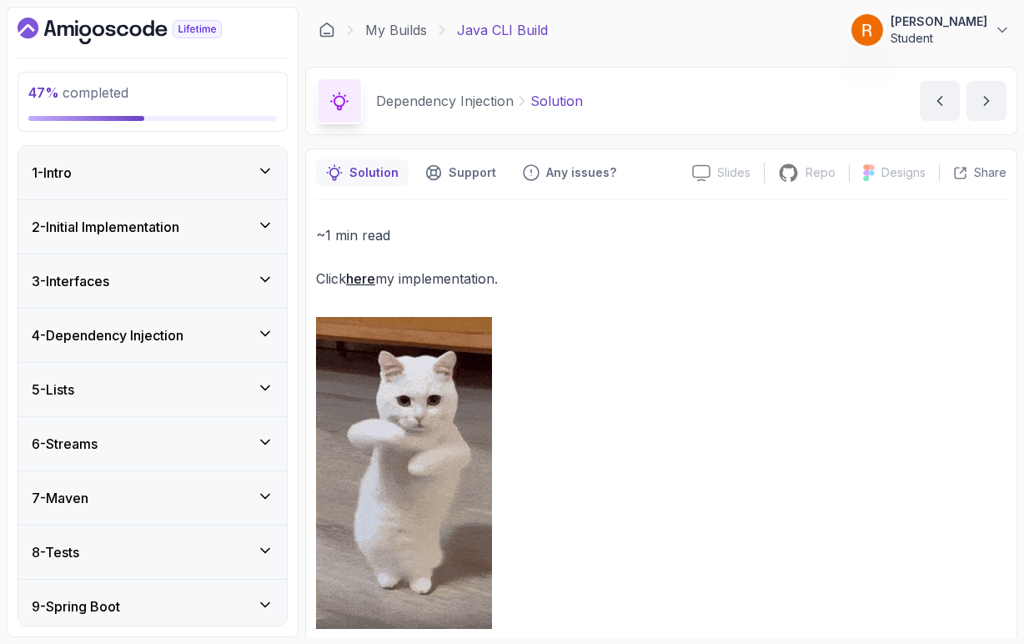
click at [269, 386] on icon at bounding box center [265, 387] width 8 height 4
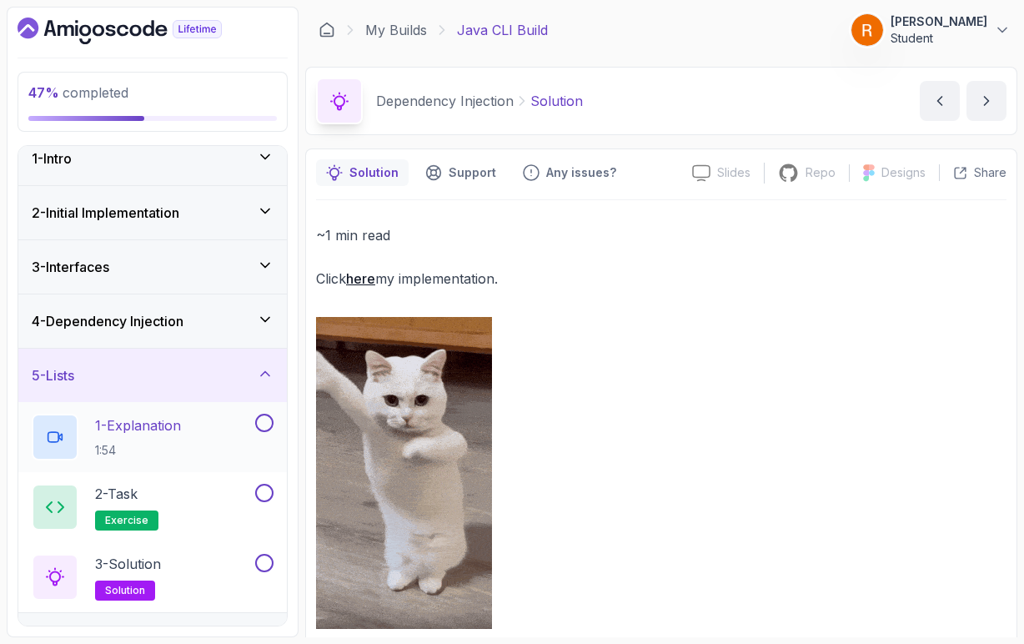
scroll to position [23, 0]
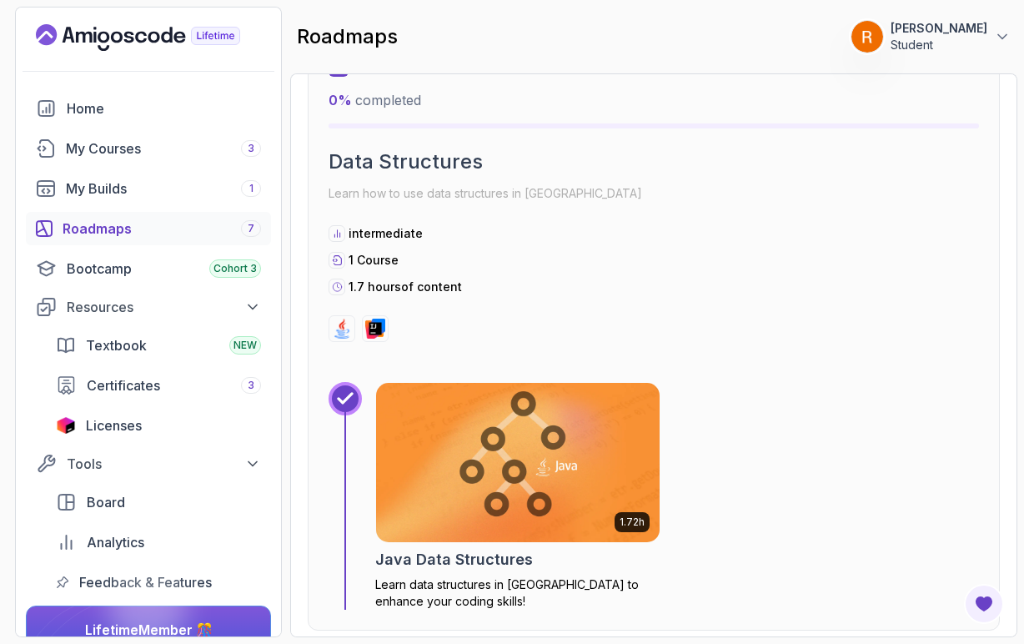
scroll to position [4200, 0]
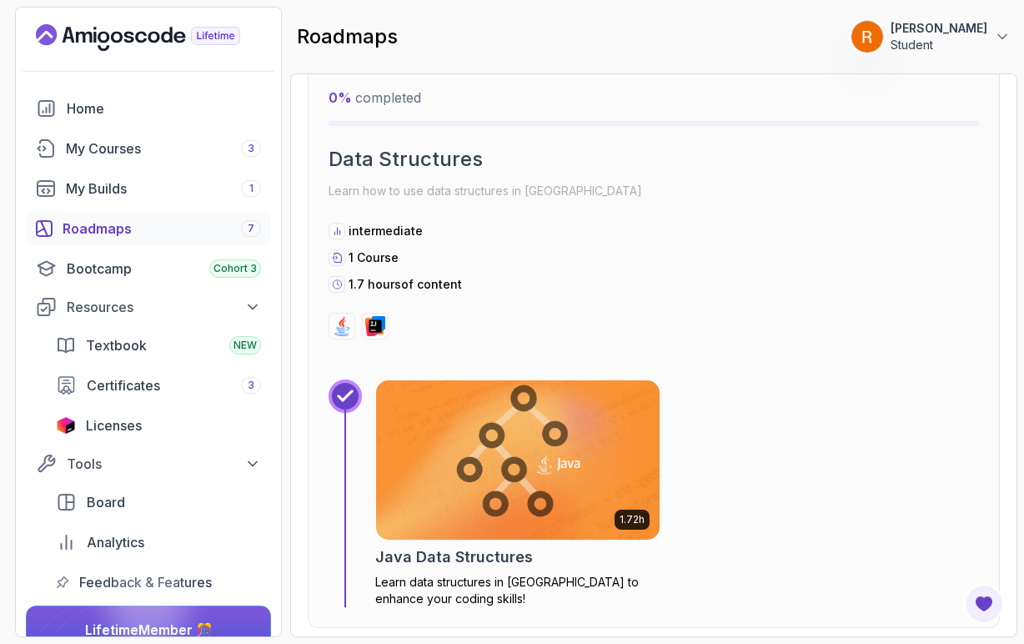
click at [482, 446] on img at bounding box center [518, 459] width 298 height 167
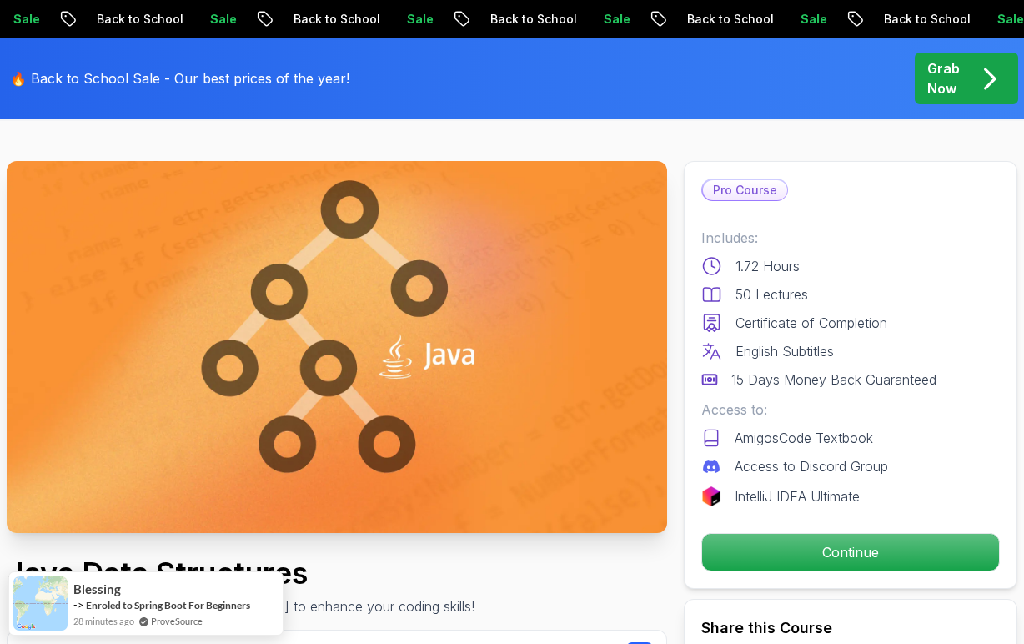
scroll to position [59, 0]
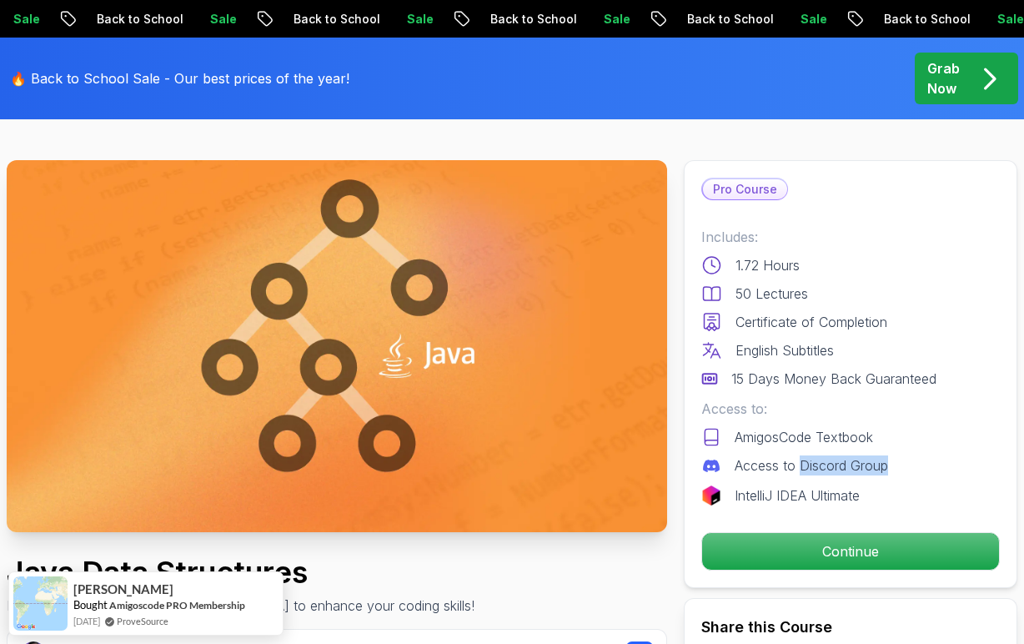
drag, startPoint x: 801, startPoint y: 470, endPoint x: 886, endPoint y: 468, distance: 85.1
click at [886, 468] on p "Access to Discord Group" at bounding box center [811, 465] width 153 height 20
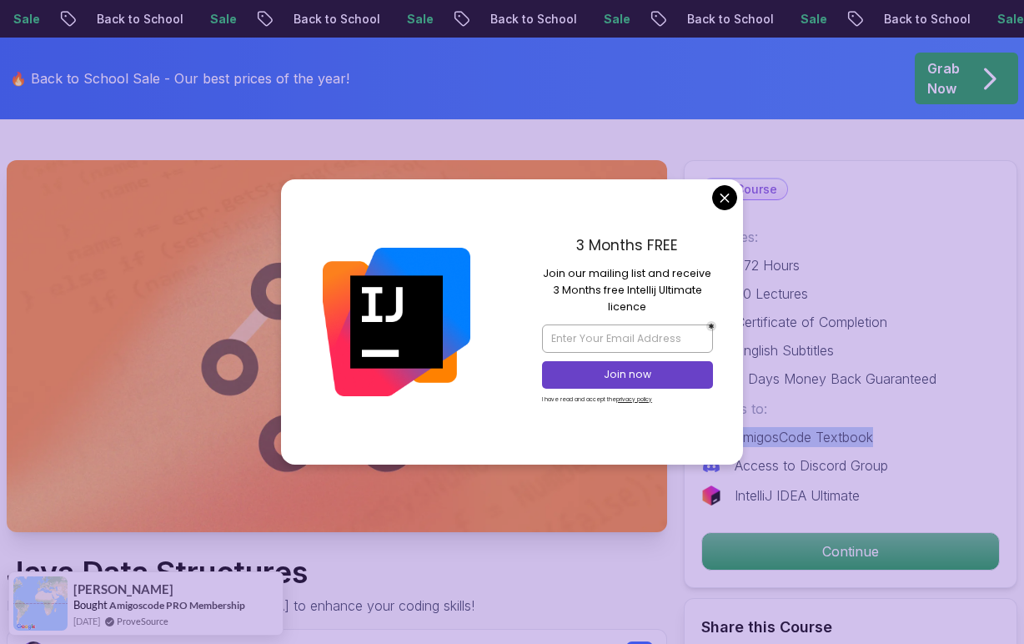
drag, startPoint x: 736, startPoint y: 439, endPoint x: 877, endPoint y: 442, distance: 141.0
click at [877, 442] on div "AmigosCode Textbook" at bounding box center [850, 437] width 299 height 20
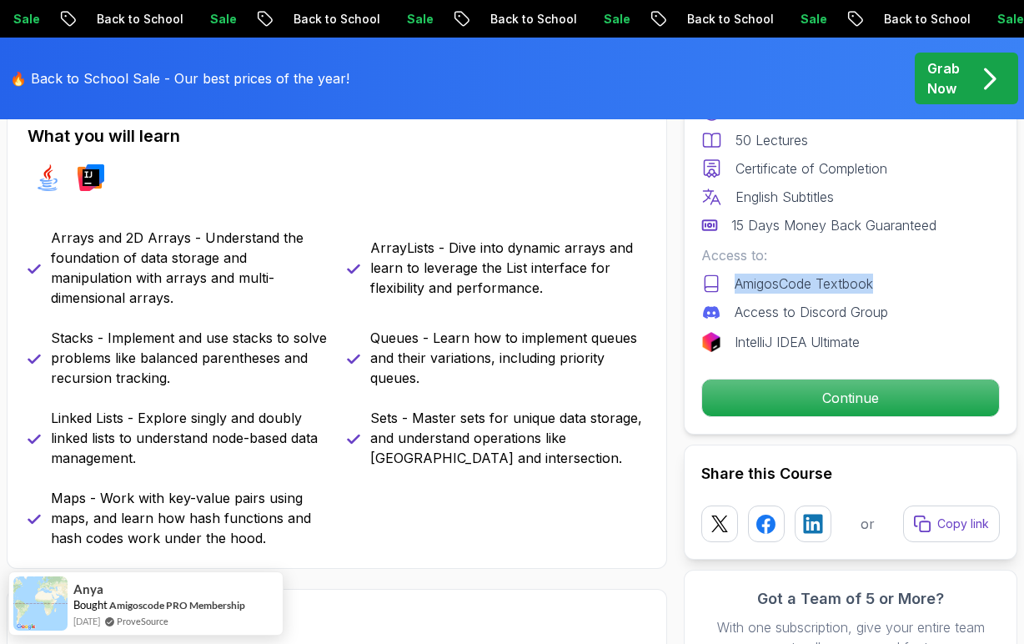
scroll to position [655, 0]
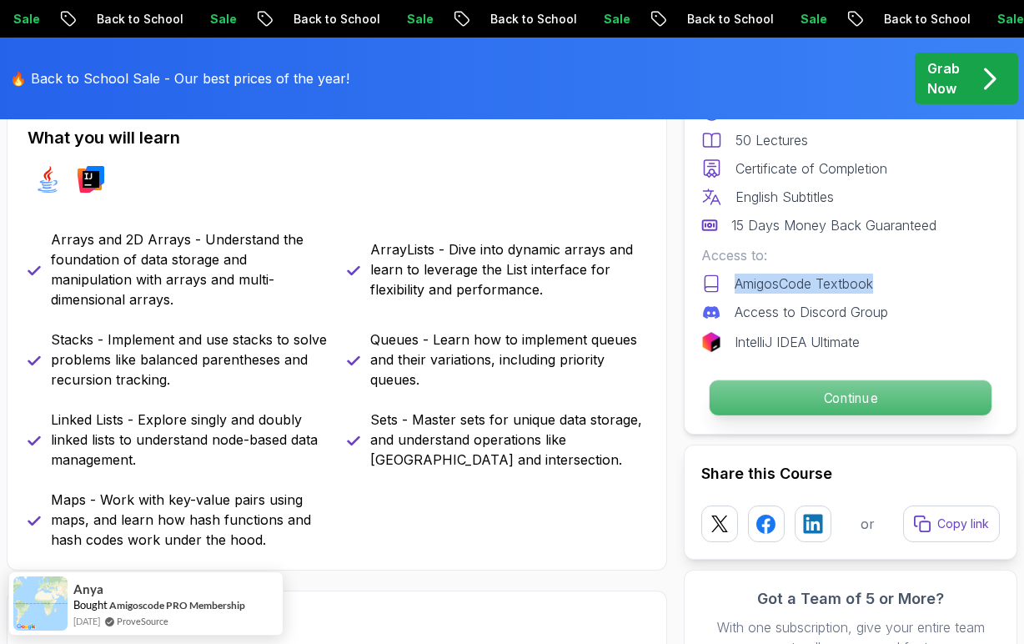
click at [867, 406] on p "Continue" at bounding box center [851, 397] width 282 height 35
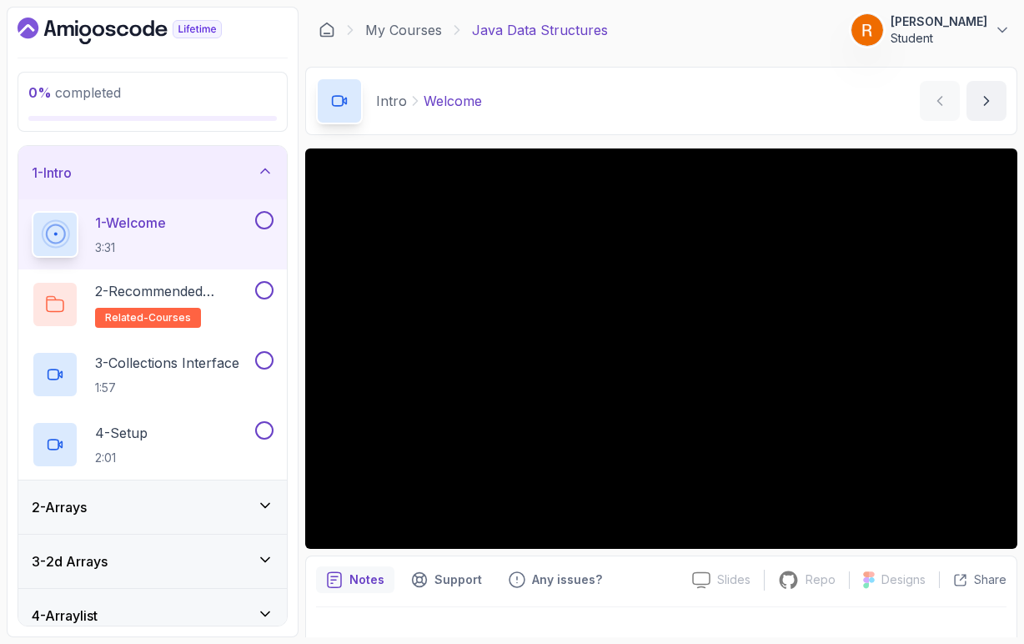
click at [262, 505] on icon at bounding box center [265, 505] width 17 height 17
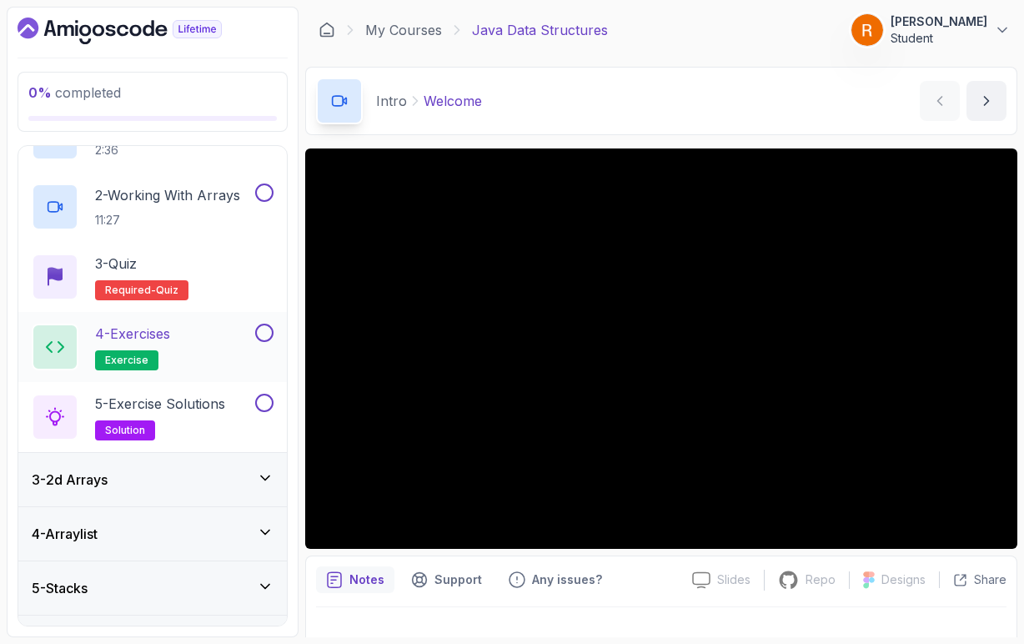
scroll to position [162, 0]
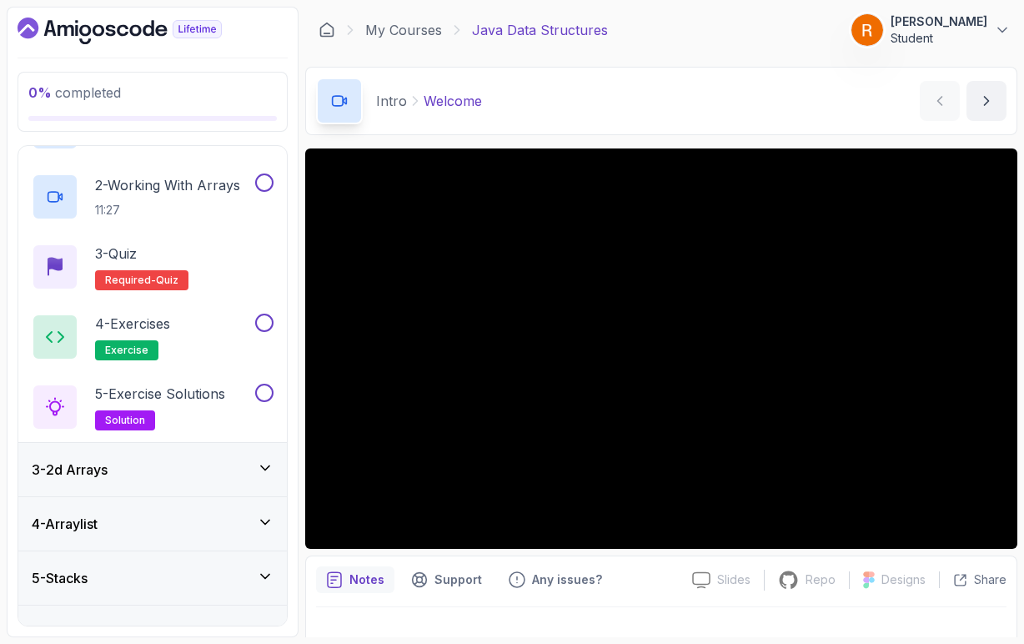
click at [262, 464] on icon at bounding box center [265, 467] width 17 height 17
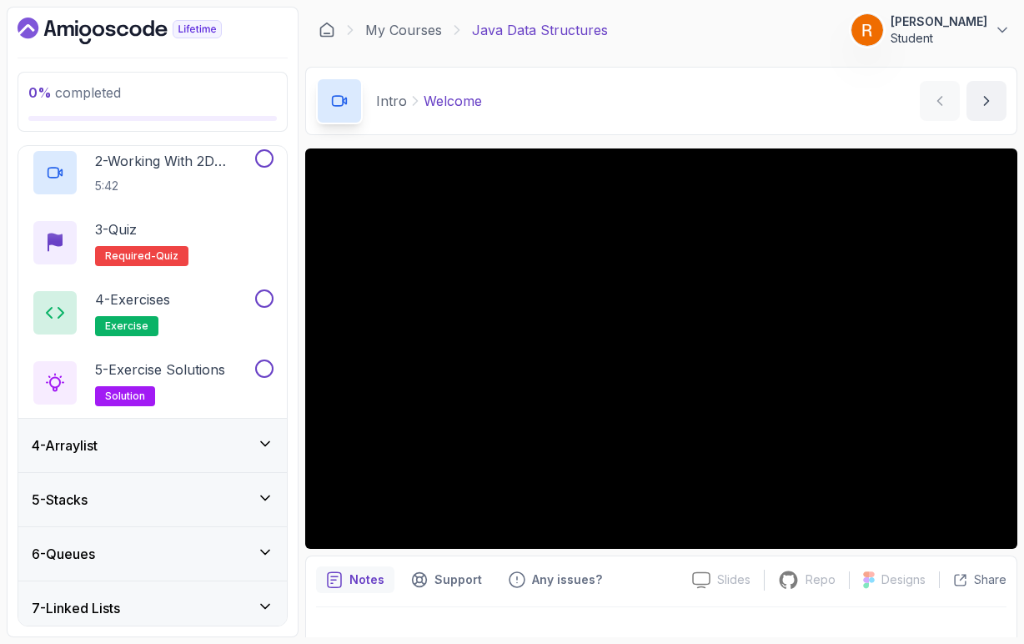
scroll to position [250, 0]
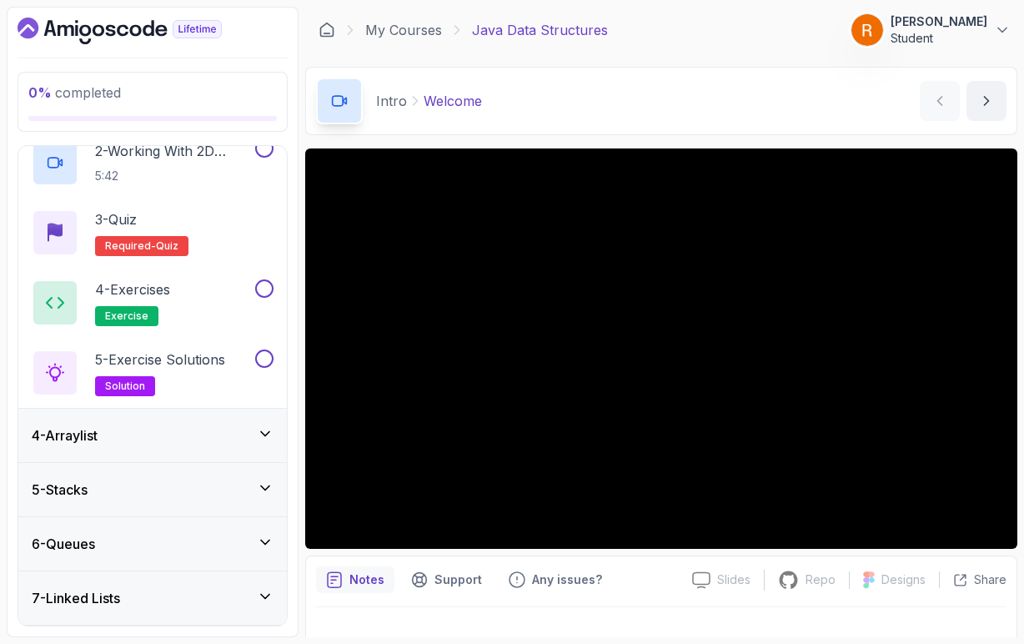
click at [266, 439] on icon at bounding box center [265, 433] width 17 height 17
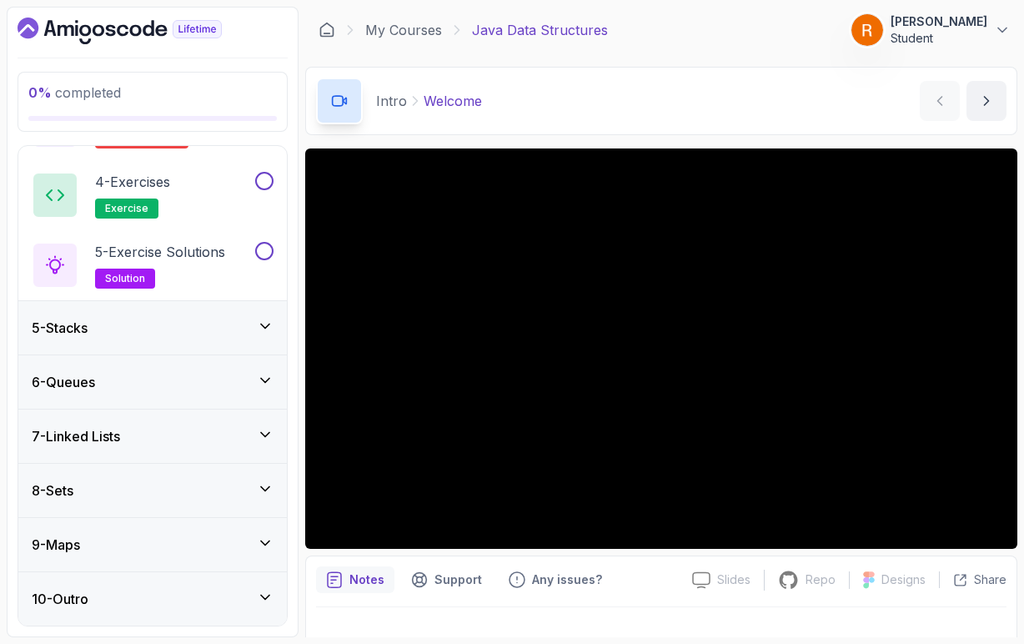
scroll to position [0, 0]
click at [266, 327] on icon at bounding box center [265, 326] width 8 height 4
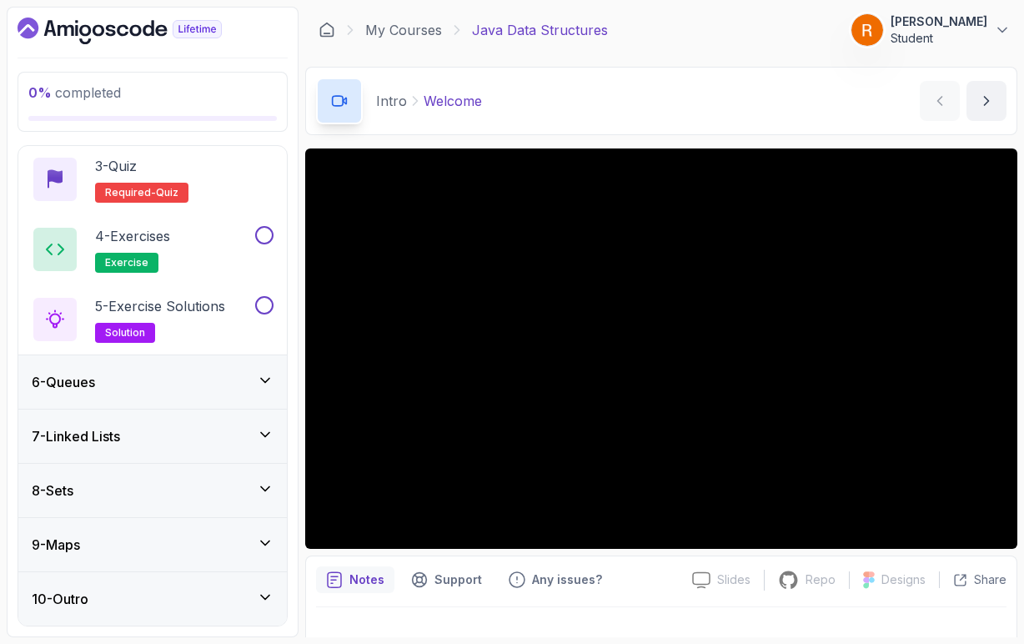
click at [263, 374] on icon at bounding box center [265, 380] width 17 height 17
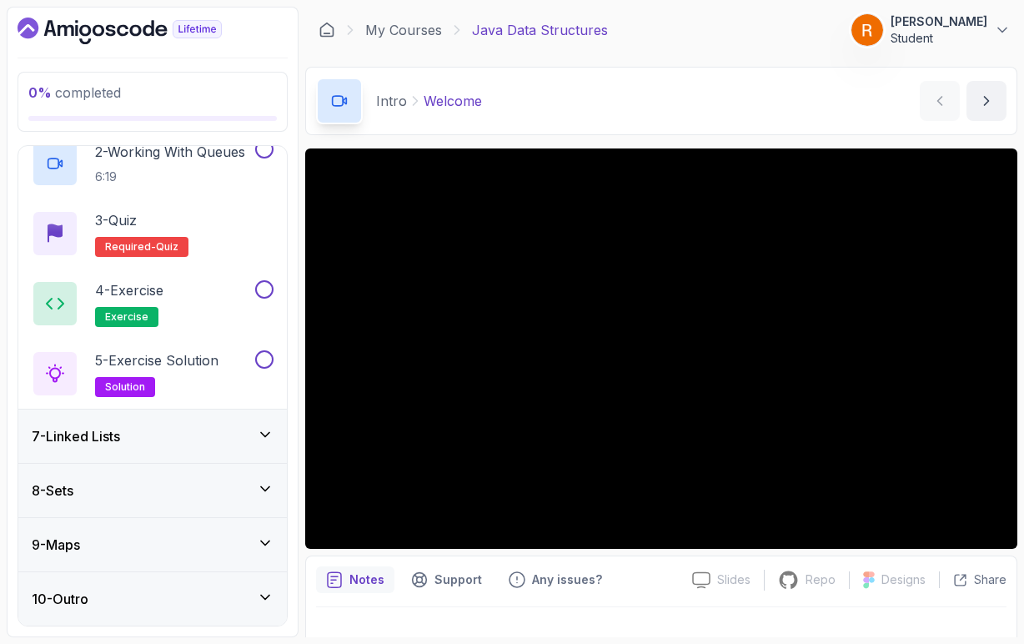
click at [261, 434] on icon at bounding box center [265, 434] width 17 height 17
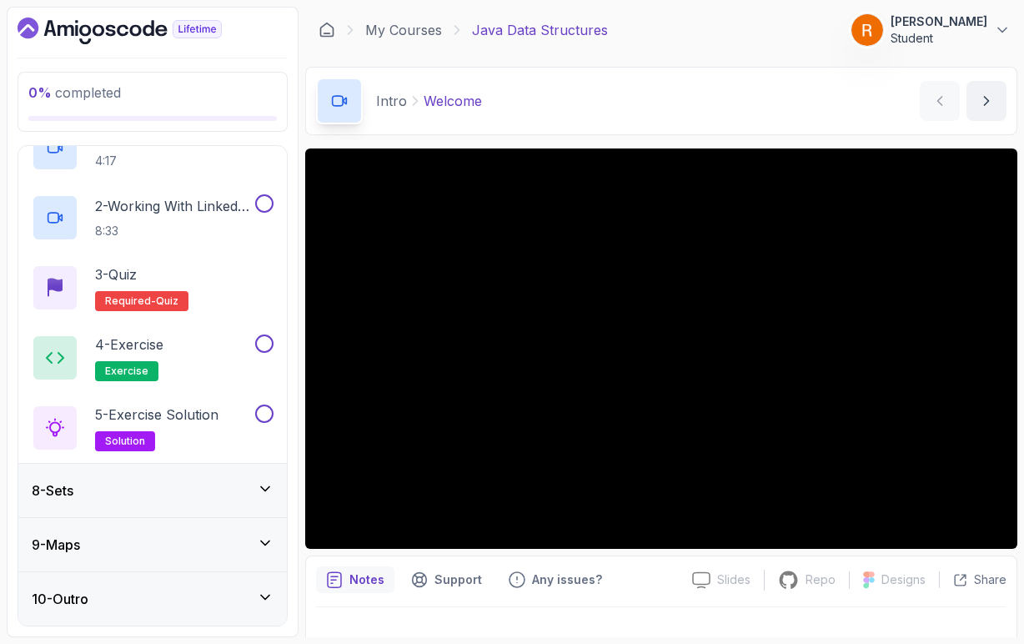
click at [261, 485] on icon at bounding box center [265, 488] width 17 height 17
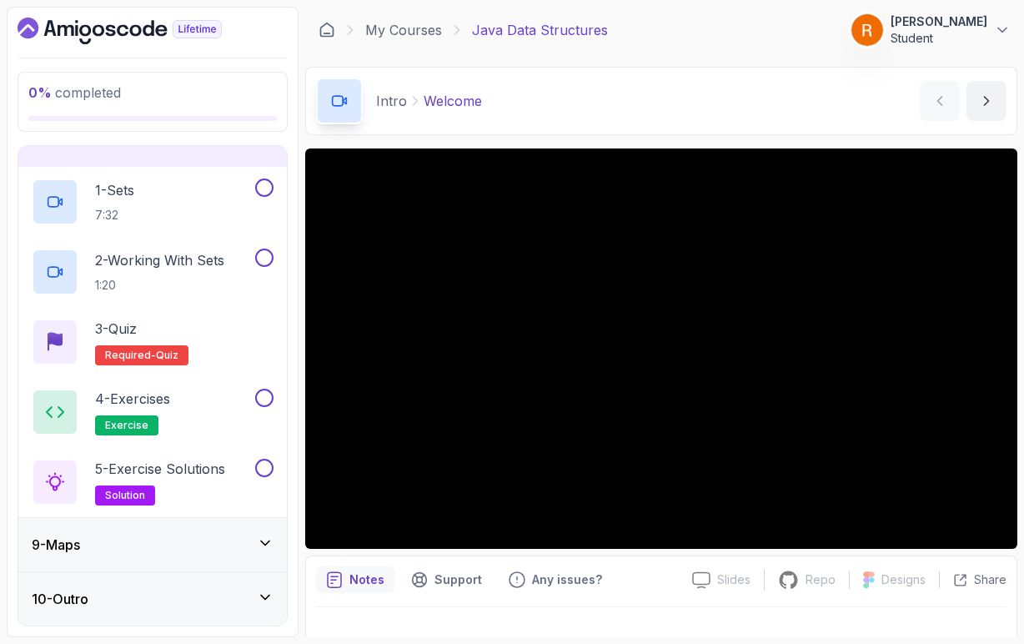
click at [269, 535] on div "9 - Maps" at bounding box center [153, 545] width 242 height 20
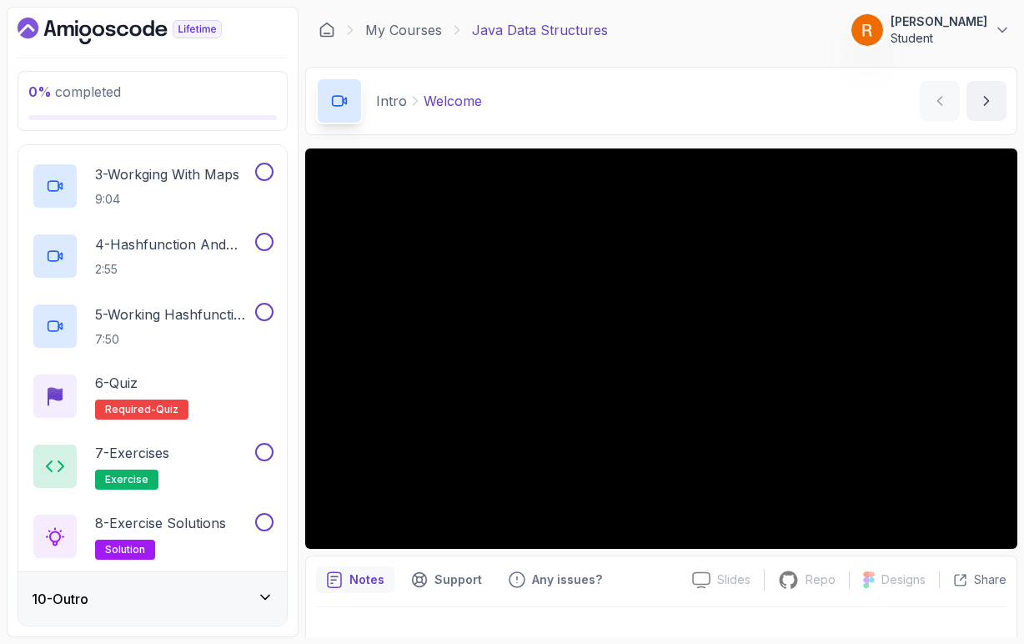
click at [259, 599] on icon at bounding box center [265, 597] width 17 height 17
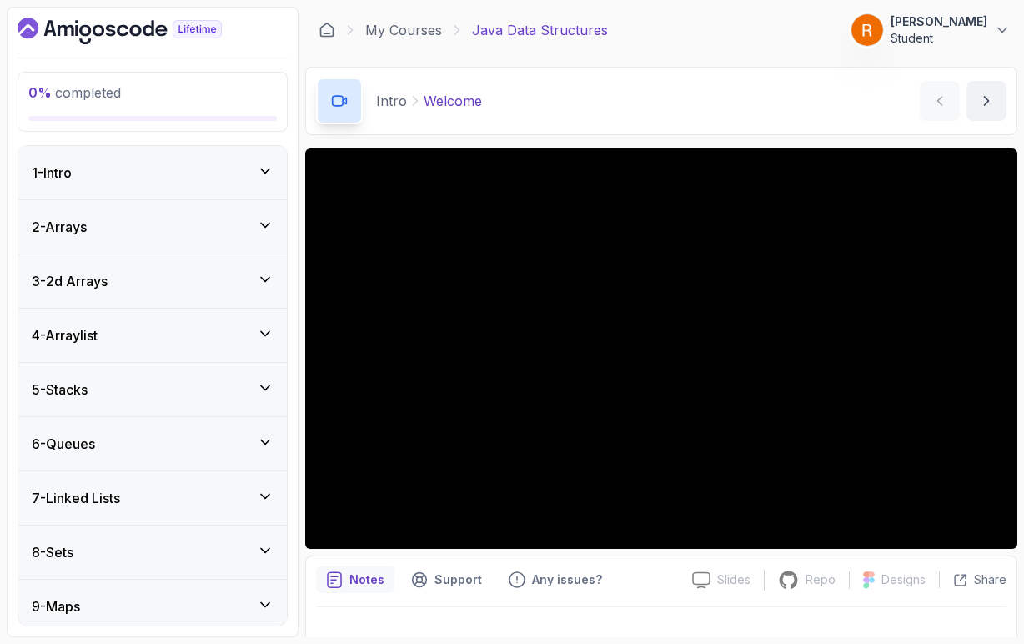
click at [266, 172] on icon at bounding box center [265, 170] width 8 height 4
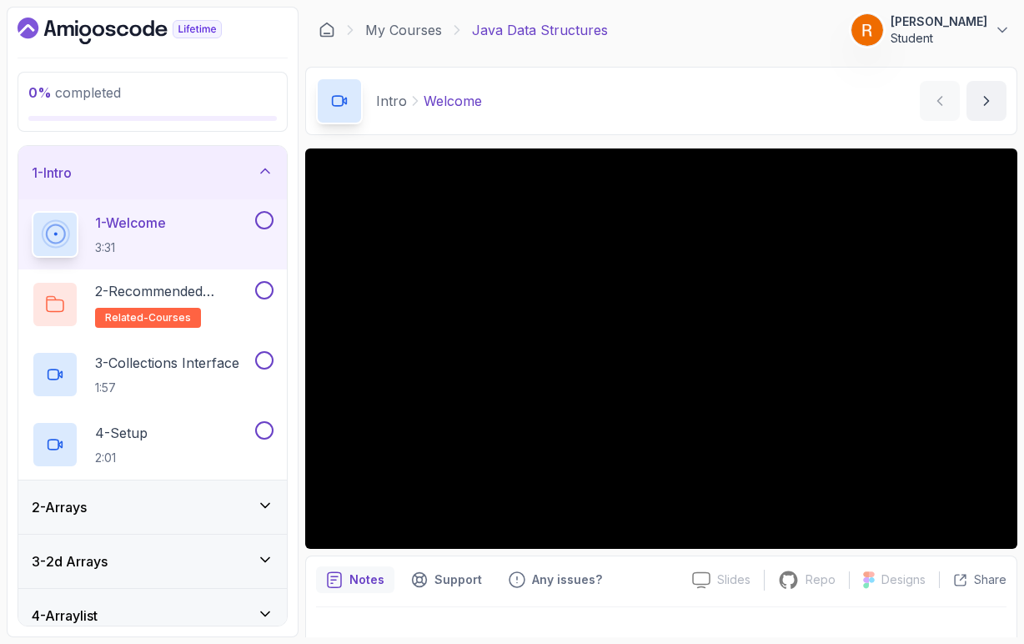
click at [221, 231] on div "1 - Welcome 3:31" at bounding box center [142, 234] width 220 height 47
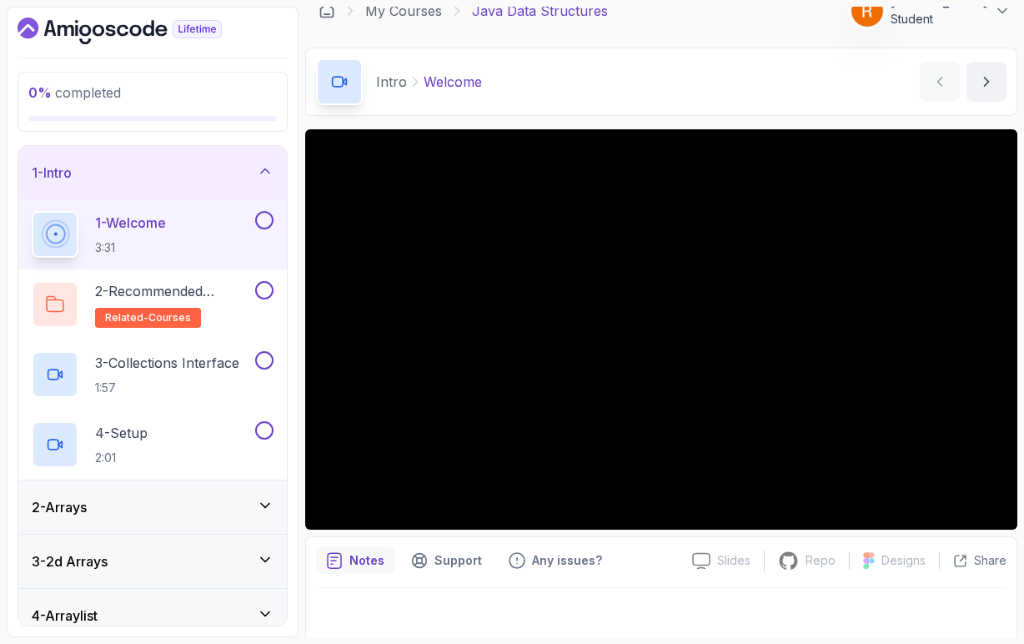
scroll to position [15, 0]
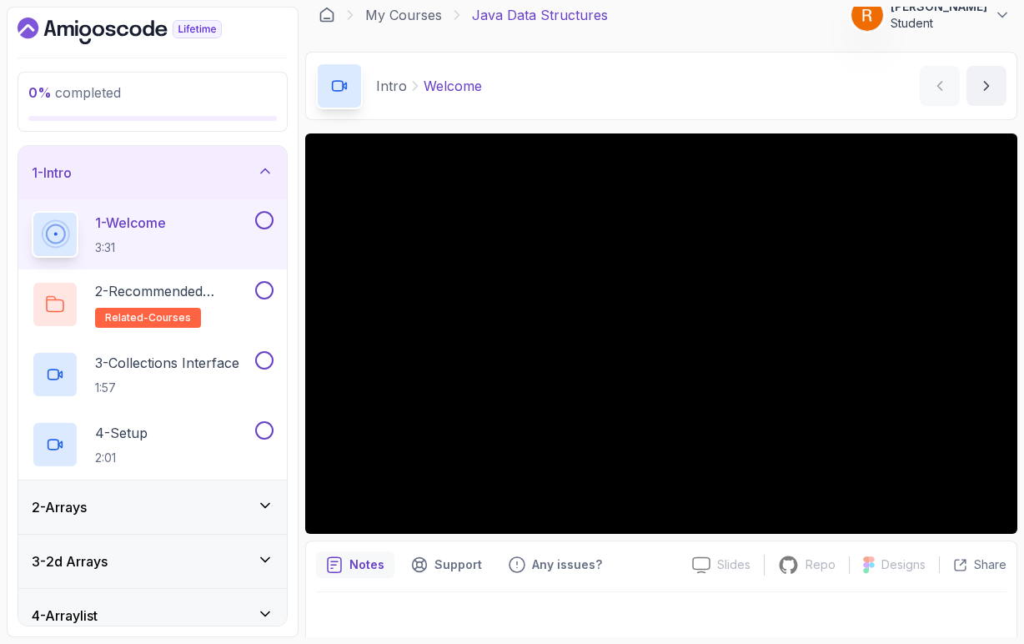
click at [367, 572] on p "Notes" at bounding box center [366, 564] width 35 height 17
click at [453, 563] on p "Support" at bounding box center [458, 564] width 48 height 17
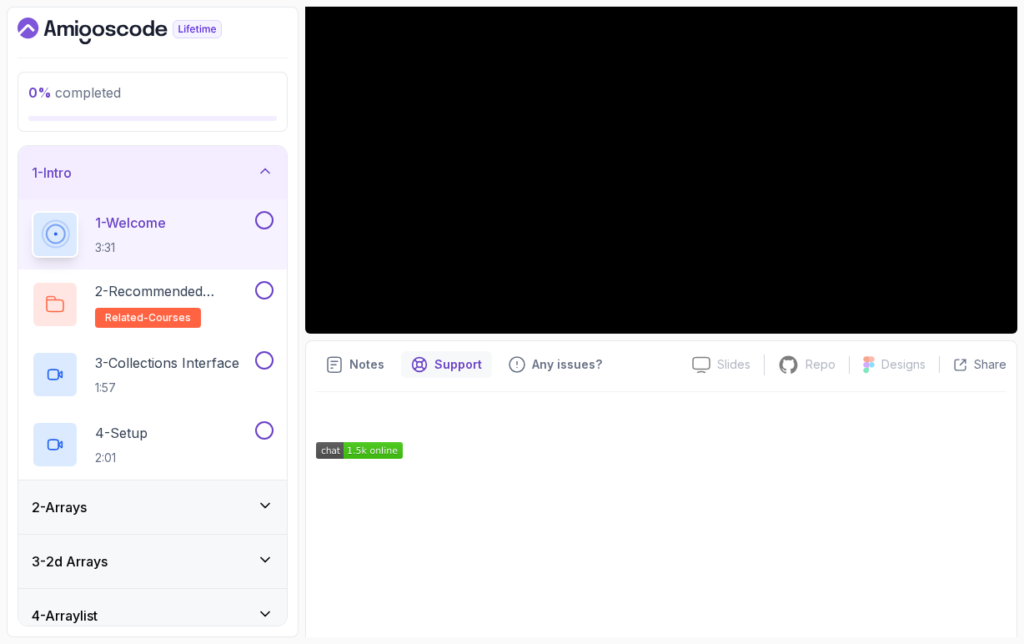
scroll to position [206, 0]
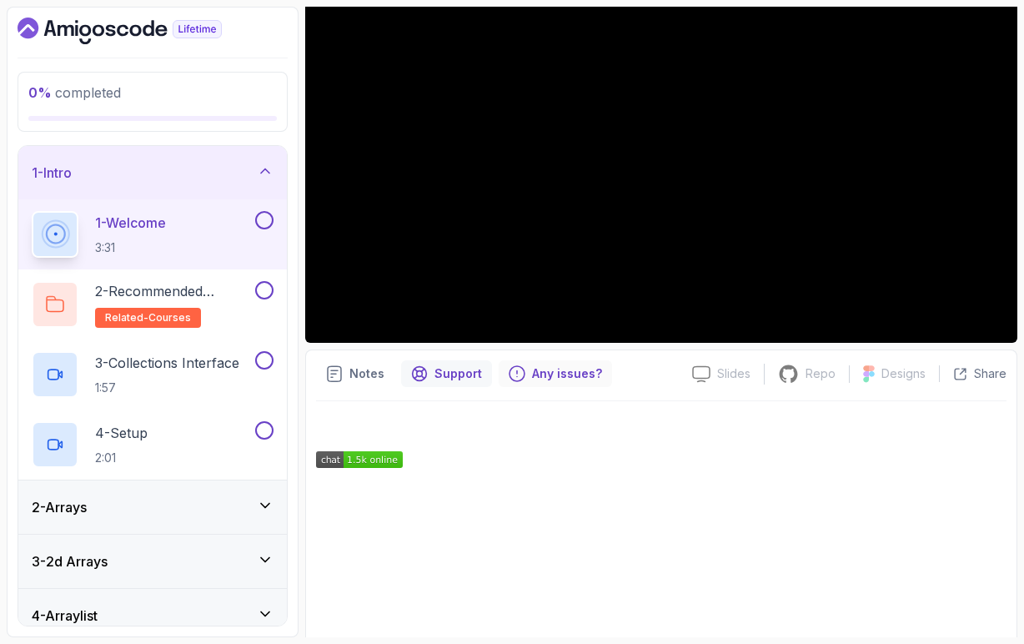
click at [554, 384] on div "Any issues?" at bounding box center [555, 373] width 113 height 27
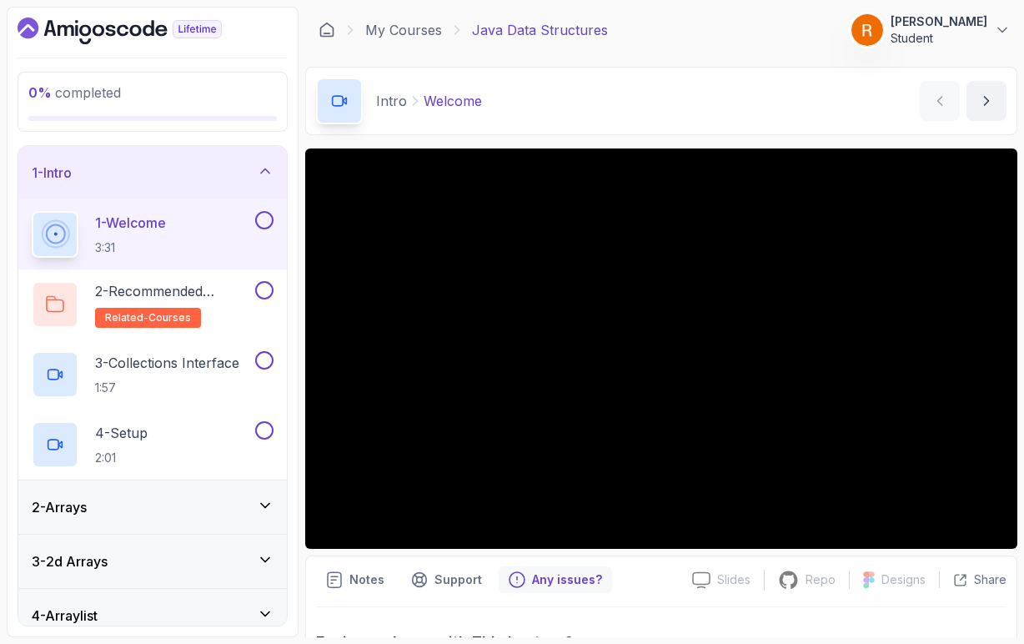
scroll to position [0, 0]
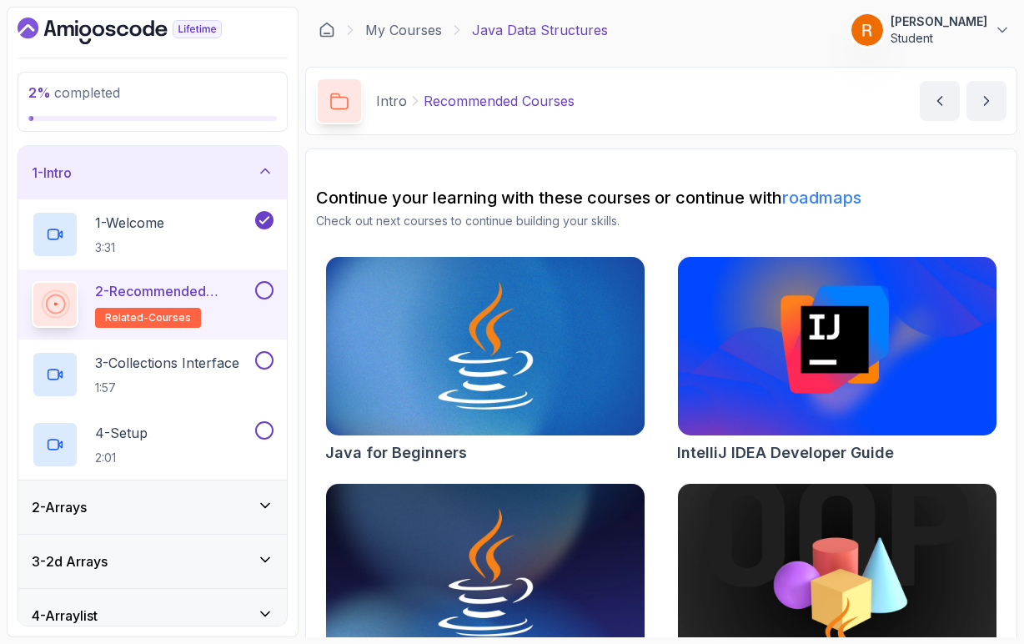
click at [272, 294] on button at bounding box center [264, 290] width 18 height 18
click at [223, 369] on p "3 - Collections Interface" at bounding box center [167, 363] width 144 height 20
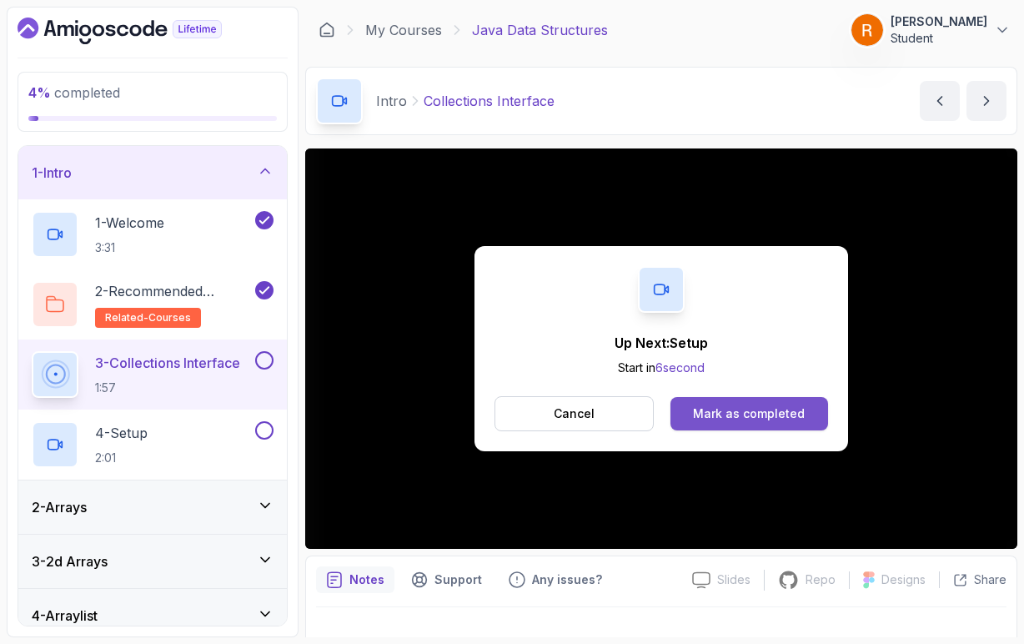
click at [735, 419] on div "Mark as completed" at bounding box center [749, 413] width 112 height 17
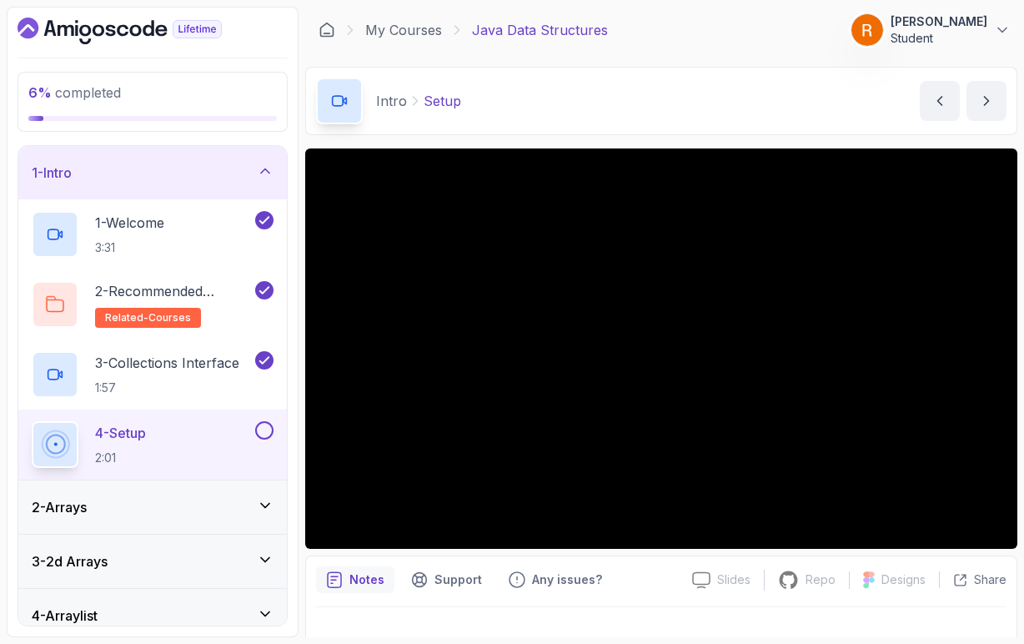
click at [229, 447] on div "4 - Setup 2:01" at bounding box center [142, 444] width 220 height 47
click at [267, 432] on button at bounding box center [264, 430] width 18 height 18
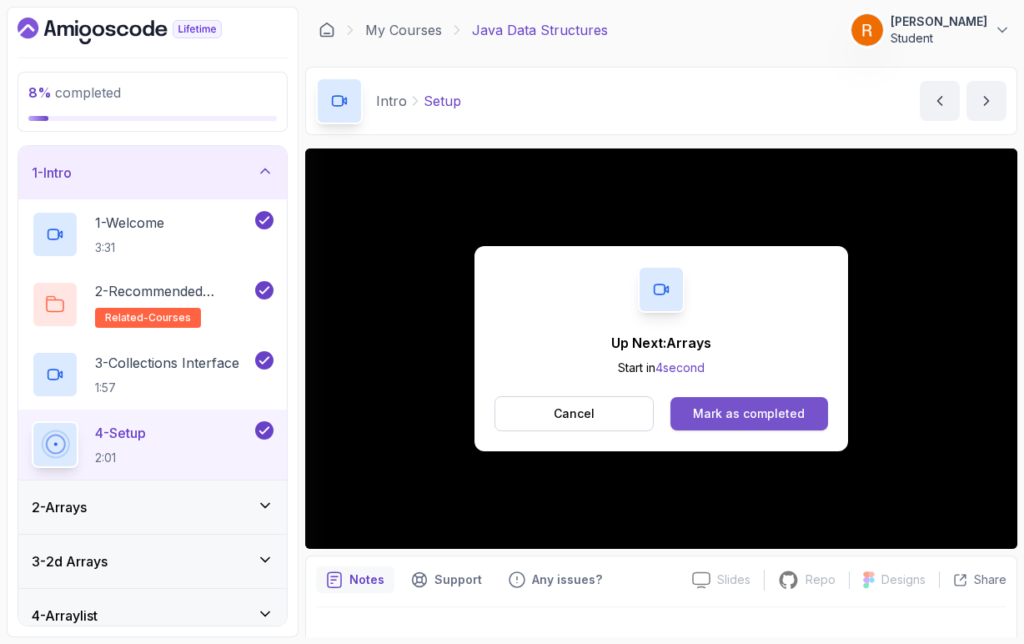
click at [745, 422] on div "Mark as completed" at bounding box center [749, 413] width 112 height 17
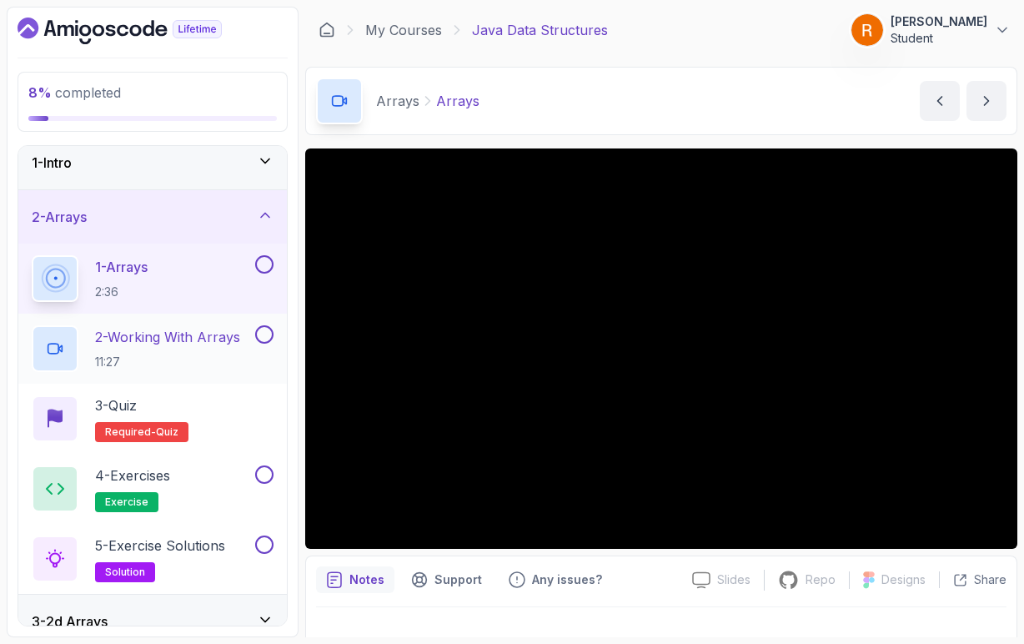
scroll to position [4, 0]
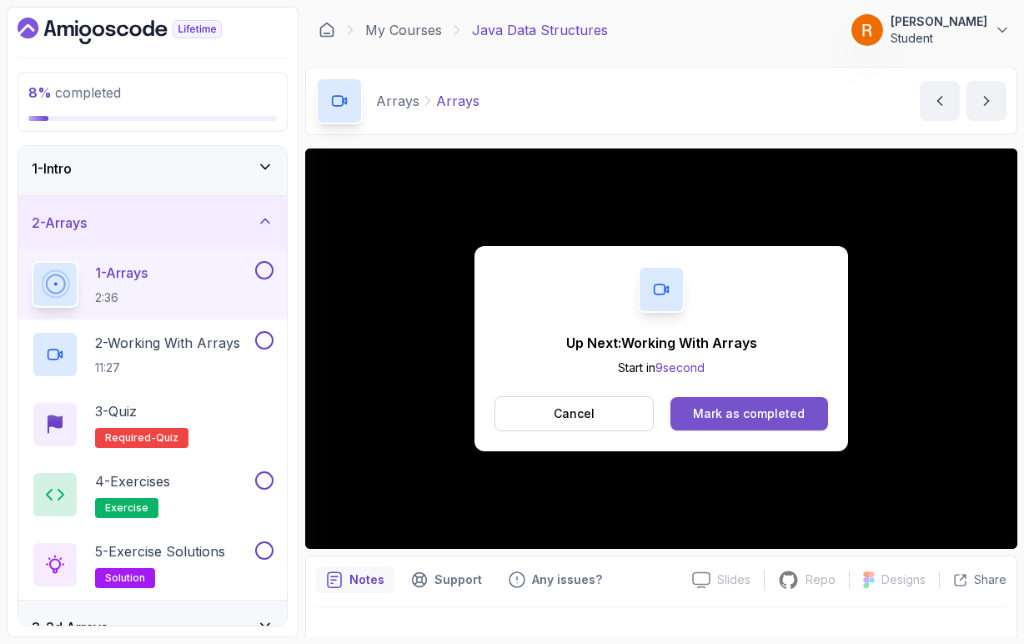
click at [692, 414] on button "Mark as completed" at bounding box center [749, 413] width 158 height 33
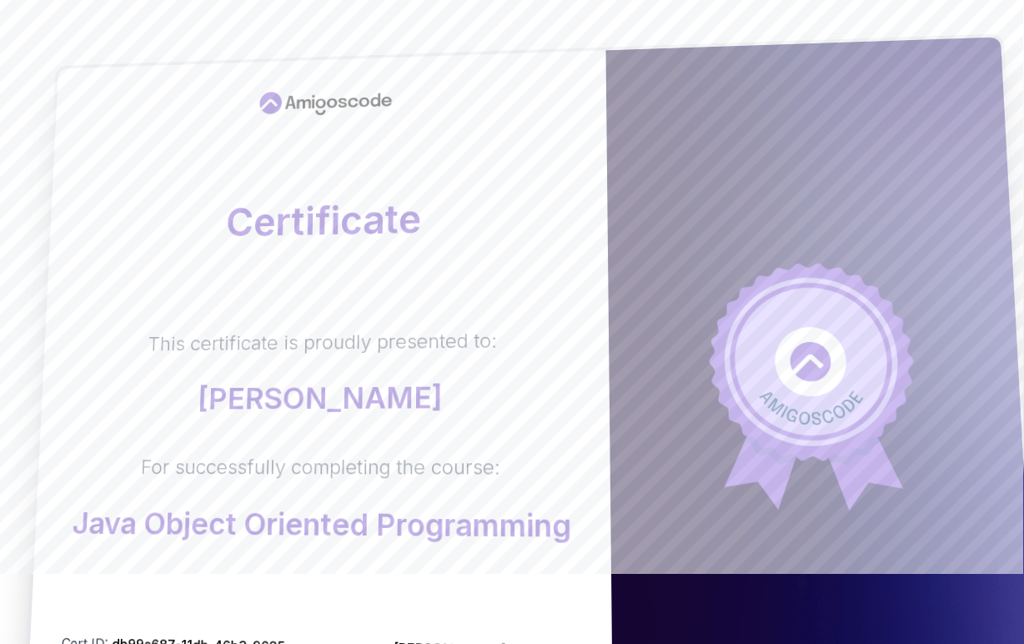
scroll to position [70, 0]
